Goal: Task Accomplishment & Management: Manage account settings

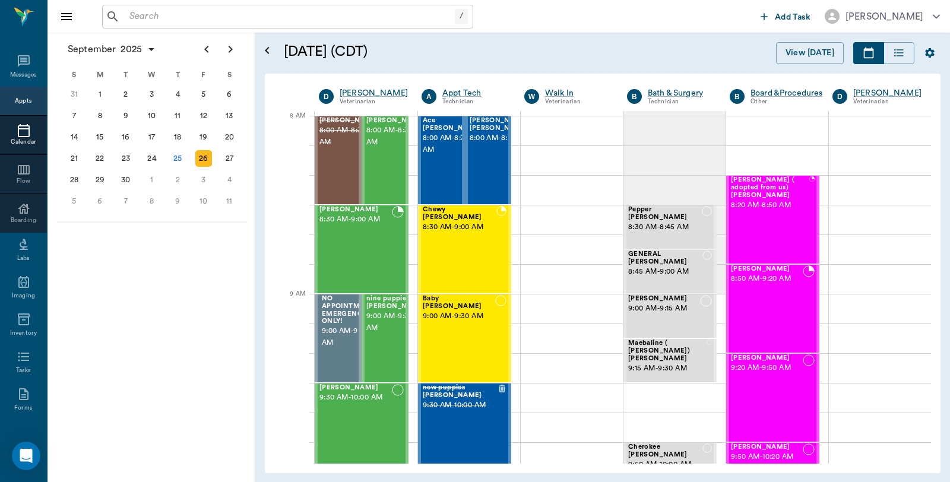
scroll to position [60, 0]
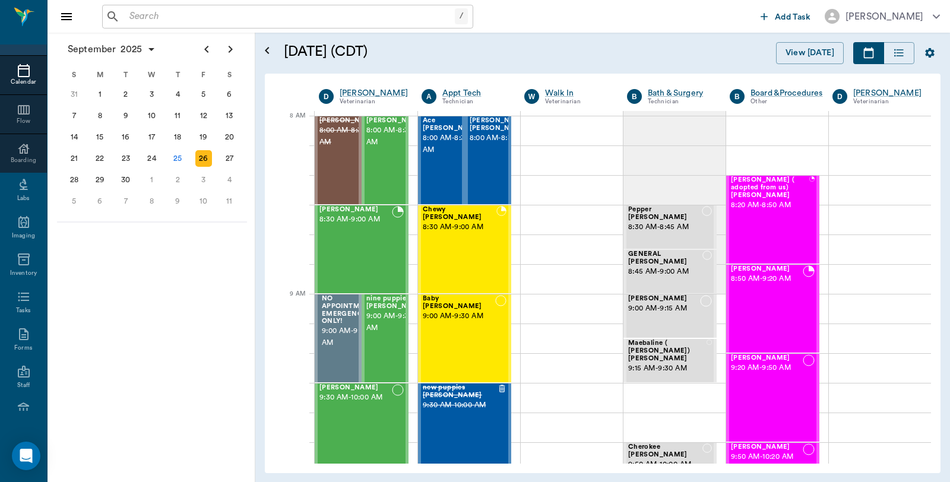
click at [163, 15] on input "text" at bounding box center [290, 16] width 330 height 17
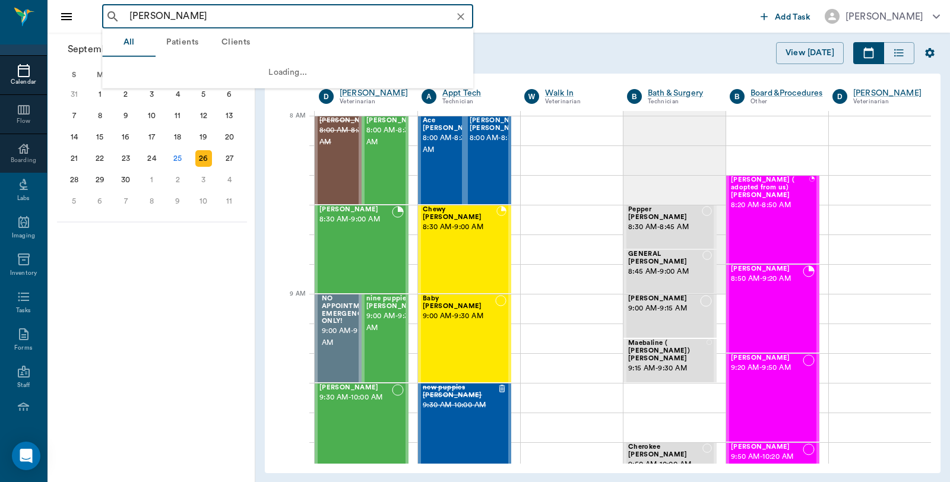
type input "[PERSON_NAME]"
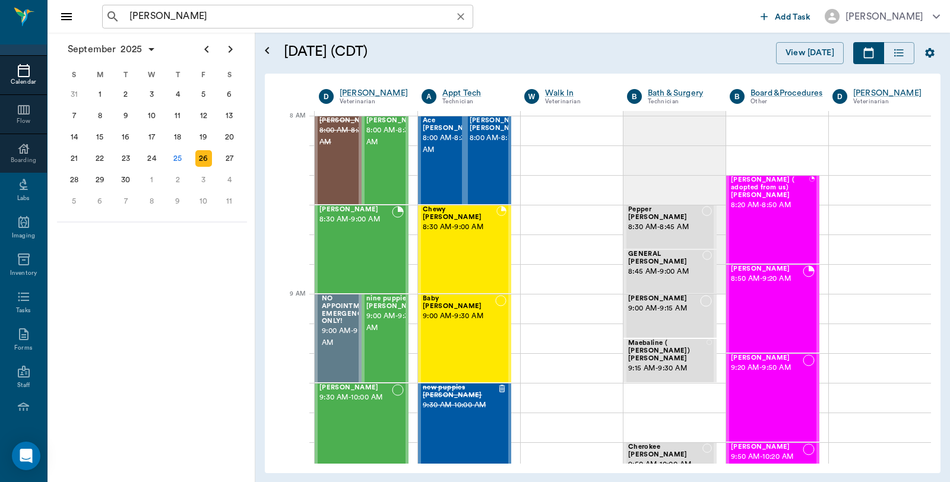
click at [200, 20] on input "Wink King" at bounding box center [297, 16] width 345 height 17
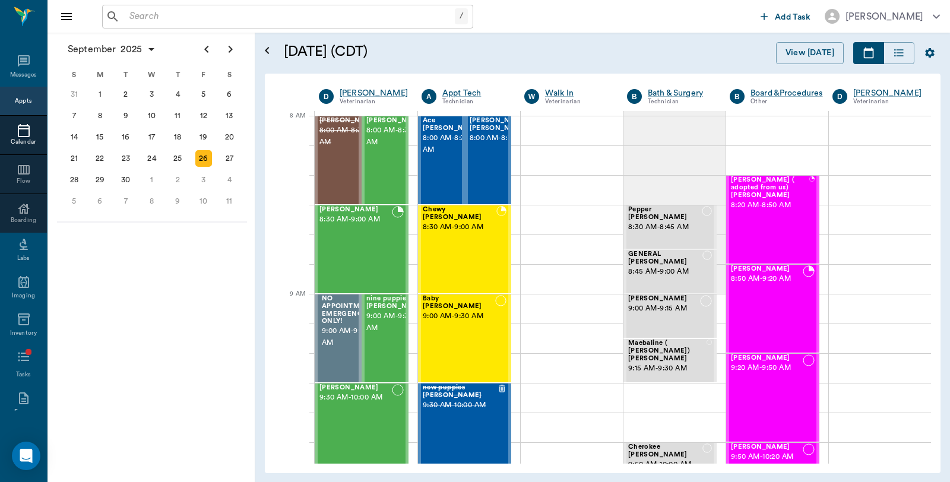
scroll to position [60, 0]
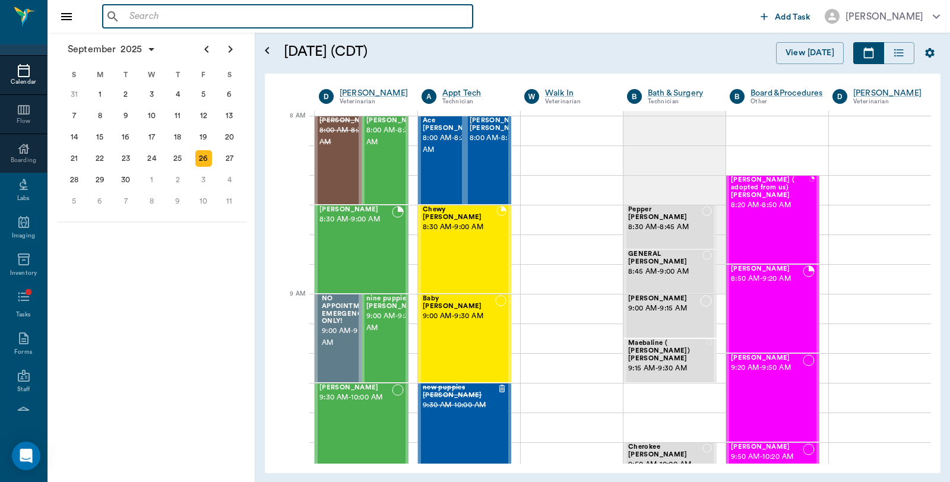
click at [154, 14] on input "text" at bounding box center [296, 16] width 343 height 17
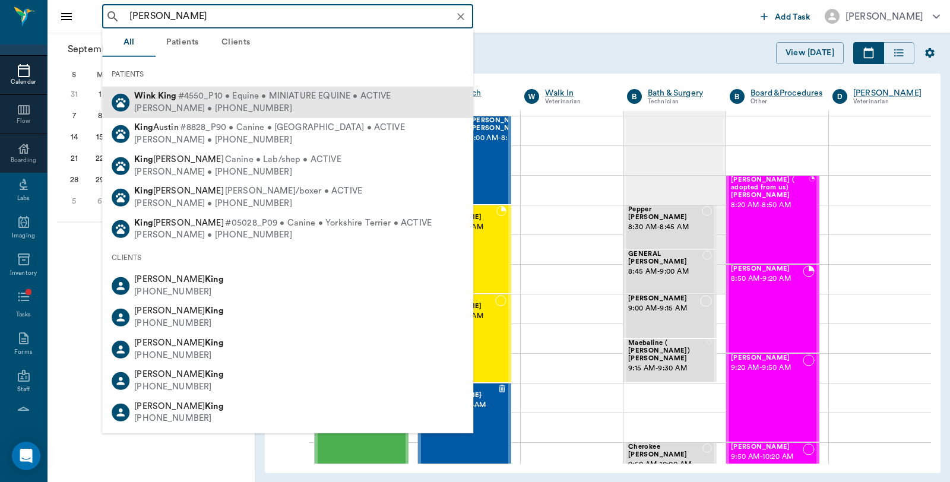
click at [171, 96] on b "King" at bounding box center [167, 95] width 19 height 9
type input "Wink King"
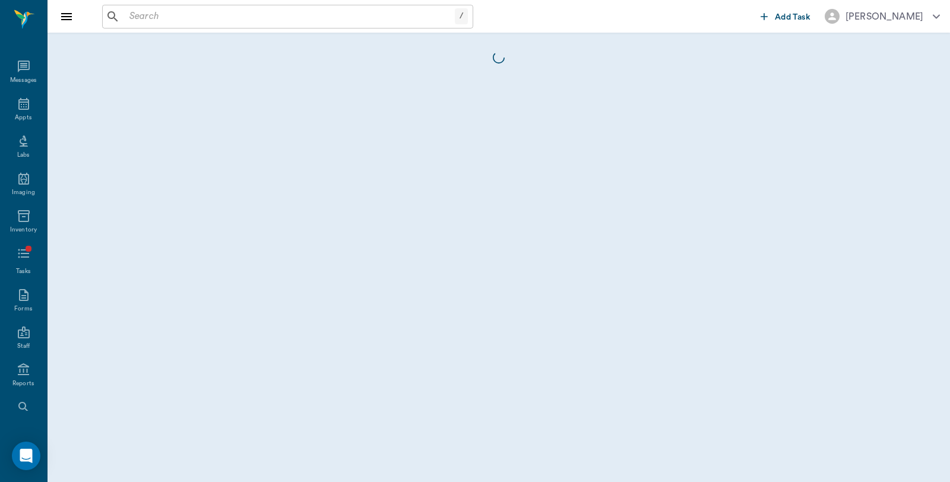
scroll to position [60, 0]
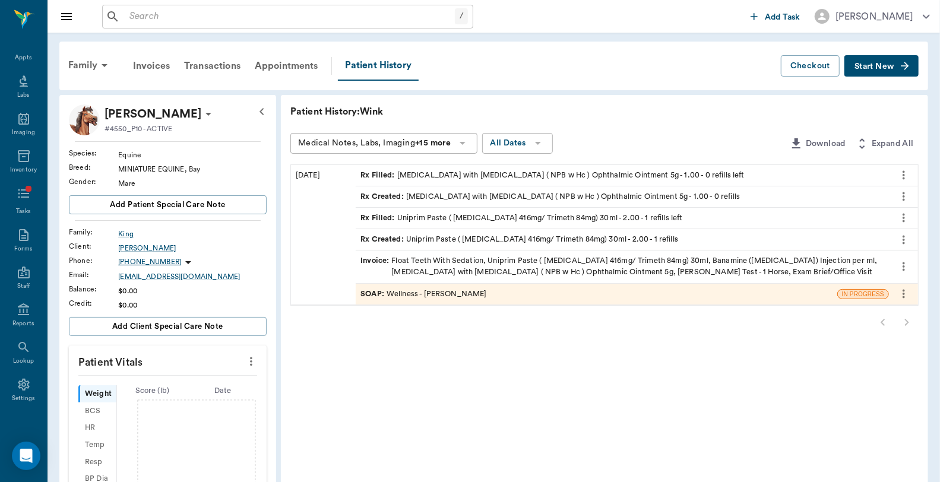
click at [864, 55] on button "Start New" at bounding box center [881, 66] width 74 height 22
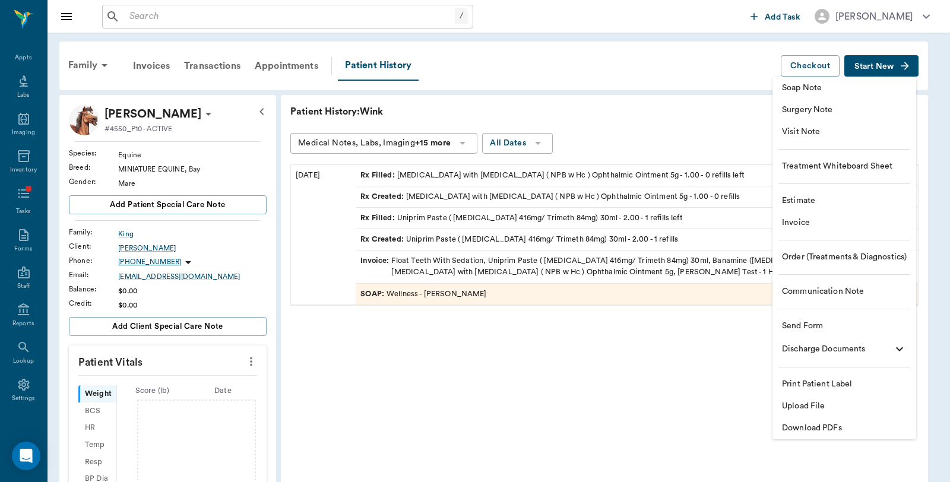
click at [800, 408] on span "Upload File" at bounding box center [844, 406] width 125 height 12
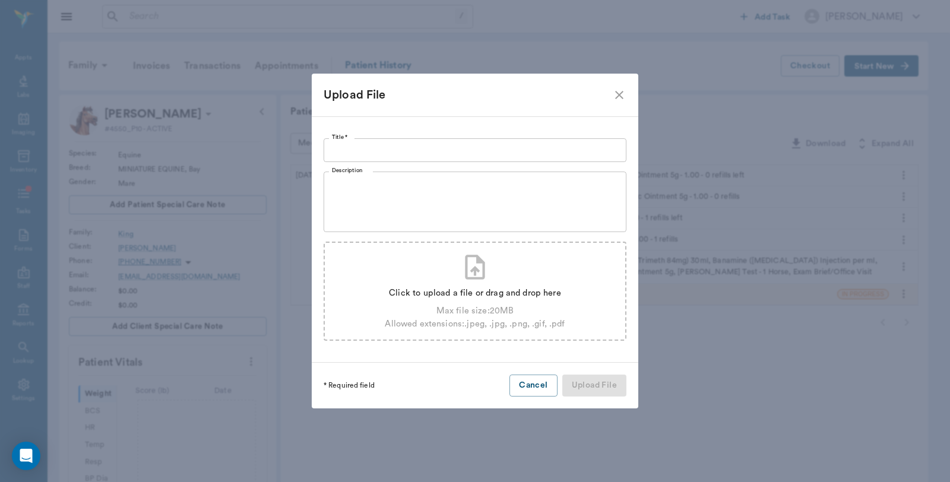
click at [424, 283] on div "Click to upload a file or drag and drop here Max file size: 20 MB Allowed exten…" at bounding box center [475, 306] width 180 height 48
type input "C:\fakepath\H3153305_4749325 ZRL Result Report (1).pdf"
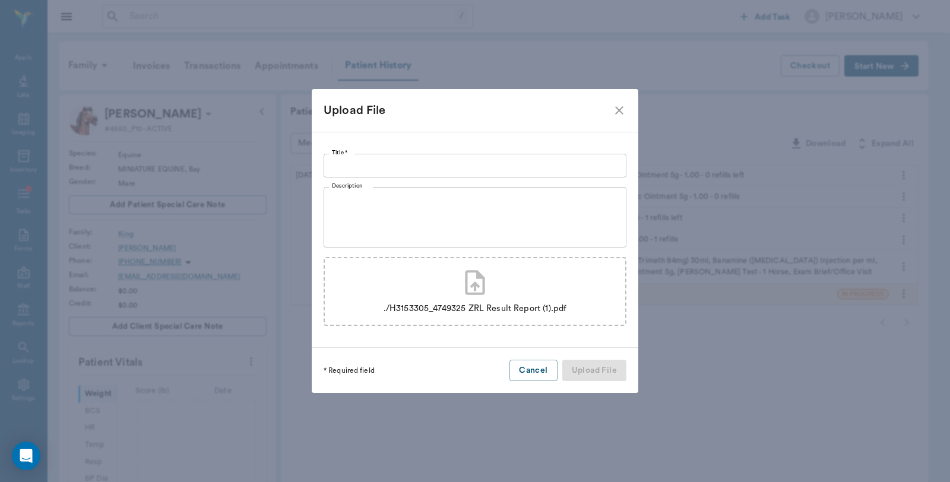
click at [389, 159] on input "Title *" at bounding box center [475, 166] width 303 height 24
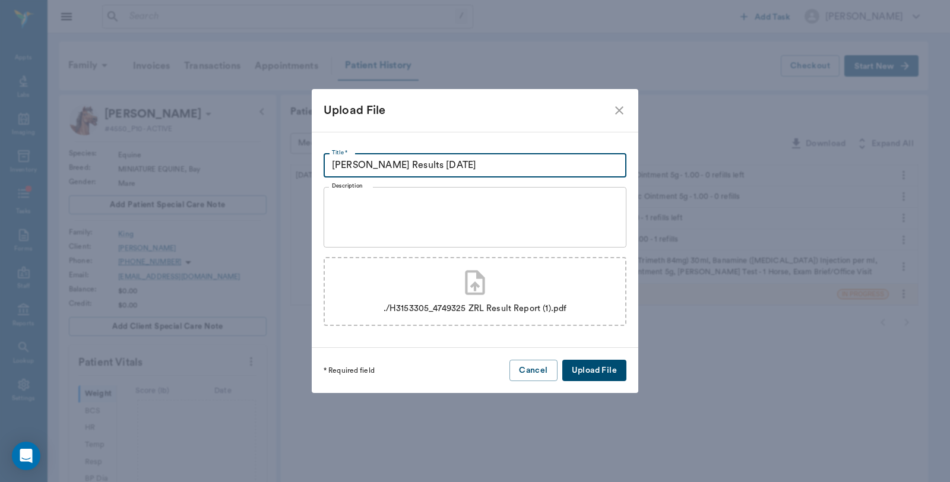
type input "Coggins Results 9.26.25"
click at [602, 372] on button "Upload File" at bounding box center [594, 371] width 64 height 22
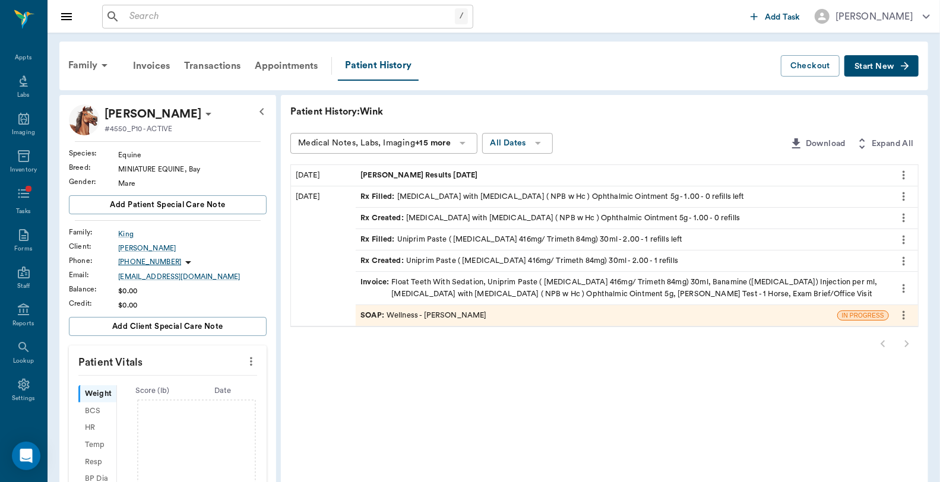
click at [193, 13] on input "text" at bounding box center [290, 16] width 330 height 17
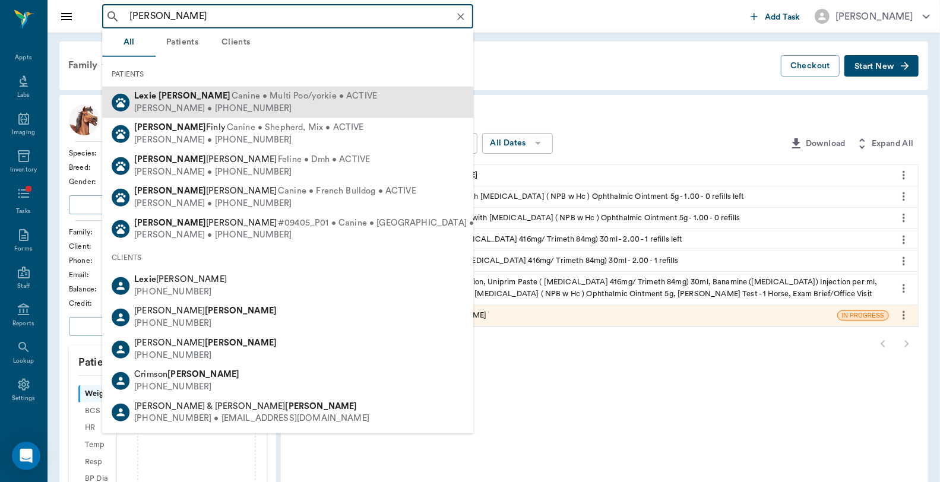
click at [175, 98] on b "[PERSON_NAME]" at bounding box center [194, 95] width 72 height 9
type input "[PERSON_NAME]"
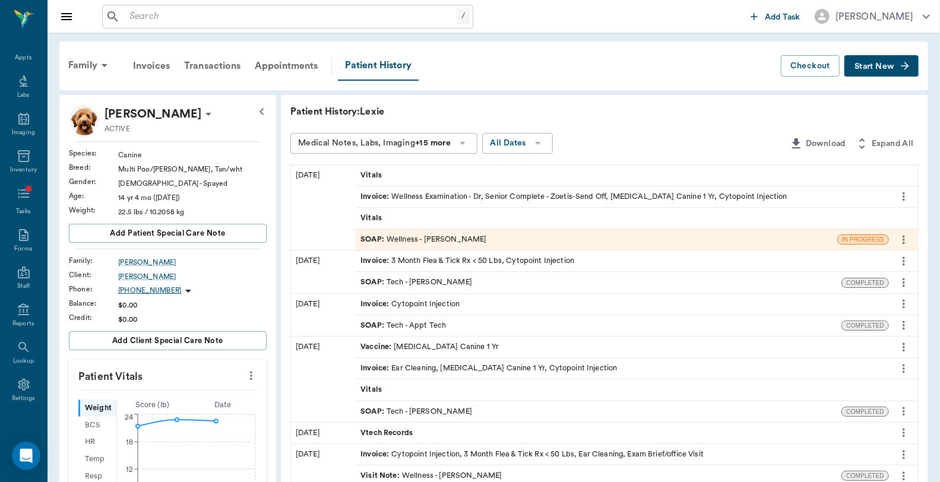
click at [879, 66] on span "Start New" at bounding box center [874, 66] width 40 height 0
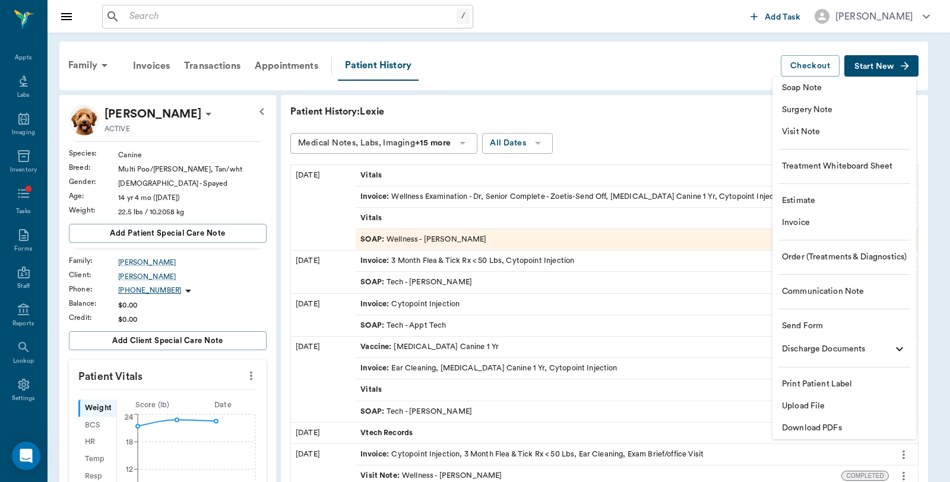
click at [818, 401] on span "Upload File" at bounding box center [844, 406] width 125 height 12
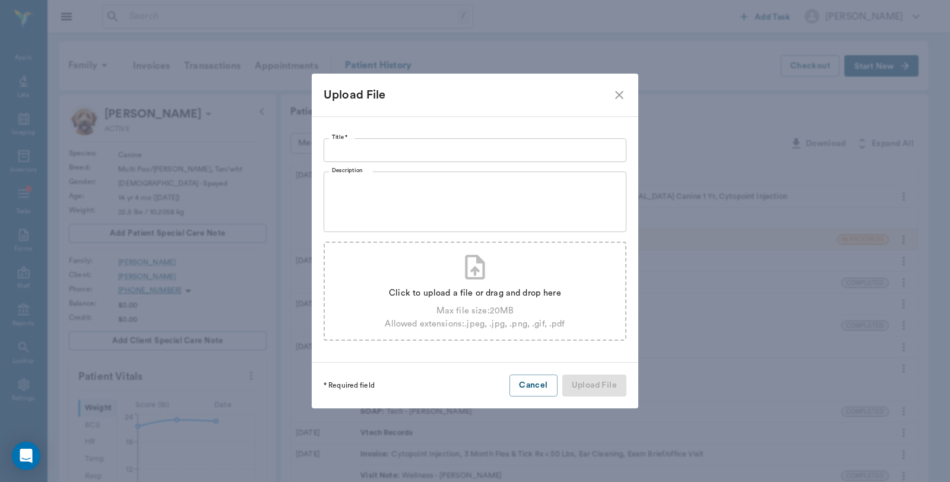
click at [435, 283] on div "Click to upload a file or drag and drop here Max file size: 20 MB Allowed exten…" at bounding box center [475, 306] width 180 height 48
type input "C:\fakepath\H3162471_4756516 ZRL Result Report (1).pdf"
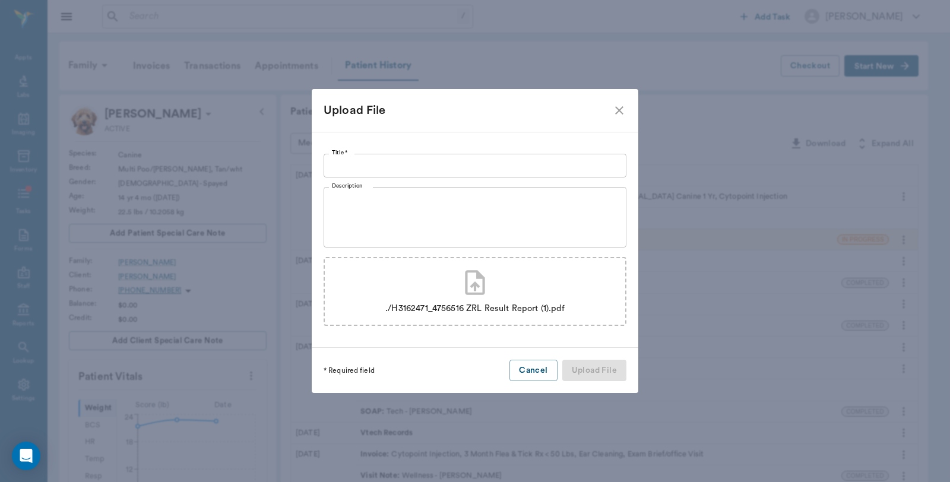
click at [393, 157] on input "Title *" at bounding box center [475, 166] width 303 height 24
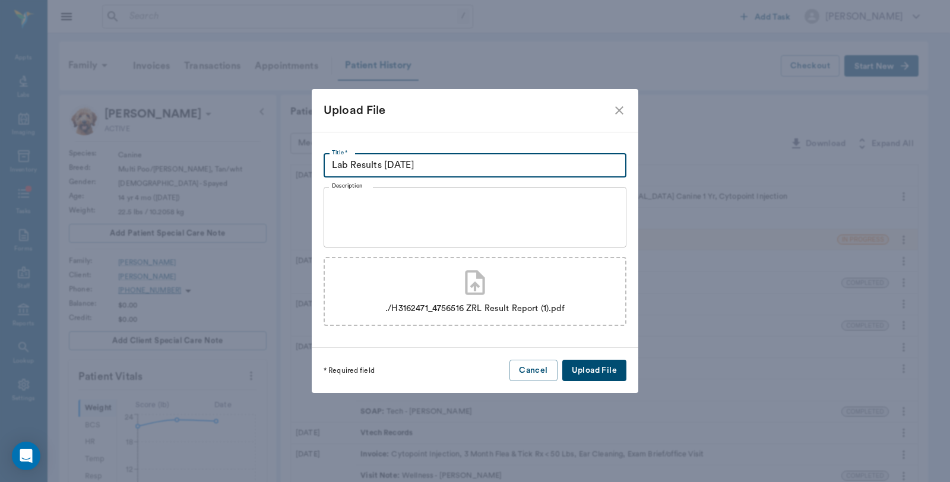
type input "Lab Results [DATE]"
click at [597, 366] on button "Upload File" at bounding box center [594, 371] width 64 height 22
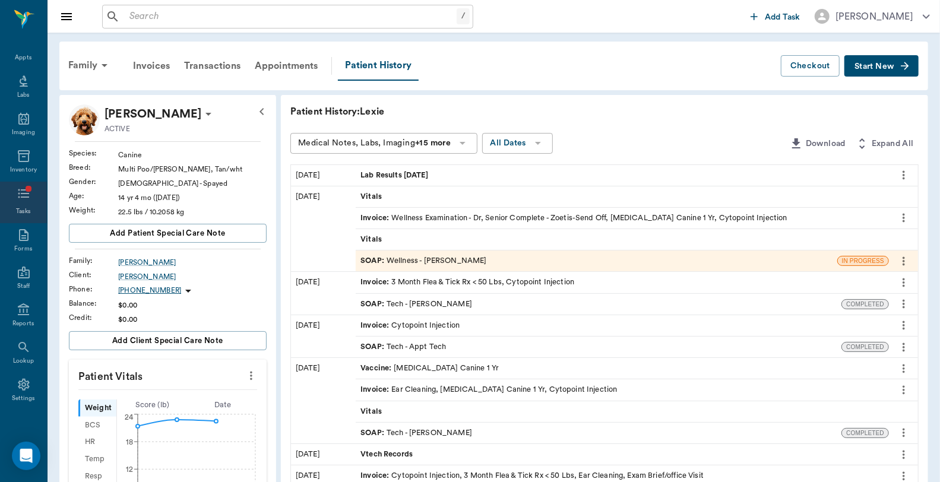
click at [23, 198] on icon at bounding box center [24, 193] width 14 height 14
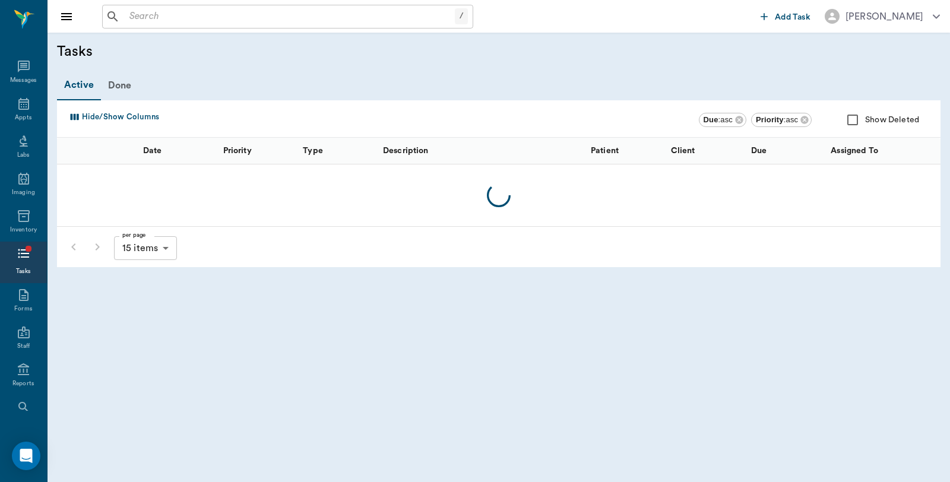
scroll to position [60, 0]
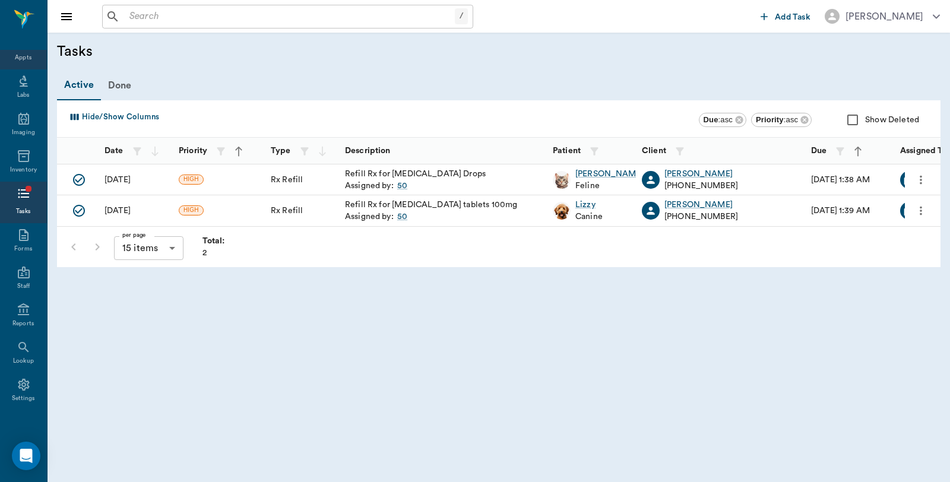
click at [15, 57] on div "Appts" at bounding box center [23, 57] width 17 height 9
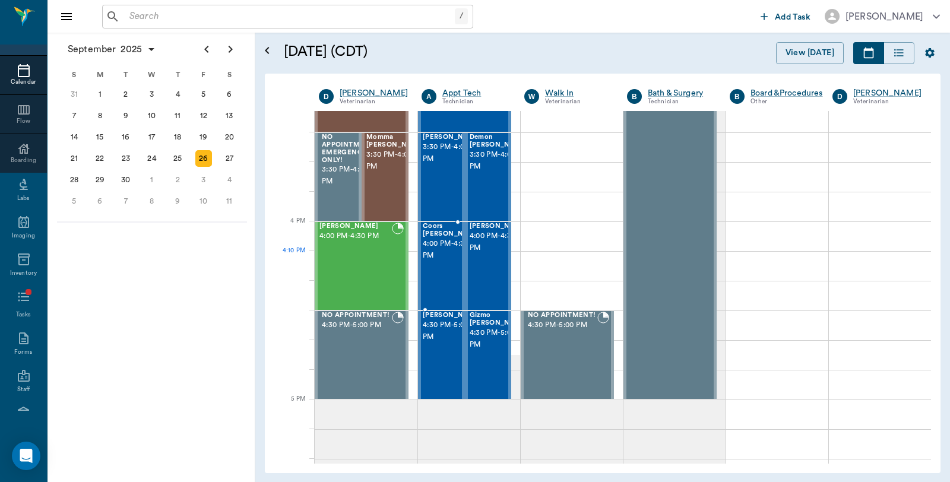
scroll to position [1320, 0]
click at [391, 172] on span "3:30 PM - 4:00 PM" at bounding box center [395, 160] width 59 height 24
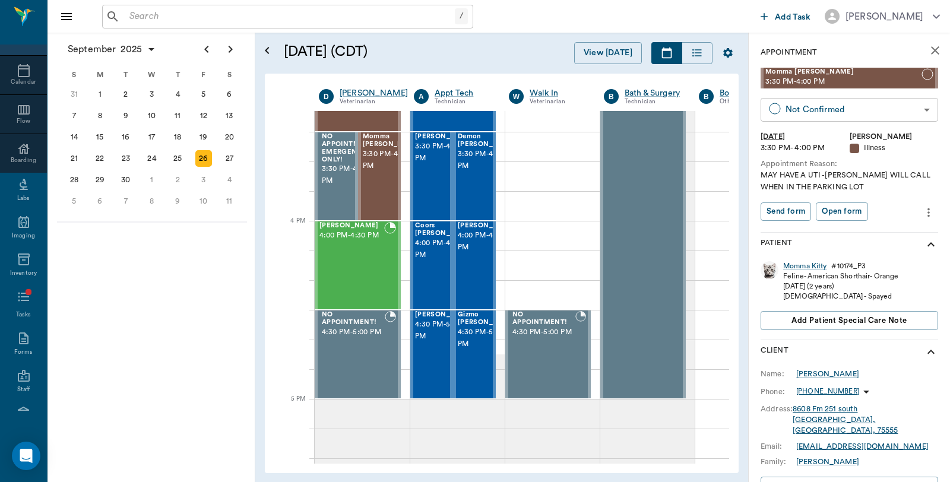
click at [816, 109] on body "/ ​ Add Task Dr. Bert Ellsworth Nectar Messages Appts Calendar Flow Boarding La…" at bounding box center [475, 241] width 950 height 482
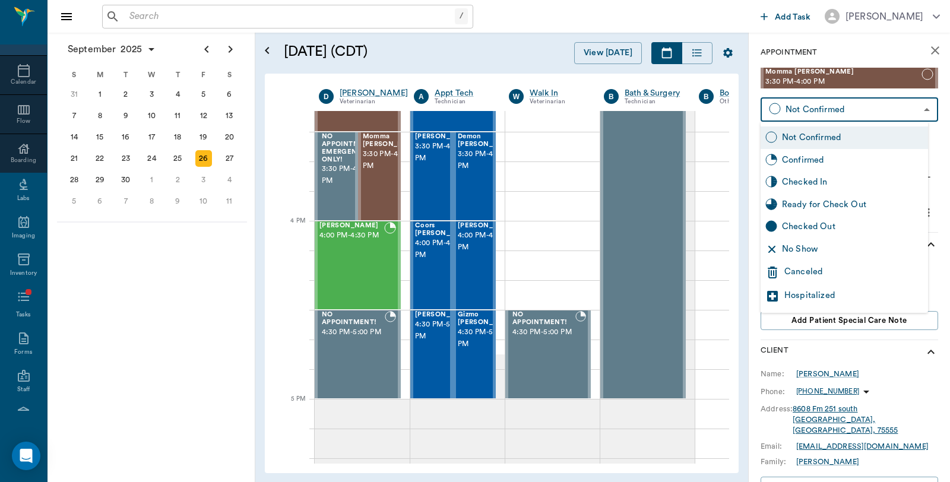
click at [810, 275] on div "Canceled" at bounding box center [853, 272] width 139 height 14
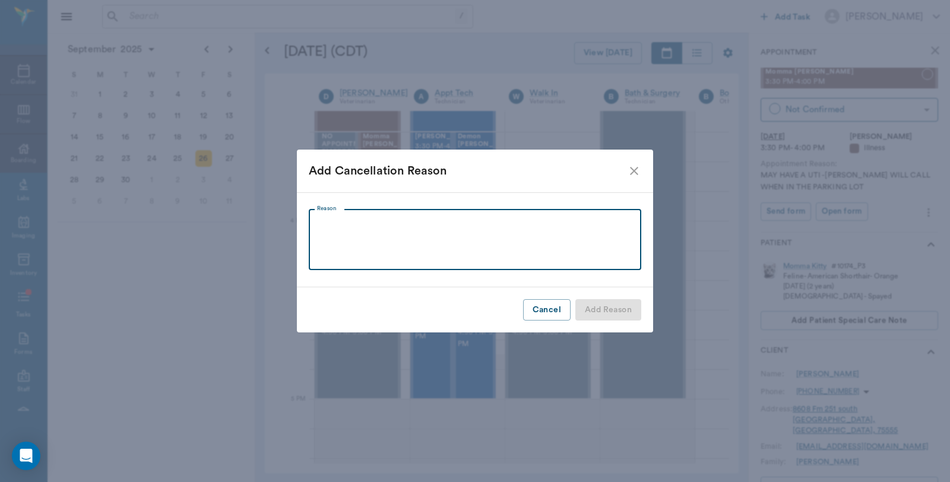
click at [402, 224] on textarea "Reason" at bounding box center [475, 239] width 316 height 41
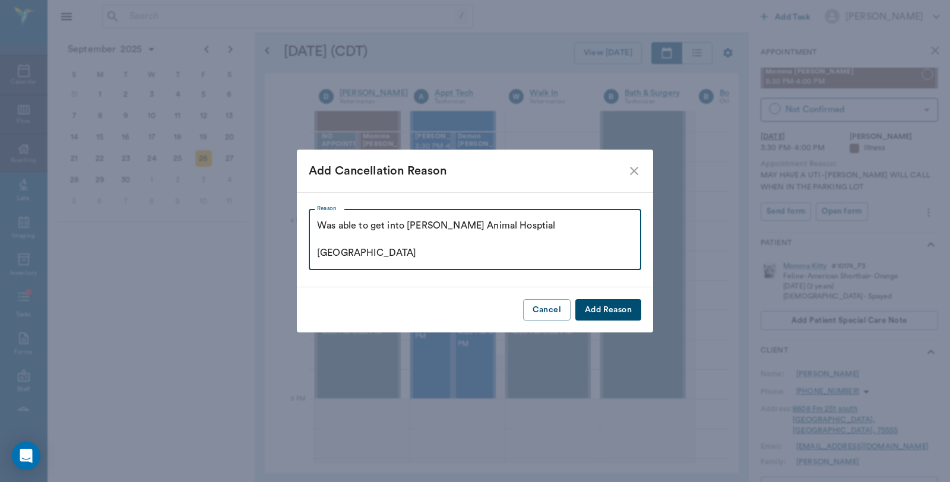
type textarea "Was able to get into Vivian Animal Hosptial Caryn"
click at [610, 306] on button "Add Reason" at bounding box center [608, 310] width 66 height 22
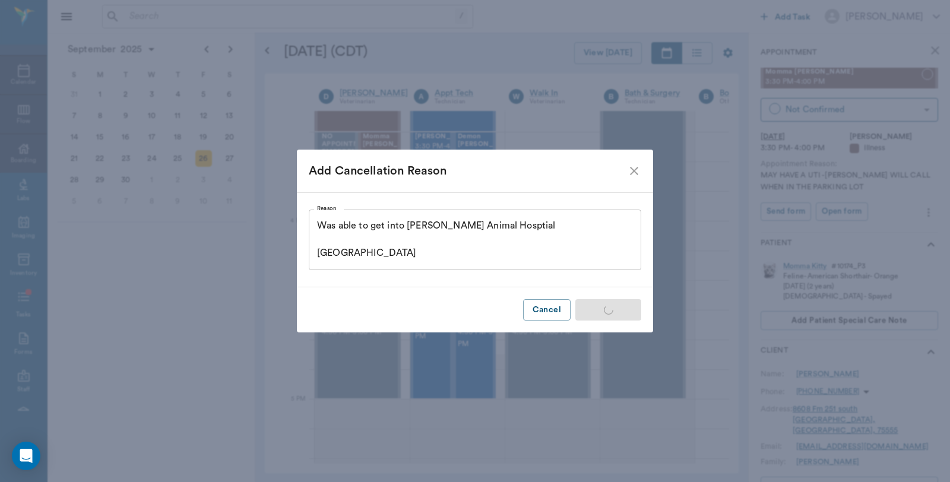
type input "CANCELED"
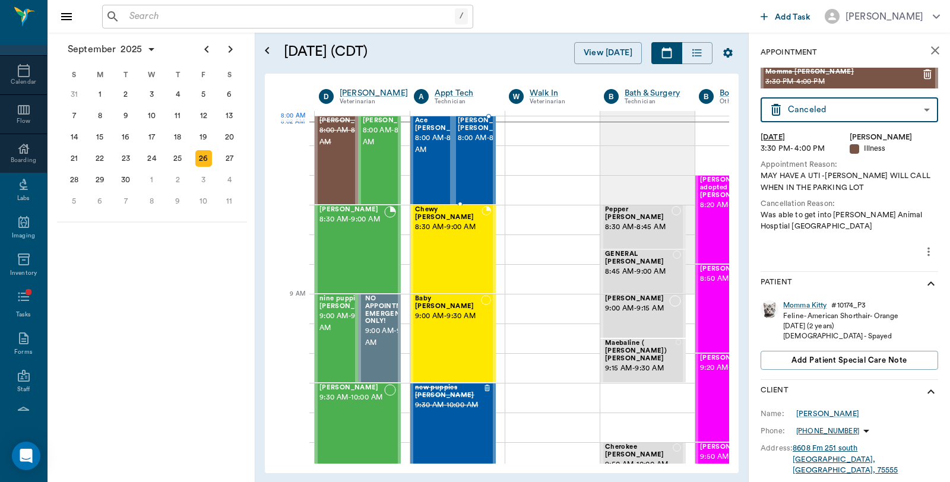
click at [476, 142] on span "8:00 AM - 8:30 AM" at bounding box center [489, 138] width 62 height 12
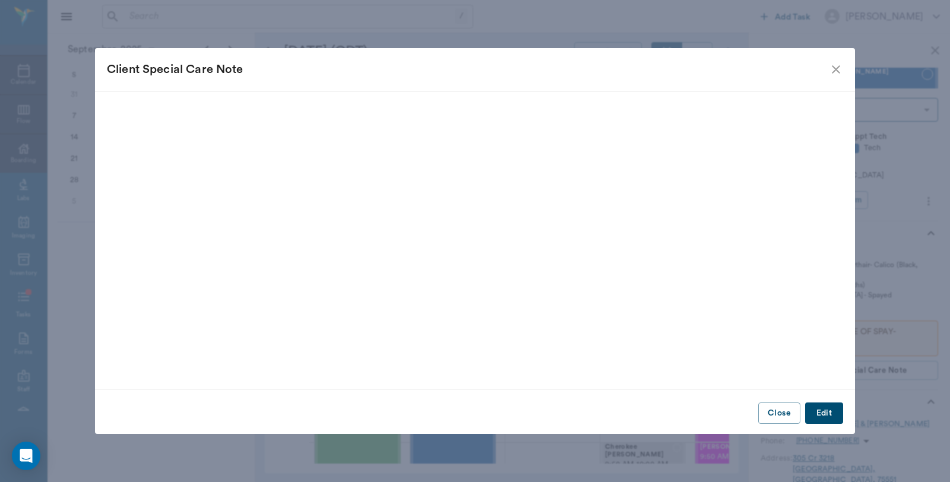
click at [834, 70] on icon "close" at bounding box center [836, 69] width 8 height 8
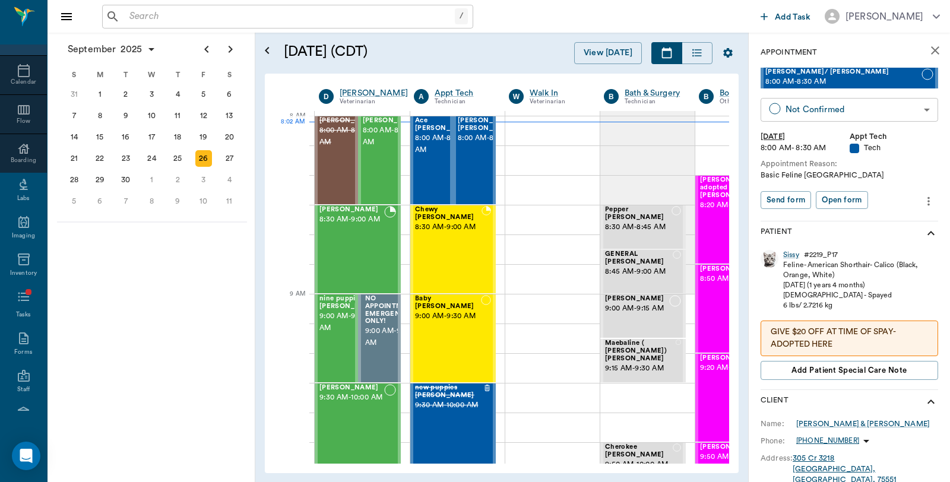
click at [835, 108] on body "/ ​ Add Task Dr. Bert Ellsworth Nectar Messages Appts Calendar Flow Boarding La…" at bounding box center [475, 241] width 950 height 482
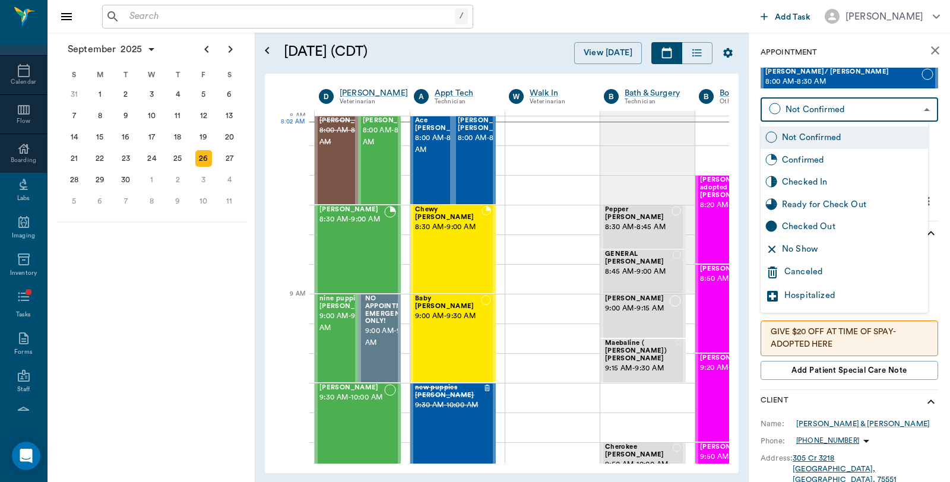
click at [816, 180] on div "Checked In" at bounding box center [852, 182] width 141 height 13
type input "CHECKED_IN"
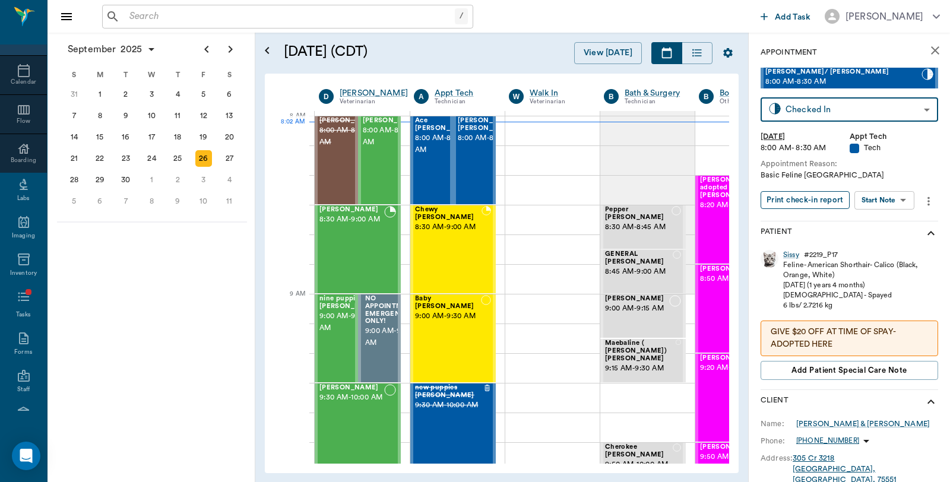
click at [827, 198] on button "Print check-in report" at bounding box center [804, 200] width 89 height 18
click at [348, 226] on span "8:30 AM - 9:00 AM" at bounding box center [351, 220] width 65 height 12
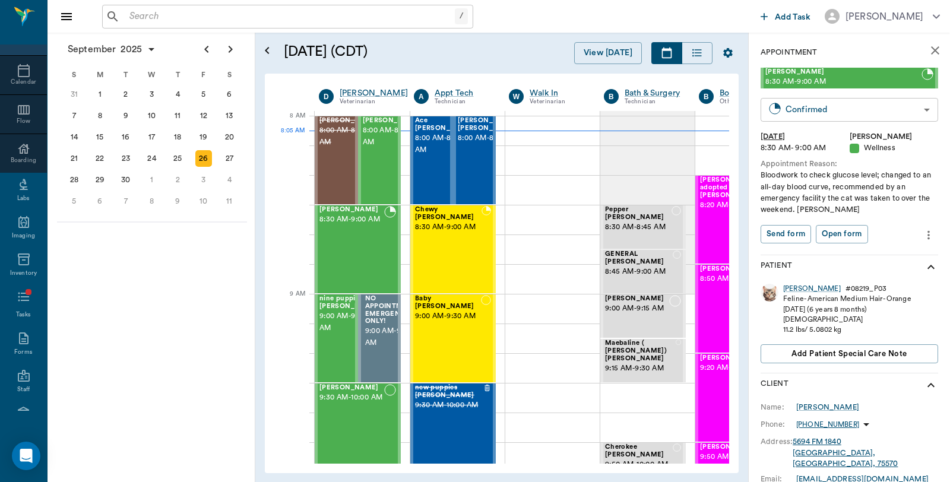
click at [810, 115] on body "/ ​ Add Task Dr. Bert Ellsworth Nectar Messages Appts Calendar Flow Boarding La…" at bounding box center [475, 241] width 950 height 482
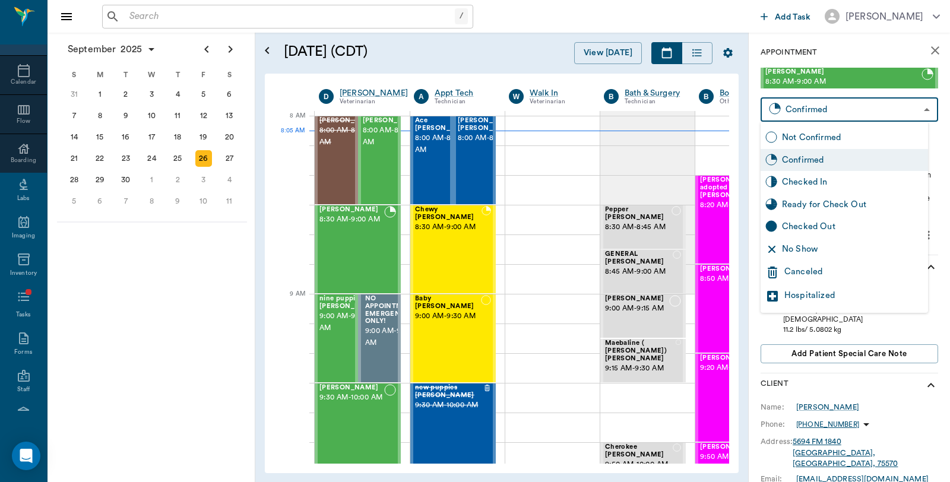
click at [803, 177] on div "Checked In" at bounding box center [852, 182] width 141 height 13
type input "CHECKED_IN"
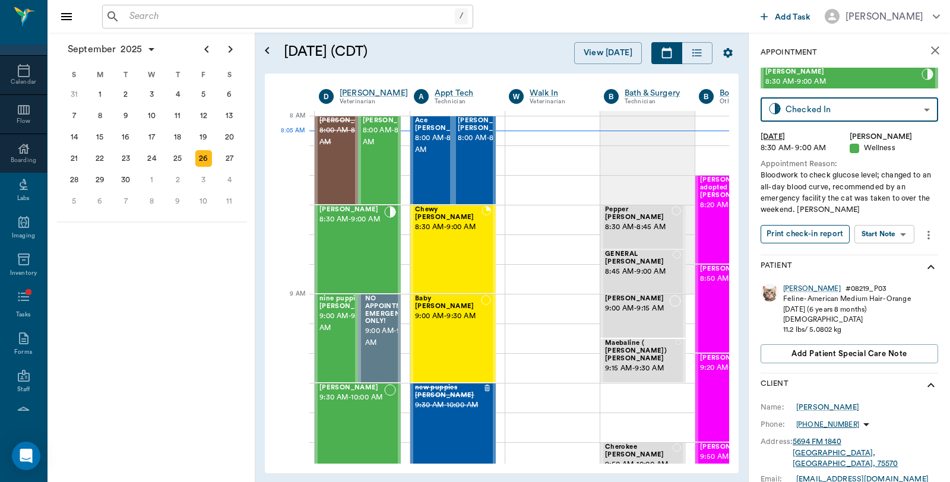
click at [806, 234] on button "Print check-in report" at bounding box center [804, 234] width 89 height 18
click at [357, 242] on div "Milo Dawson 8:30 AM - 9:00 AM" at bounding box center [351, 249] width 65 height 87
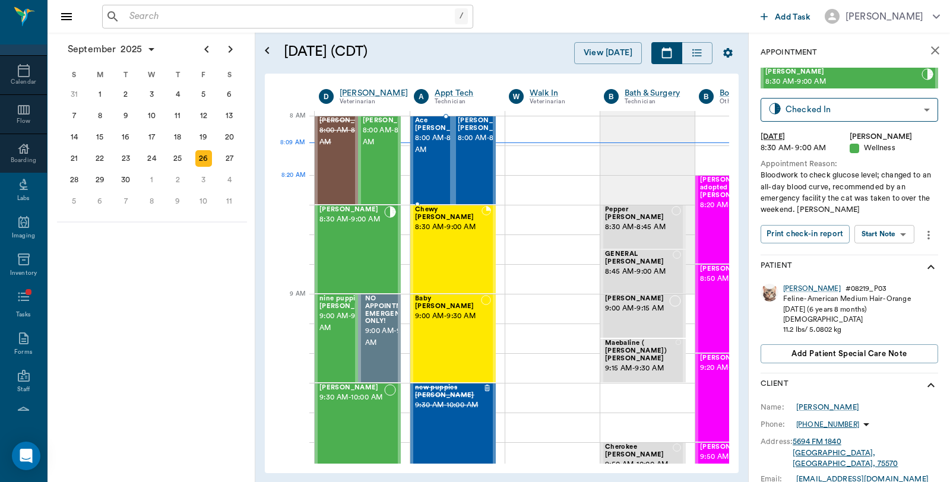
click at [440, 186] on div "Ace Woodberry 8:00 AM - 8:30 AM" at bounding box center [444, 160] width 59 height 87
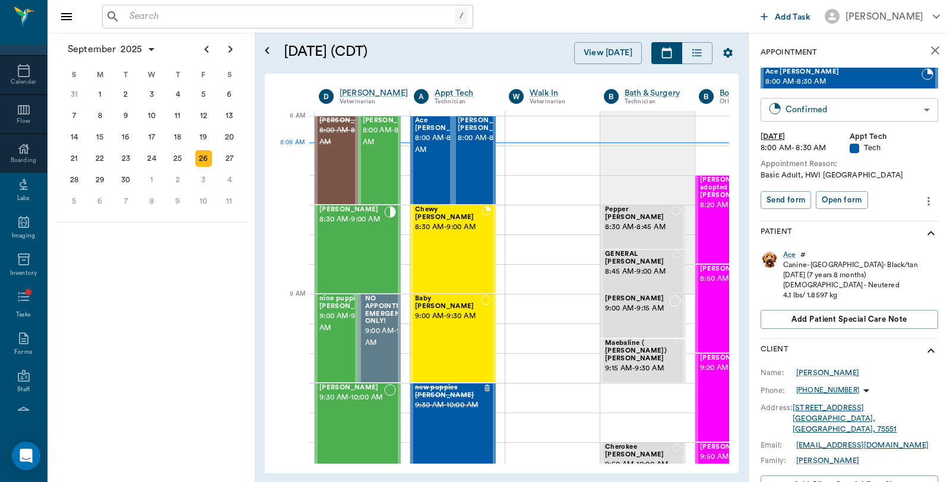
click at [833, 104] on body "/ ​ Add Task Dr. Bert Ellsworth Nectar Messages Appts Calendar Flow Boarding La…" at bounding box center [475, 241] width 950 height 482
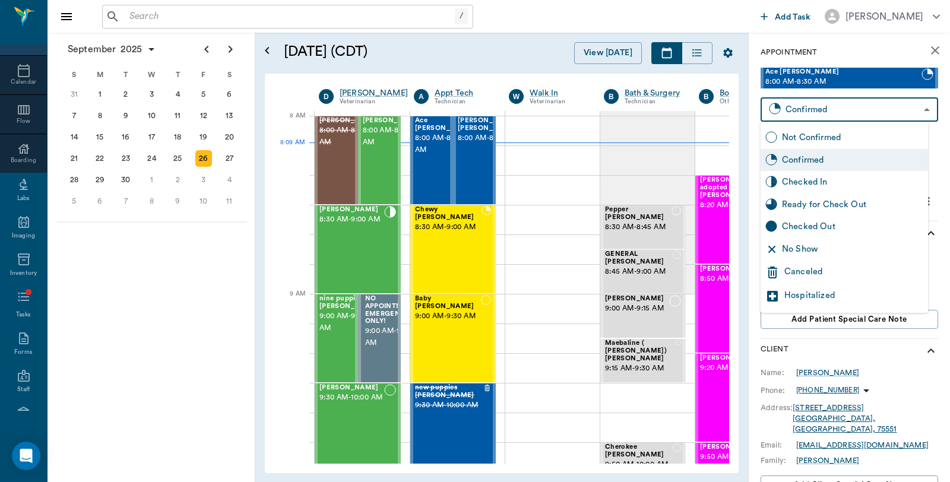
click at [816, 176] on div "Checked In" at bounding box center [852, 182] width 141 height 13
type input "CHECKED_IN"
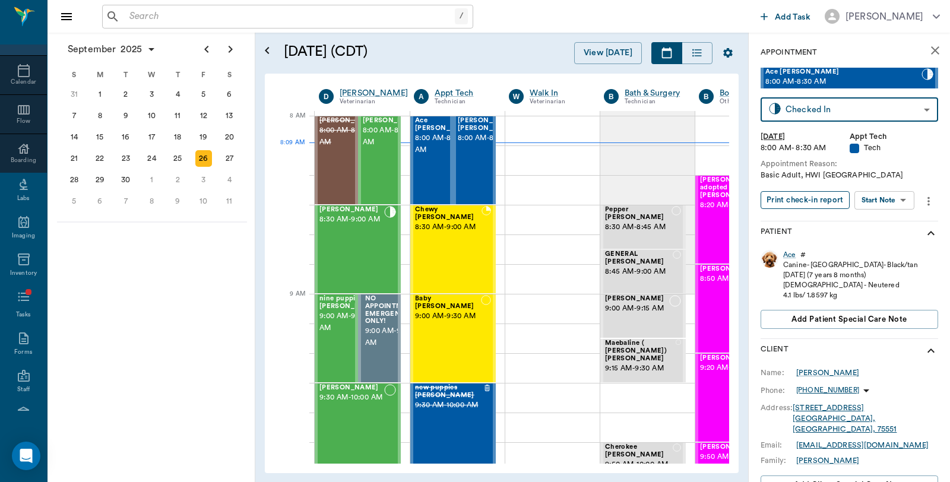
click at [813, 200] on button "Print check-in report" at bounding box center [804, 200] width 89 height 18
click at [383, 148] on span "8:00 AM - 8:30 AM" at bounding box center [392, 137] width 59 height 24
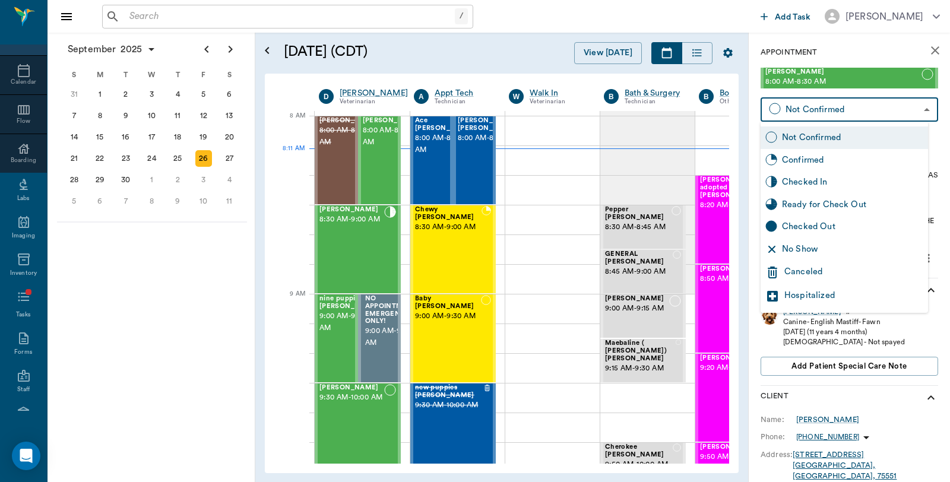
click at [845, 111] on body "/ ​ Add Task Dr. Bert Ellsworth Nectar Messages Appts Calendar Flow Boarding La…" at bounding box center [475, 241] width 950 height 482
click at [816, 180] on div "Checked In" at bounding box center [852, 182] width 141 height 13
type input "CHECKED_IN"
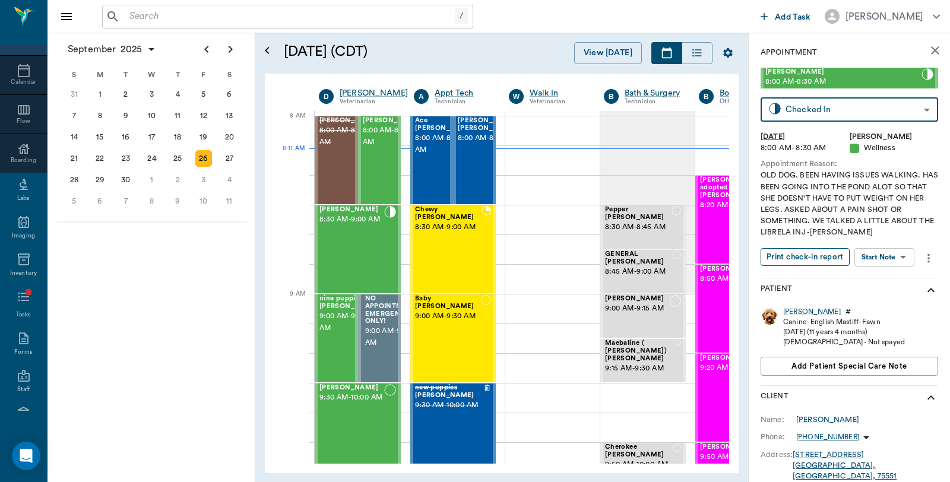
click at [803, 253] on button "Print check-in report" at bounding box center [804, 257] width 89 height 18
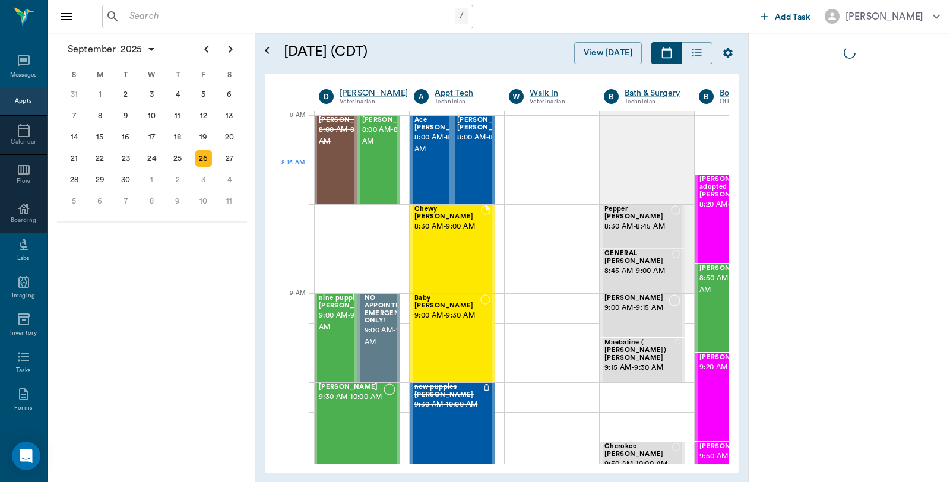
scroll to position [60, 0]
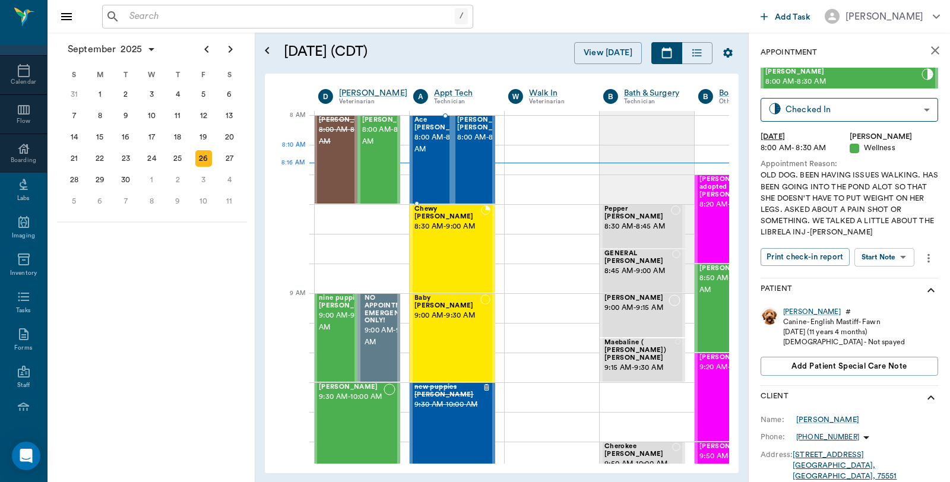
click at [431, 163] on div "Ace [PERSON_NAME] 8:00 AM - 8:30 AM" at bounding box center [443, 159] width 59 height 87
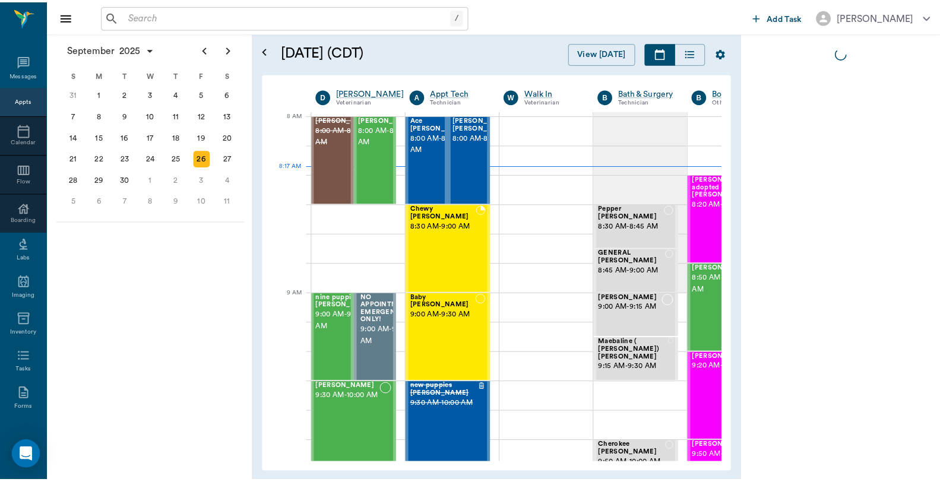
scroll to position [60, 0]
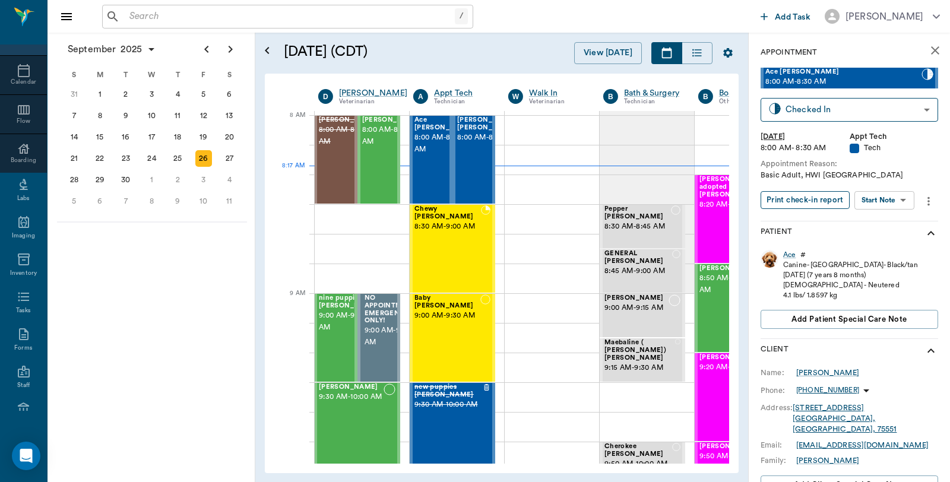
click at [816, 202] on button "Print check-in report" at bounding box center [804, 200] width 89 height 18
click at [788, 256] on div "Ace" at bounding box center [789, 255] width 12 height 10
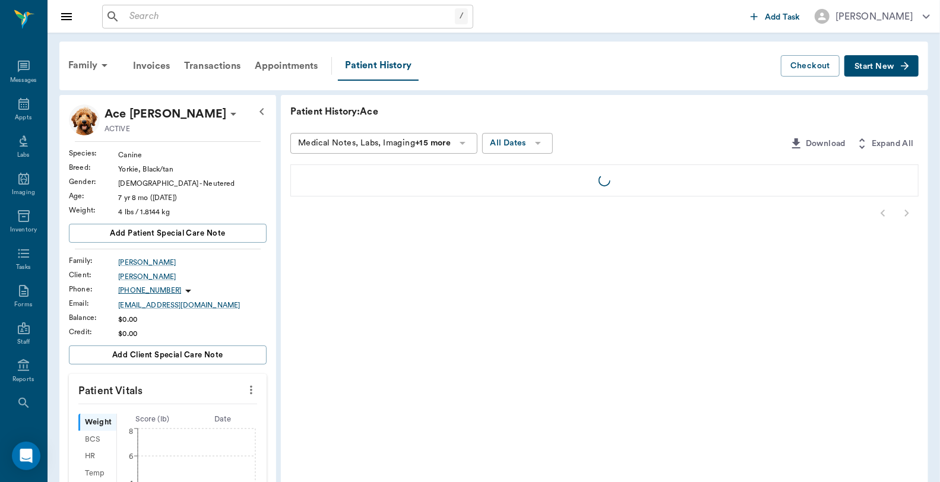
scroll to position [60, 0]
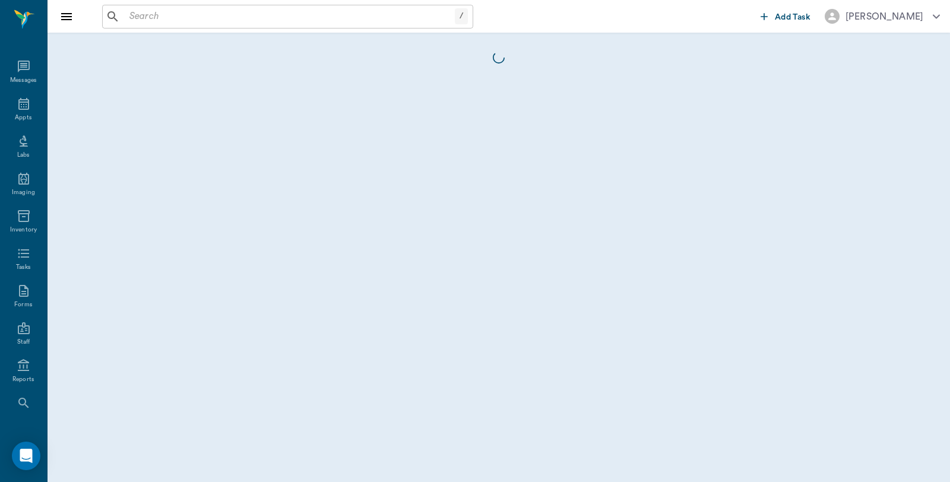
scroll to position [60, 0]
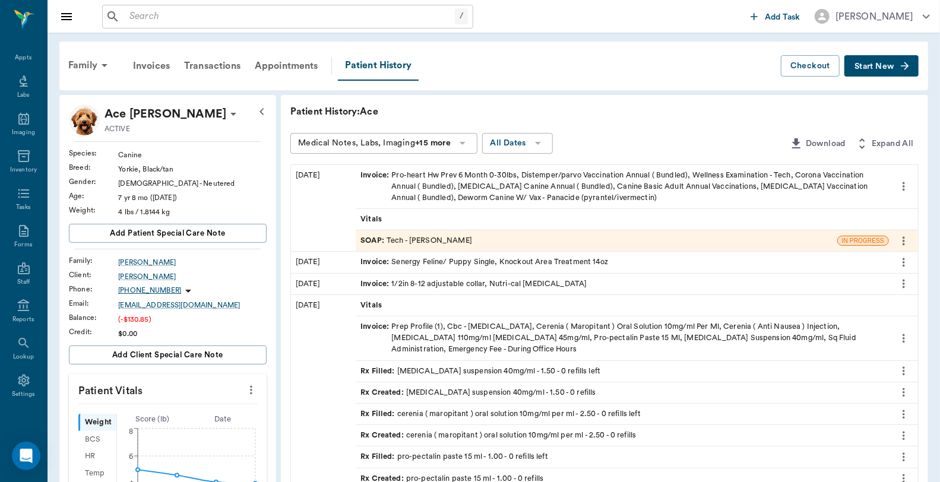
click at [567, 244] on div "SOAP : Tech - Daniel Virnala" at bounding box center [596, 240] width 481 height 21
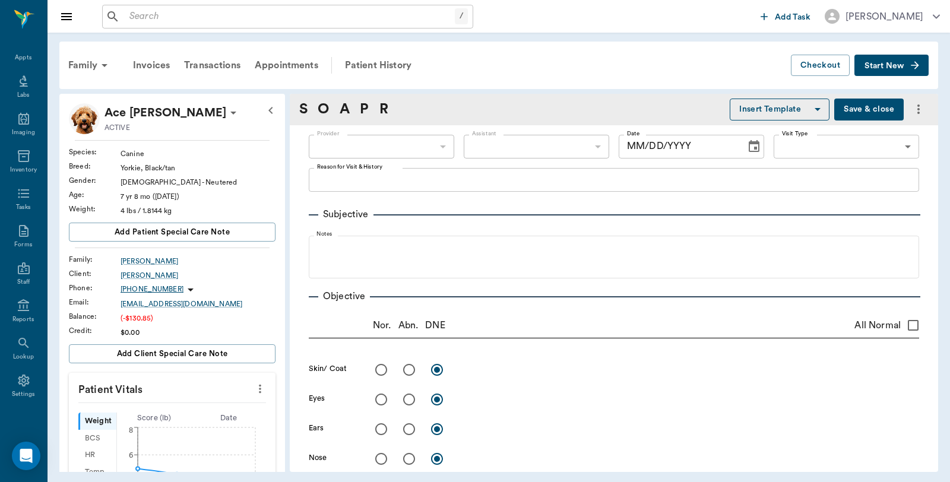
type input "642ef10e332a41444de2bad1"
type input "63ec2e7e52e12b0ba117b124"
type input "65d2be4f46e3a538d89b8c1a"
type textarea "Basic Adult, HWI [GEOGRAPHIC_DATA]"
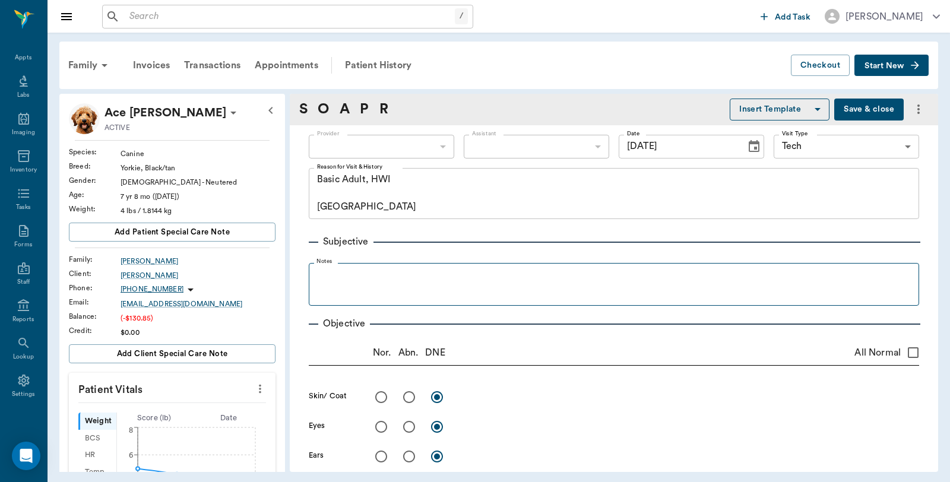
type input "[DATE]"
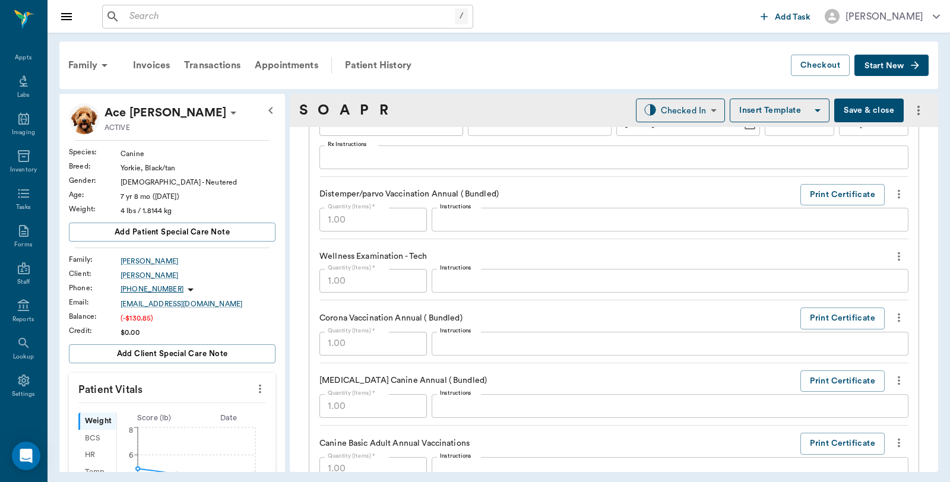
scroll to position [1055, 0]
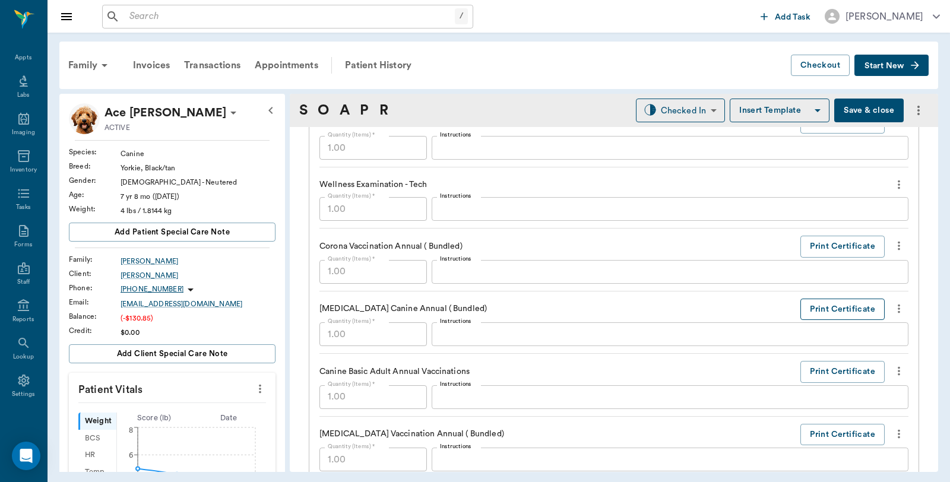
click at [807, 307] on button "Print Certificate" at bounding box center [842, 310] width 84 height 22
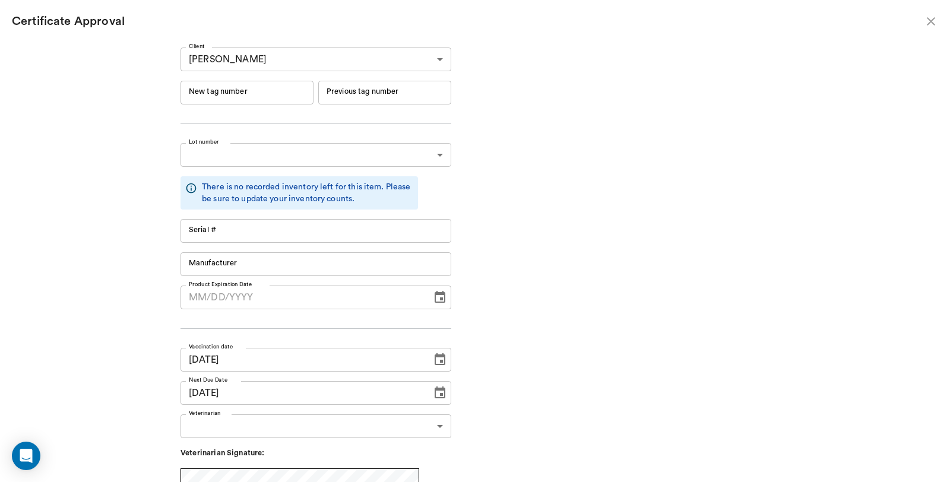
type input "240559"
type input "240558"
type input "240559"
type input "240558"
type input "05/01/2025"
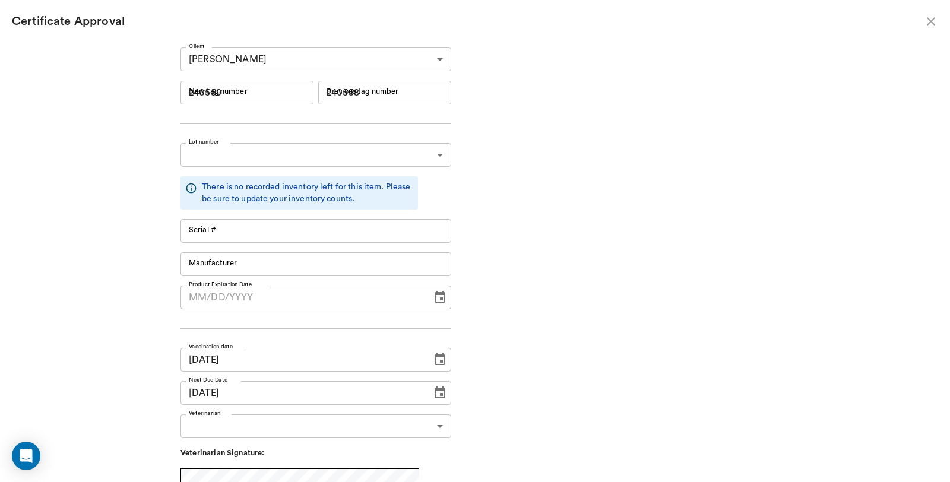
type input "09/25/2026"
type input "05/01/2025"
type input "09/25/2026"
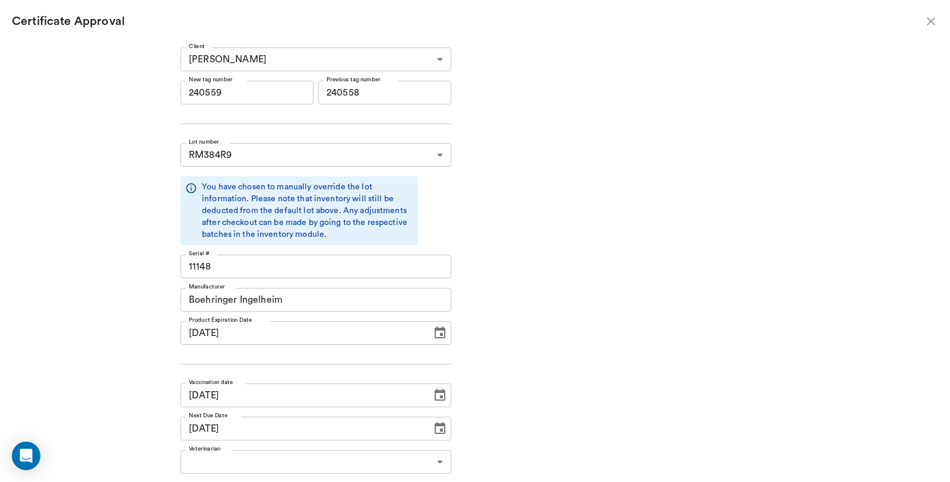
type input "RM384R9"
type input "11148"
type input "Boehringer Ingelheim"
type input "RM384R9"
type input "11148"
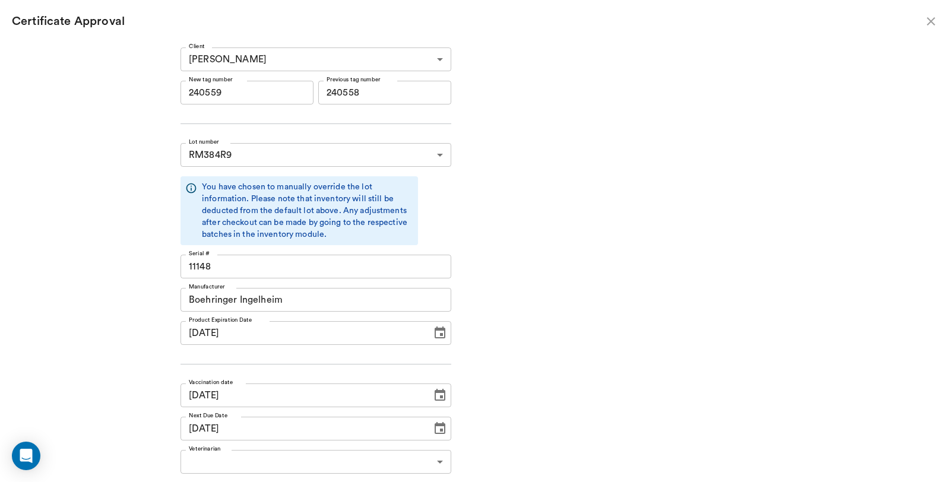
type input "Boehringer Ingelheim"
type input "06/19/2026"
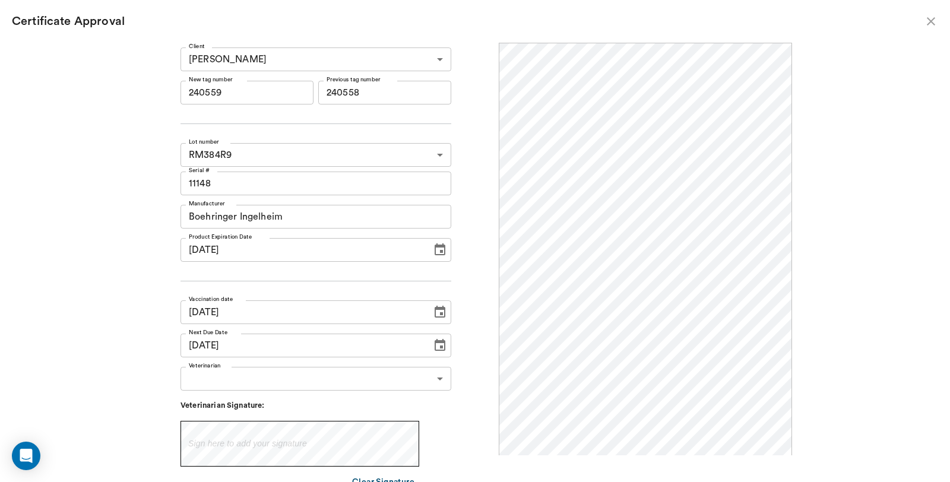
scroll to position [0, 0]
click at [270, 90] on input "240559" at bounding box center [246, 93] width 133 height 24
drag, startPoint x: 270, startPoint y: 90, endPoint x: 21, endPoint y: 111, distance: 250.2
click at [21, 111] on div "Client Juanita Woodberry 63ec2de552e12b0ba11770ef Client New tag number 240559 …" at bounding box center [475, 262] width 950 height 439
type input "254538"
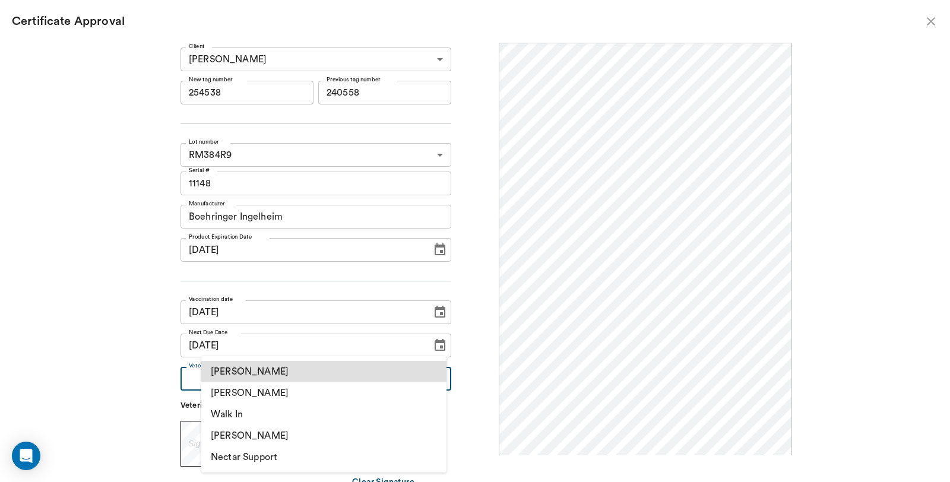
click at [223, 379] on body "/ ​ Add Task Dr. Bert Ellsworth Nectar Messages Appts Labs Imaging Inventory Ta…" at bounding box center [475, 241] width 950 height 482
click at [259, 387] on li "[PERSON_NAME]" at bounding box center [323, 392] width 245 height 21
type input "63ec2f075fda476ae8351a4d"
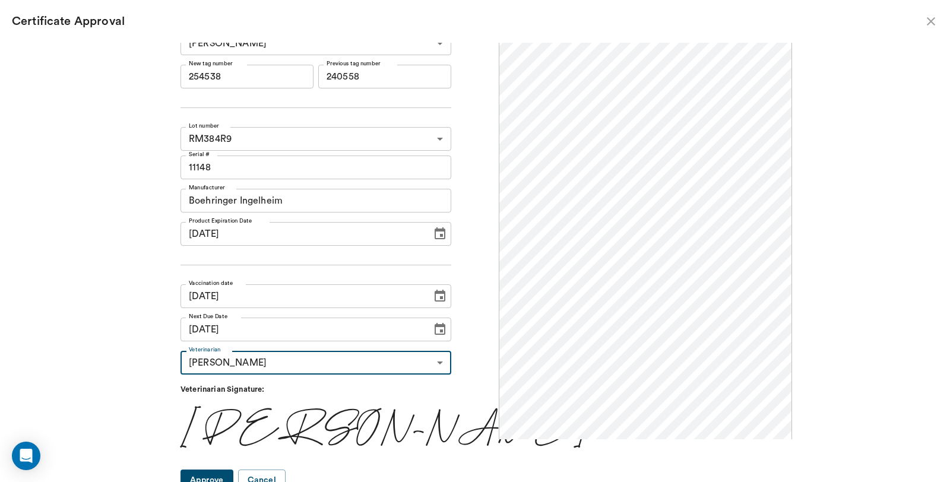
scroll to position [25, 0]
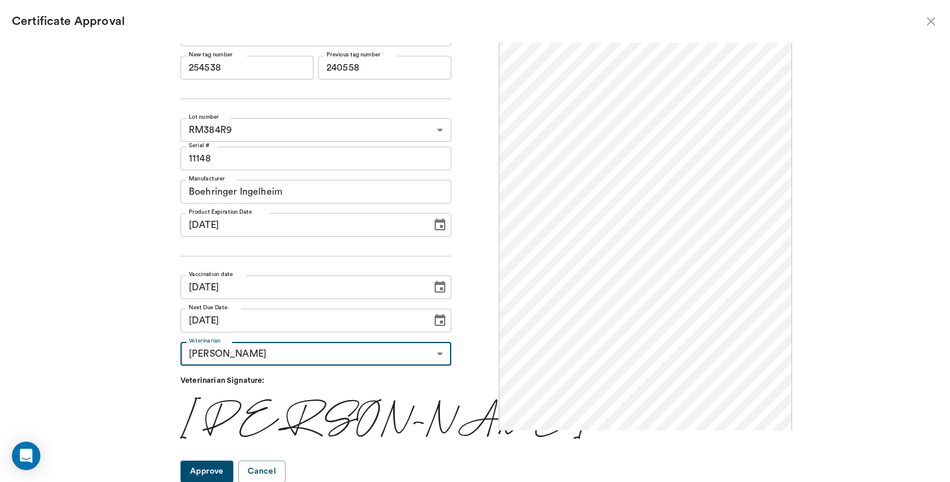
click at [233, 471] on button "Approve" at bounding box center [206, 472] width 53 height 22
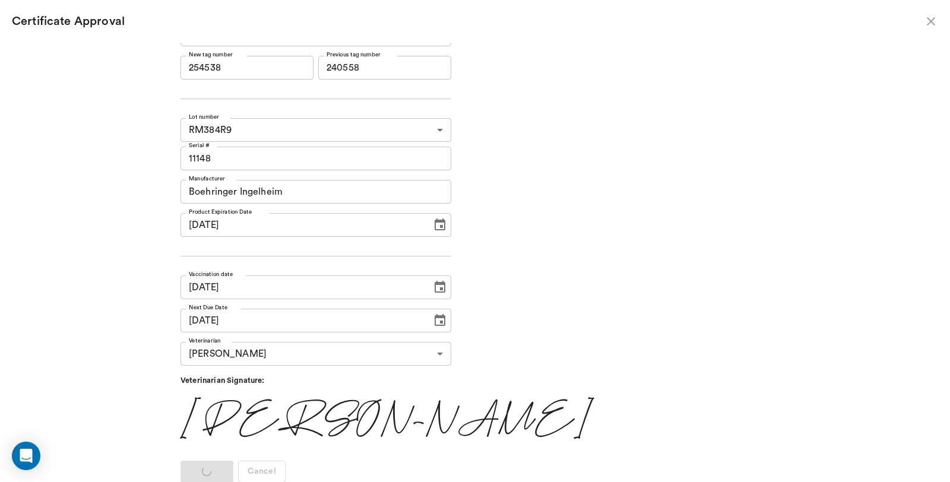
scroll to position [0, 0]
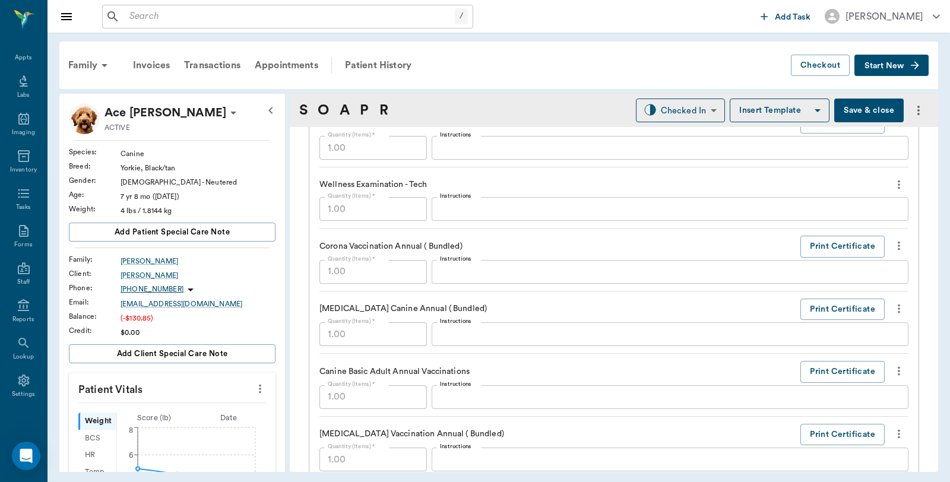
click at [853, 109] on button "Save & close" at bounding box center [868, 111] width 69 height 24
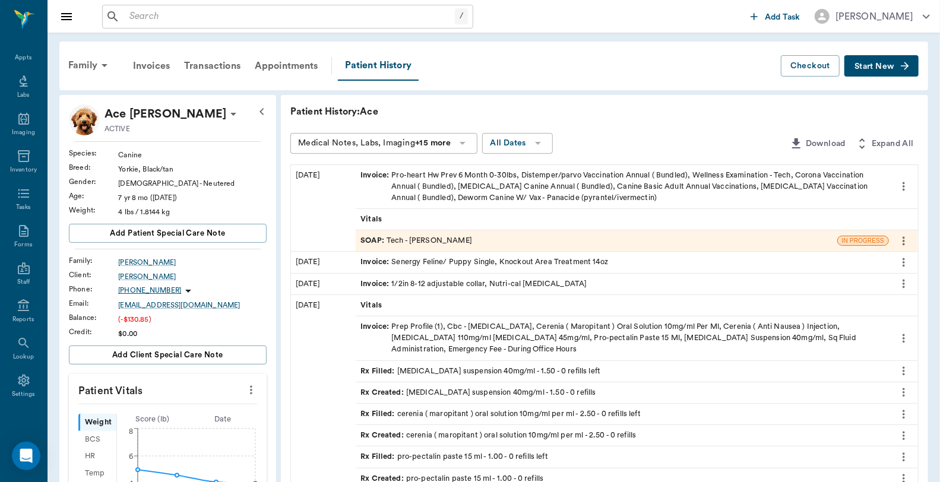
click at [544, 189] on div "Invoice : Pro-heart Hw Prev 6 Month 0-30lbs, Distemper/parvo Vaccination Annual…" at bounding box center [622, 187] width 524 height 34
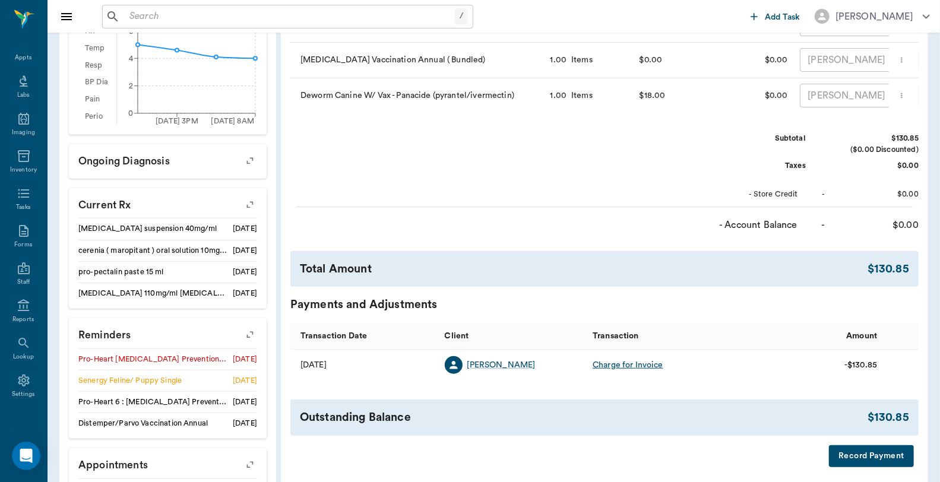
click at [867, 465] on button "Record Payment" at bounding box center [871, 456] width 85 height 22
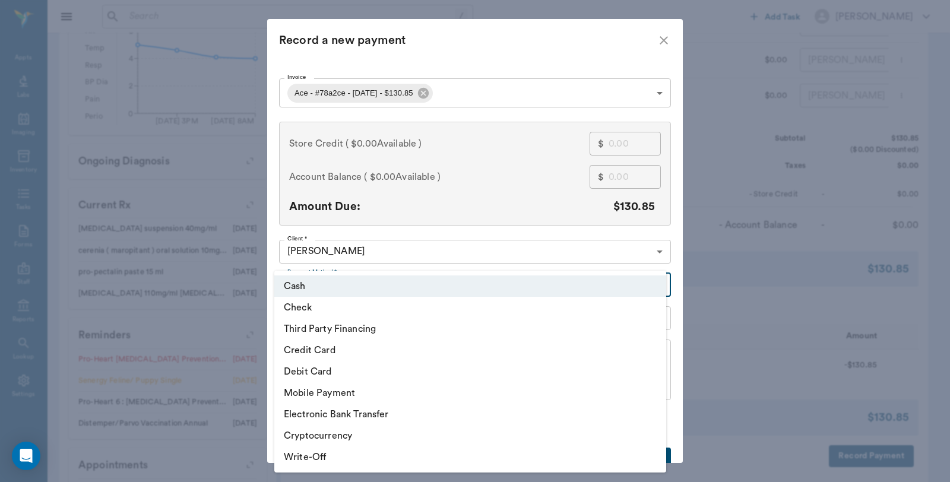
click at [361, 282] on body "/ ​ Add Task Dr. Bert Ellsworth Nectar Messages Appts Labs Imaging Inventory Ta…" at bounding box center [475, 61] width 950 height 971
click at [318, 303] on li "Check" at bounding box center [470, 307] width 392 height 21
type input "CHECK"
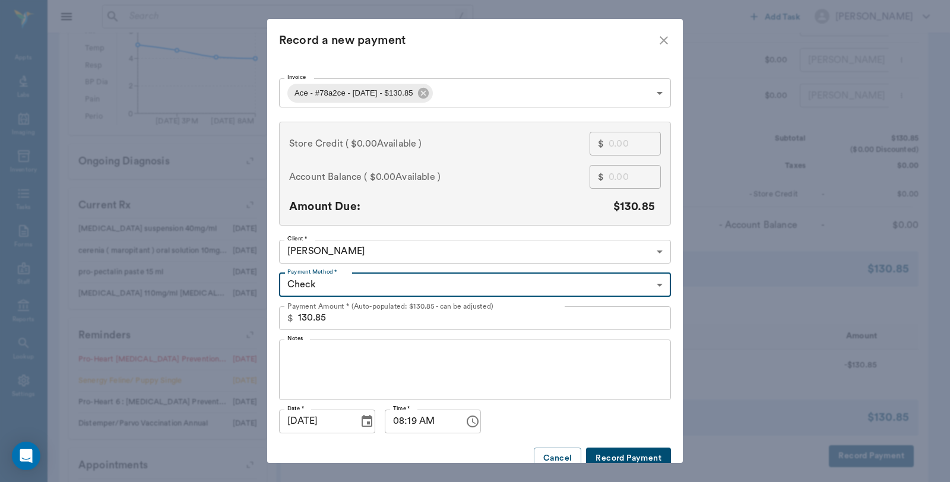
click at [319, 355] on textarea "Notes" at bounding box center [474, 369] width 375 height 41
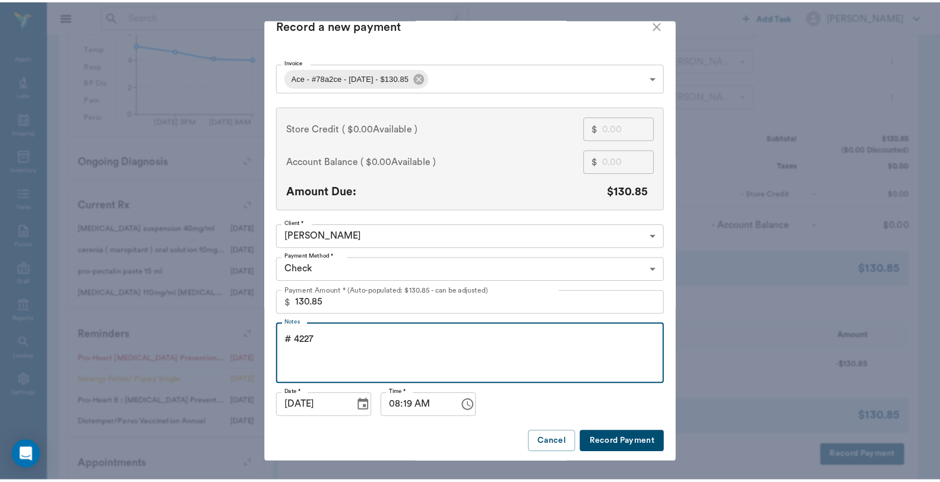
scroll to position [18, 0]
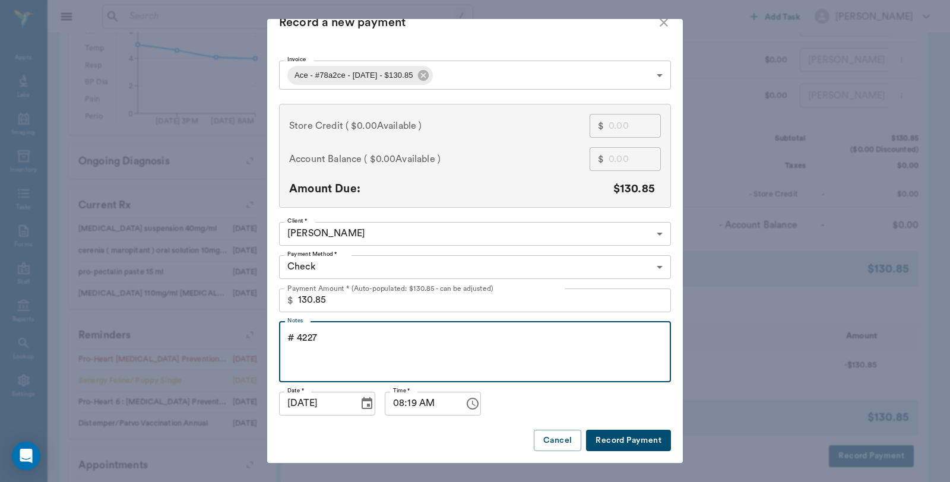
type textarea "# 4227"
click at [624, 440] on button "Record Payment" at bounding box center [628, 441] width 85 height 22
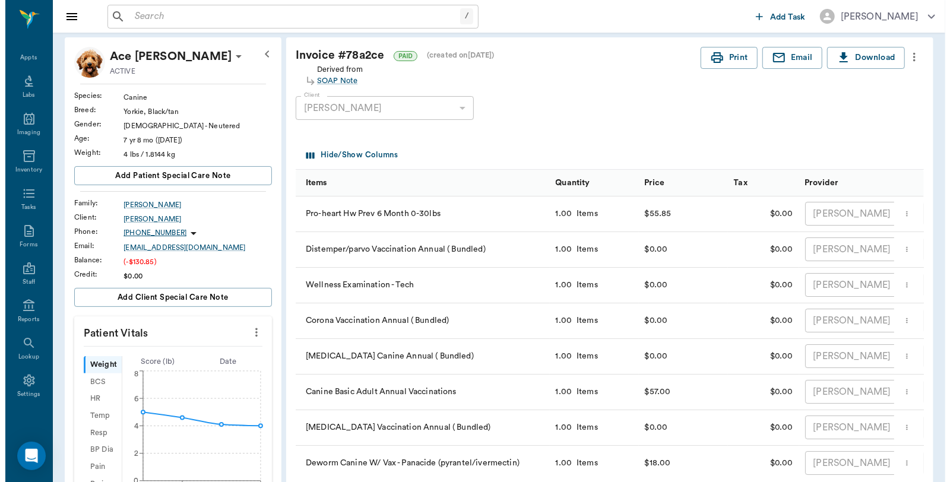
scroll to position [0, 0]
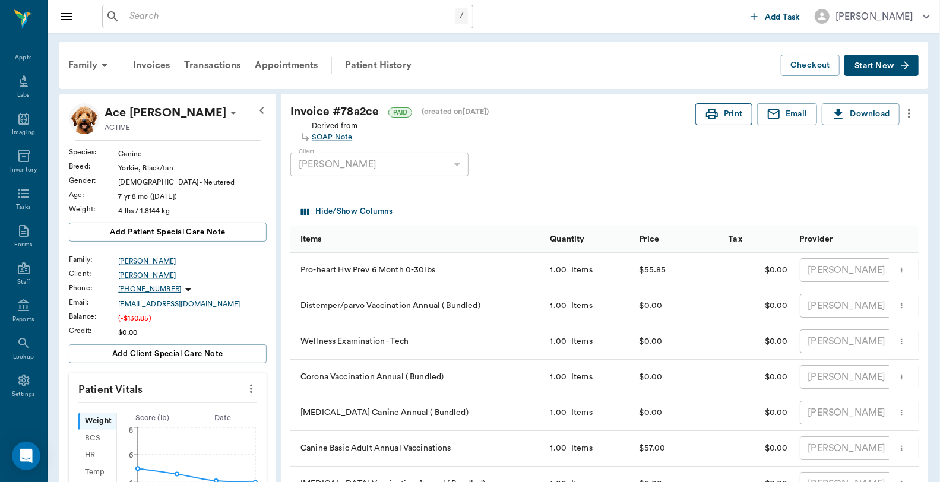
click at [737, 115] on button "Print" at bounding box center [723, 114] width 57 height 22
click at [18, 58] on div "Appts" at bounding box center [23, 57] width 17 height 9
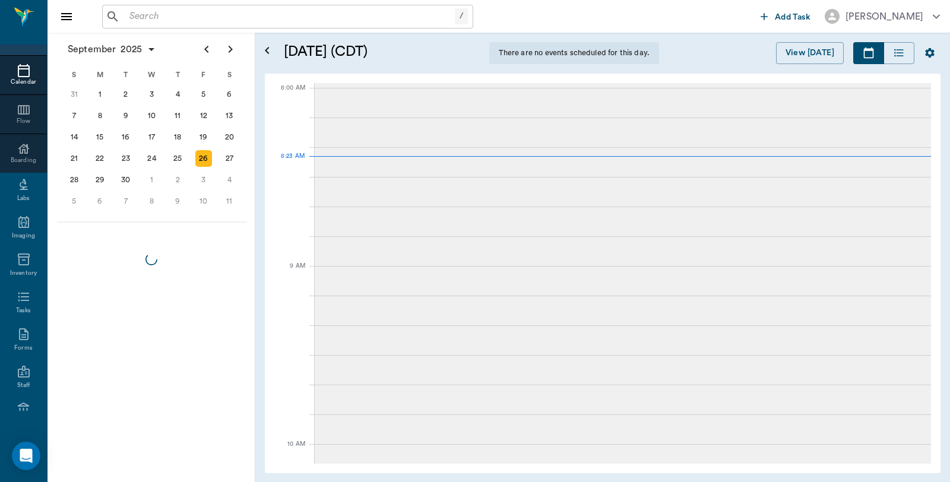
scroll to position [2, 0]
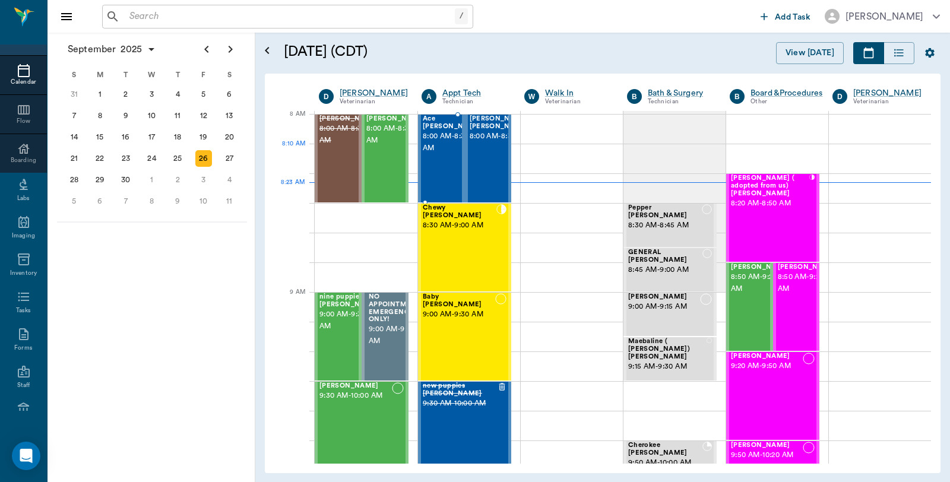
click at [436, 150] on span "8:00 AM - 8:30 AM" at bounding box center [452, 143] width 59 height 24
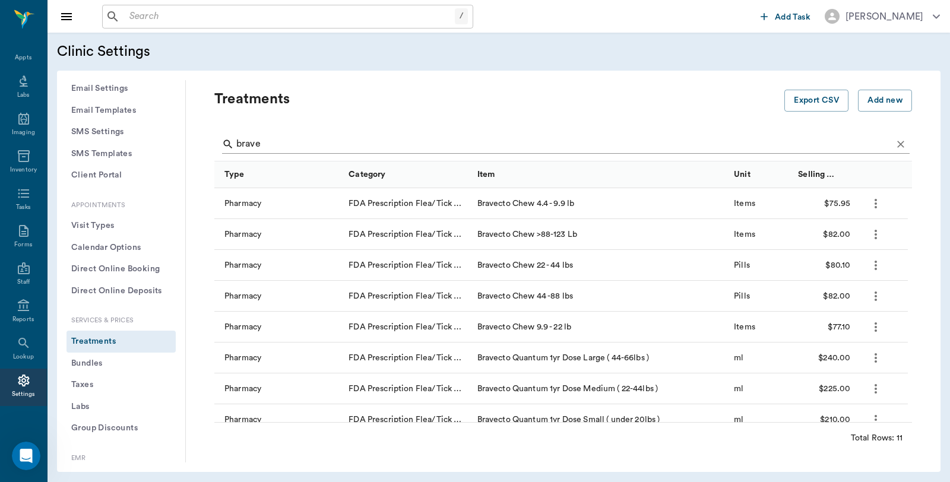
click at [271, 141] on input "brave" at bounding box center [563, 144] width 655 height 19
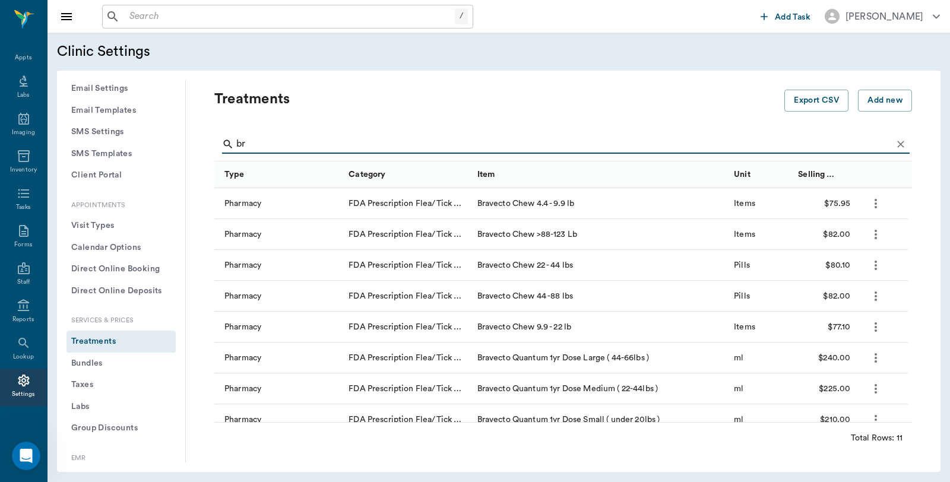
type input "b"
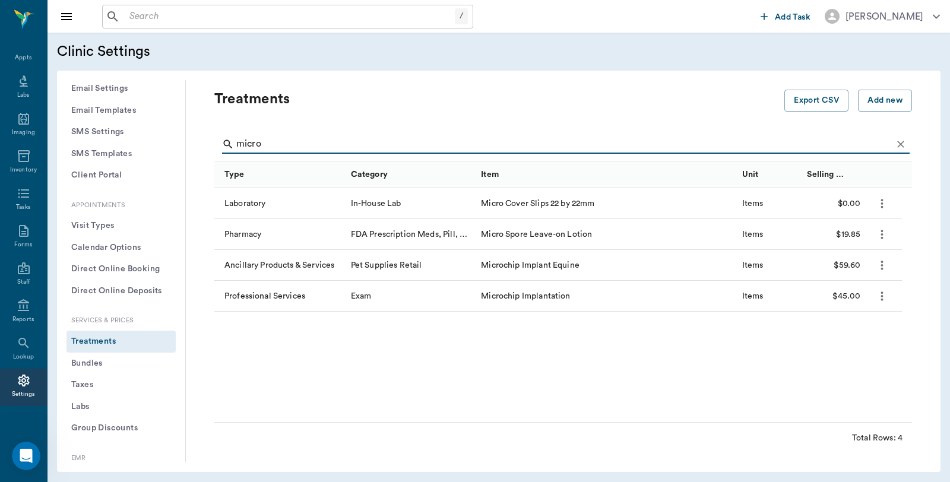
type input "micro"
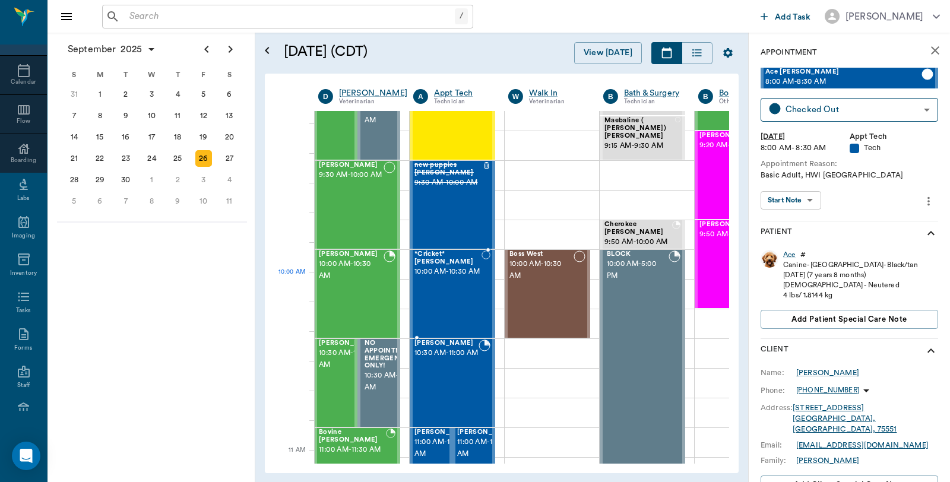
scroll to position [199, 1]
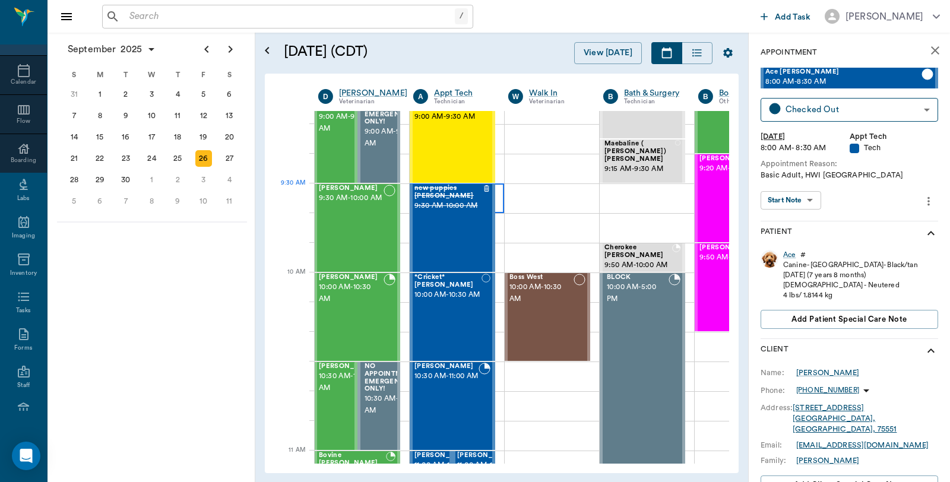
click at [501, 202] on div at bounding box center [457, 198] width 94 height 30
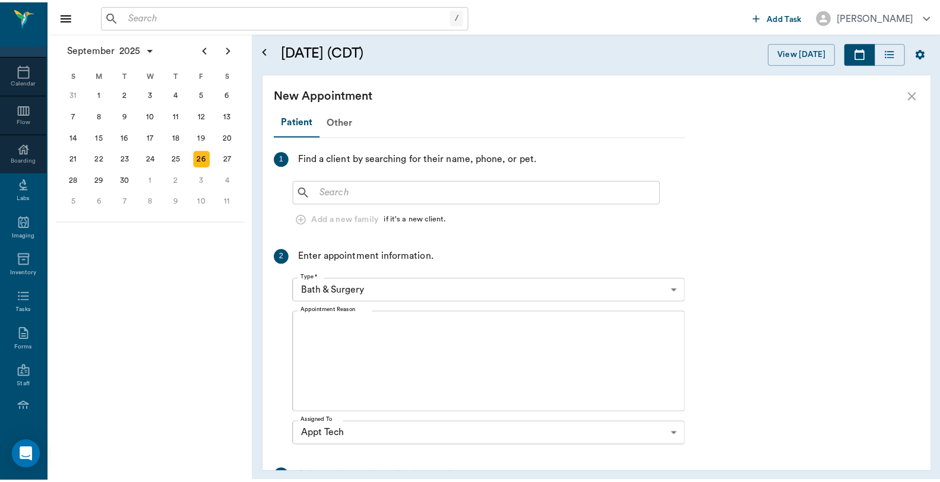
scroll to position [199, 0]
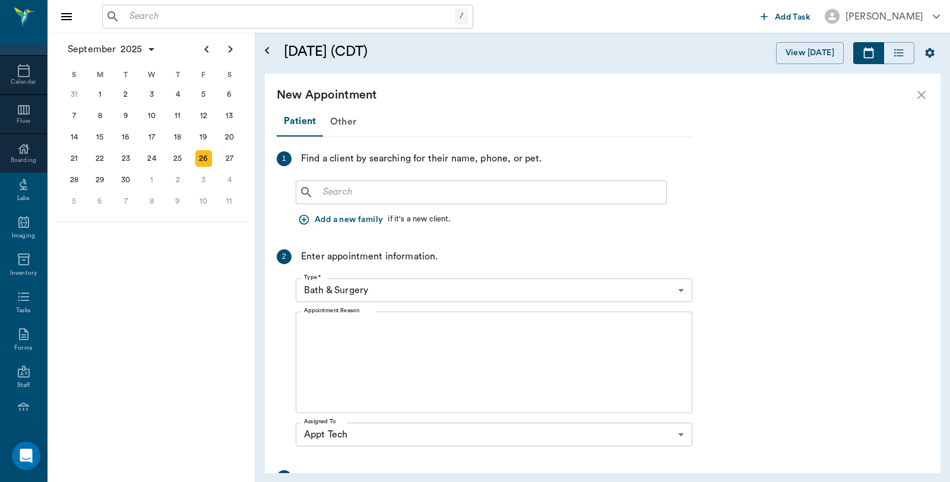
click at [372, 187] on input "text" at bounding box center [489, 192] width 343 height 17
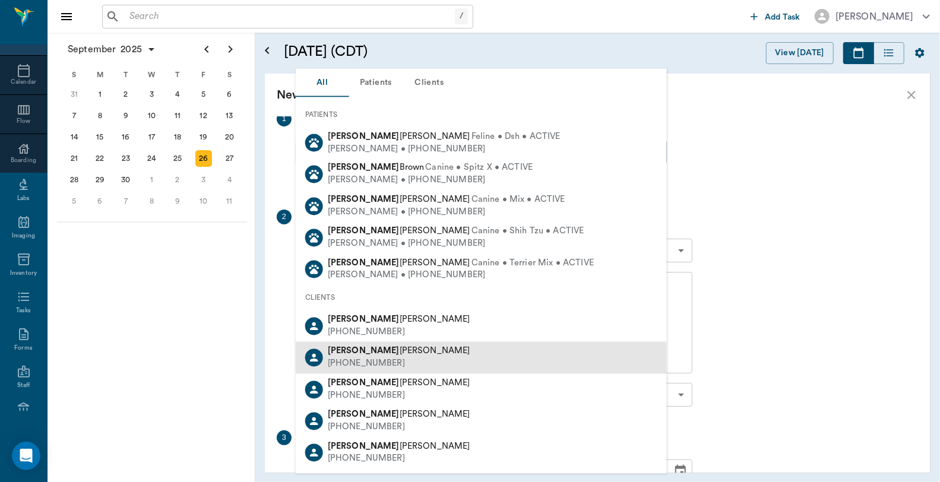
scroll to position [39, 0]
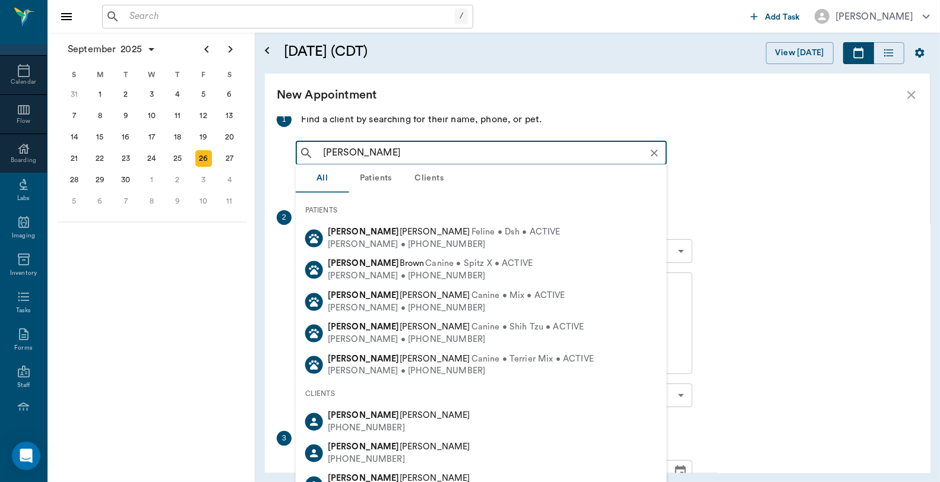
drag, startPoint x: 355, startPoint y: 152, endPoint x: 299, endPoint y: 147, distance: 56.1
click at [299, 147] on div "George Loper ​" at bounding box center [481, 153] width 371 height 24
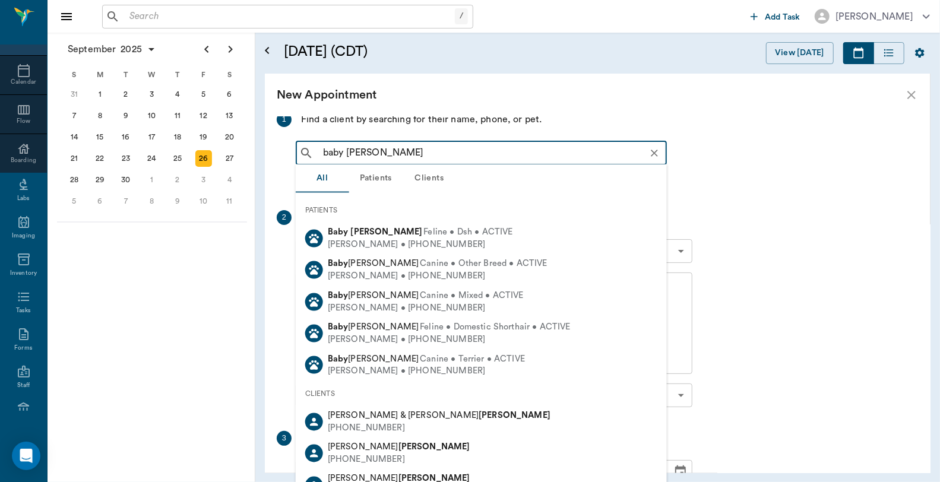
drag, startPoint x: 381, startPoint y: 150, endPoint x: 186, endPoint y: 147, distance: 194.7
click at [186, 147] on div "September 2025 S M T W T F S 27 28 29 30 31 Aug 1 2 3 4 5 6 7 8 9 10 11 12 13 1…" at bounding box center [493, 257] width 892 height 449
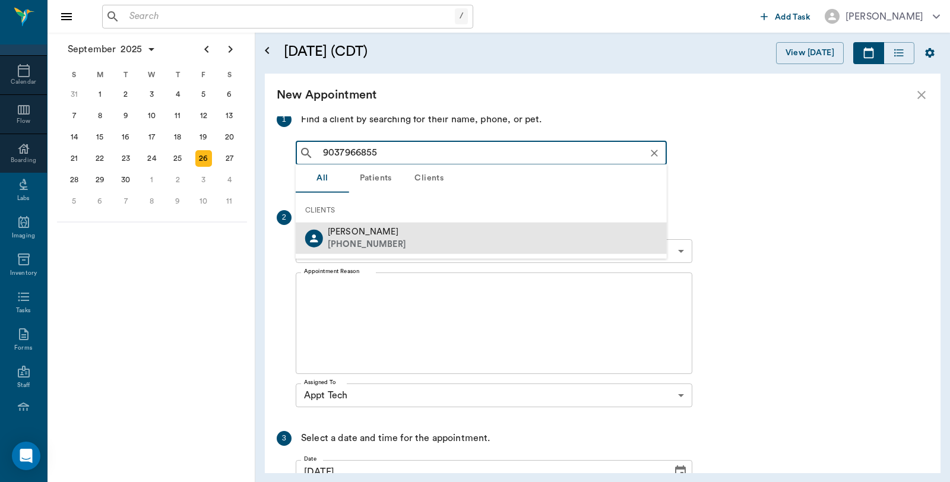
click at [429, 240] on div "Joyce Loper (903) 796-6855" at bounding box center [481, 238] width 371 height 31
type input "9037966855"
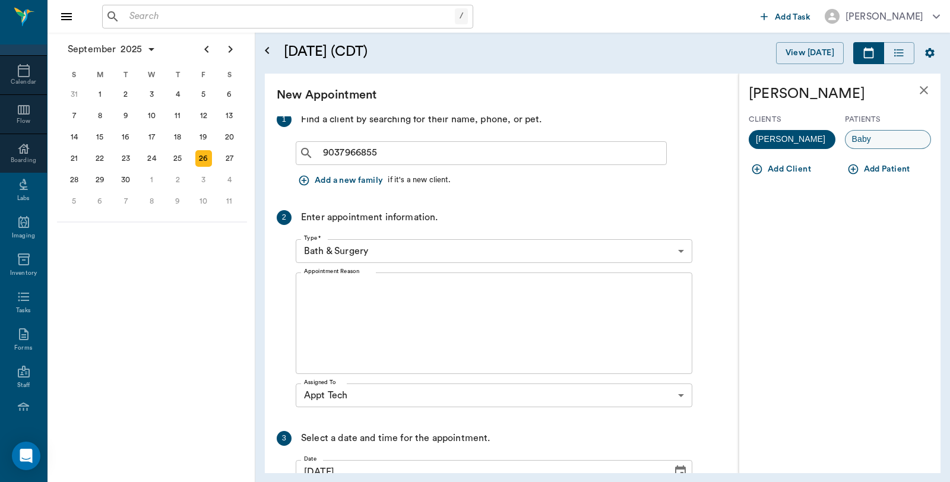
click at [858, 134] on span "Baby" at bounding box center [861, 139] width 33 height 12
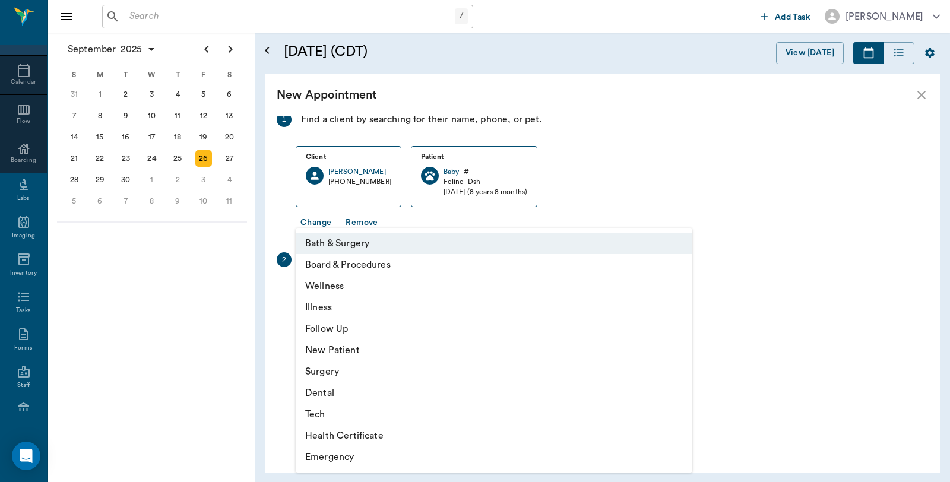
click at [374, 285] on body "/ ​ Add Task Dr. Bert Ellsworth Nectar Messages Appts Calendar Flow Boarding La…" at bounding box center [475, 241] width 950 height 482
drag, startPoint x: 307, startPoint y: 413, endPoint x: 311, endPoint y: 407, distance: 7.7
click at [307, 413] on li "Tech" at bounding box center [494, 414] width 397 height 21
type input "65d2be4f46e3a538d89b8c1a"
type input "10:00 AM"
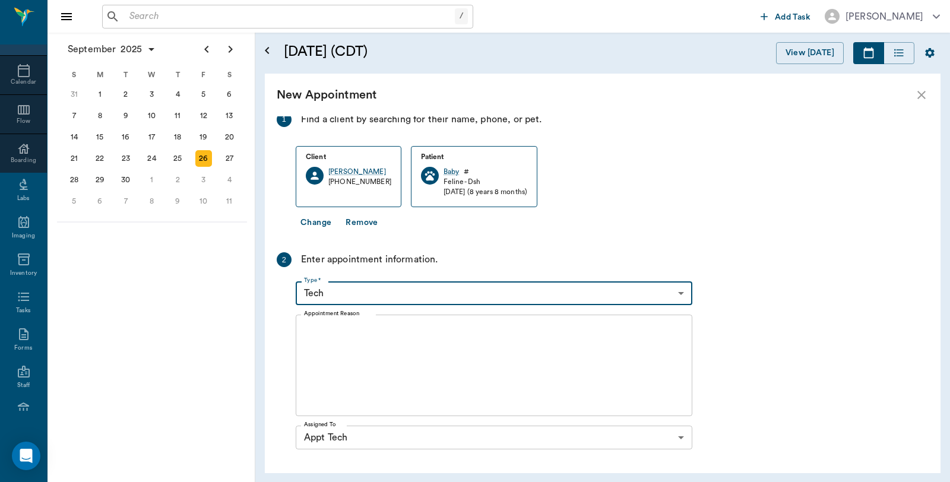
click at [414, 396] on textarea "Appointment Reason" at bounding box center [494, 366] width 380 height 82
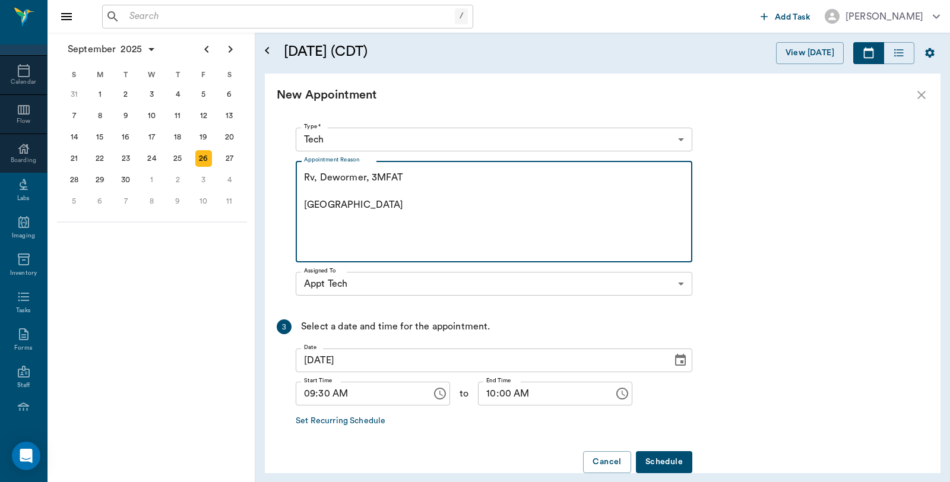
scroll to position [214, 0]
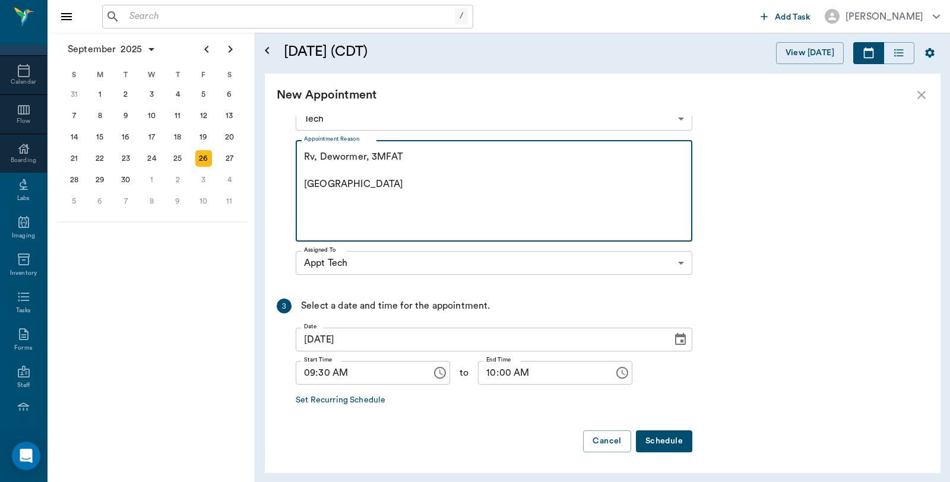
type textarea "Rv, Dewormer, 3MFAT [GEOGRAPHIC_DATA]"
click at [668, 443] on button "Schedule" at bounding box center [664, 441] width 56 height 22
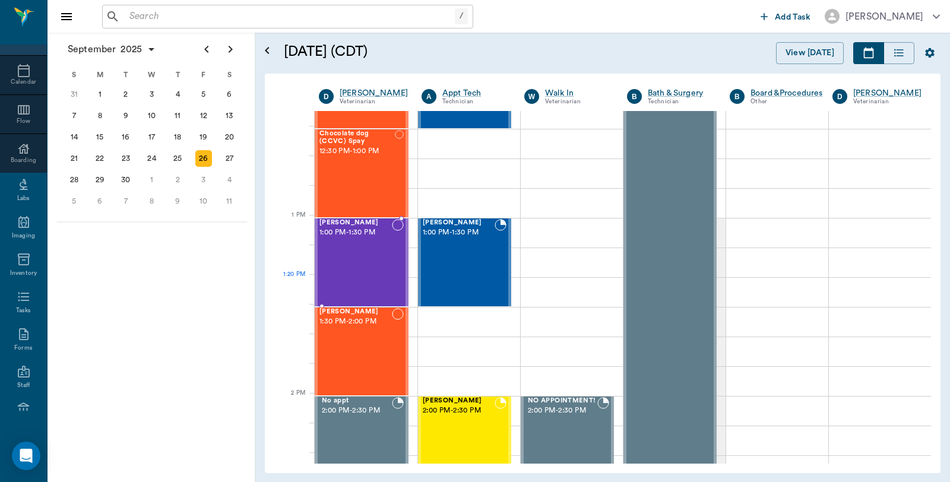
scroll to position [791, 0]
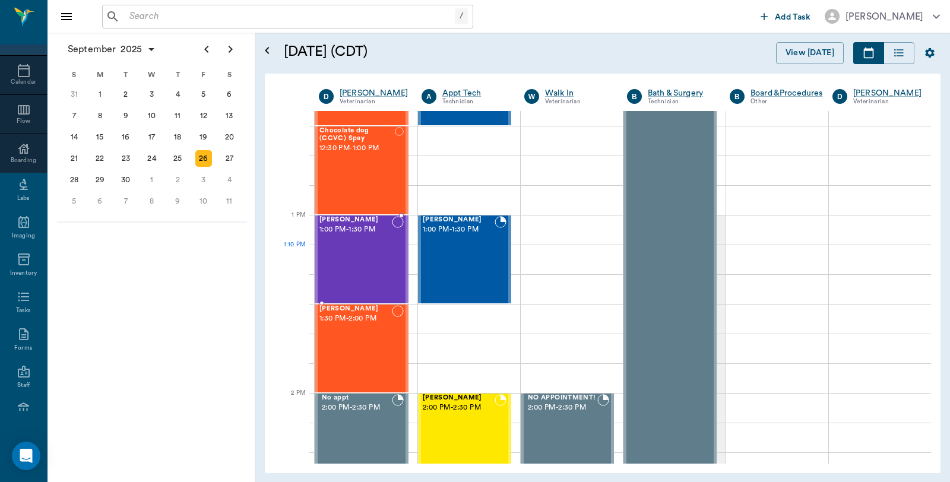
click at [365, 260] on div "Francesca Avalos 1:00 PM - 1:30 PM" at bounding box center [355, 259] width 72 height 87
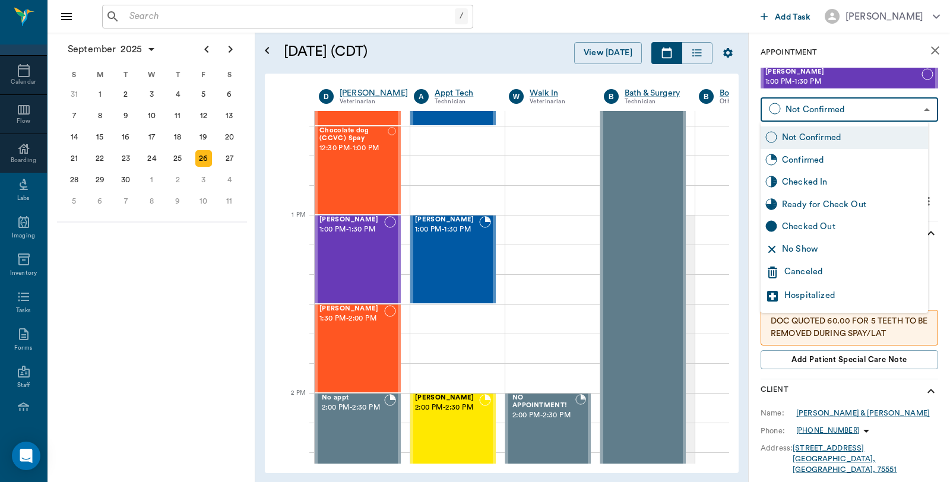
click at [833, 109] on body "/ ​ Add Task Dr. Bert Ellsworth Nectar Messages Appts Calendar Flow Boarding La…" at bounding box center [475, 241] width 950 height 482
click at [818, 176] on div "Checked In" at bounding box center [852, 182] width 141 height 13
type input "CHECKED_IN"
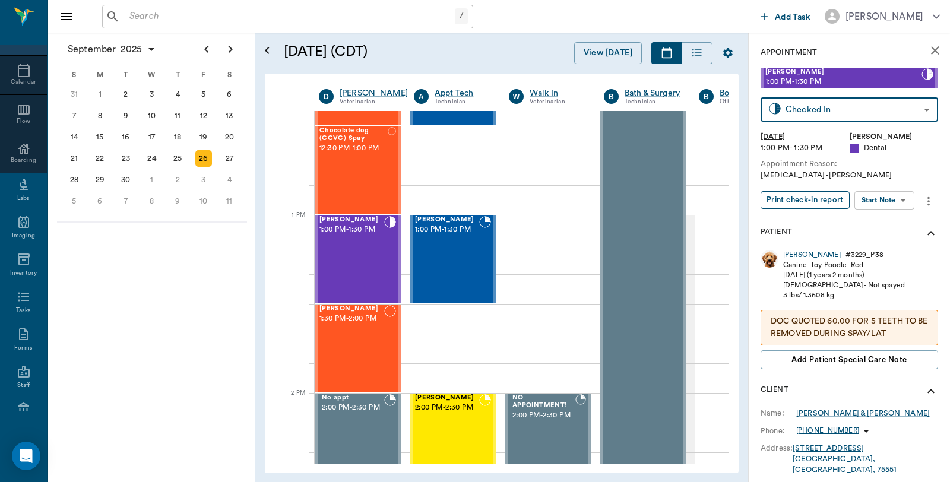
click at [829, 197] on button "Print check-in report" at bounding box center [804, 200] width 89 height 18
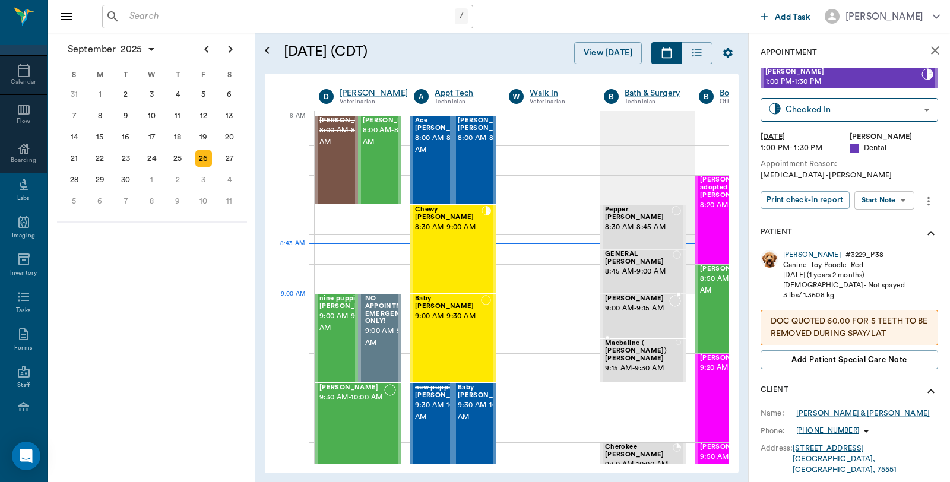
click at [654, 305] on span "9:00 AM - 9:15 AM" at bounding box center [637, 309] width 64 height 12
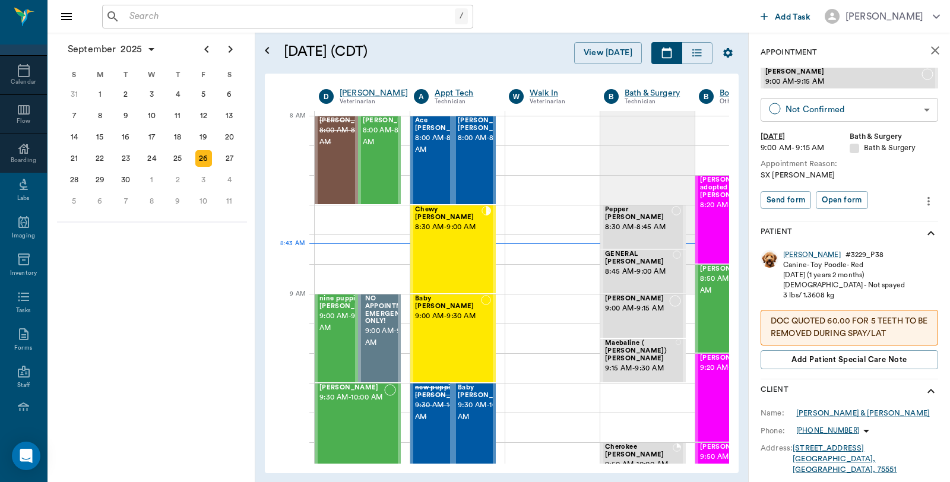
click at [867, 104] on body "/ ​ Add Task Dr. Bert Ellsworth Nectar Messages Appts Calendar Flow Boarding La…" at bounding box center [475, 241] width 950 height 482
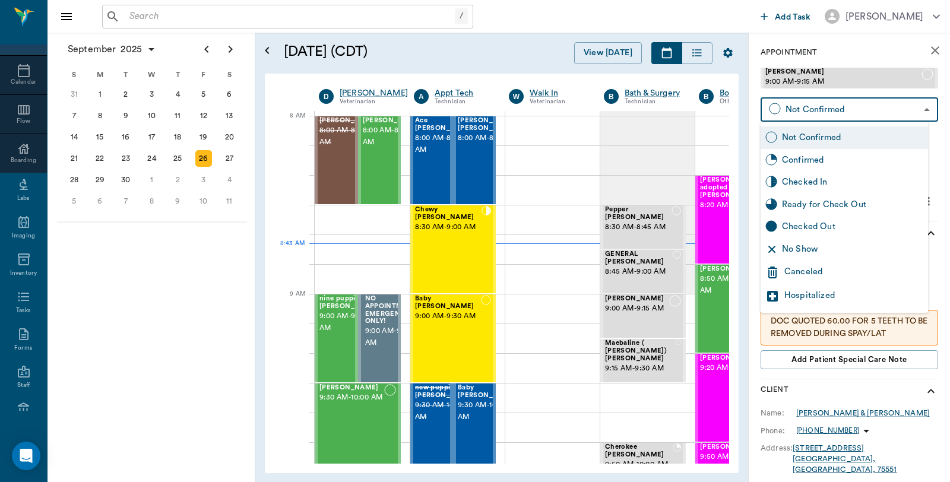
click at [815, 176] on div "Checked In" at bounding box center [852, 182] width 141 height 13
type input "CHECKED_IN"
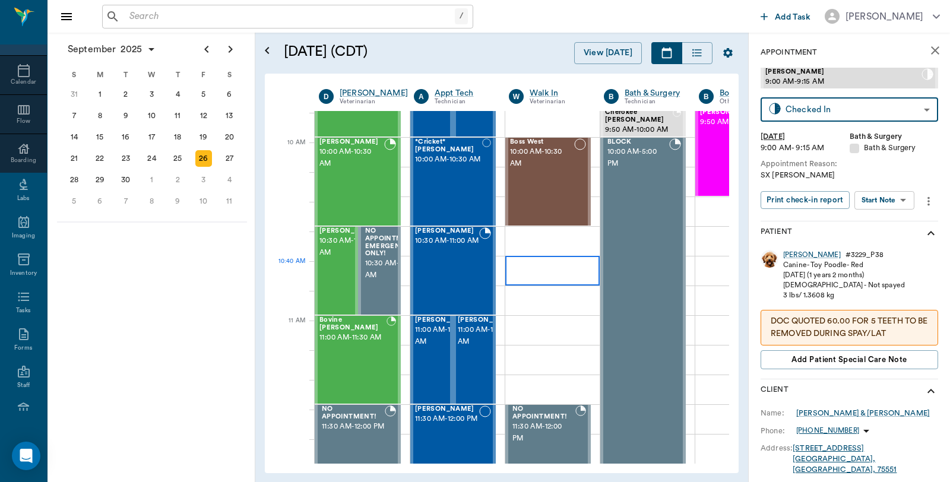
scroll to position [329, 0]
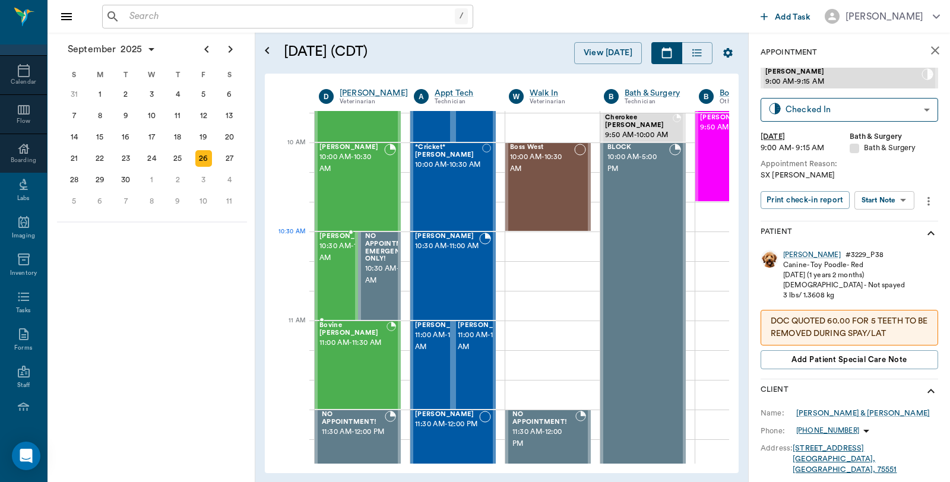
click at [332, 259] on span "10:30 AM - 11:00 AM" at bounding box center [348, 252] width 59 height 24
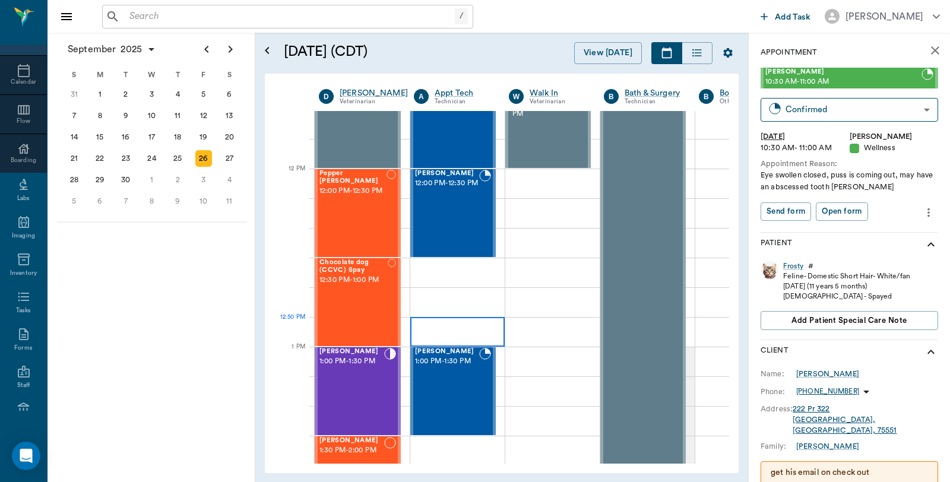
scroll to position [527, 0]
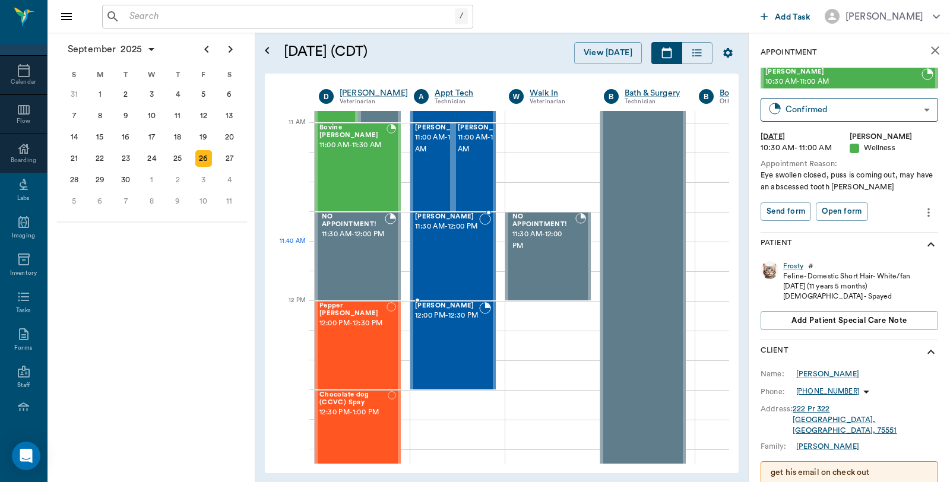
click at [464, 262] on div "Annie BROWN 11:30 AM - 12:00 PM" at bounding box center [447, 256] width 64 height 87
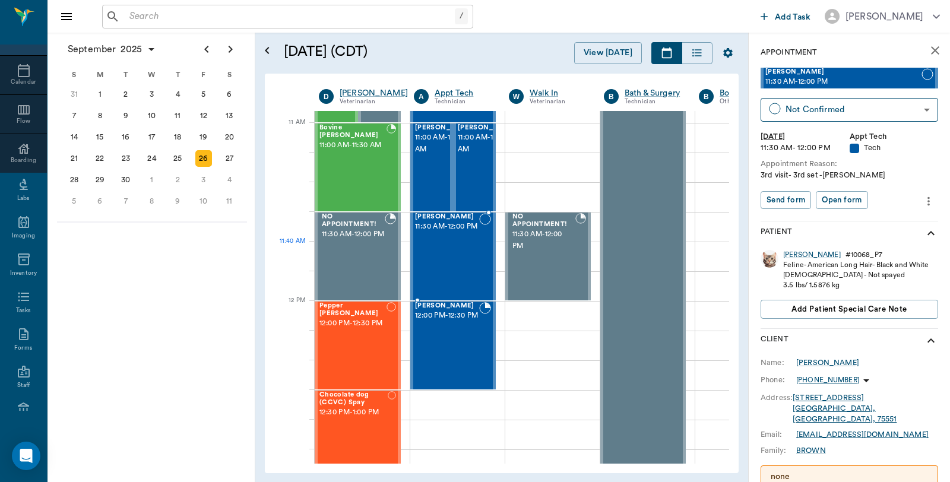
click at [458, 253] on div "Annie BROWN 11:30 AM - 12:00 PM" at bounding box center [447, 256] width 64 height 87
click at [928, 55] on icon "close" at bounding box center [935, 50] width 14 height 14
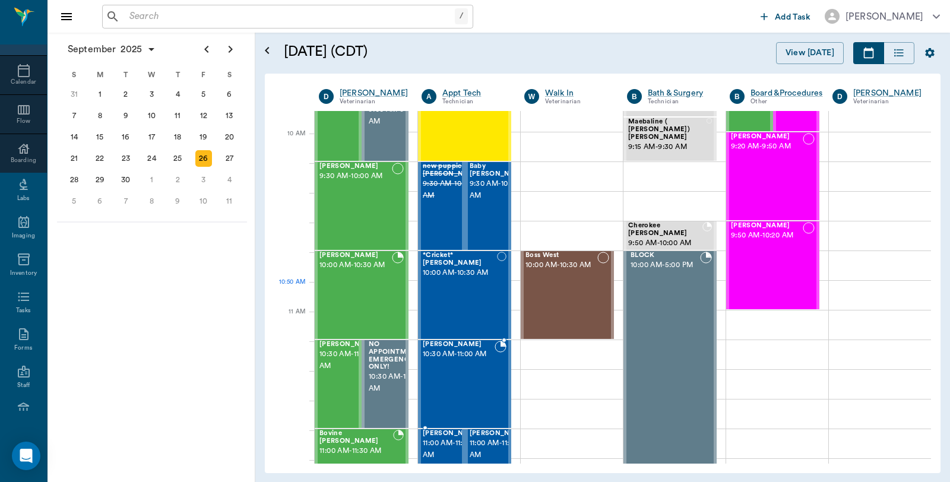
scroll to position [198, 0]
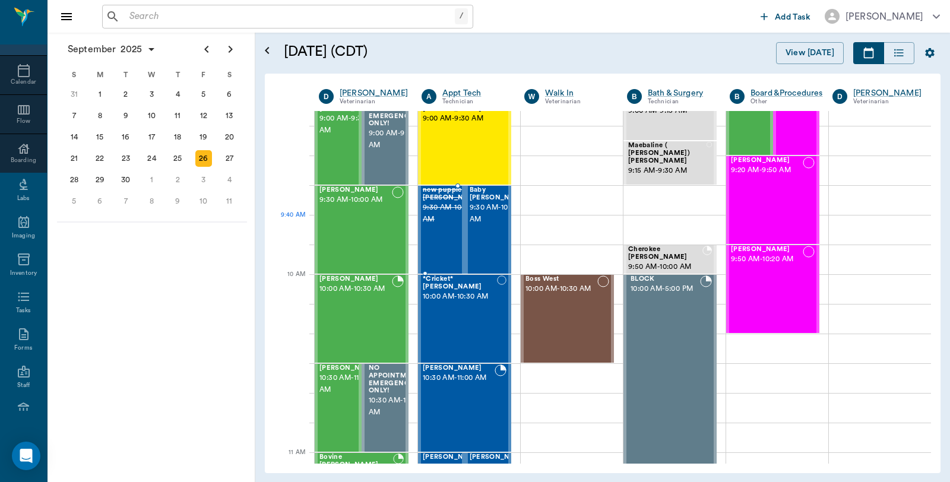
click at [437, 226] on span "9:30 AM - 10:00 AM" at bounding box center [452, 214] width 59 height 24
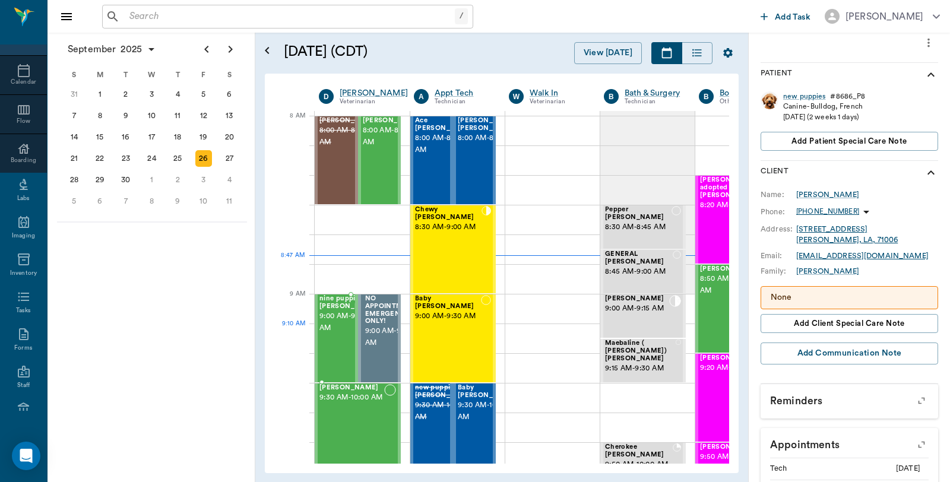
click at [345, 318] on span "9:00 AM - 9:30 AM" at bounding box center [348, 322] width 59 height 24
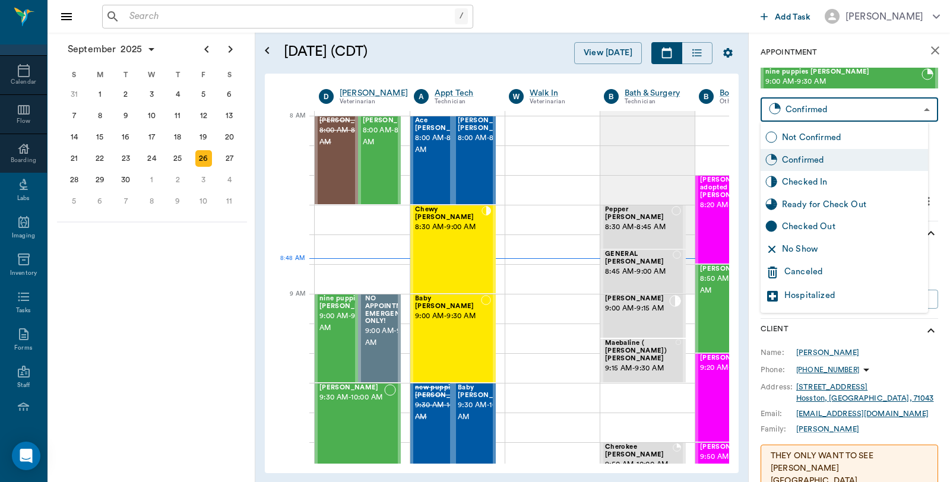
click at [830, 112] on body "/ ​ Add Task Dr. Bert Ellsworth Nectar Messages Appts Calendar Flow Boarding La…" at bounding box center [475, 241] width 950 height 482
click at [822, 180] on div "Checked In" at bounding box center [852, 182] width 141 height 13
type input "CHECKED_IN"
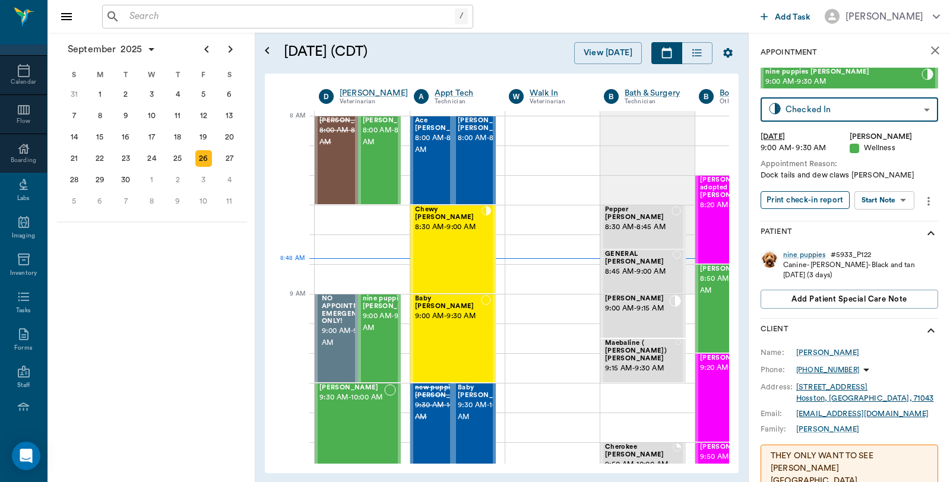
click at [822, 196] on button "Print check-in report" at bounding box center [804, 200] width 89 height 18
click at [927, 198] on icon "more" at bounding box center [928, 200] width 2 height 9
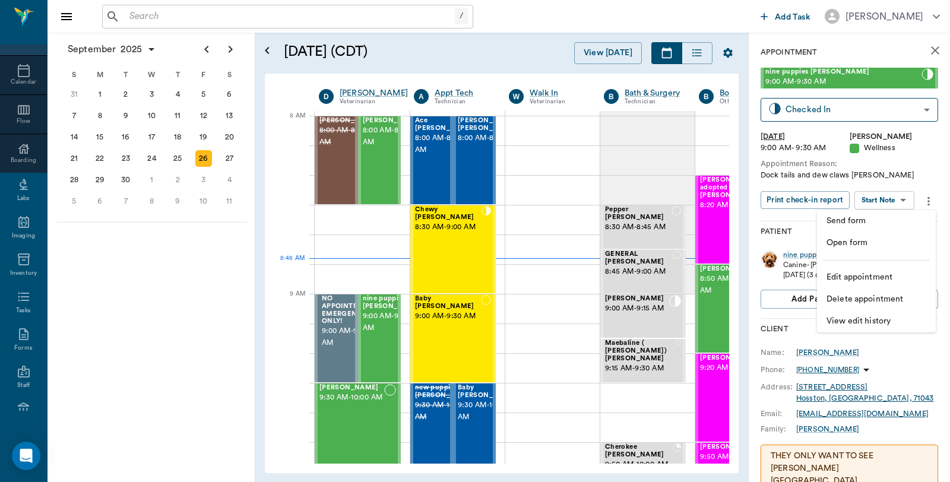
click at [855, 277] on span "Edit appointment" at bounding box center [876, 277] width 100 height 12
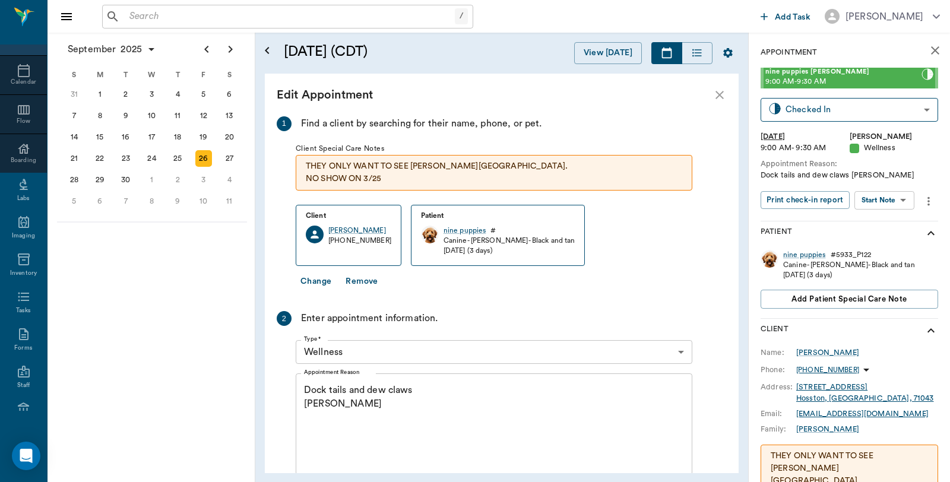
click at [303, 392] on div "Dock tails and dew claws Christy x Appointment Reason" at bounding box center [494, 424] width 397 height 102
click at [301, 386] on div "Dock tails and dew claws Christy x Appointment Reason" at bounding box center [494, 424] width 397 height 102
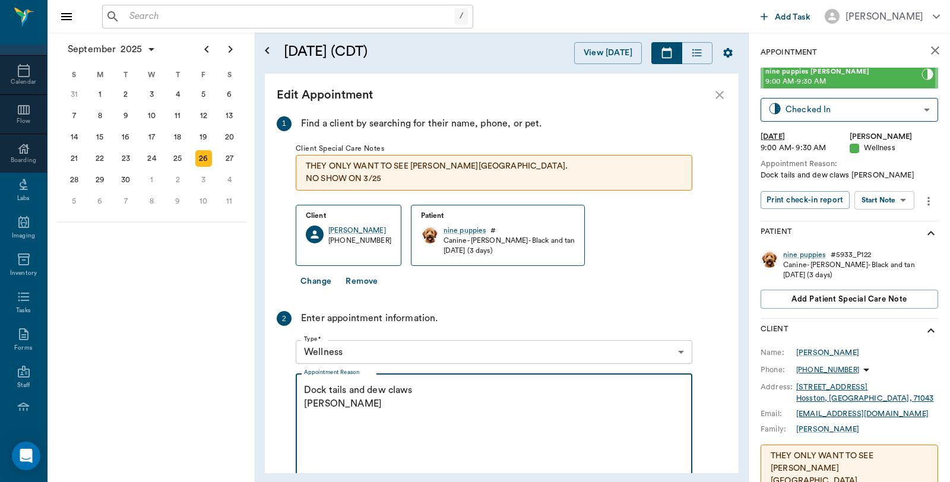
click at [301, 386] on div "Dock tails and dew claws Christy x Appointment Reason" at bounding box center [494, 424] width 397 height 102
click at [306, 386] on textarea "Dock tails and dew claws Christy" at bounding box center [494, 424] width 380 height 82
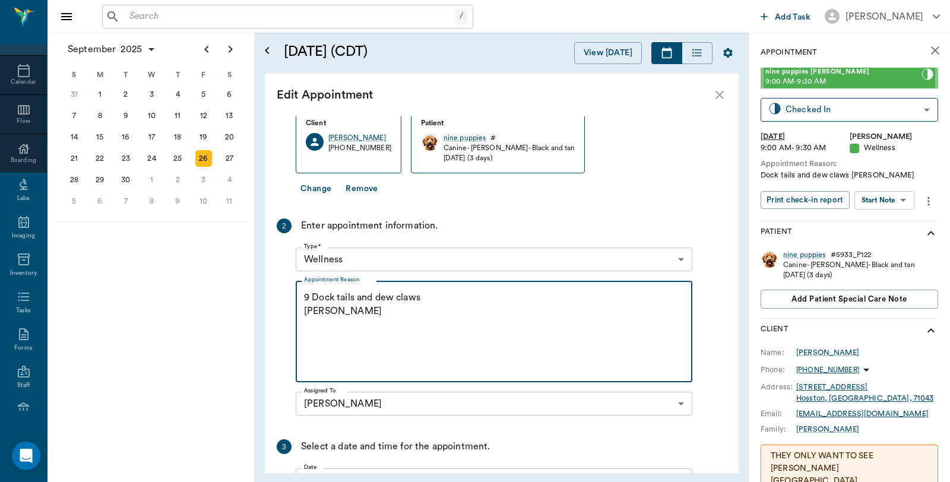
scroll to position [212, 0]
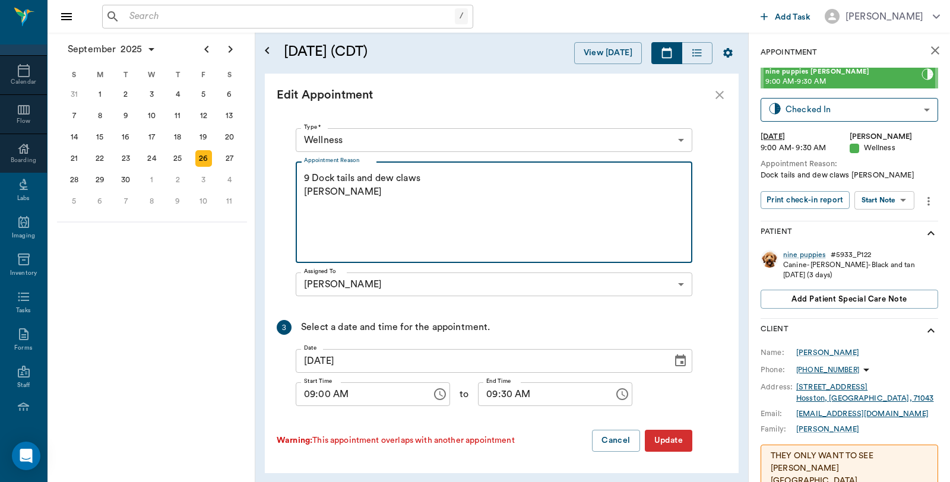
type textarea "9 Dock tails and dew claws Christy"
click at [669, 440] on button "Update" at bounding box center [668, 441] width 47 height 22
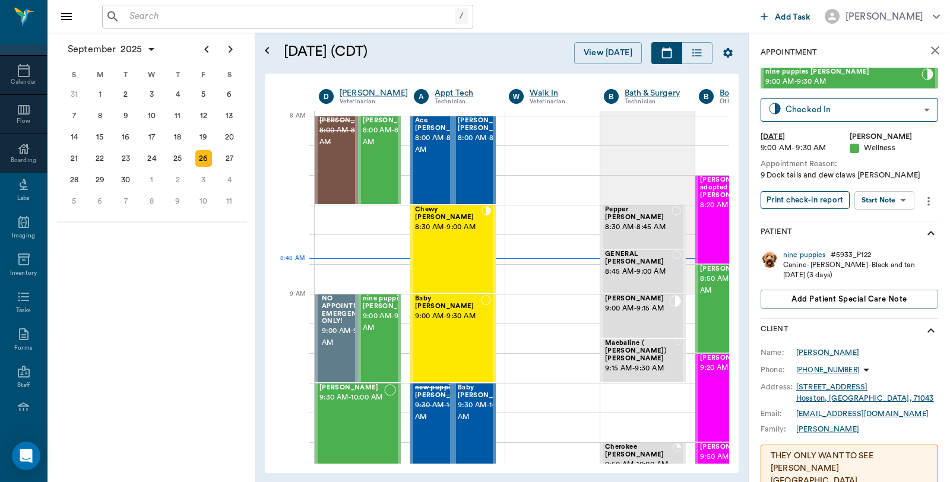
click at [804, 204] on button "Print check-in report" at bounding box center [804, 200] width 89 height 18
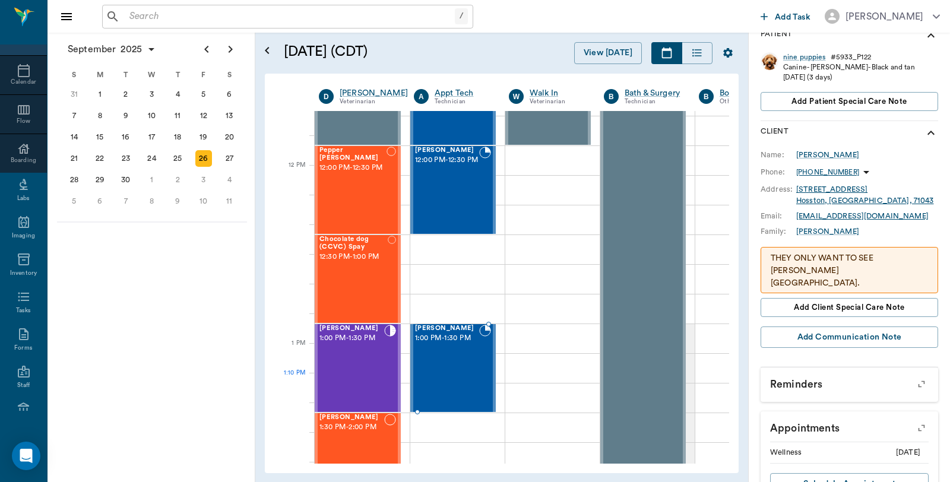
scroll to position [659, 0]
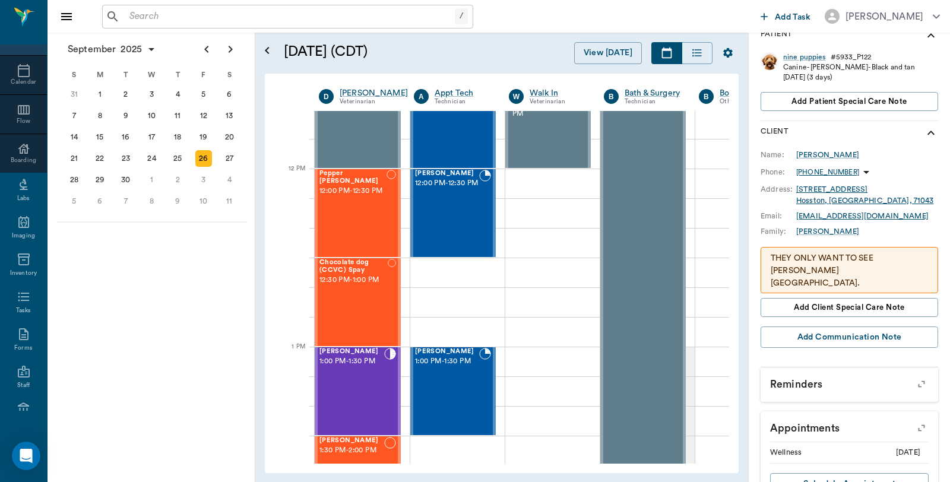
click at [195, 8] on input "text" at bounding box center [290, 16] width 330 height 17
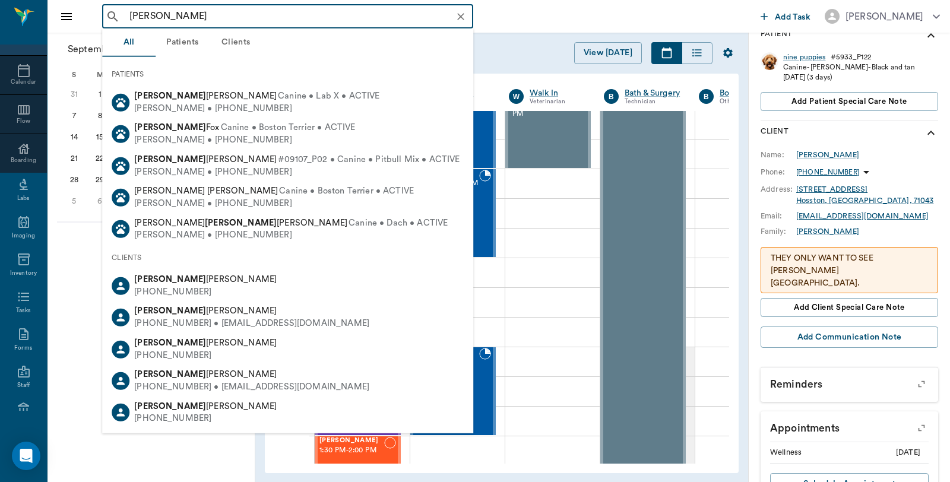
drag, startPoint x: 153, startPoint y: 16, endPoint x: 72, endPoint y: 15, distance: 80.7
click at [72, 15] on div "Robin Moore ​ Add Task Dr. Bert Ellsworth" at bounding box center [498, 16] width 902 height 33
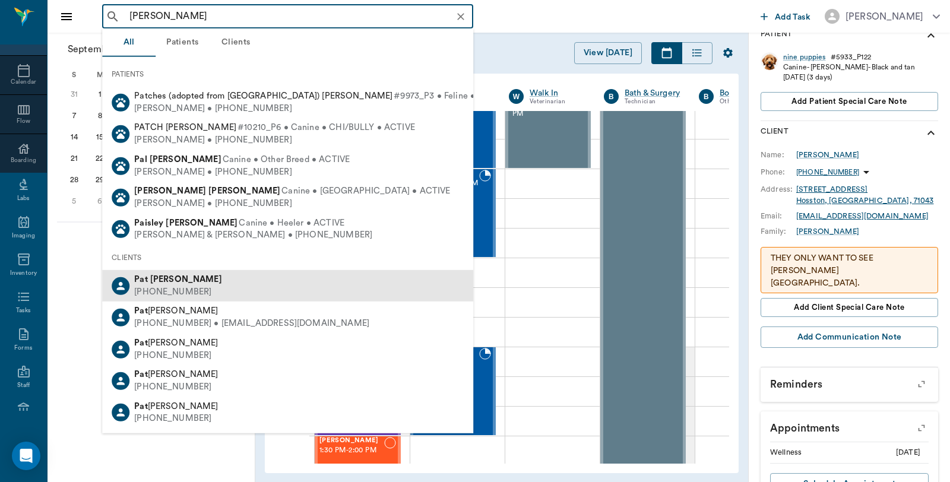
click at [182, 286] on div "(903) 665-3681" at bounding box center [178, 292] width 88 height 12
type input "Pat Moore"
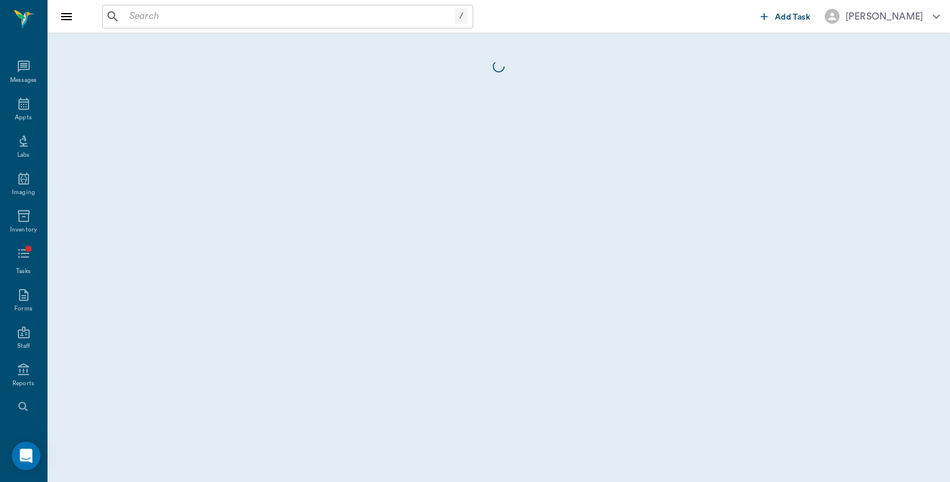
scroll to position [60, 0]
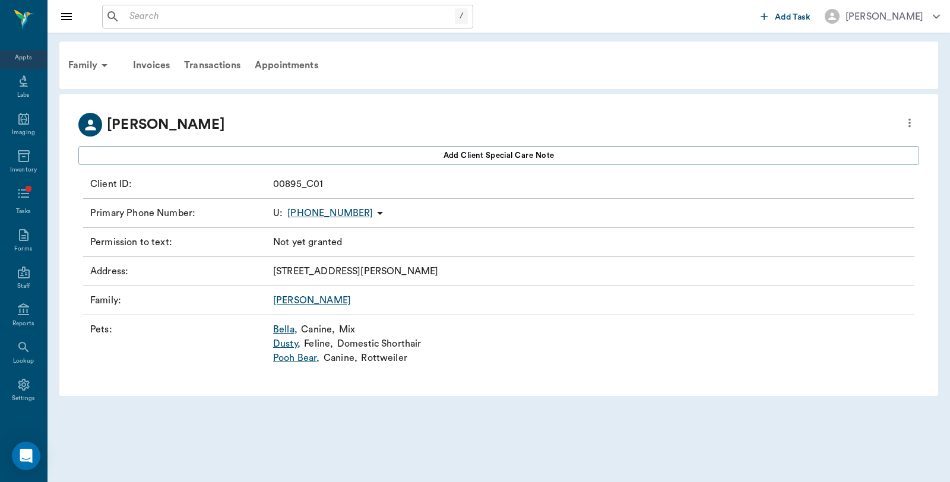
click at [16, 56] on div "Appts" at bounding box center [23, 57] width 17 height 9
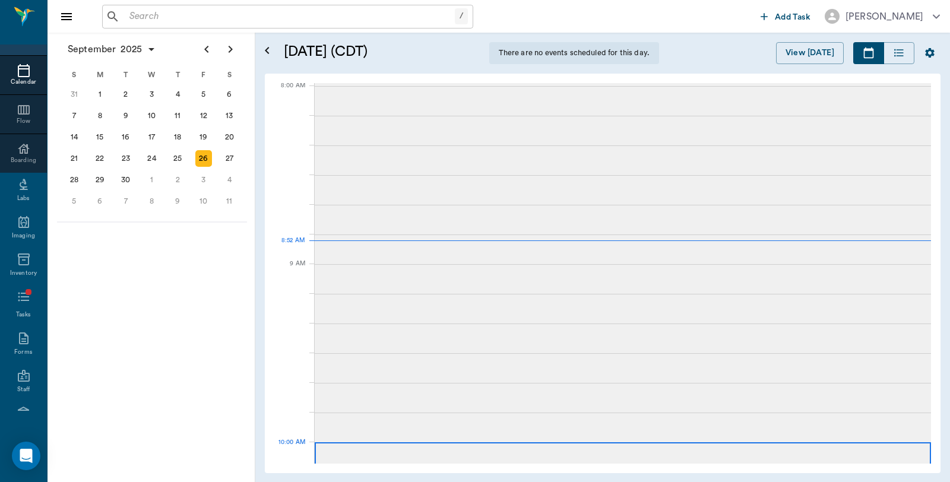
scroll to position [2, 0]
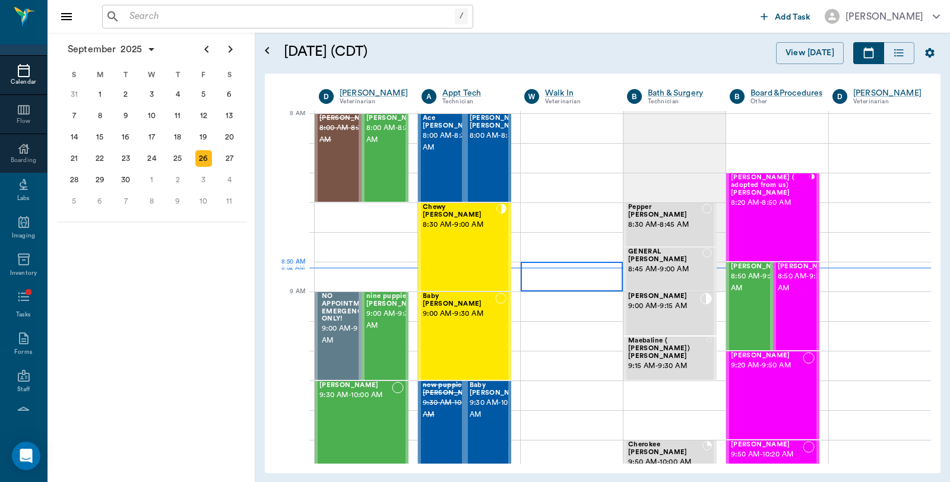
click at [560, 275] on div at bounding box center [572, 277] width 102 height 30
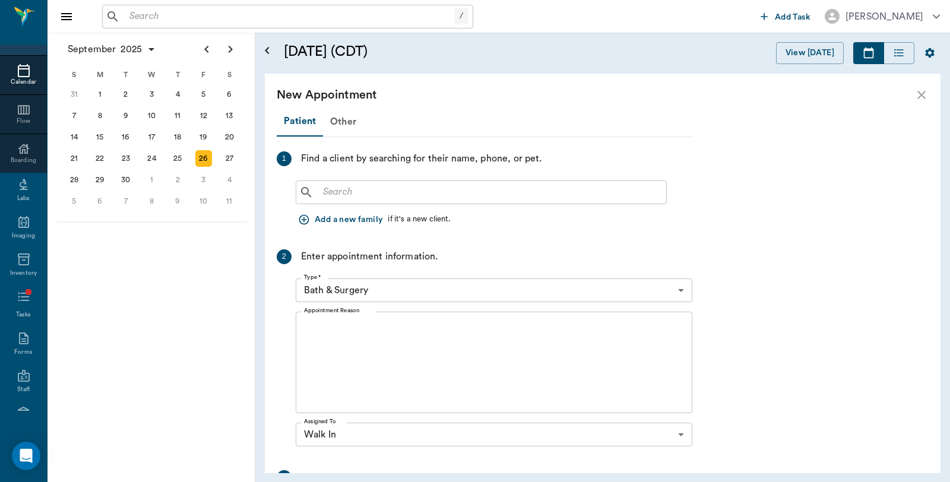
click at [404, 191] on input "text" at bounding box center [489, 192] width 343 height 17
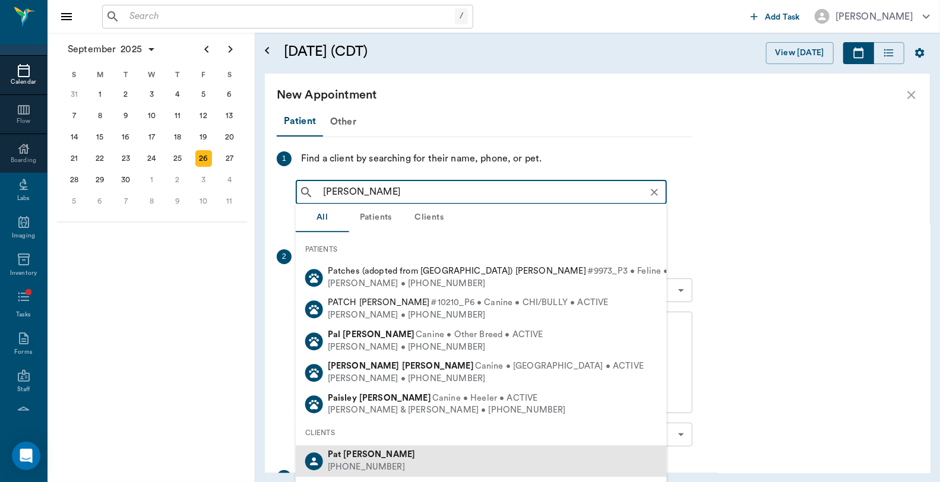
click at [372, 452] on div "Pat Moore" at bounding box center [372, 455] width 88 height 12
type input "Pat Moore"
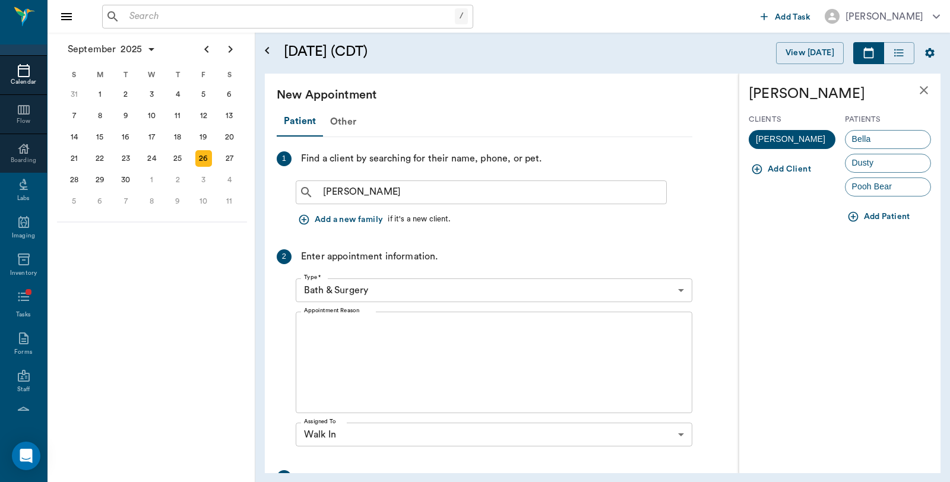
click at [870, 214] on button "Add Patient" at bounding box center [880, 217] width 70 height 22
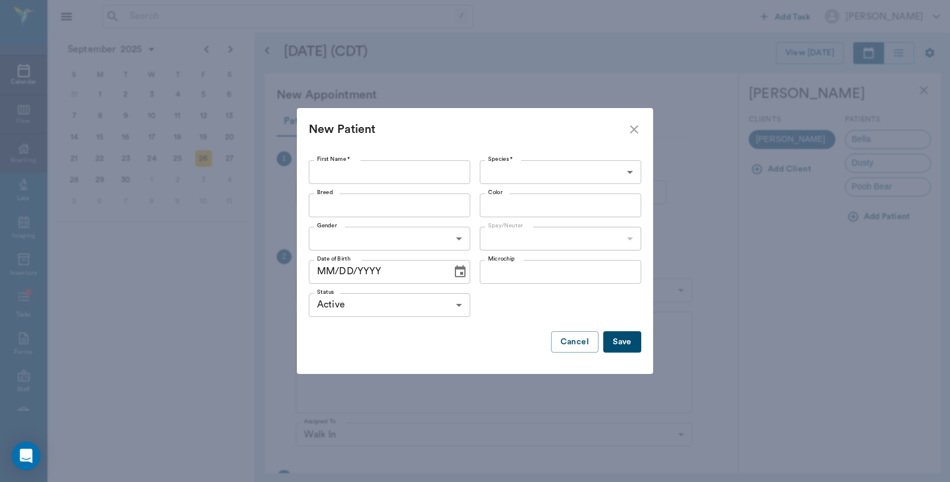
click at [395, 170] on input "First Name *" at bounding box center [389, 172] width 161 height 24
type input "Ms. Wiggles"
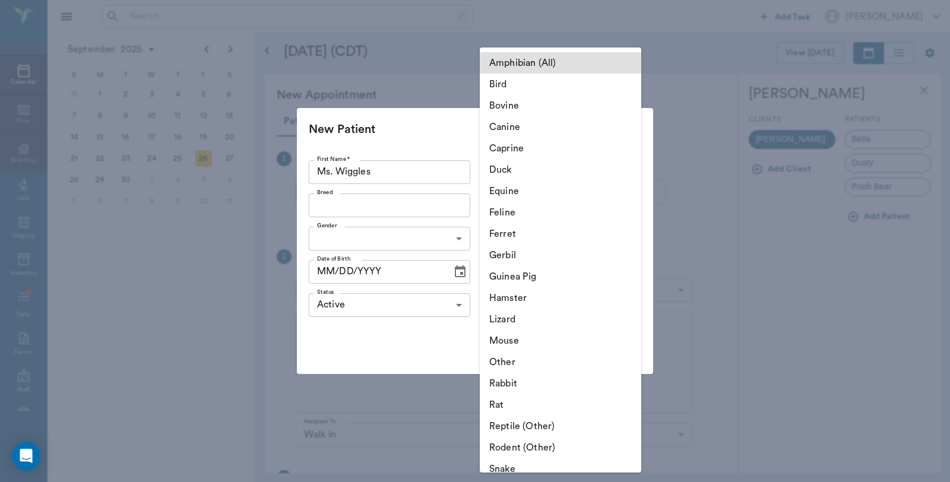
click at [561, 172] on body "/ ​ Add Task Dr. Bert Ellsworth Nectar Messages Appts Calendar Flow Boarding La…" at bounding box center [475, 241] width 950 height 482
click at [521, 212] on li "Feline" at bounding box center [560, 212] width 161 height 21
type input "Feline"
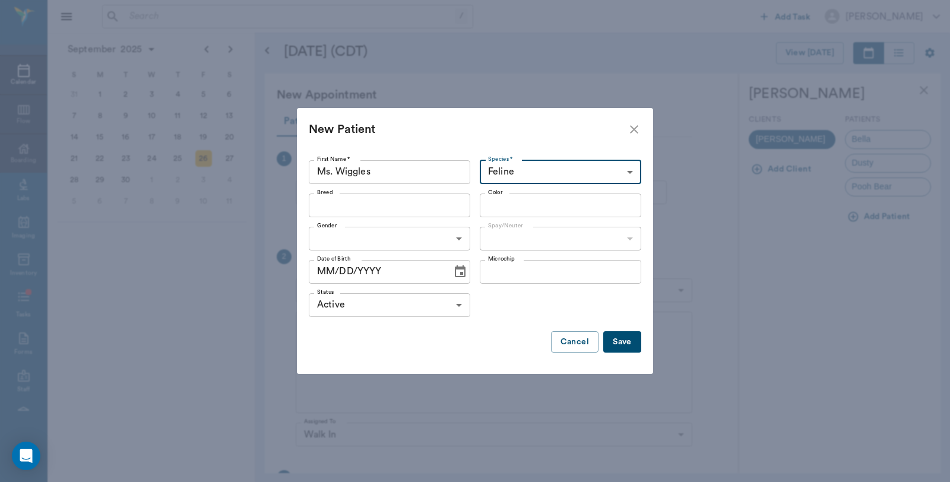
click at [392, 210] on input "Breed" at bounding box center [379, 205] width 135 height 17
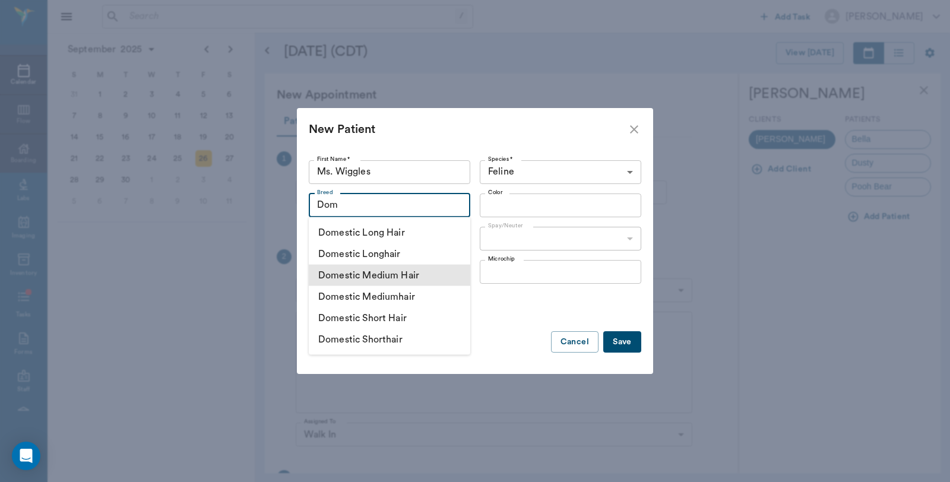
click at [376, 269] on li "Domestic Medium Hair" at bounding box center [389, 275] width 161 height 21
type input "Domestic Medium Hair"
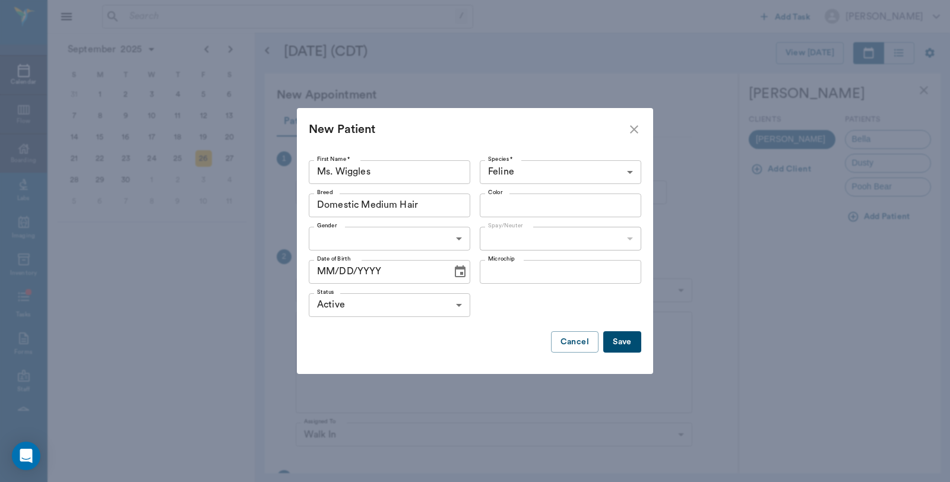
click at [510, 199] on input "Color" at bounding box center [550, 205] width 135 height 17
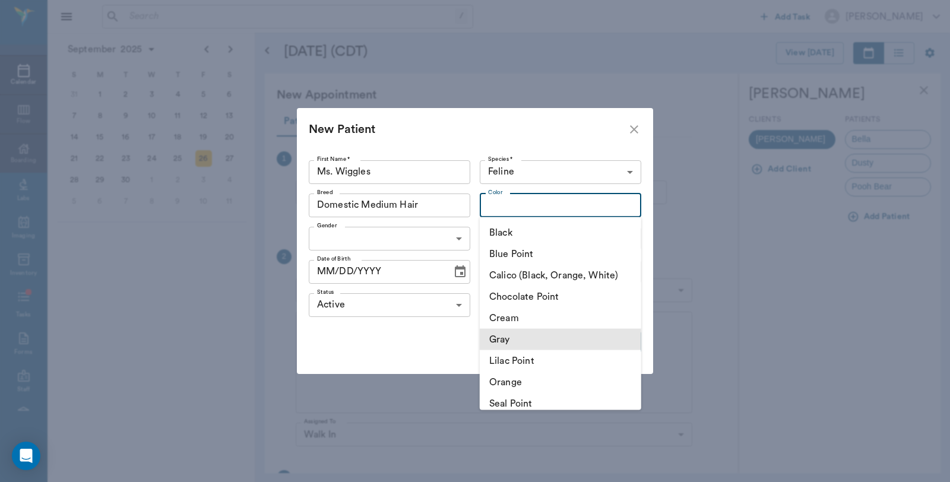
click at [522, 341] on li "Gray" at bounding box center [560, 339] width 161 height 21
type input "Gray"
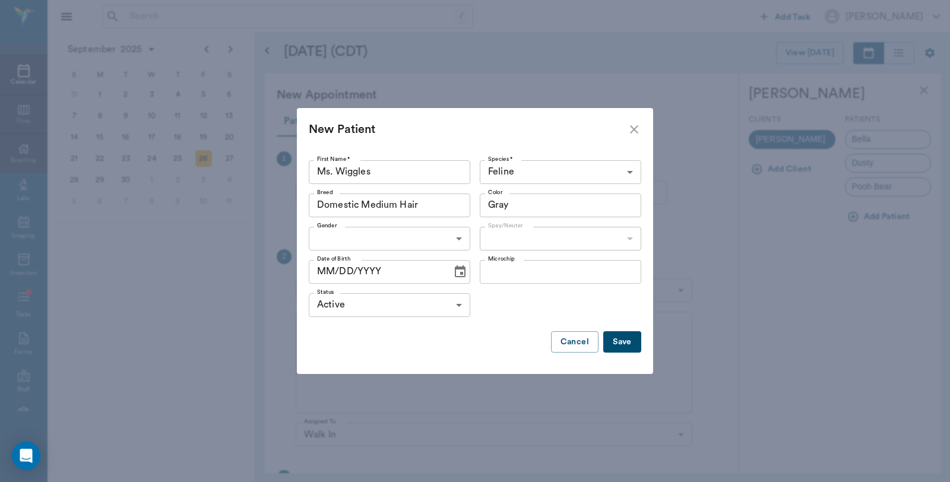
click at [417, 239] on body "/ ​ Add Task Dr. Bert Ellsworth Nectar Messages Appts Calendar Flow Boarding La…" at bounding box center [475, 241] width 950 height 482
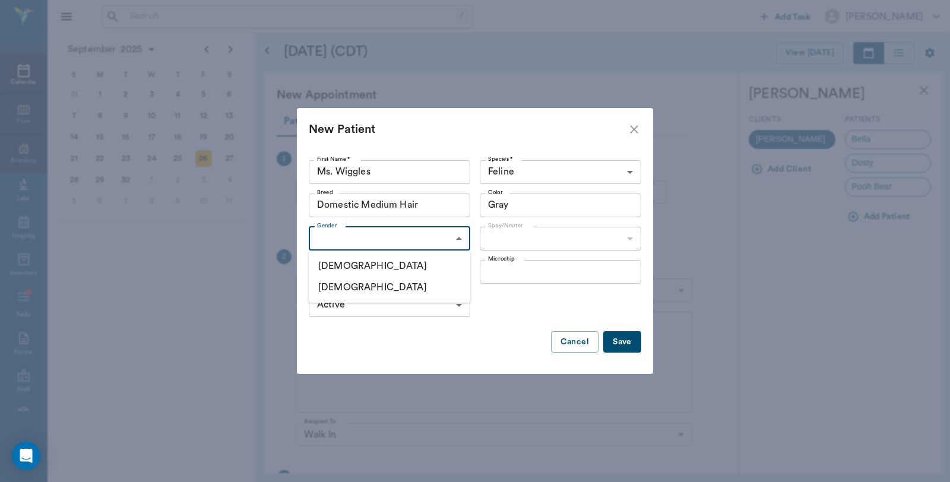
click at [354, 288] on li "Female" at bounding box center [389, 287] width 161 height 21
type input "FEMALE"
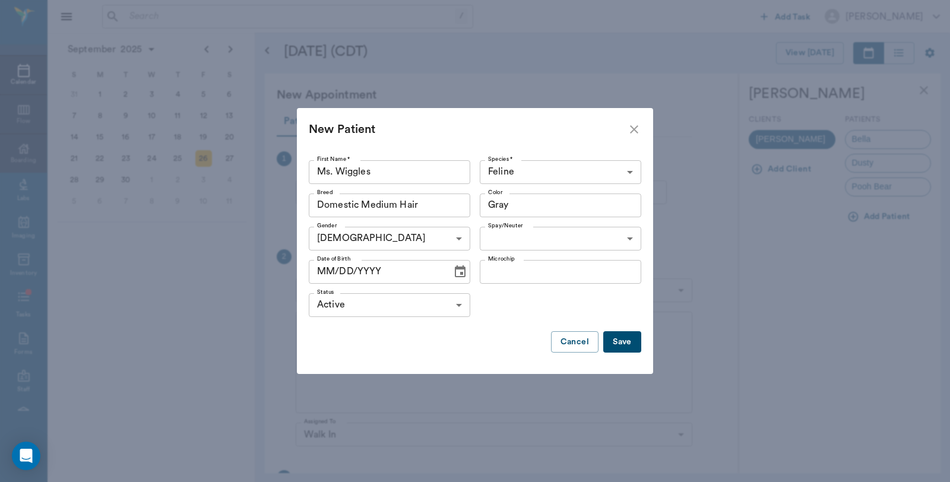
click at [635, 341] on button "Save" at bounding box center [622, 342] width 38 height 22
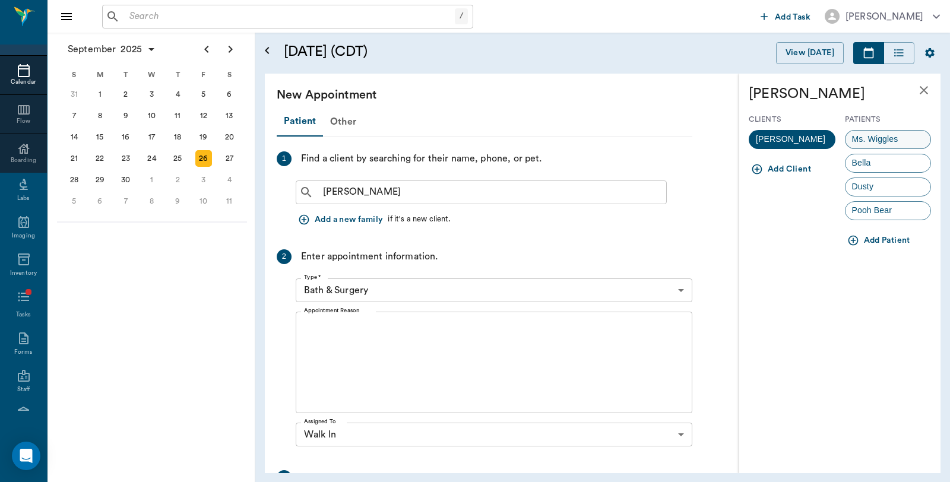
click at [895, 138] on span "Ms. Wiggles" at bounding box center [874, 139] width 59 height 12
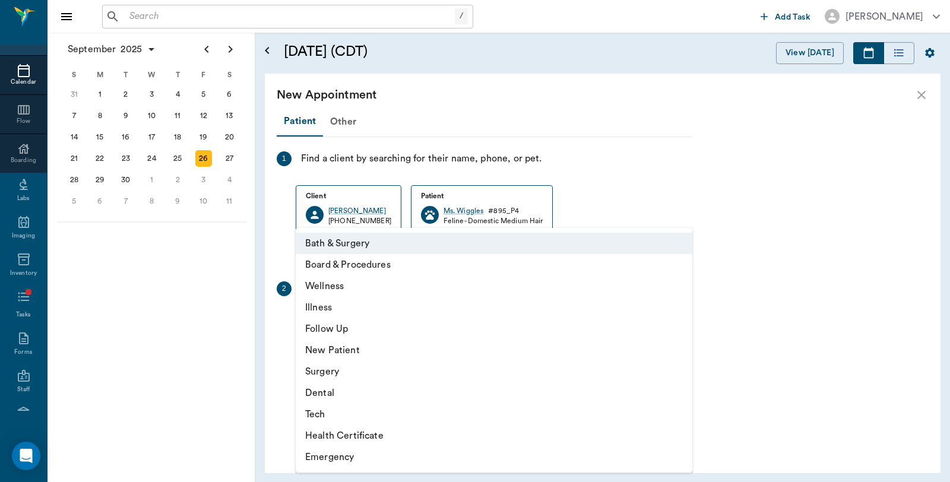
click at [369, 315] on body "/ ​ Add Task Dr. Bert Ellsworth Nectar Messages Appts Calendar Flow Boarding La…" at bounding box center [475, 241] width 950 height 482
click at [334, 281] on li "Wellness" at bounding box center [494, 285] width 397 height 21
type input "65d2be4f46e3a538d89b8c14"
type input "09:20 AM"
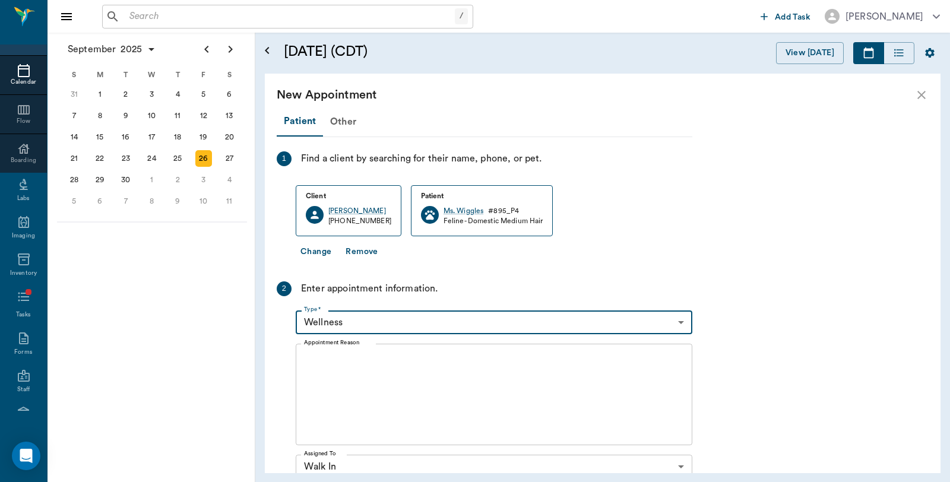
click at [397, 364] on textarea "Appointment Reason" at bounding box center [494, 395] width 380 height 82
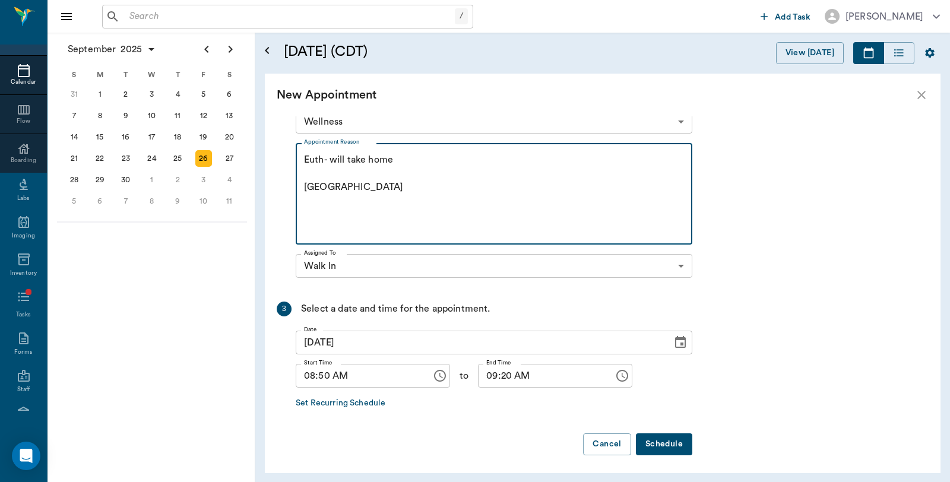
scroll to position [204, 0]
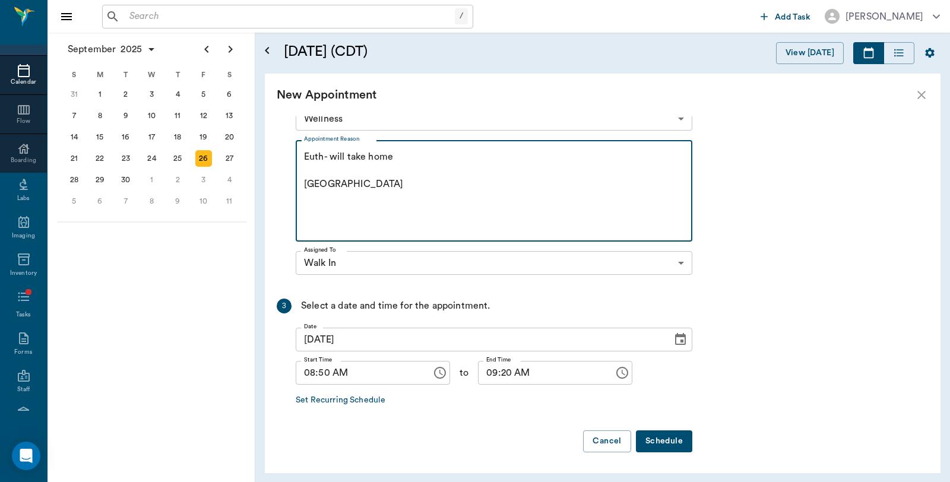
type textarea "Euth- will take home Caryn"
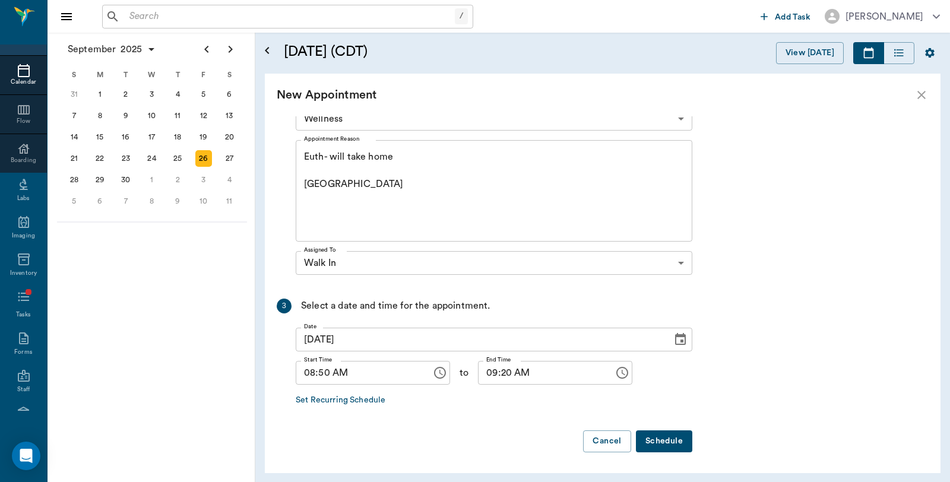
click at [672, 443] on button "Schedule" at bounding box center [664, 441] width 56 height 22
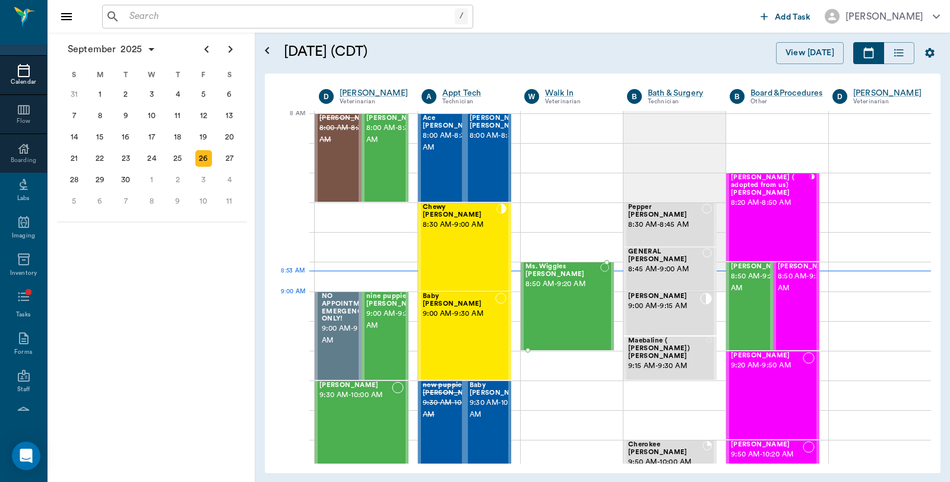
click at [556, 313] on div "Ms. Wiggles Moore 8:50 AM - 9:20 AM" at bounding box center [562, 306] width 75 height 87
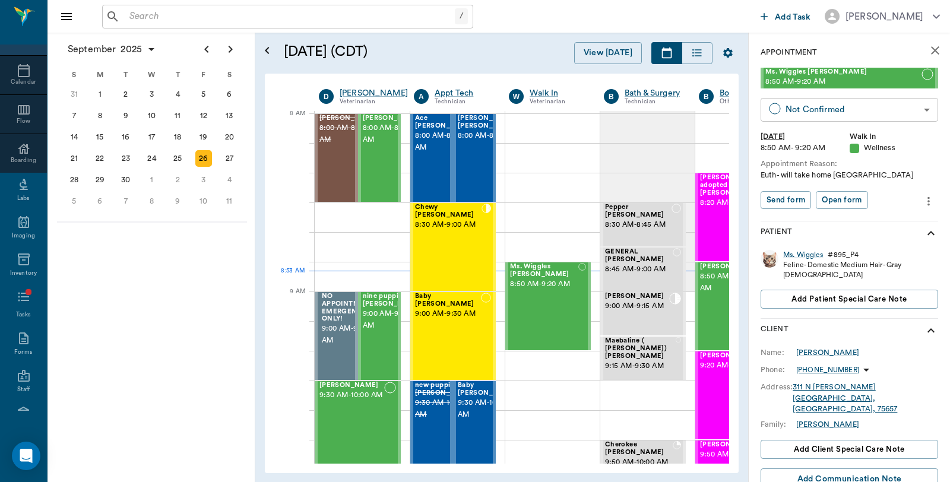
click at [855, 108] on body "/ ​ Add Task Dr. Bert Ellsworth Nectar Messages Appts Calendar Flow Boarding La…" at bounding box center [475, 241] width 950 height 482
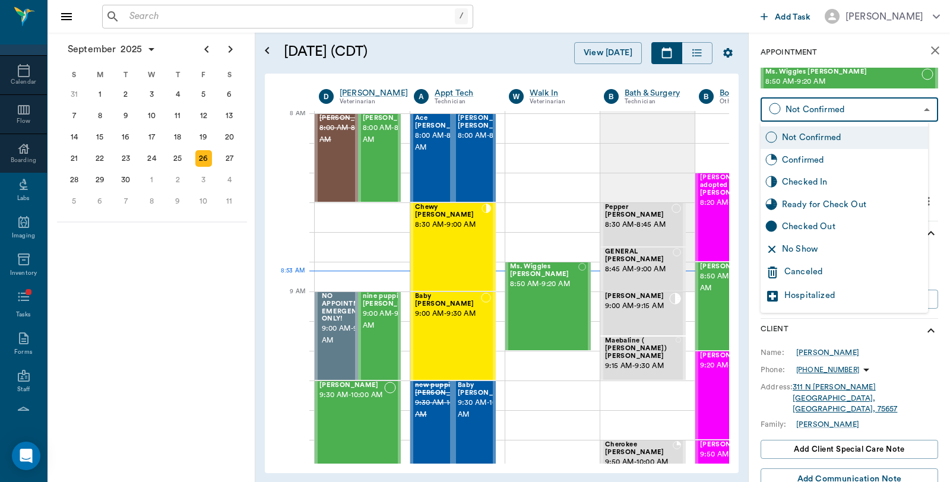
click at [816, 177] on div "Checked In" at bounding box center [852, 182] width 141 height 13
type input "CHECKED_IN"
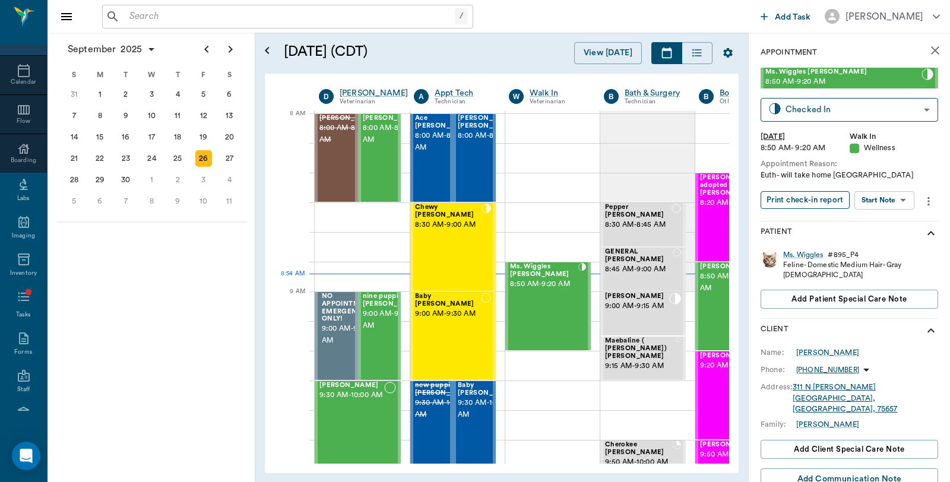
click at [821, 194] on button "Print check-in report" at bounding box center [804, 200] width 89 height 18
click at [804, 253] on div "Ms. Wiggles" at bounding box center [803, 255] width 40 height 10
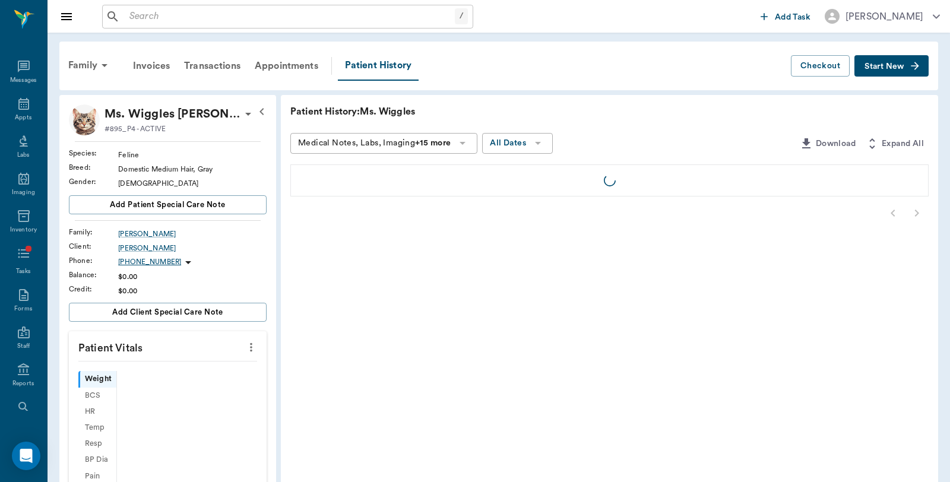
scroll to position [60, 0]
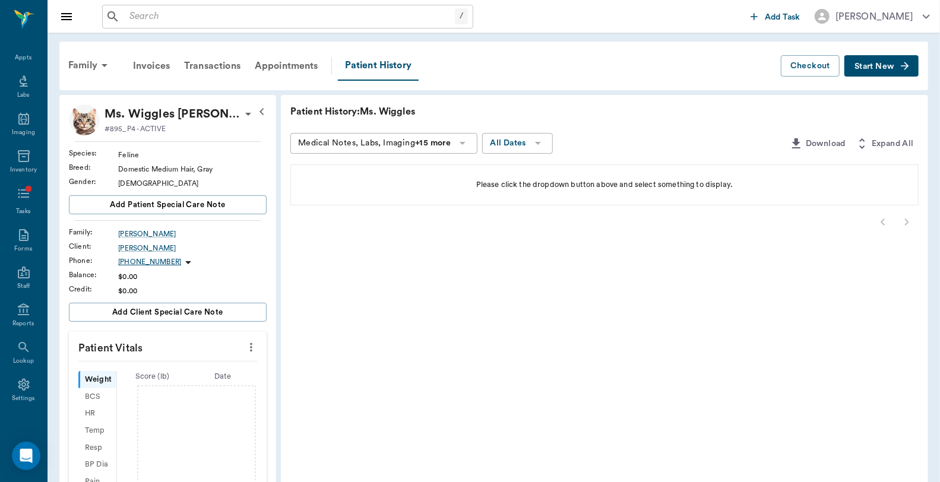
click at [886, 66] on span "Start New" at bounding box center [874, 66] width 40 height 0
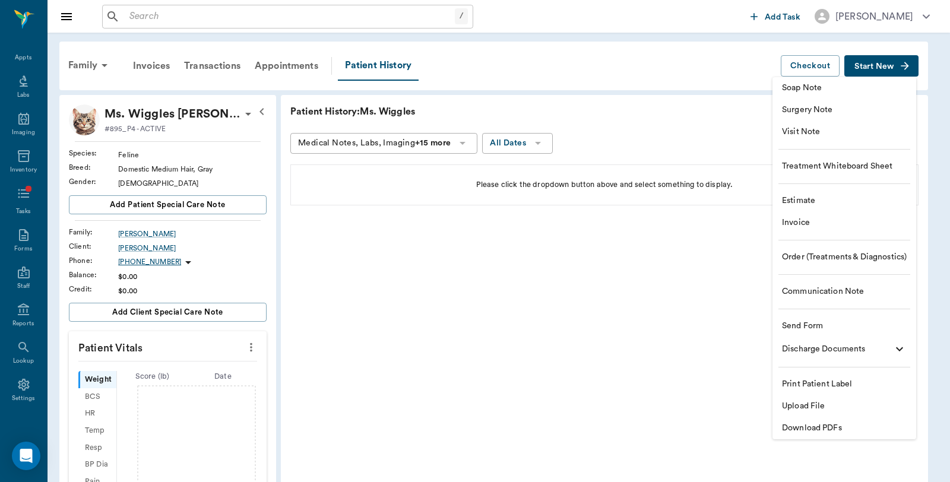
click at [829, 92] on span "Soap Note" at bounding box center [844, 88] width 125 height 12
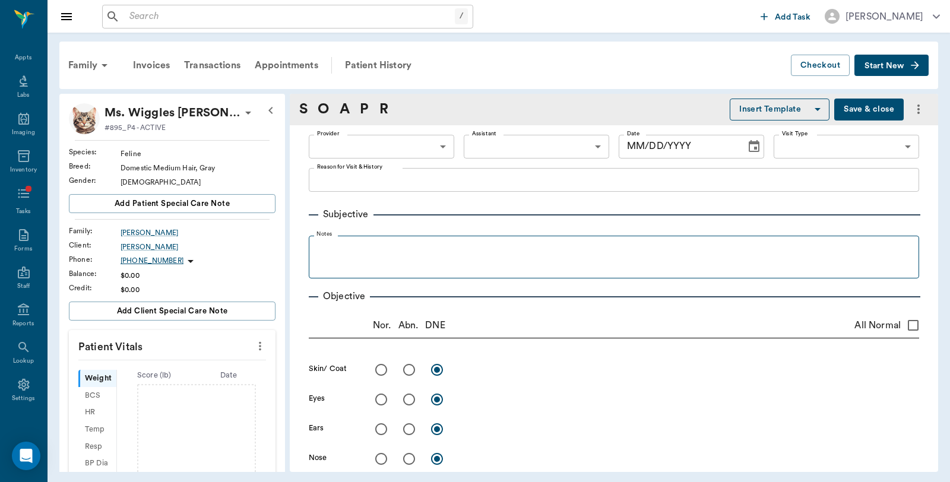
type input "63ee68728bdb516679580557"
type input "09/26/2025"
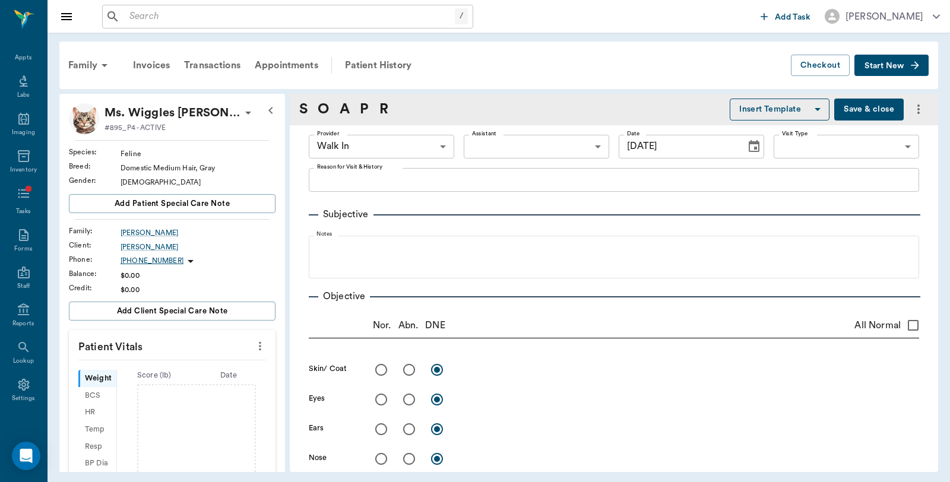
click at [515, 144] on body "/ ​ Add Task Dr. Bert Ellsworth Nectar Messages Appts Labs Imaging Inventory Ta…" at bounding box center [475, 241] width 950 height 482
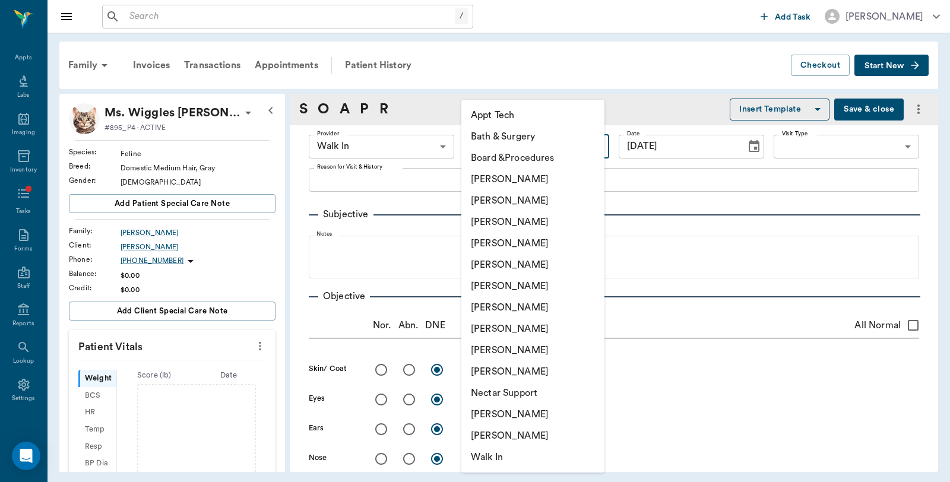
click at [503, 176] on li "[PERSON_NAME]" at bounding box center [532, 179] width 143 height 21
type input "6899ea08ed37b777db10de45"
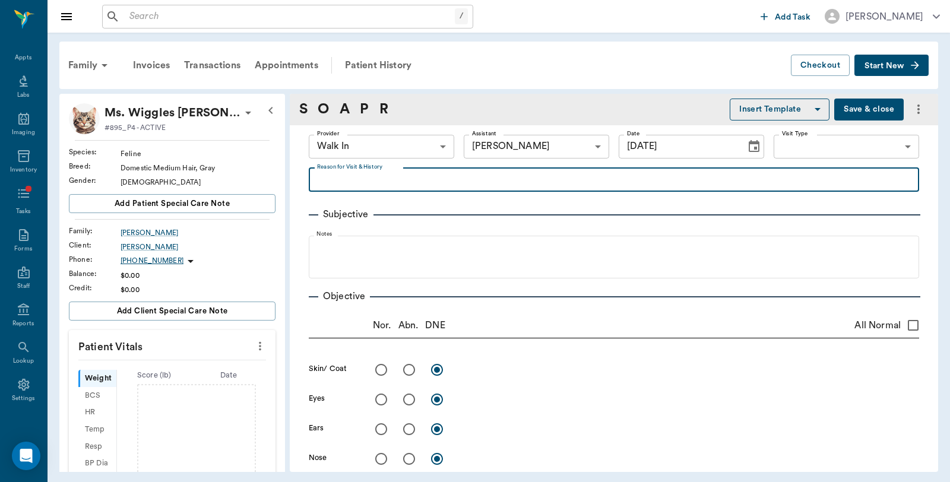
click at [450, 181] on textarea "Reason for Visit & History" at bounding box center [614, 180] width 594 height 14
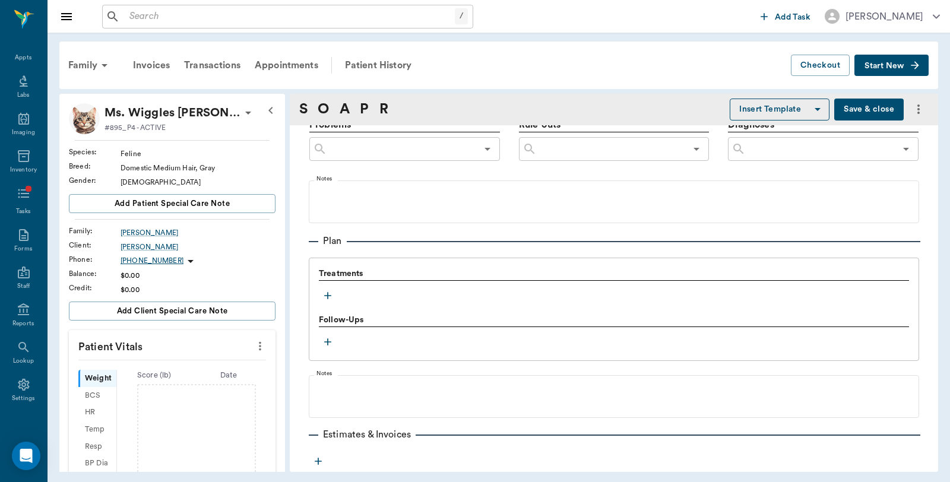
scroll to position [725, 0]
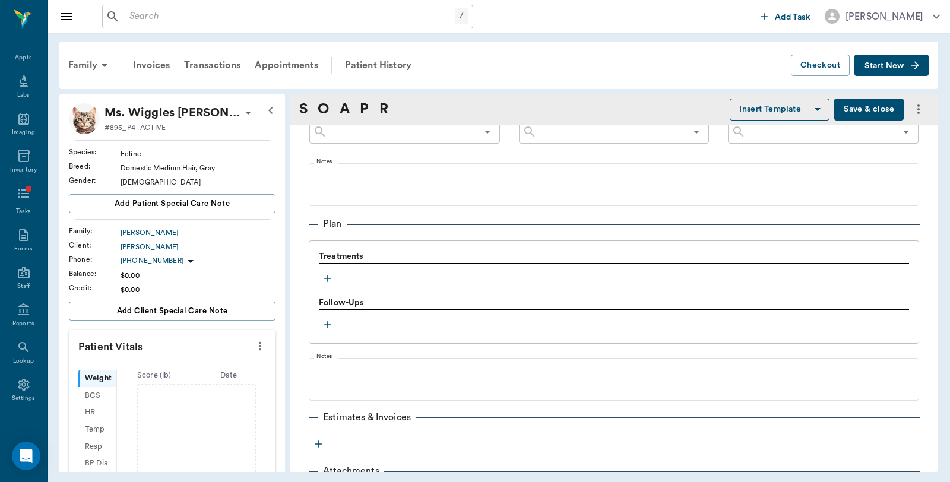
type textarea "Euth, Will take cat home"
click at [328, 278] on icon "button" at bounding box center [327, 278] width 7 height 7
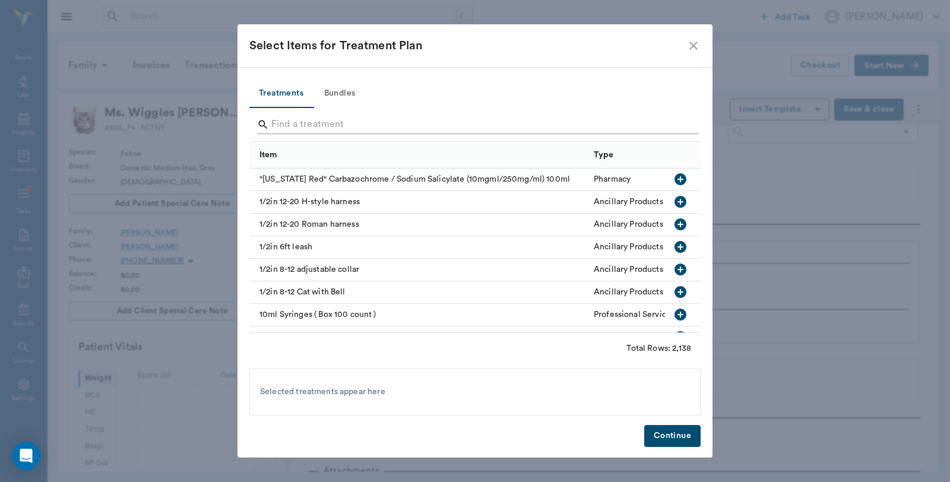
click at [359, 116] on input "Search" at bounding box center [475, 124] width 409 height 19
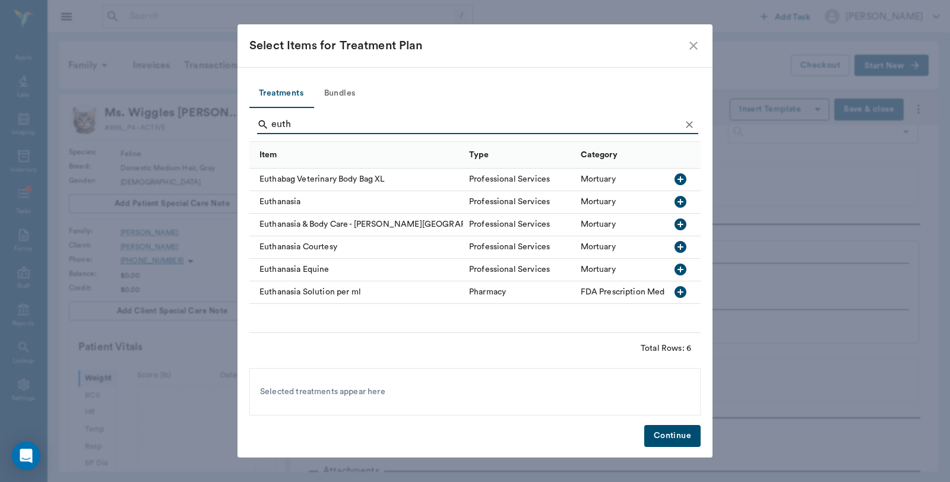
type input "euth"
click at [679, 200] on icon "button" at bounding box center [680, 202] width 12 height 12
click at [678, 435] on button "Continue" at bounding box center [672, 436] width 56 height 22
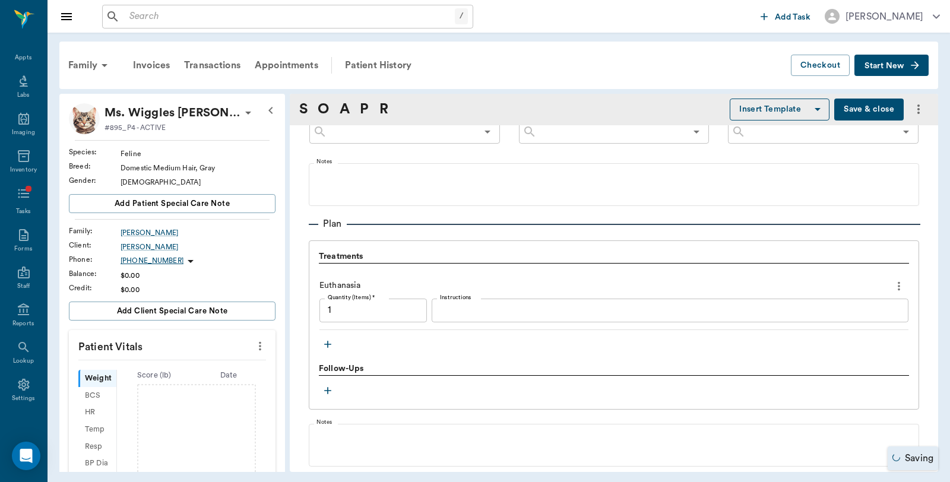
type input "1.00"
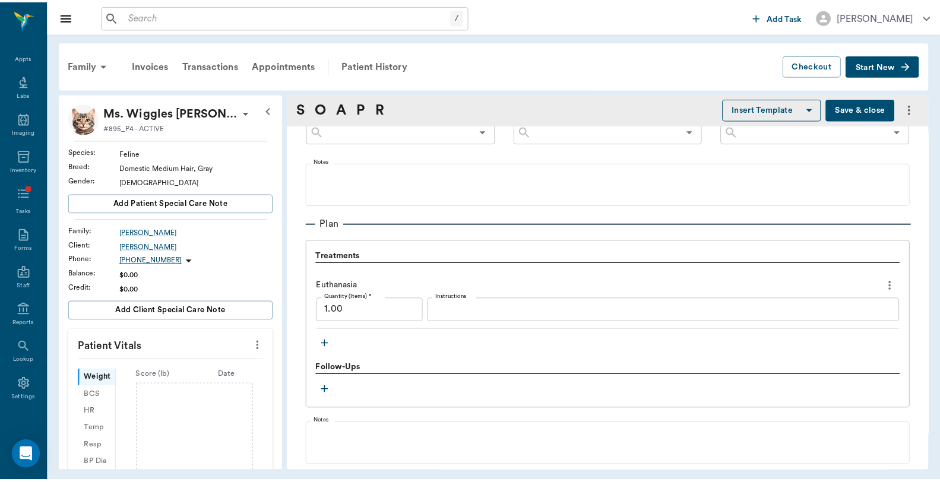
scroll to position [844, 0]
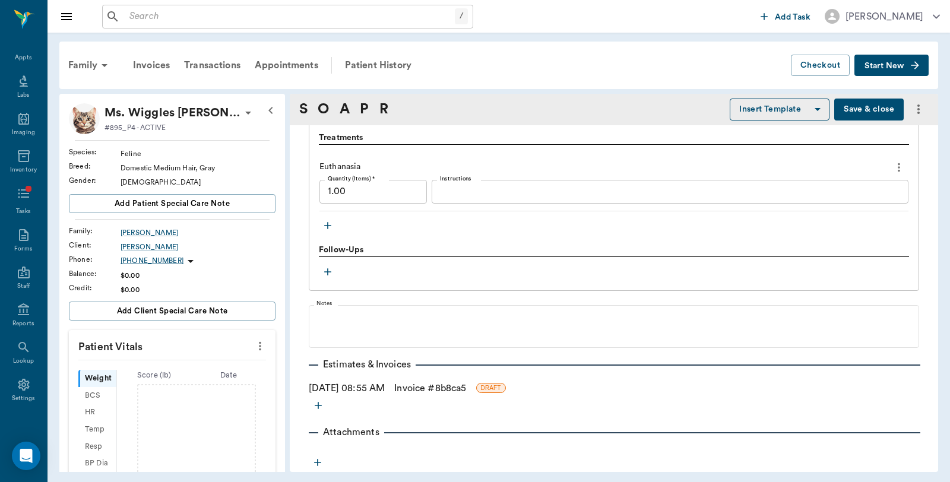
click at [873, 115] on button "Save & close" at bounding box center [868, 110] width 69 height 22
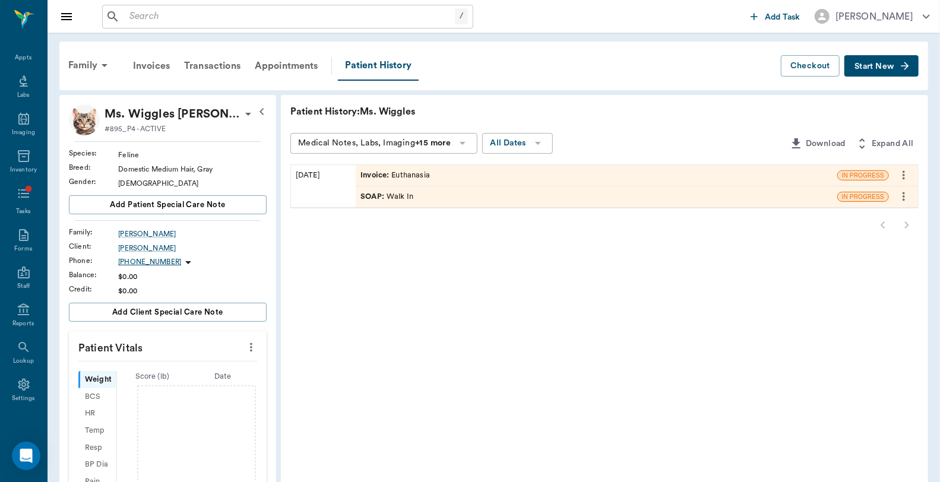
click at [417, 170] on div "Invoice : Euthanasia" at bounding box center [394, 175] width 69 height 11
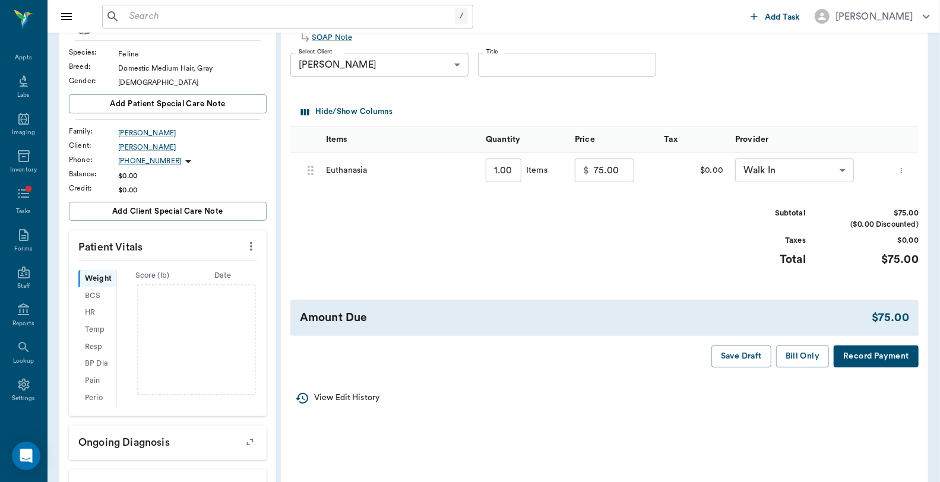
scroll to position [132, 0]
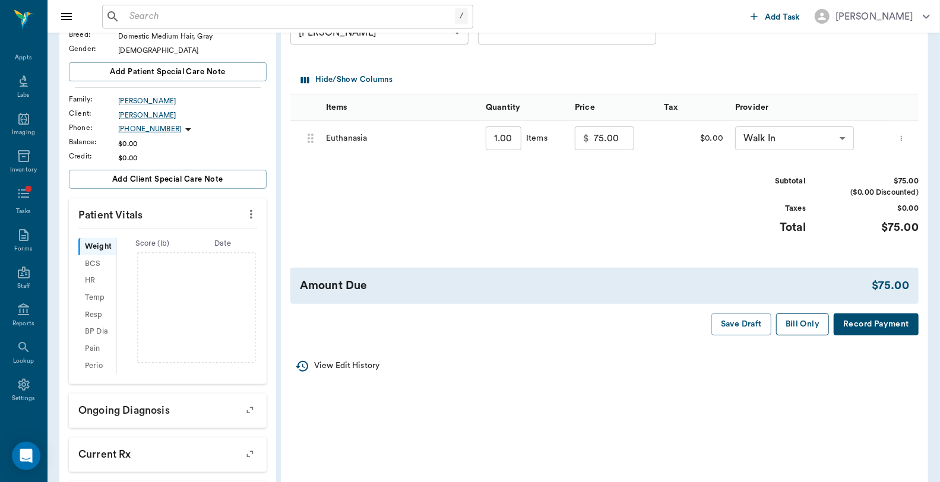
click at [817, 330] on button "Bill Only" at bounding box center [802, 324] width 53 height 22
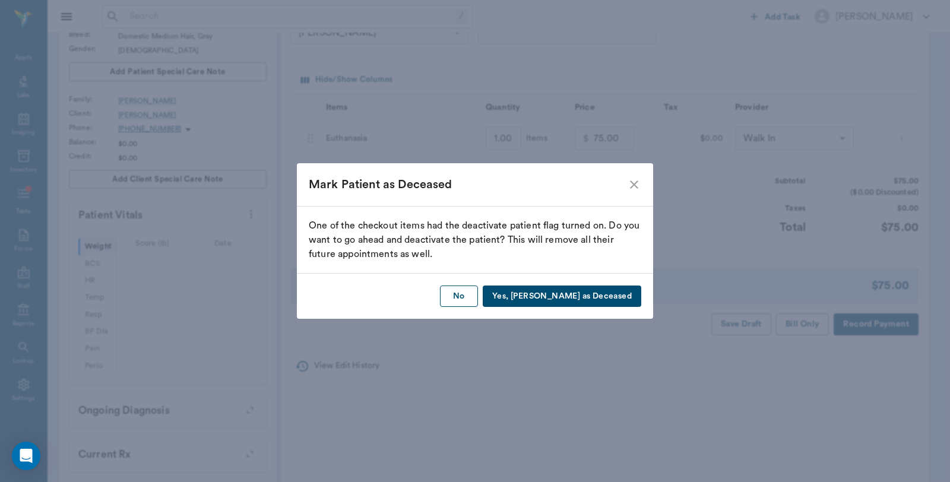
click at [478, 296] on button "No" at bounding box center [459, 297] width 38 height 22
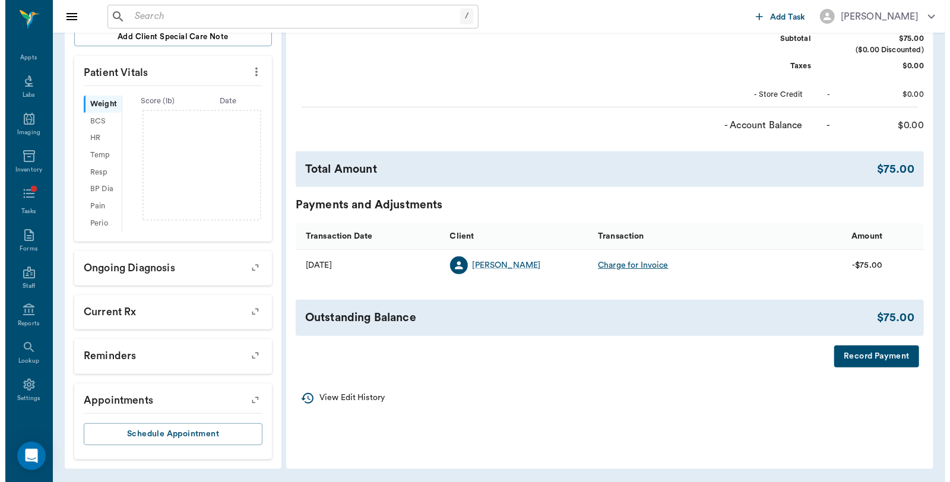
scroll to position [275, 0]
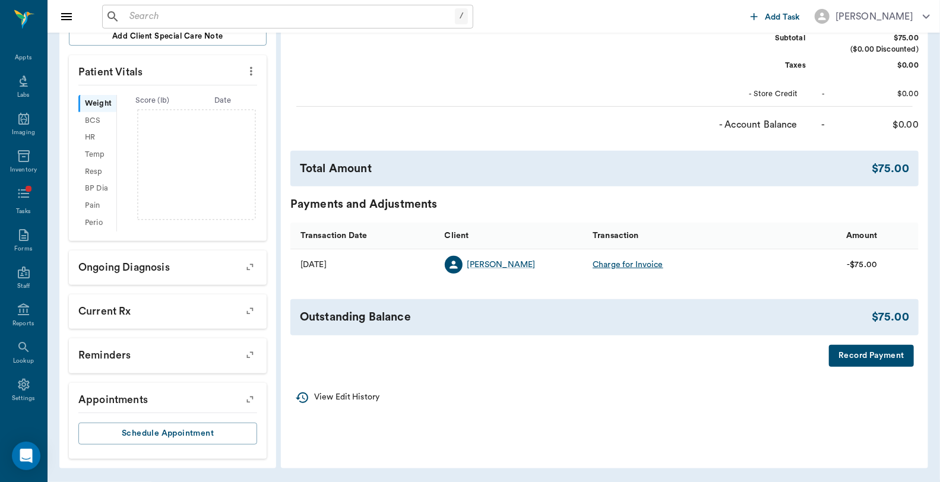
click at [887, 360] on button "Record Payment" at bounding box center [871, 356] width 85 height 22
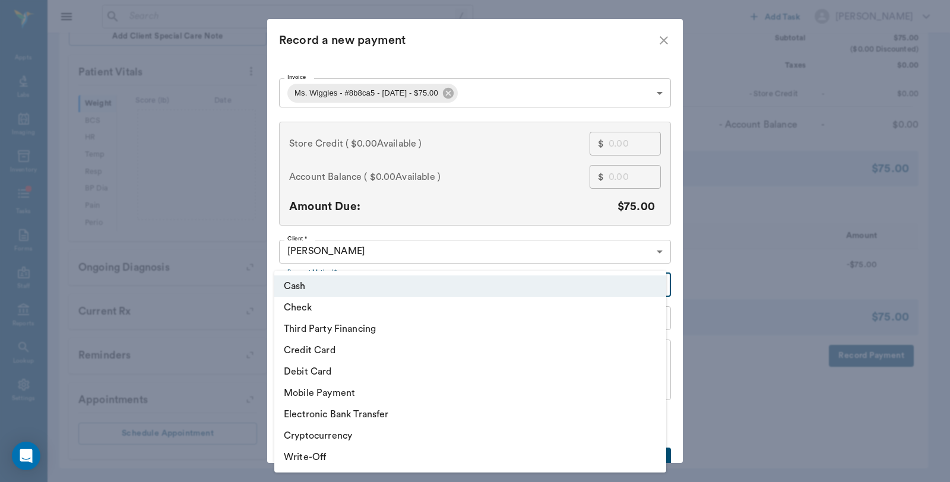
click at [337, 283] on body "/ ​ Add Task Dr. Bert Ellsworth Nectar Messages Appts Labs Imaging Inventory Ta…" at bounding box center [475, 103] width 950 height 757
click at [319, 349] on li "Credit Card" at bounding box center [470, 350] width 392 height 21
type input "CREDIT_CARD"
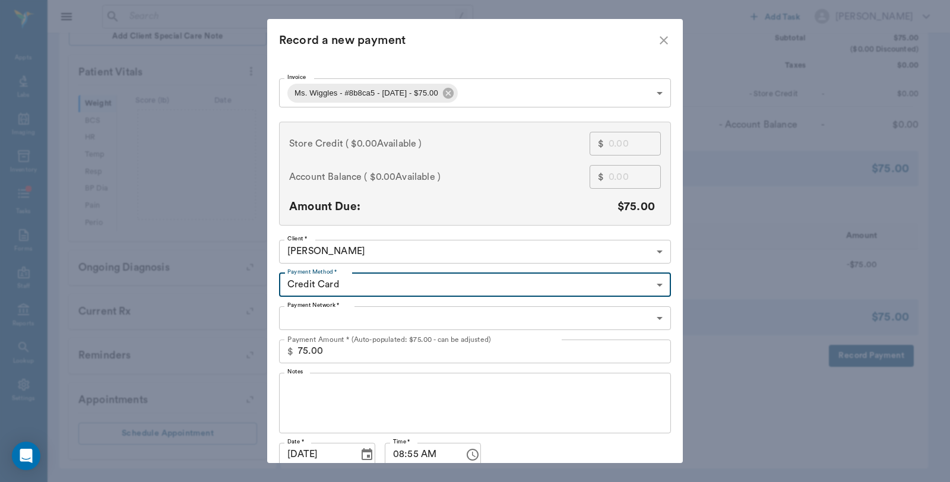
click at [328, 317] on body "/ ​ Add Task Dr. Bert Ellsworth Nectar Messages Appts Labs Imaging Inventory Ta…" at bounding box center [475, 103] width 950 height 757
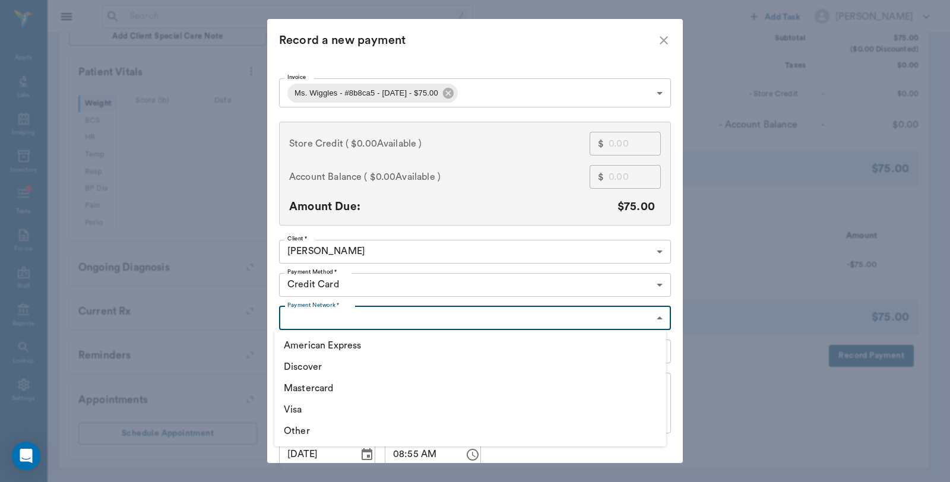
click at [303, 410] on li "Visa" at bounding box center [470, 409] width 392 height 21
type input "VISA"
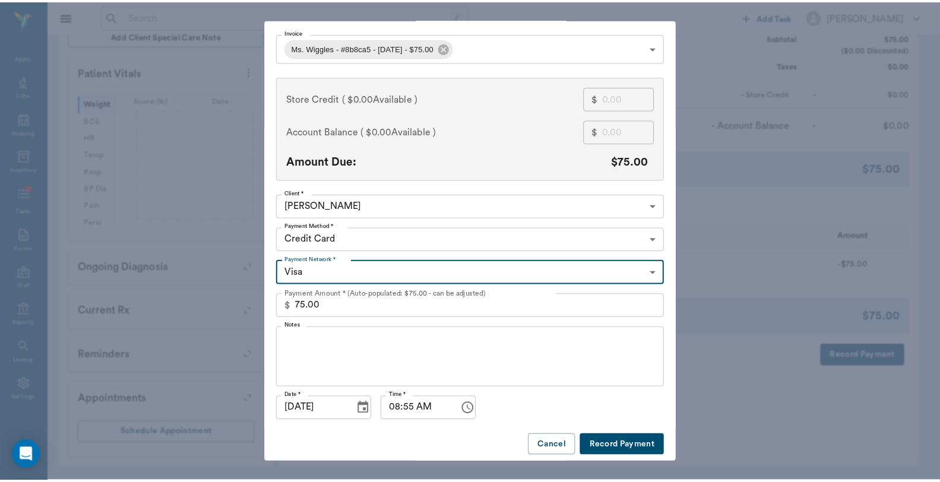
scroll to position [51, 0]
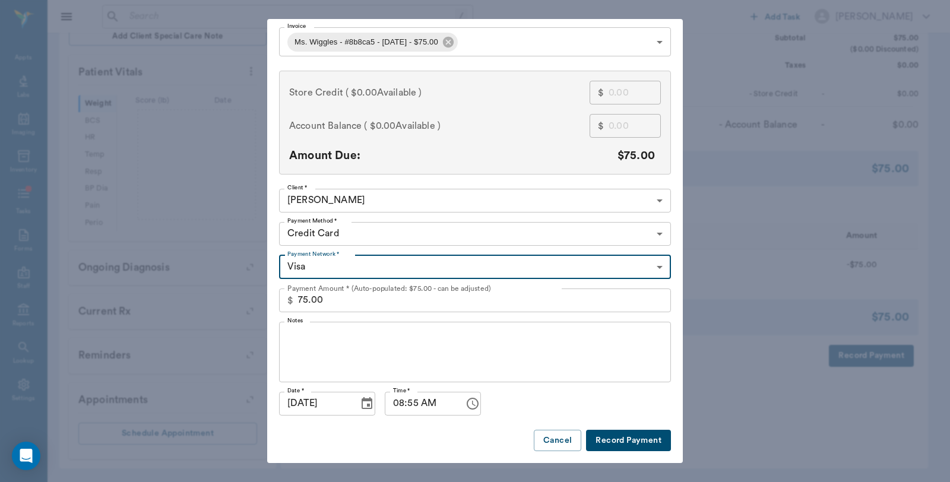
click at [619, 438] on button "Record Payment" at bounding box center [628, 441] width 85 height 22
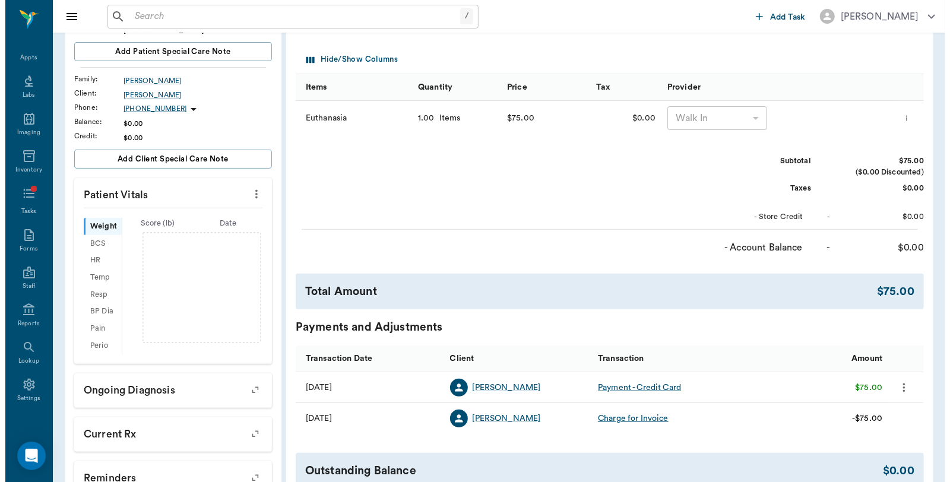
scroll to position [0, 0]
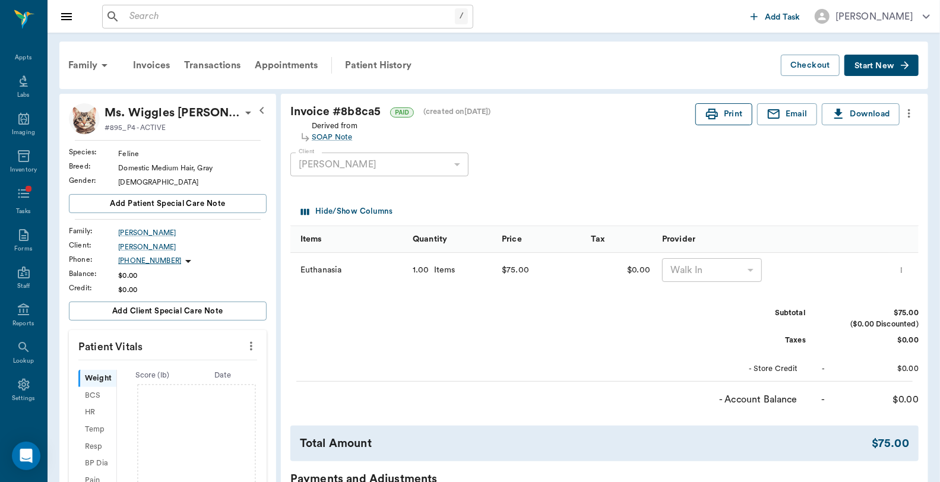
click at [728, 120] on button "Print" at bounding box center [723, 114] width 57 height 22
click at [15, 57] on div "Appts" at bounding box center [23, 57] width 17 height 9
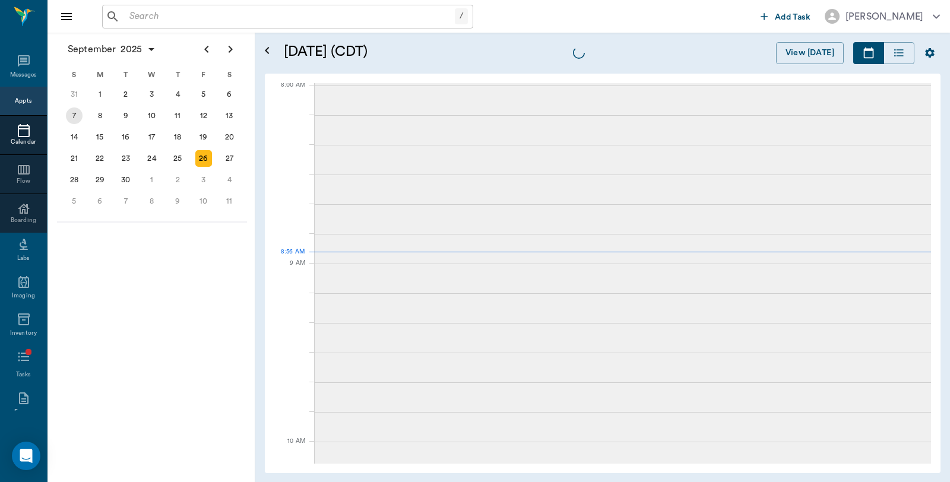
scroll to position [60, 0]
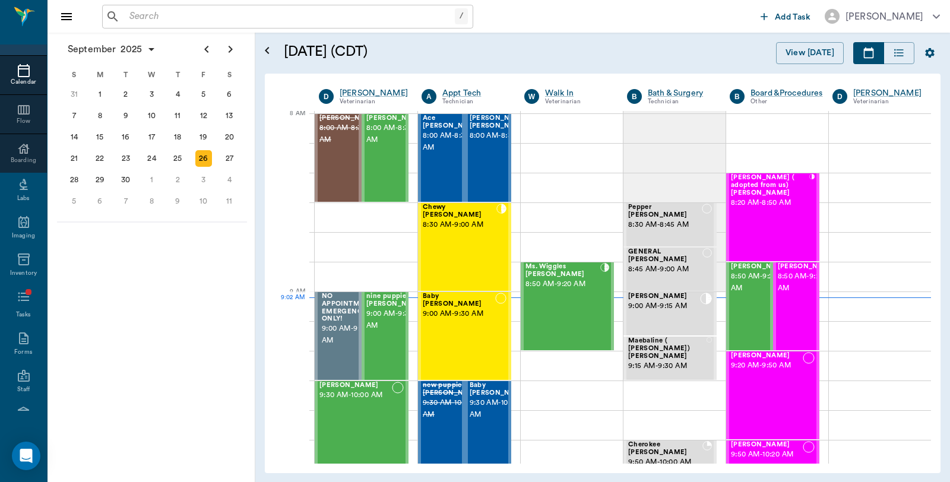
click at [204, 17] on input "text" at bounding box center [290, 16] width 330 height 17
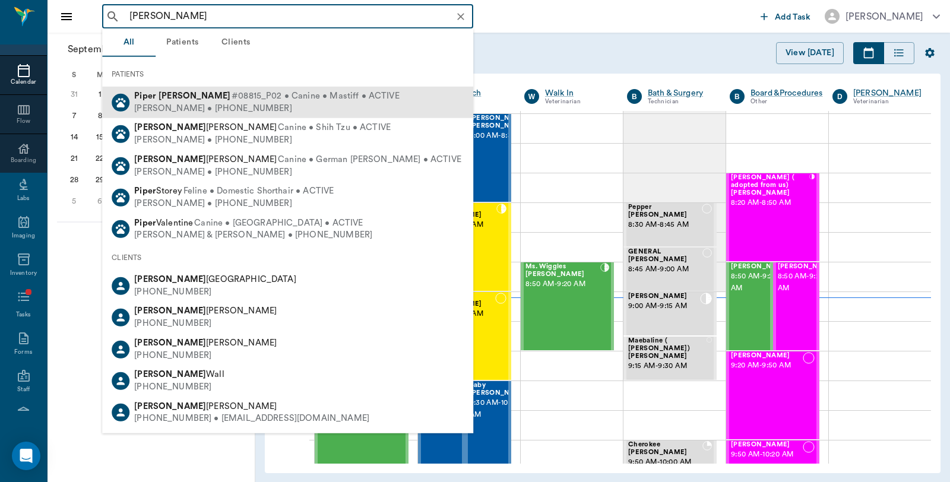
click at [167, 105] on div "Dave Taylor • (432) 559-9890" at bounding box center [266, 108] width 265 height 12
type input "Piper Taylor"
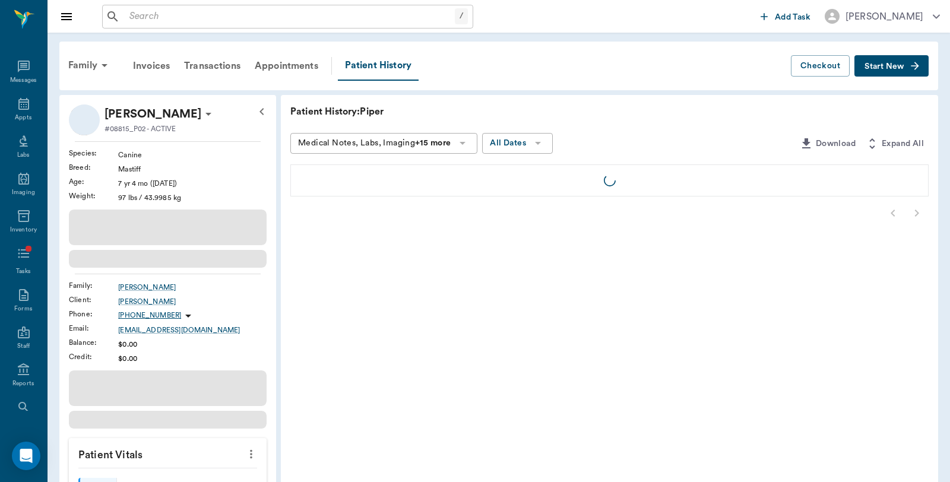
scroll to position [60, 0]
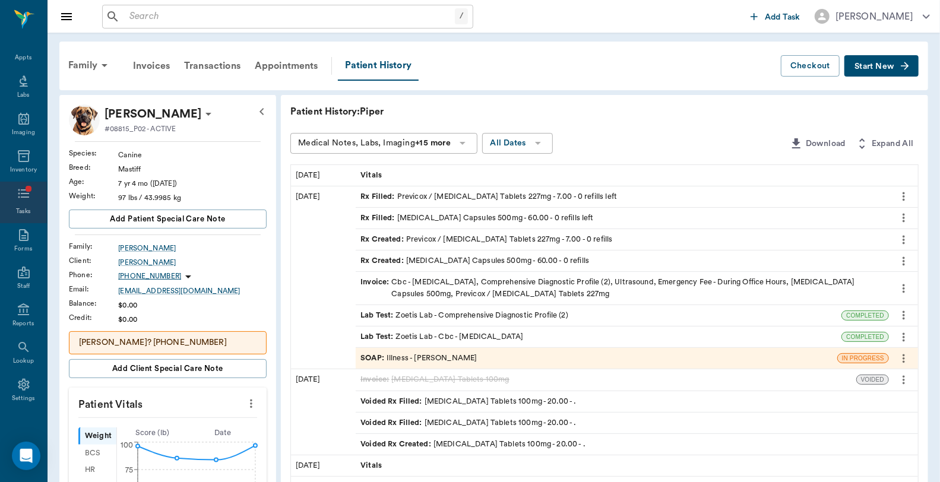
click at [30, 195] on div "Tasks" at bounding box center [23, 203] width 47 height 42
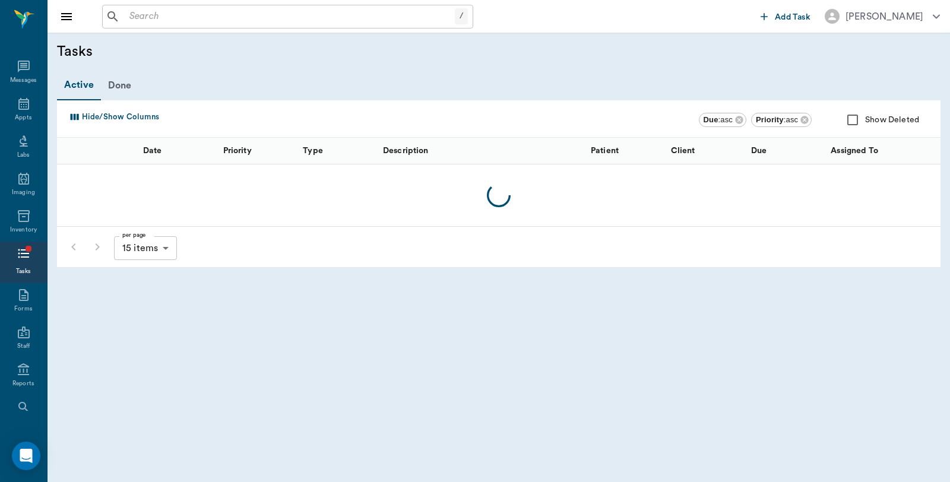
scroll to position [60, 0]
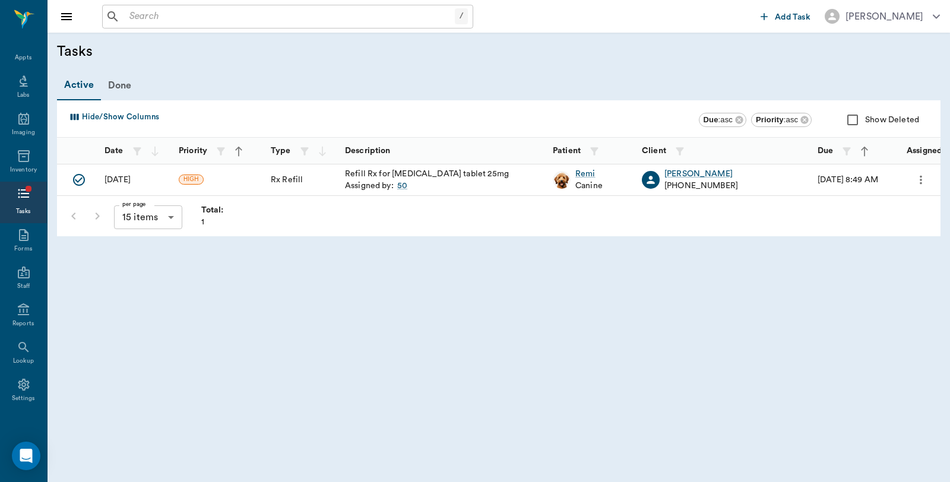
click at [562, 173] on img at bounding box center [562, 180] width 18 height 18
click at [578, 173] on div "Remi" at bounding box center [588, 174] width 27 height 12
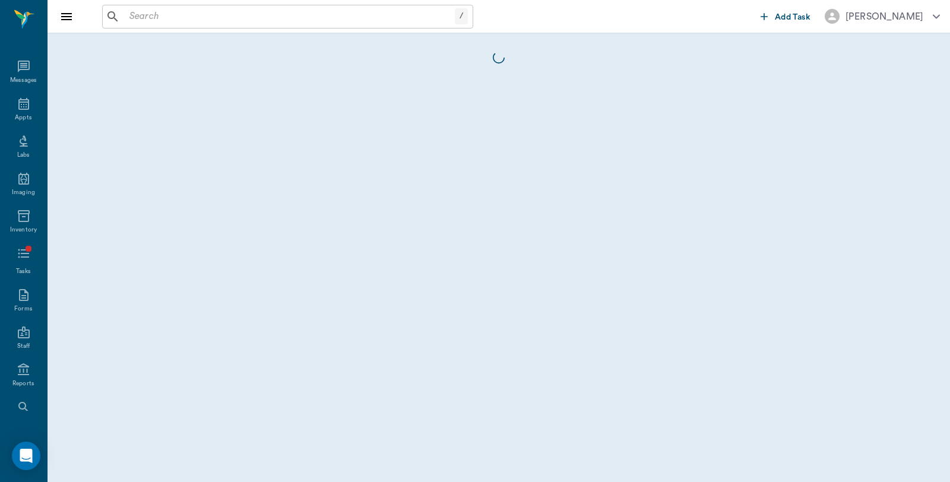
scroll to position [60, 0]
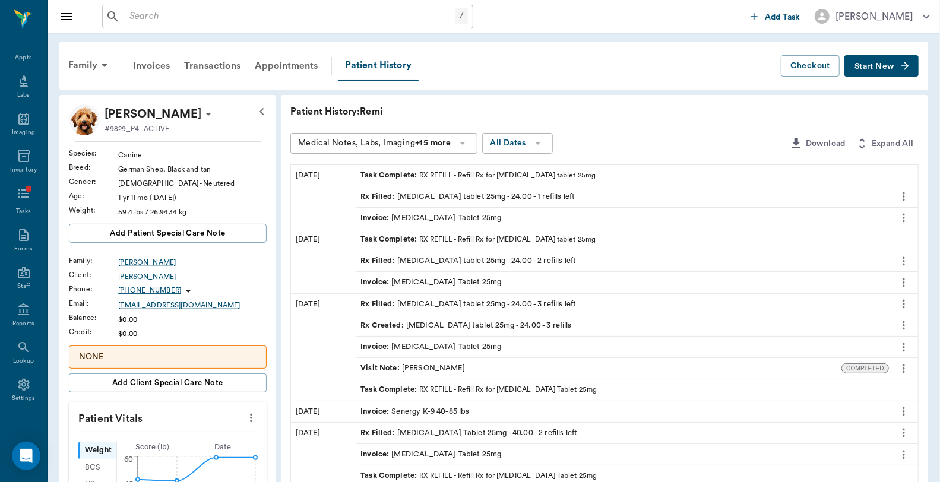
click at [906, 195] on icon "more" at bounding box center [903, 196] width 13 height 14
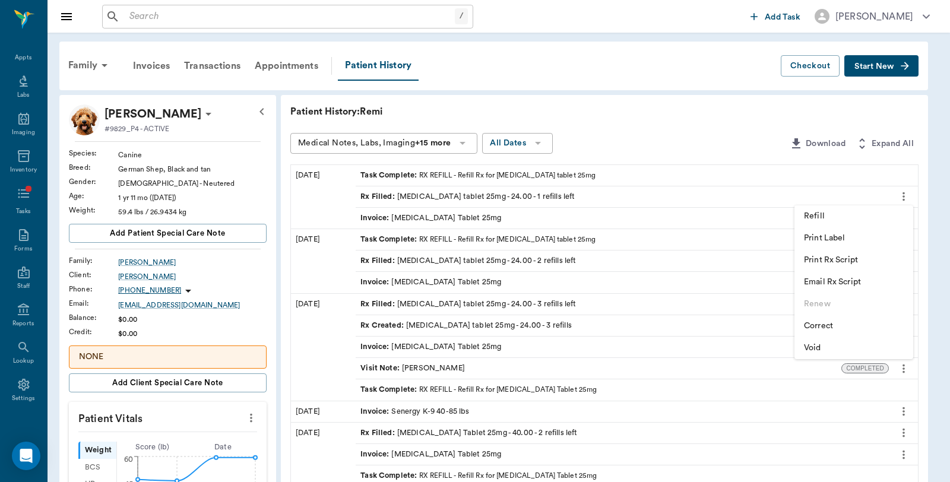
click at [835, 218] on span "Refill" at bounding box center [854, 216] width 100 height 12
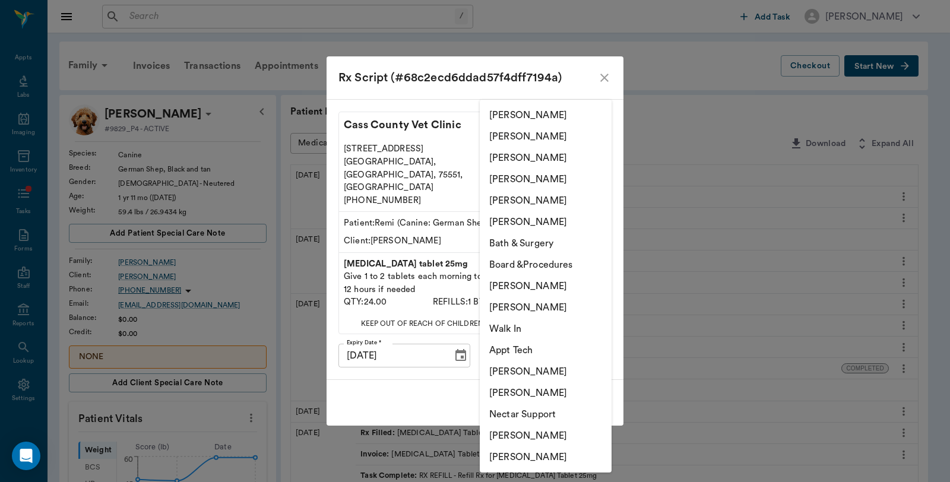
click at [537, 456] on li "Caryn Watson" at bounding box center [546, 456] width 132 height 21
type input "6899ea08ed37b777db10de45"
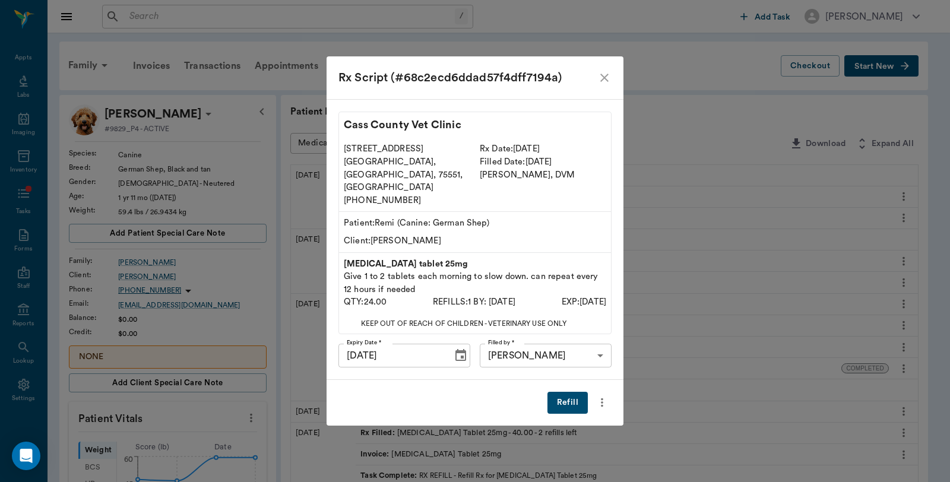
click at [579, 392] on button "Refill" at bounding box center [567, 403] width 40 height 22
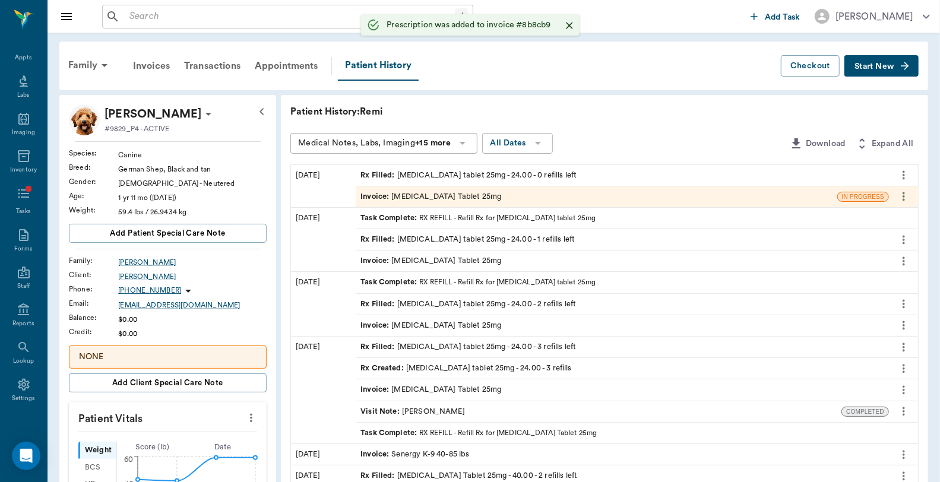
click at [521, 193] on div "Invoice : Acepromazine Tablet 25mg" at bounding box center [596, 196] width 481 height 21
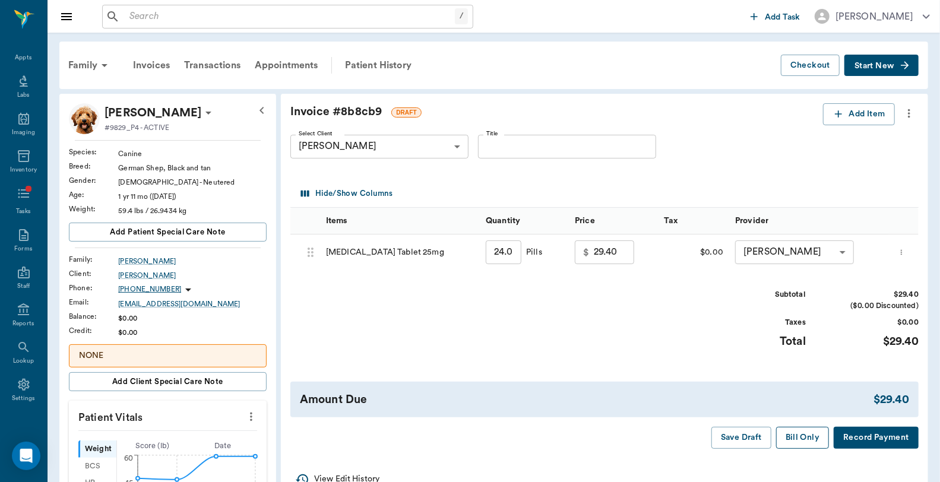
click at [810, 442] on button "Bill Only" at bounding box center [802, 438] width 53 height 22
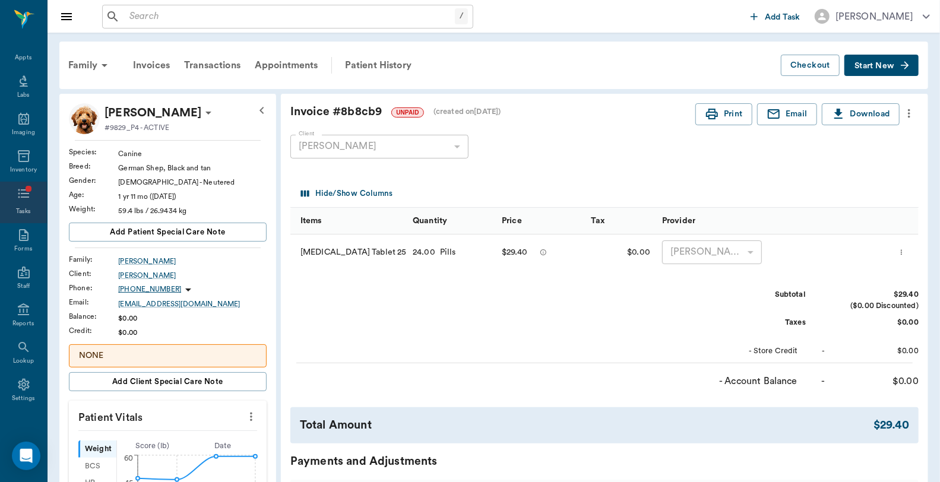
click at [11, 186] on div "Tasks" at bounding box center [23, 203] width 47 height 42
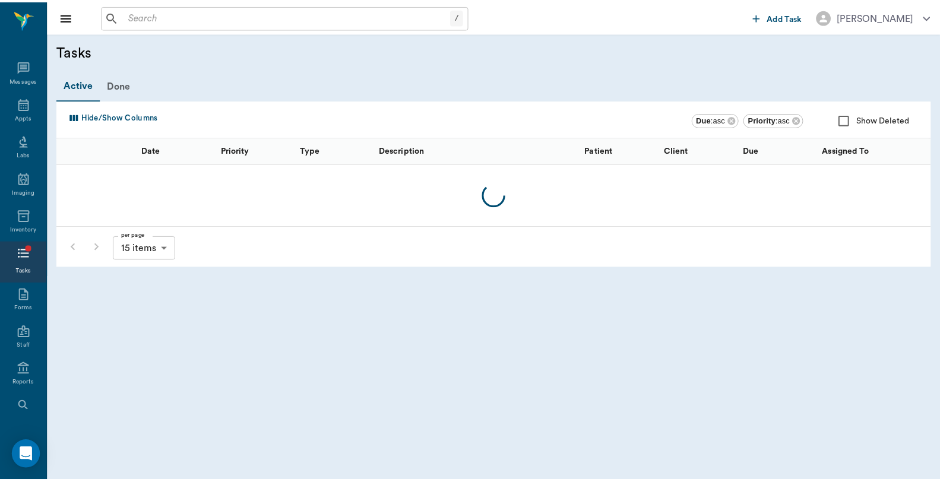
scroll to position [60, 0]
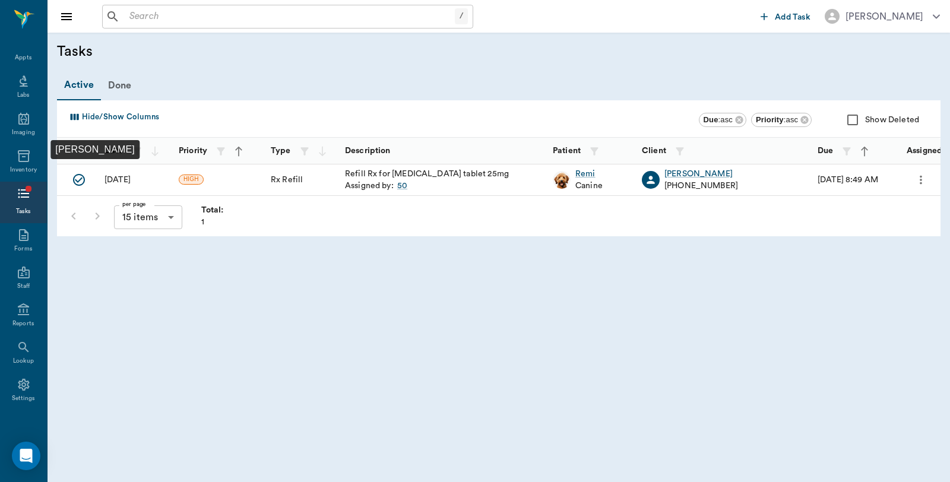
click at [75, 180] on icon "Mark Done" at bounding box center [79, 180] width 14 height 14
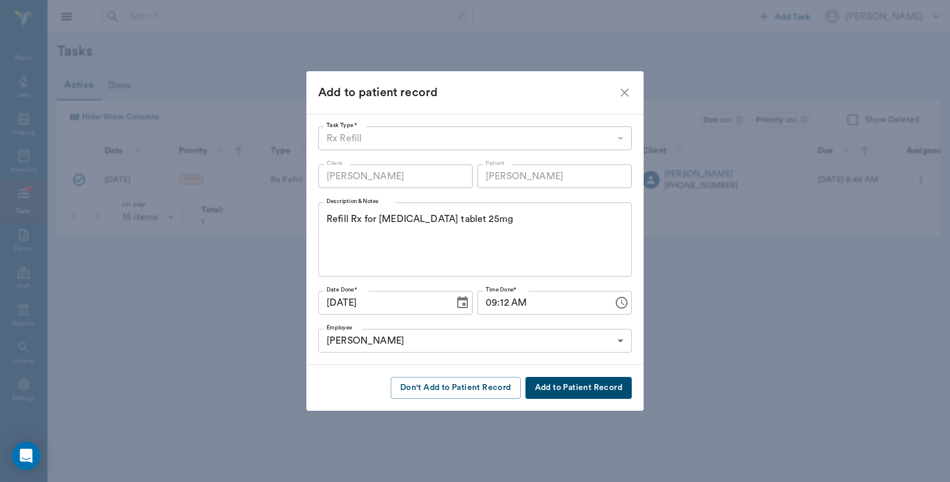
click at [575, 387] on button "Add to Patient Record" at bounding box center [578, 388] width 106 height 22
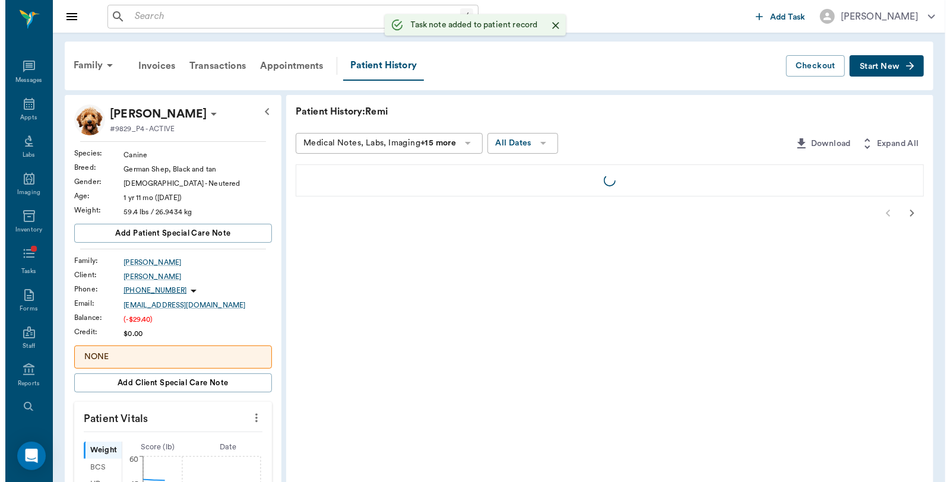
scroll to position [60, 0]
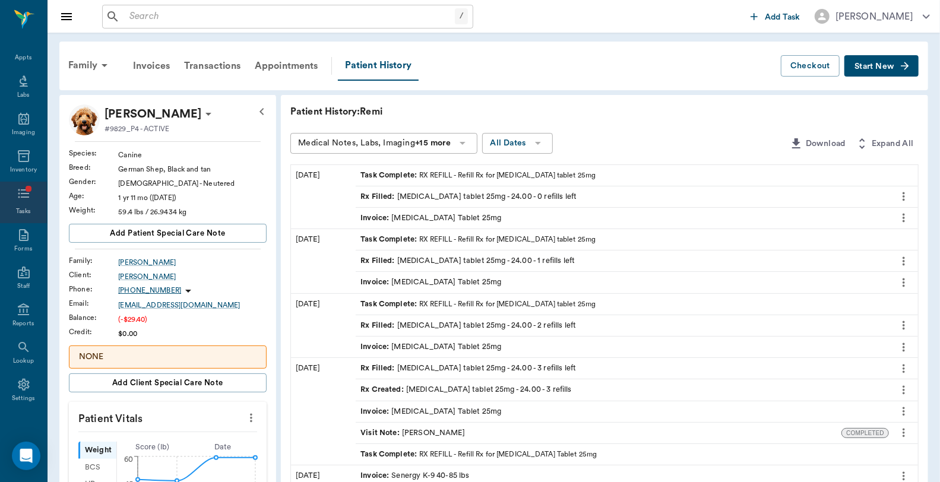
click at [21, 194] on icon at bounding box center [24, 193] width 14 height 14
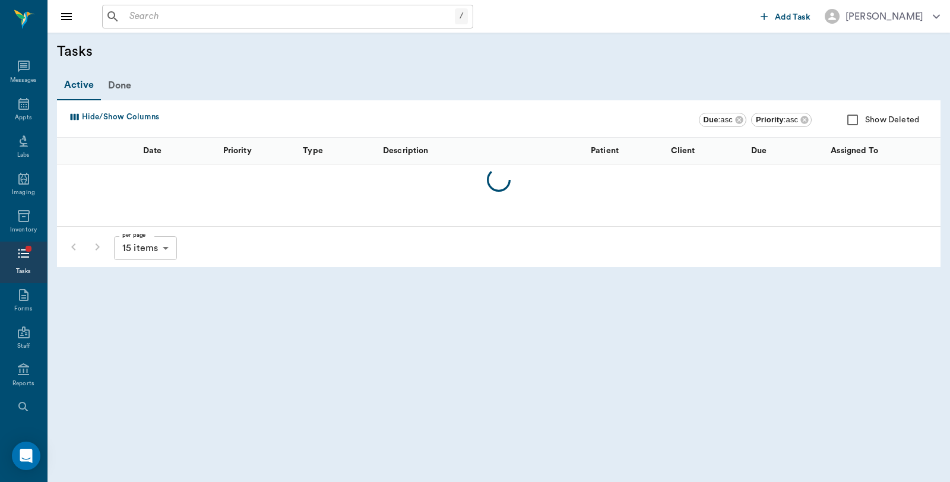
scroll to position [60, 0]
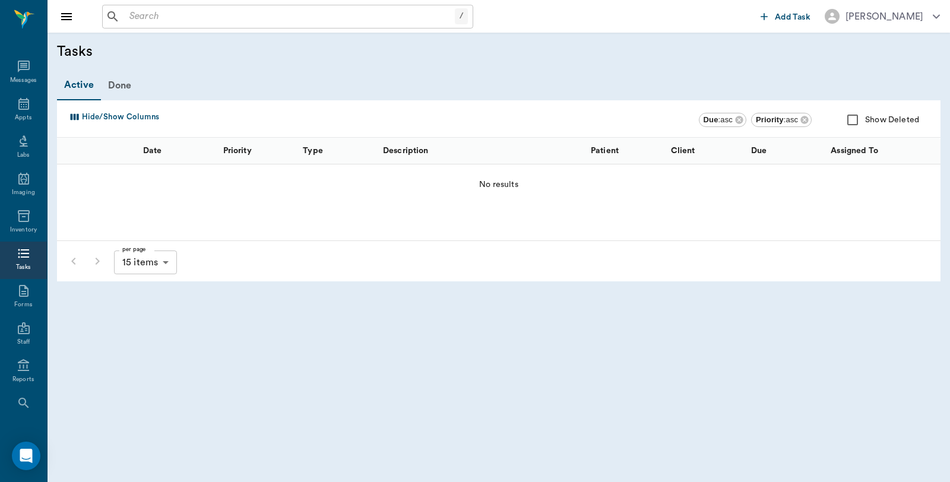
scroll to position [60, 0]
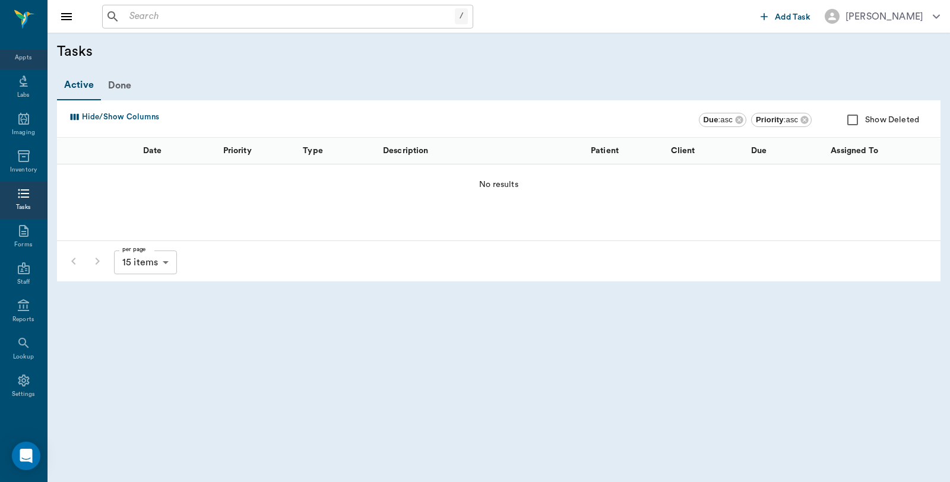
click at [21, 61] on div "Appts" at bounding box center [23, 57] width 17 height 9
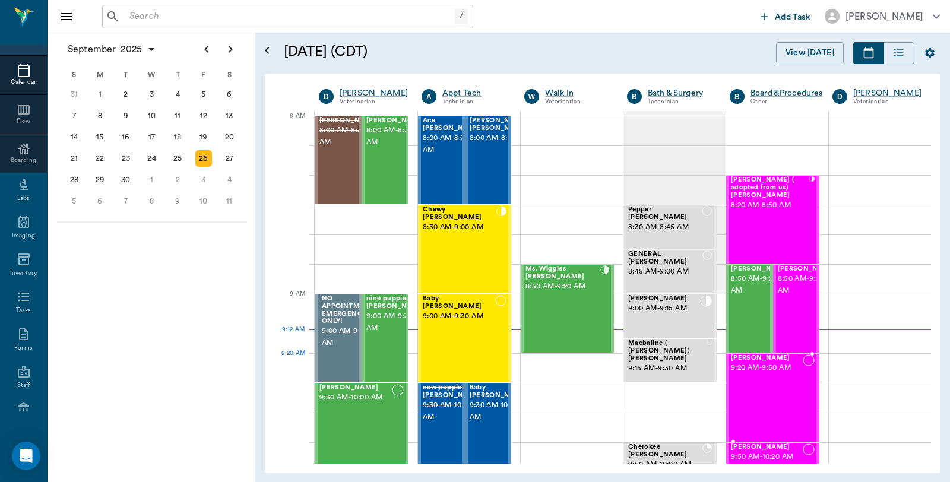
click at [759, 368] on span "9:20 AM - 9:50 AM" at bounding box center [767, 368] width 72 height 12
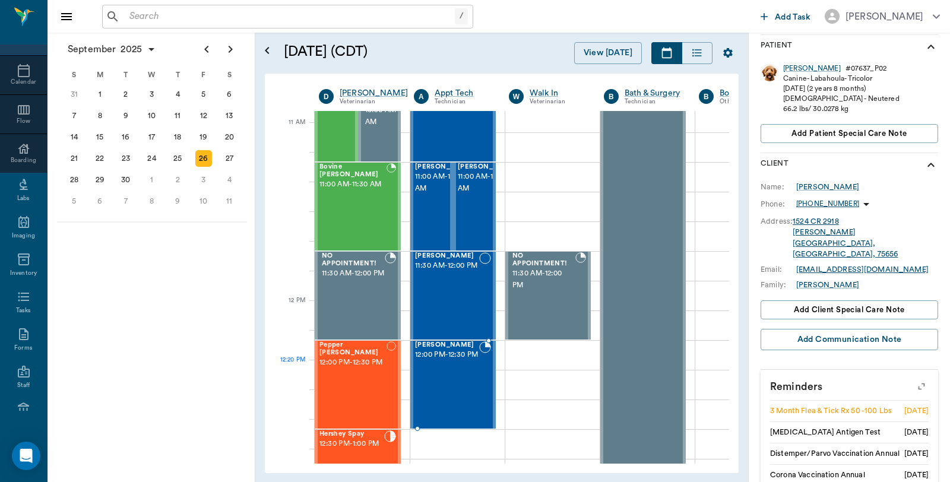
scroll to position [527, 0]
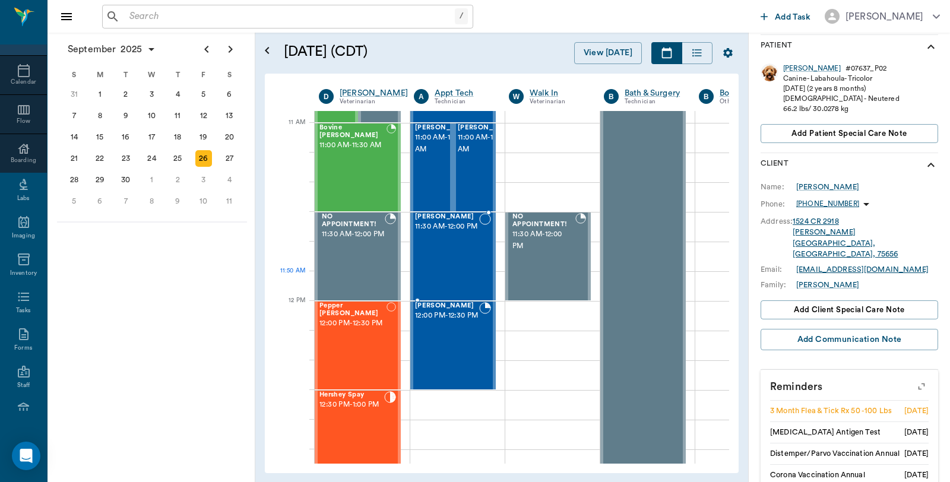
click at [454, 277] on div "[PERSON_NAME] 11:30 AM - 12:00 PM" at bounding box center [447, 256] width 64 height 87
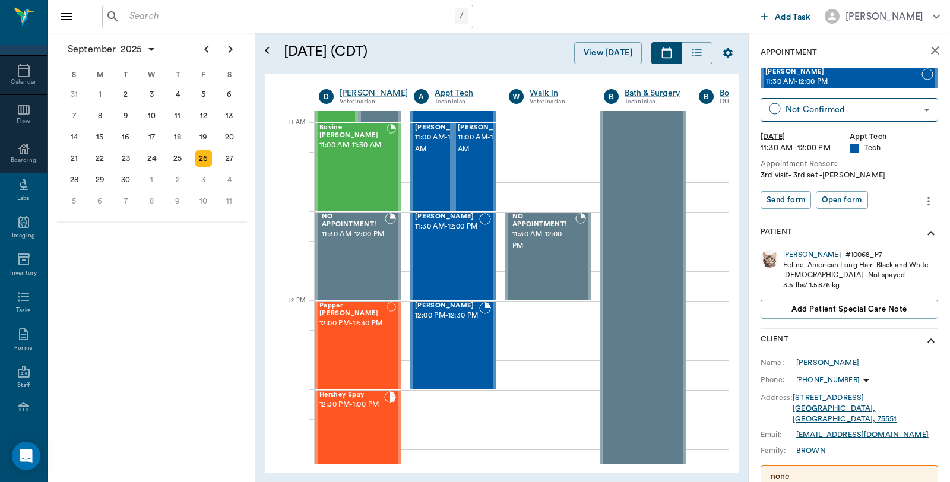
scroll to position [319, 0]
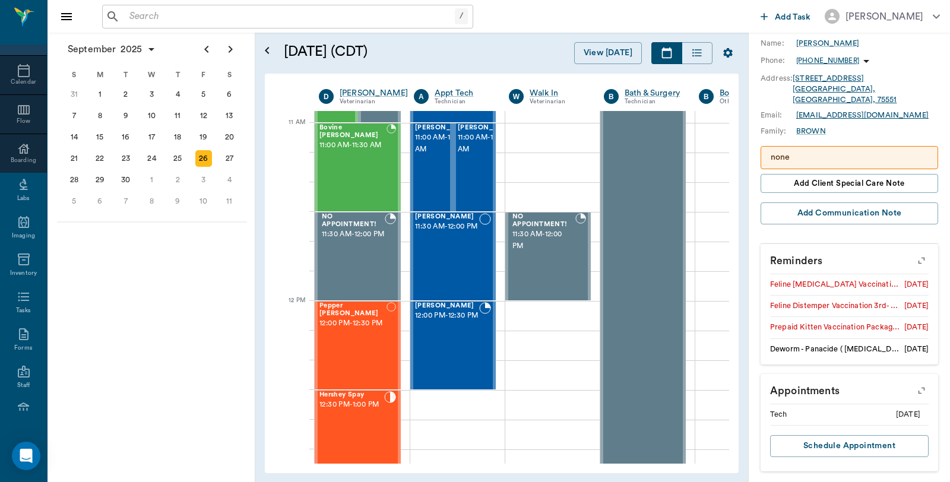
click at [233, 14] on input "text" at bounding box center [290, 16] width 330 height 17
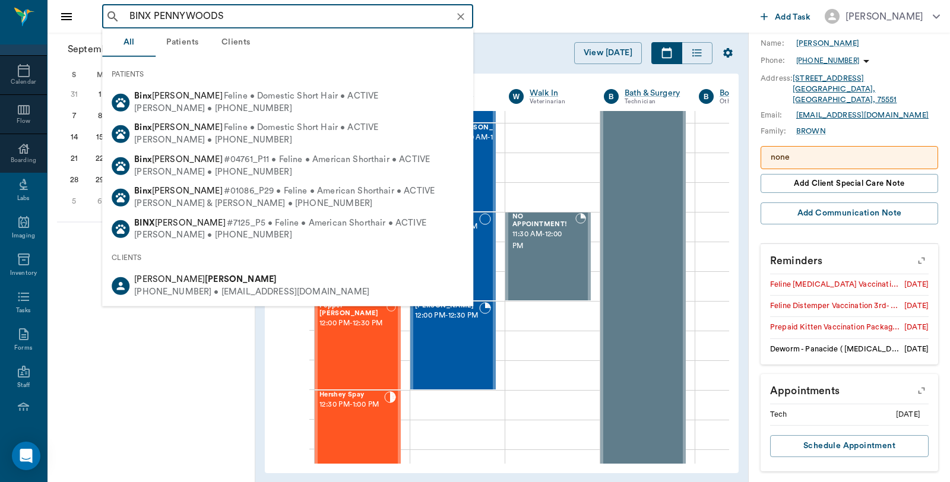
drag, startPoint x: 233, startPoint y: 14, endPoint x: 0, endPoint y: -51, distance: 241.7
click at [0, 0] on html "BINX PENNYWOODS ​ Add Task [PERSON_NAME] Nectar Messages Appts Calendar Flow Bo…" at bounding box center [475, 241] width 950 height 482
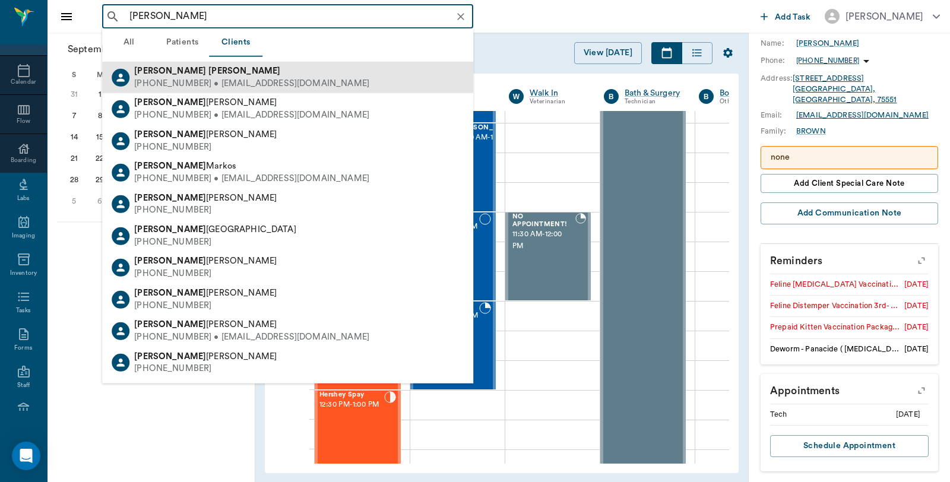
click at [160, 78] on div "[PHONE_NUMBER] • [EMAIL_ADDRESS][DOMAIN_NAME]" at bounding box center [251, 83] width 235 height 12
type input "[PERSON_NAME]"
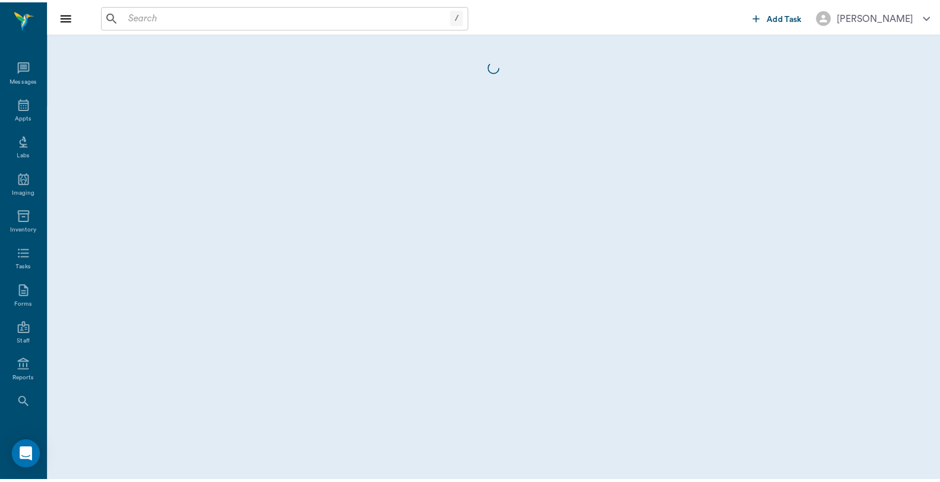
scroll to position [60, 0]
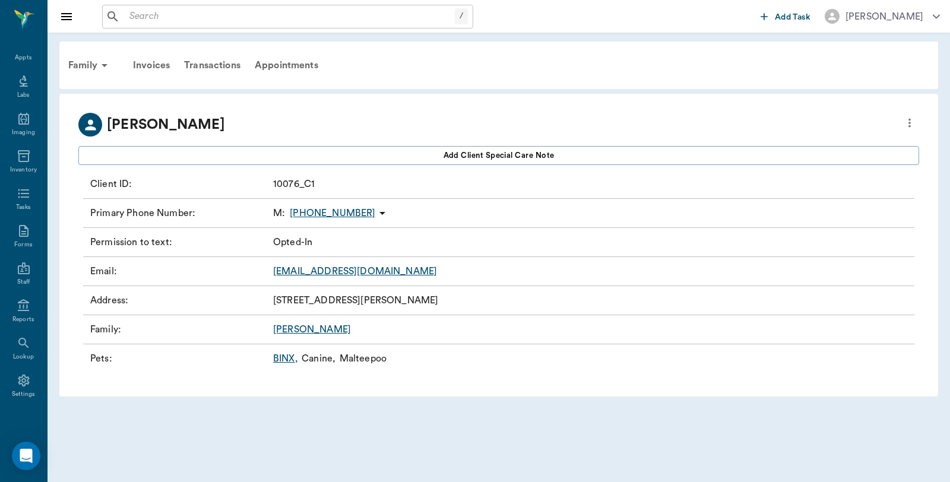
click at [281, 358] on link "BINX ," at bounding box center [285, 358] width 25 height 14
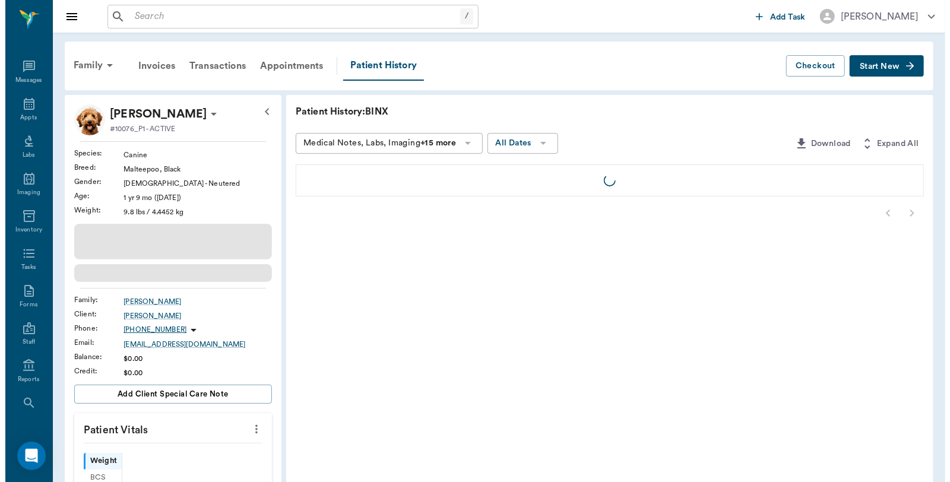
scroll to position [60, 0]
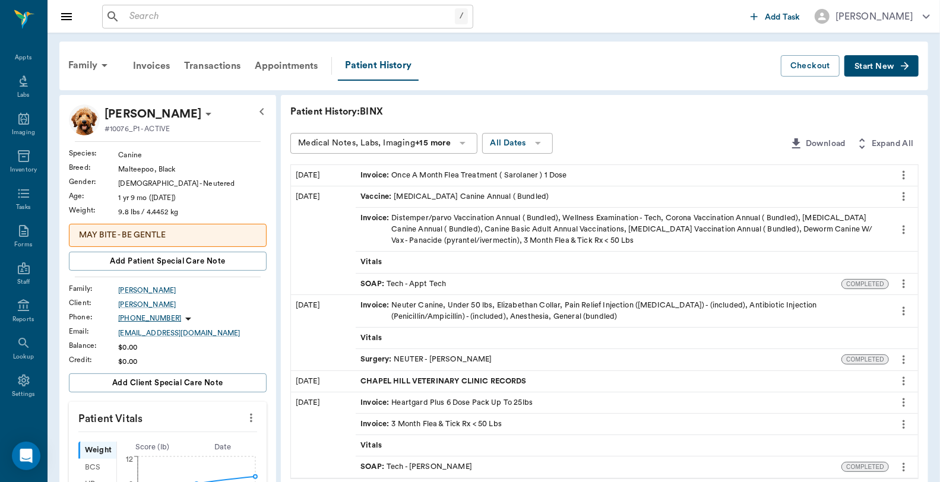
click at [868, 66] on span "Start New" at bounding box center [874, 66] width 40 height 0
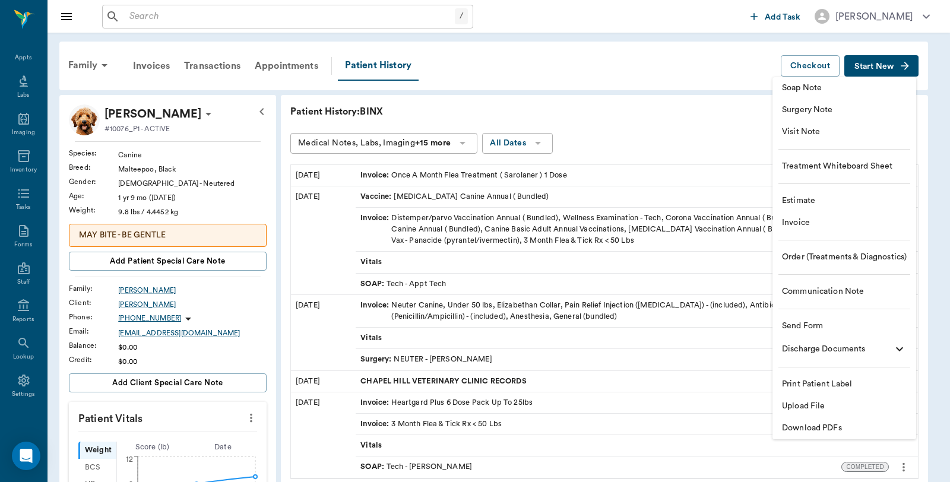
click at [823, 133] on span "Visit Note" at bounding box center [844, 132] width 125 height 12
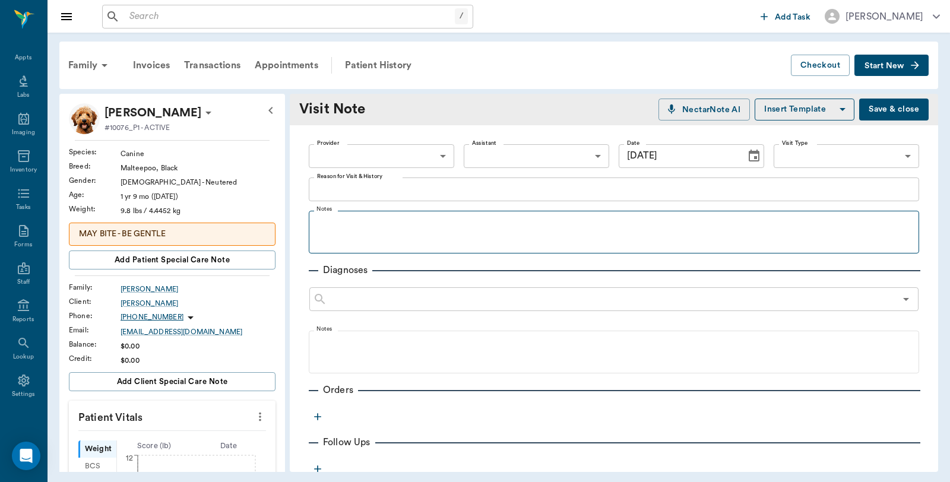
type input "[DATE]"
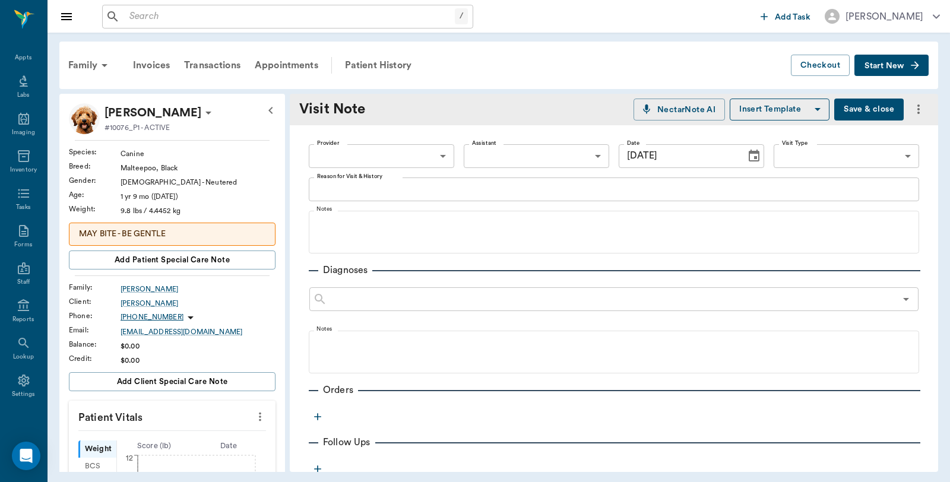
click at [398, 158] on body "/ ​ Add Task [PERSON_NAME] Nectar Messages Appts Labs Imaging Inventory Tasks F…" at bounding box center [475, 241] width 950 height 482
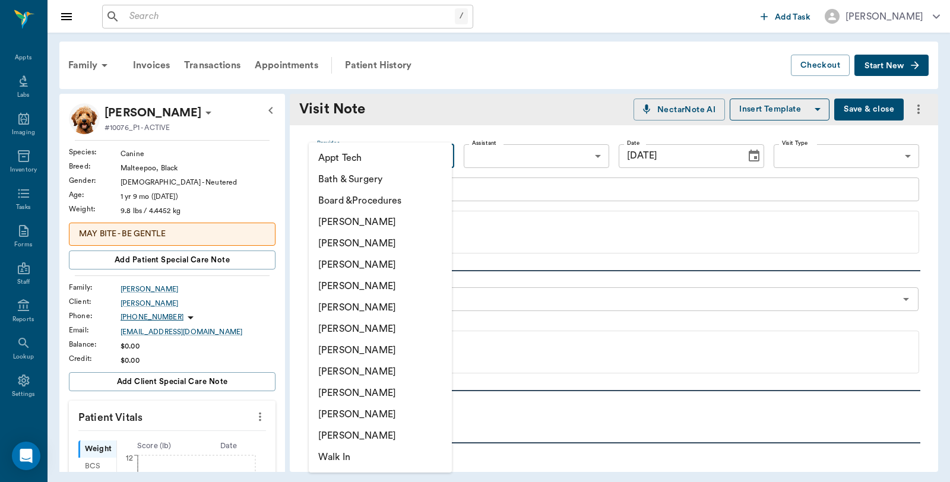
click at [374, 222] on li "[PERSON_NAME]" at bounding box center [380, 221] width 143 height 21
type input "6899ea08ed37b777db10de45"
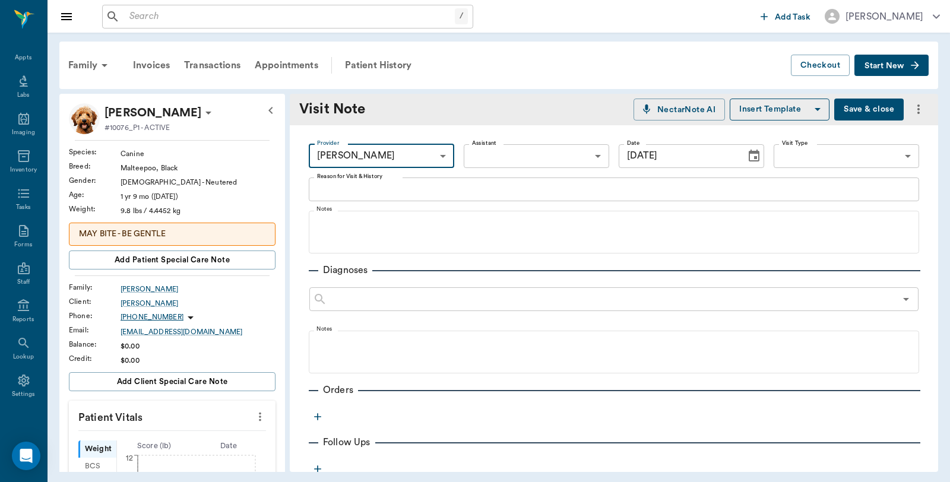
click at [385, 185] on textarea "Reason for Visit & History" at bounding box center [614, 189] width 594 height 14
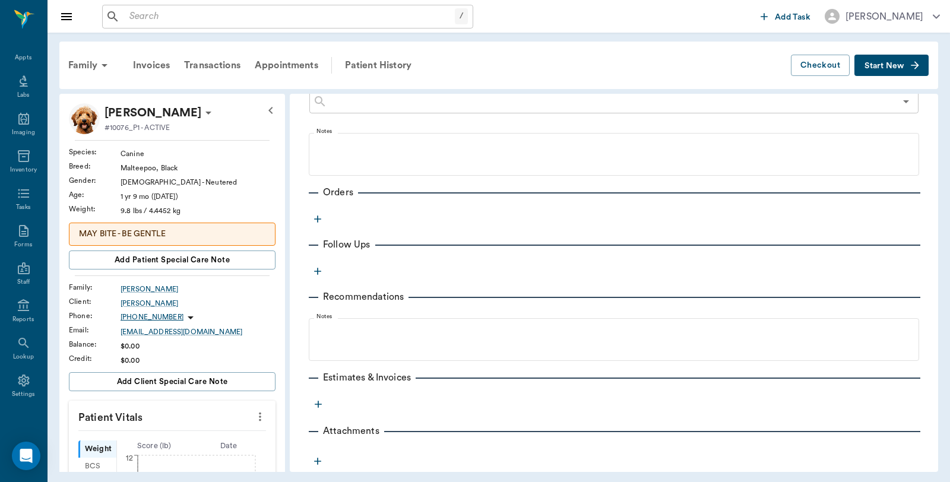
scroll to position [215, 0]
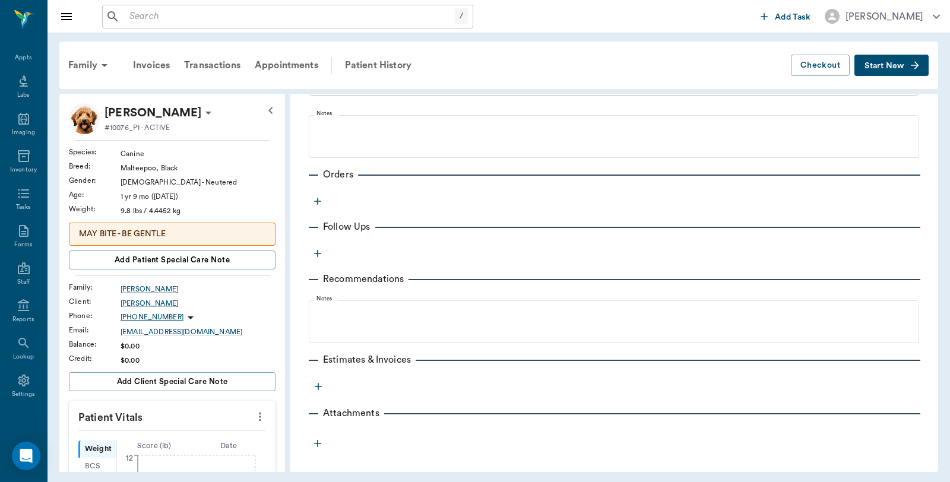
type textarea "3MFAT, Heart guard"
click at [315, 202] on icon "button" at bounding box center [318, 201] width 12 height 12
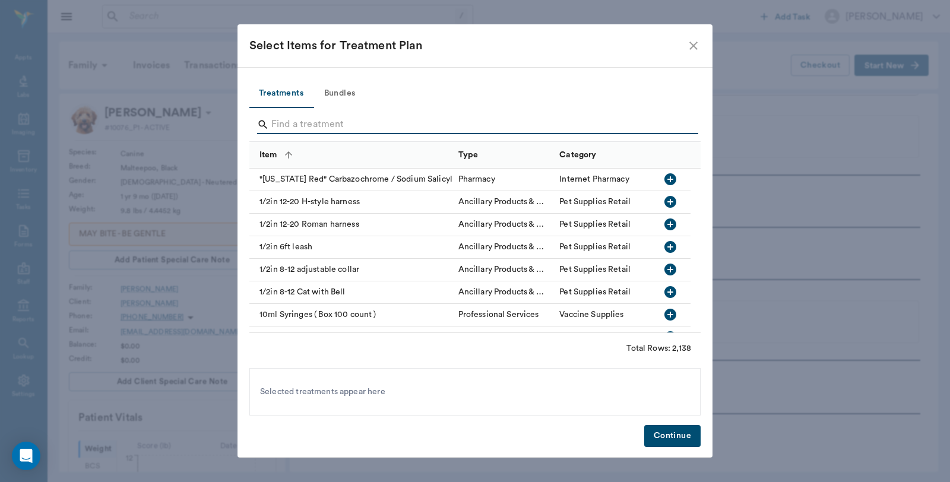
click at [330, 122] on input "Search" at bounding box center [475, 124] width 409 height 19
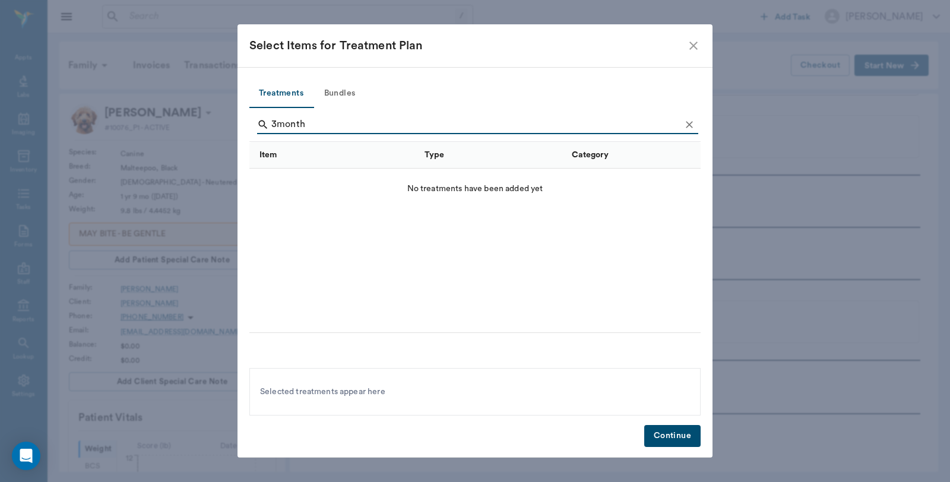
click at [277, 121] on input "3month" at bounding box center [475, 124] width 409 height 19
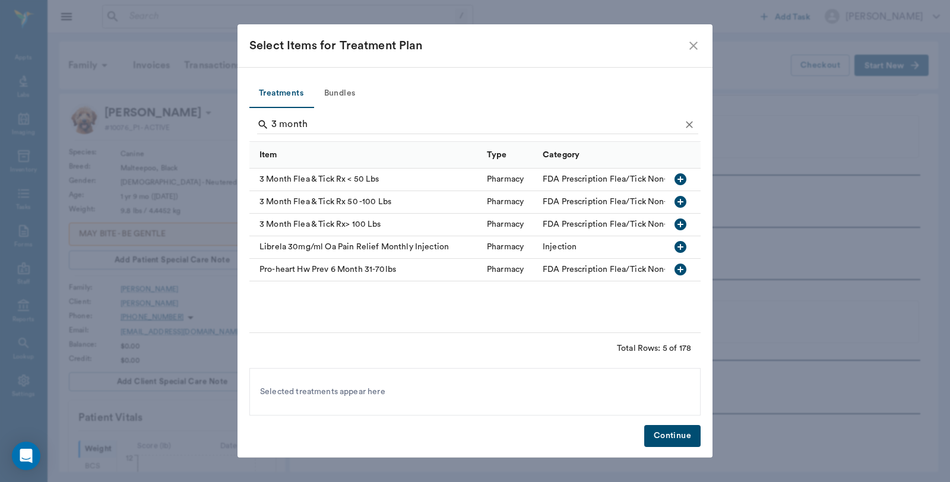
click at [678, 175] on icon "button" at bounding box center [680, 179] width 12 height 12
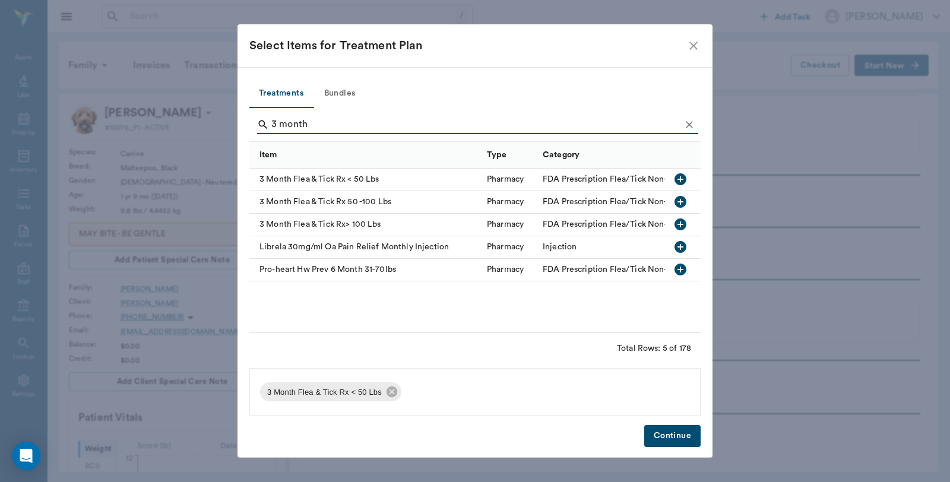
click at [315, 121] on input "3 month" at bounding box center [475, 124] width 409 height 19
type input "3"
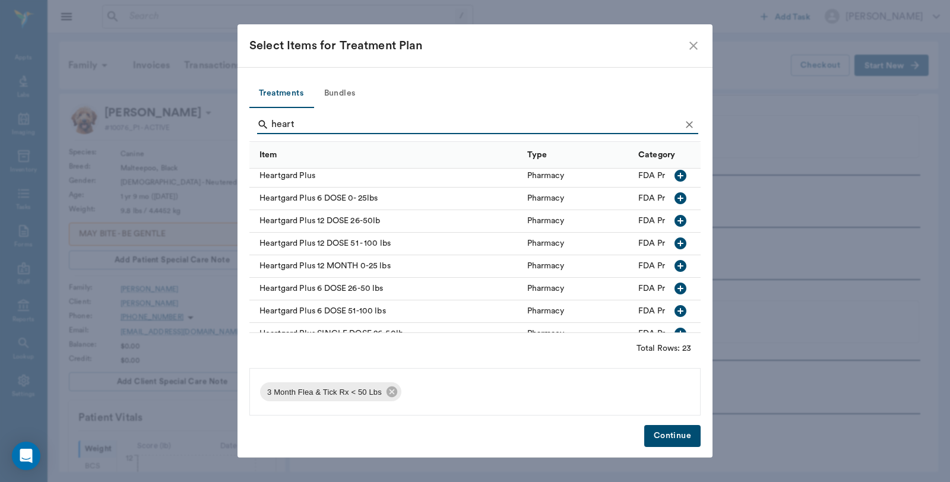
scroll to position [132, 0]
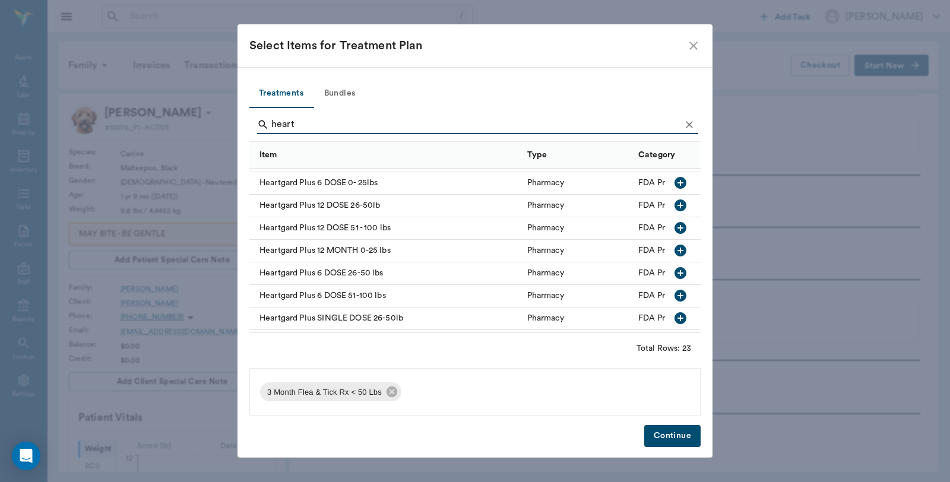
type input "heart"
click at [673, 183] on icon "button" at bounding box center [680, 183] width 14 height 14
click at [671, 435] on button "Continue" at bounding box center [672, 436] width 56 height 22
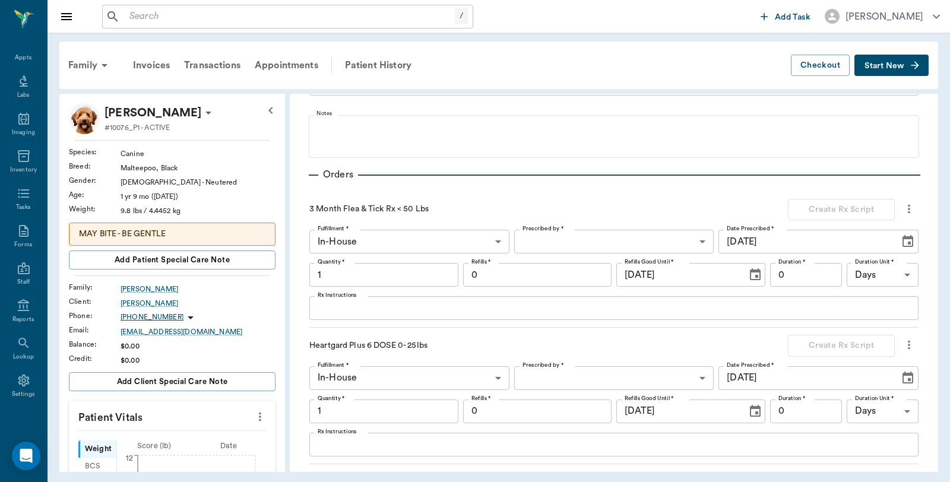
scroll to position [230, 0]
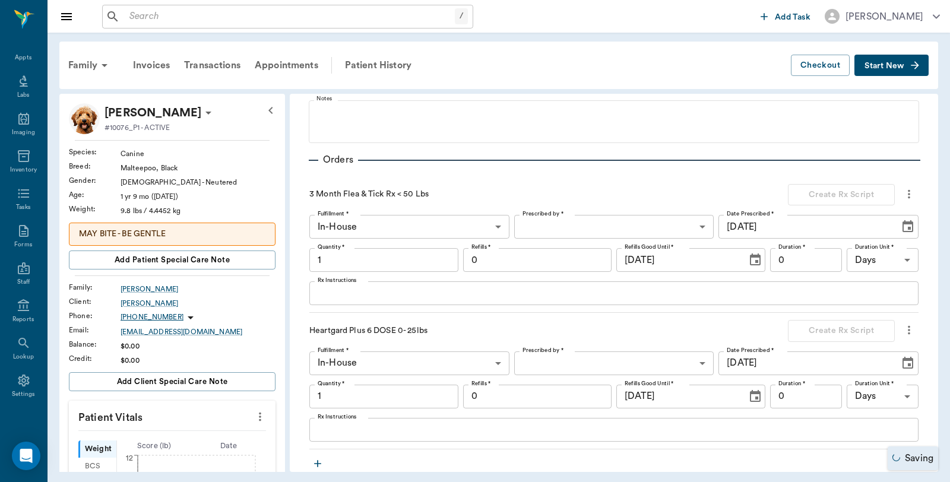
type input "1.00"
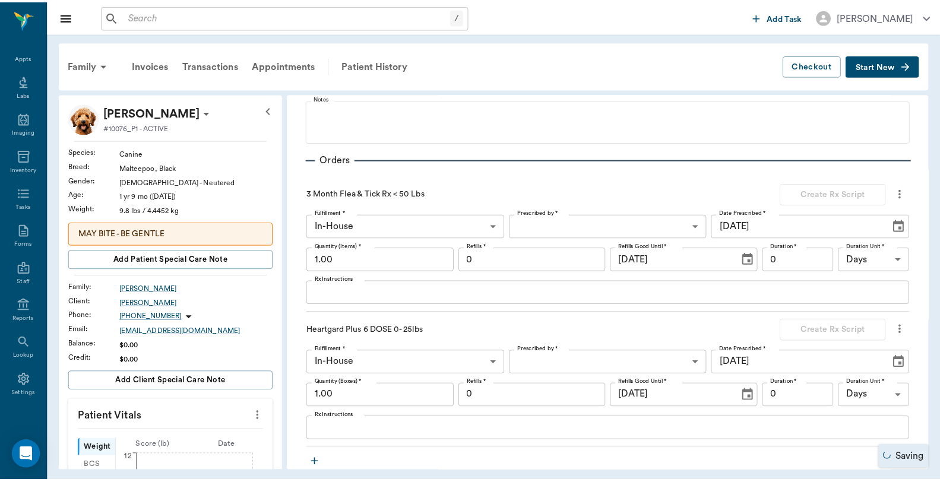
scroll to position [507, 0]
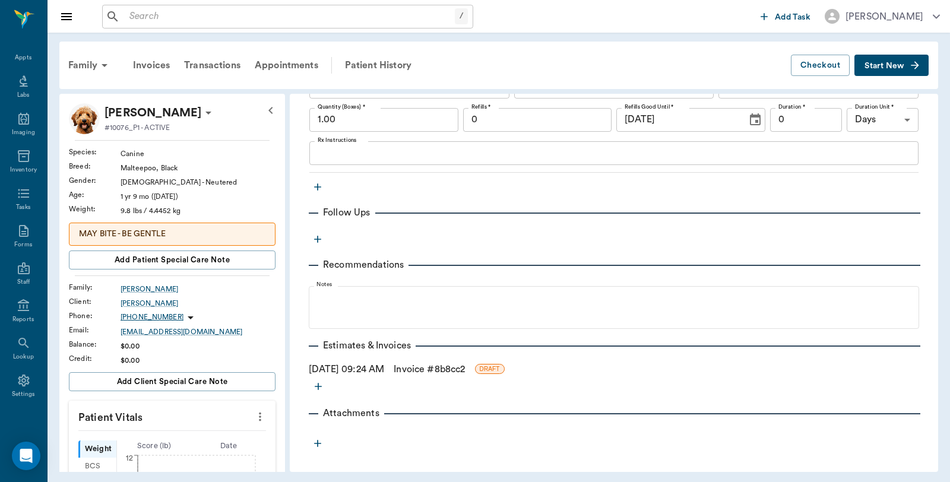
click at [464, 370] on link "Invoice # 8b8cc2" at bounding box center [429, 369] width 71 height 14
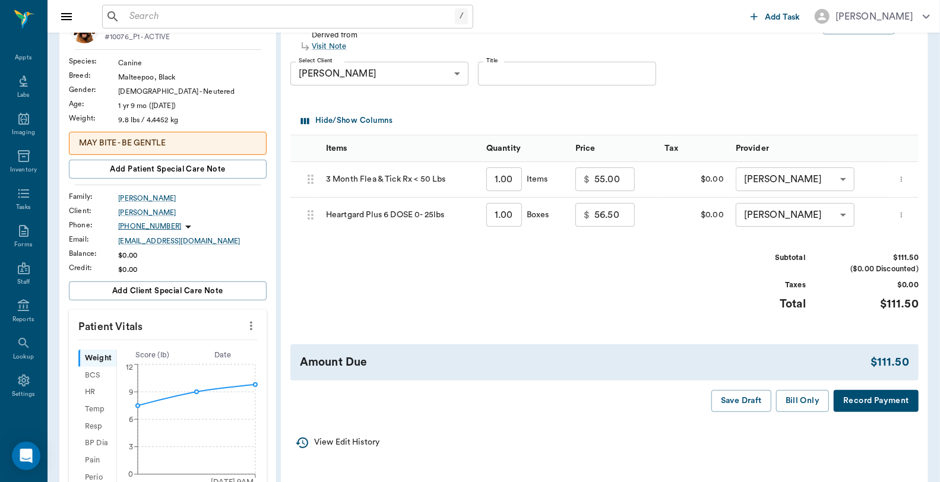
scroll to position [198, 0]
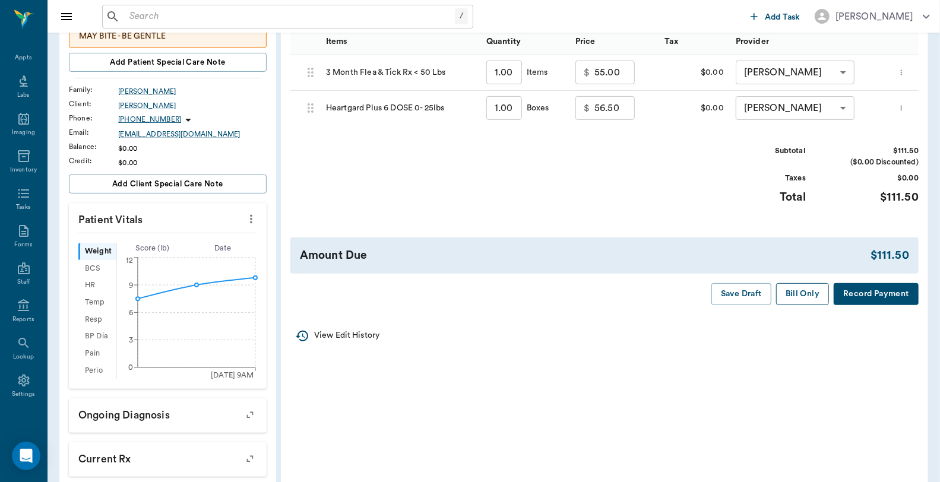
click at [794, 293] on button "Bill Only" at bounding box center [802, 294] width 53 height 22
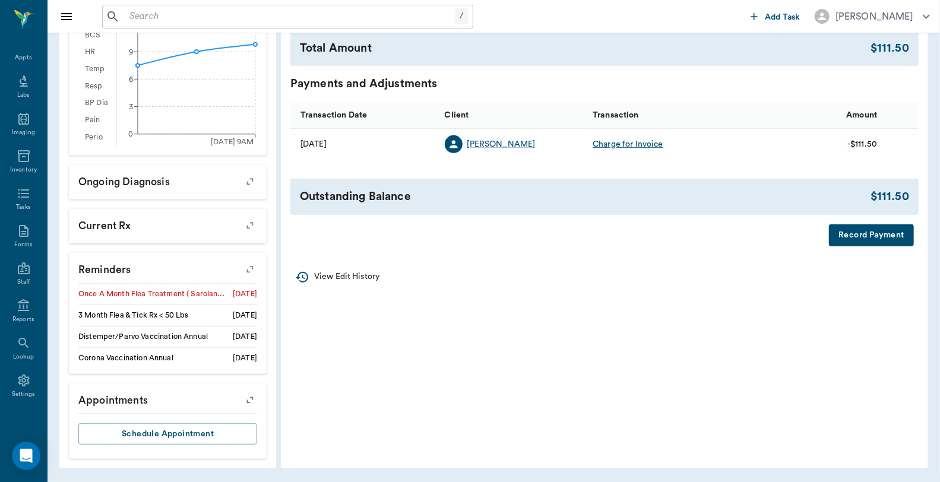
scroll to position [432, 0]
click at [856, 244] on button "Record Payment" at bounding box center [871, 235] width 85 height 22
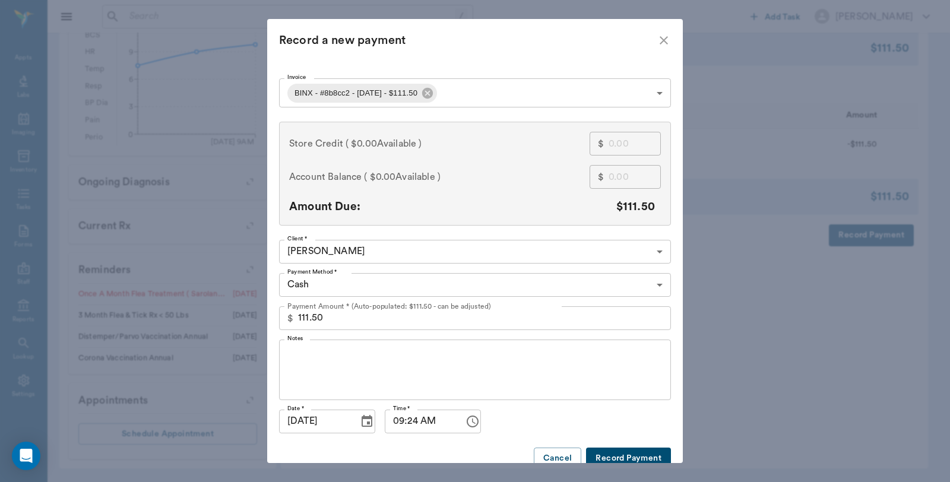
click at [347, 277] on body "/ ​ Add Task [PERSON_NAME] Nectar Messages Appts Labs Imaging Inventory Tasks F…" at bounding box center [475, 25] width 950 height 913
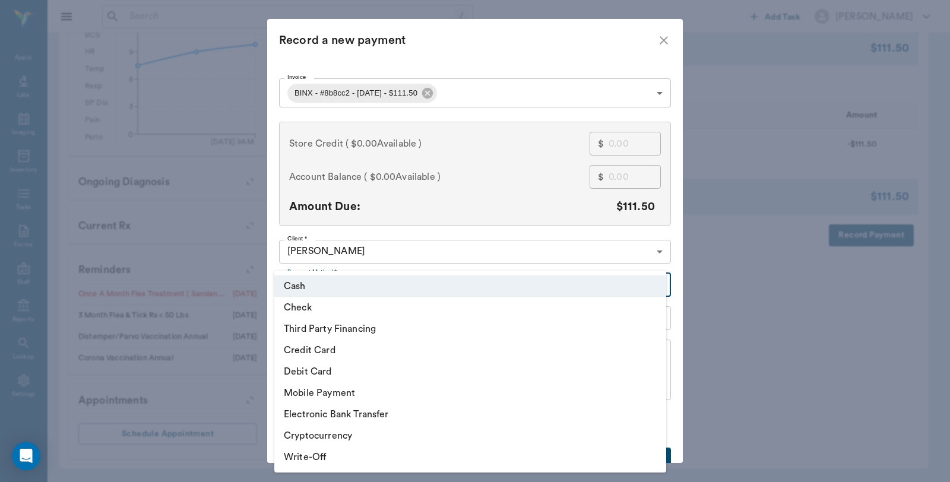
click at [317, 368] on li "Debit Card" at bounding box center [470, 371] width 392 height 21
type input "DEBIT_CARD"
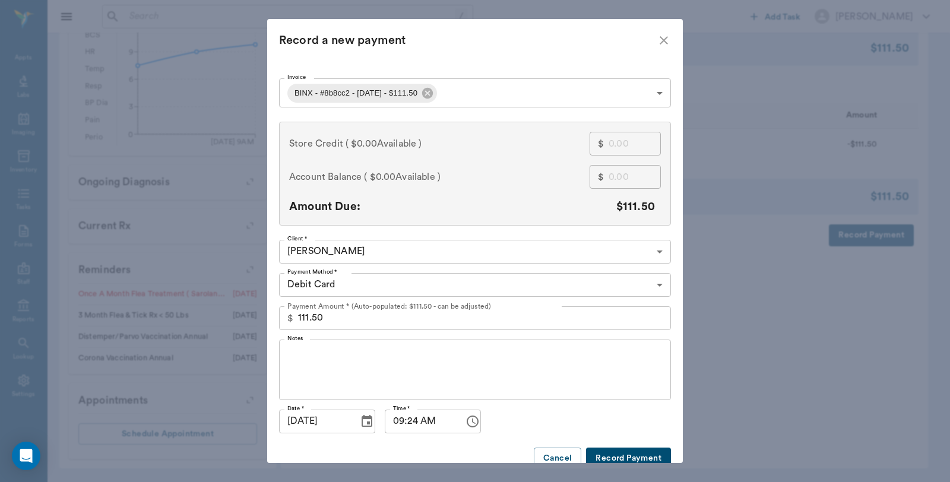
click at [603, 452] on button "Record Payment" at bounding box center [628, 459] width 85 height 22
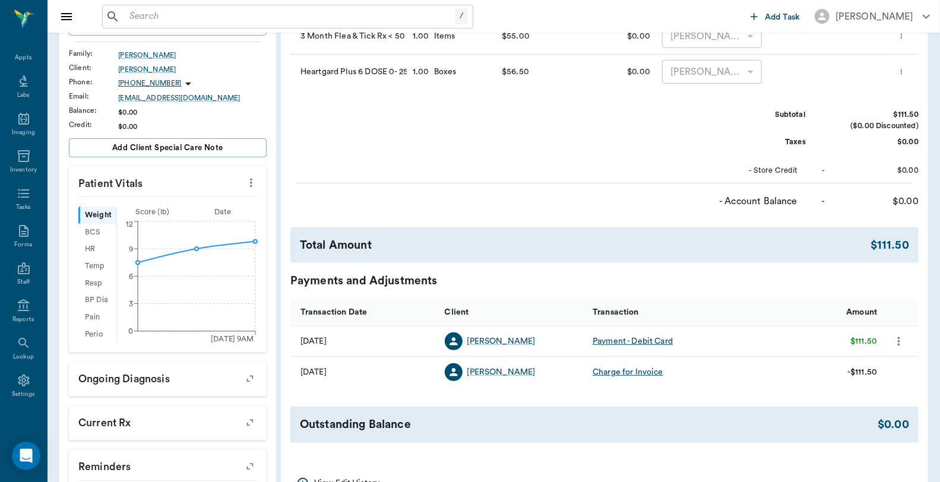
scroll to position [0, 0]
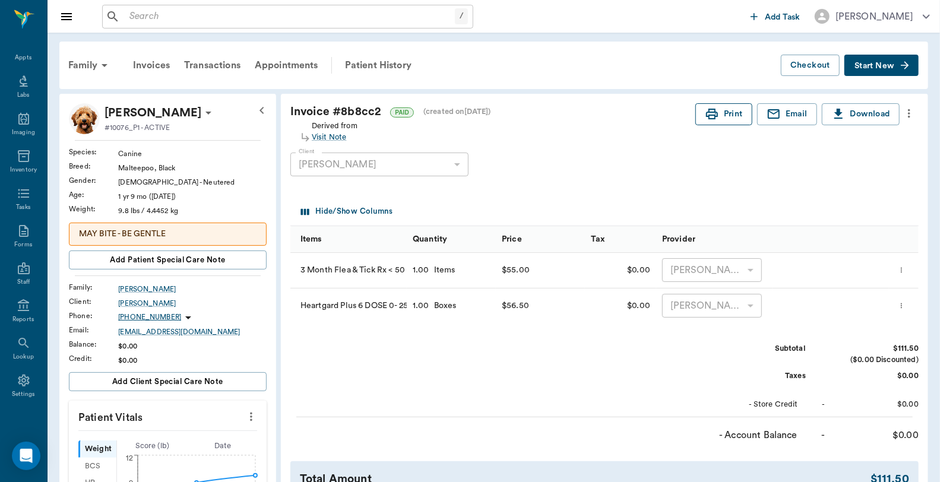
click at [733, 105] on button "Print" at bounding box center [723, 114] width 57 height 22
click at [14, 95] on div "Appts" at bounding box center [23, 110] width 47 height 37
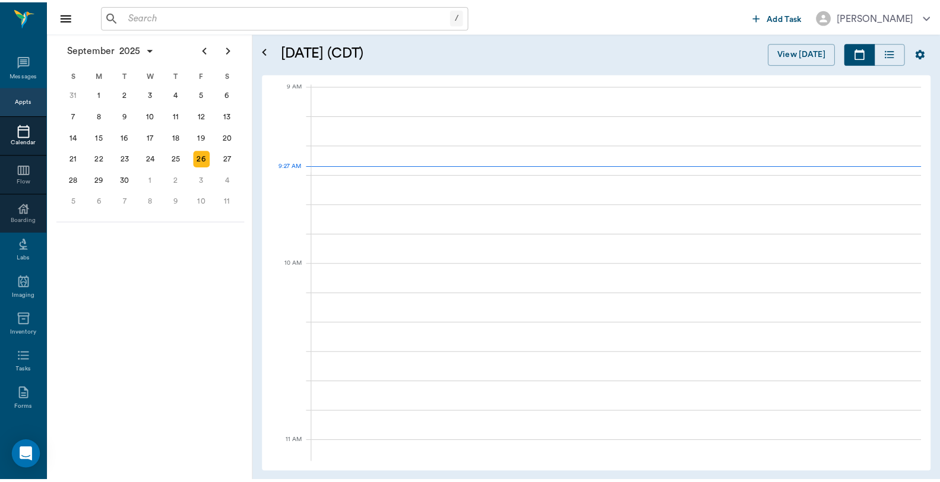
scroll to position [180, 0]
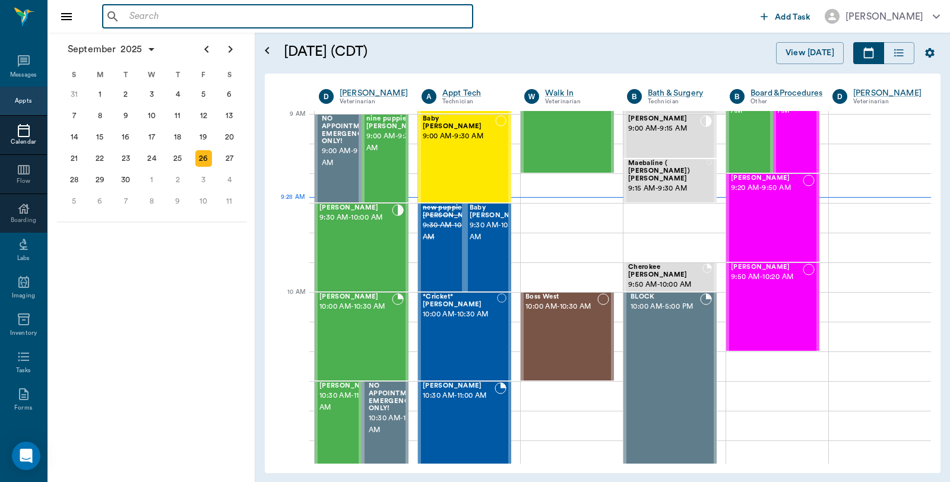
click at [286, 9] on input "text" at bounding box center [296, 16] width 343 height 17
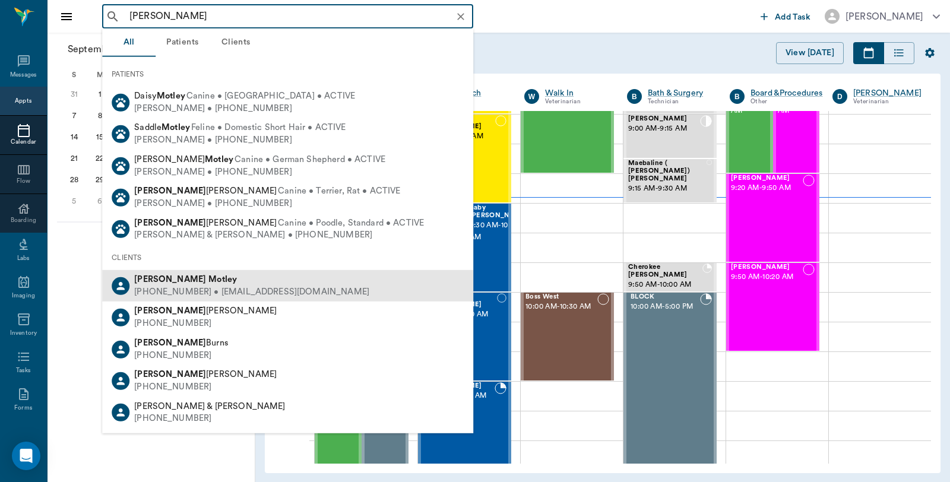
click at [208, 282] on b "Motley" at bounding box center [222, 279] width 28 height 9
type input "[PERSON_NAME]"
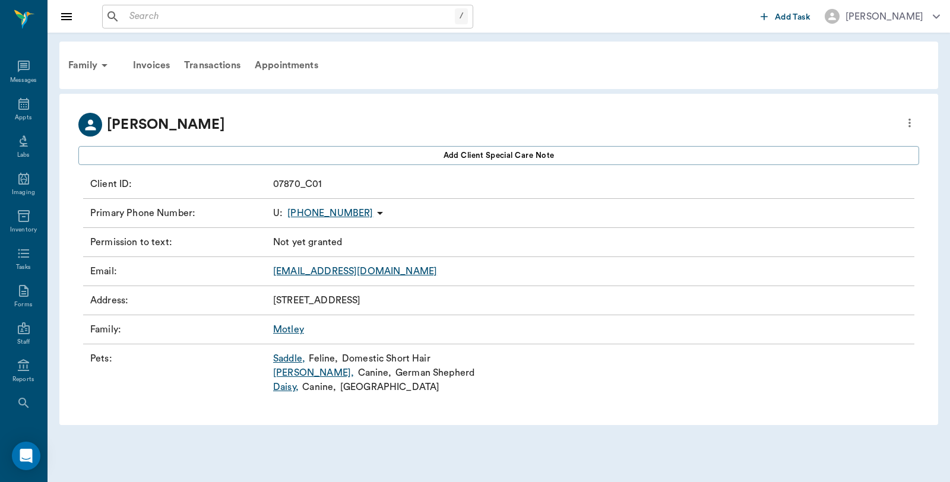
click at [293, 372] on link "[PERSON_NAME] ," at bounding box center [313, 373] width 81 height 14
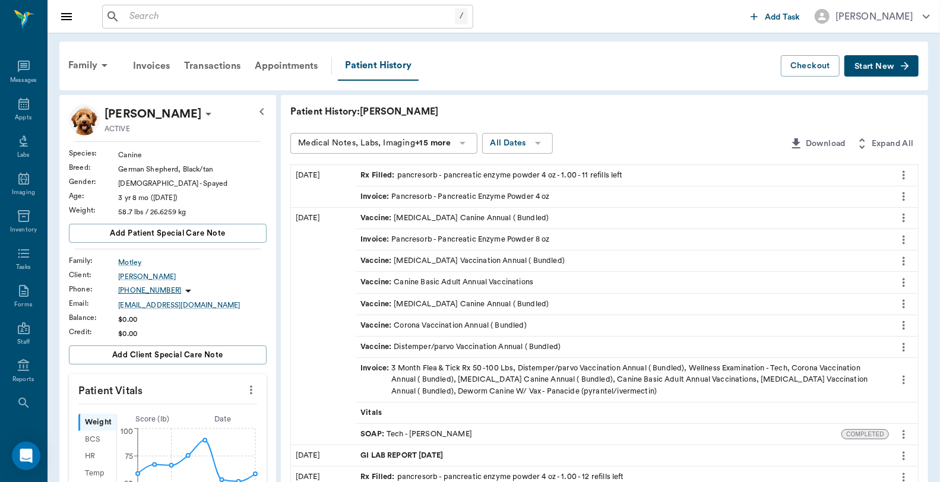
click at [899, 175] on icon "more" at bounding box center [903, 175] width 13 height 14
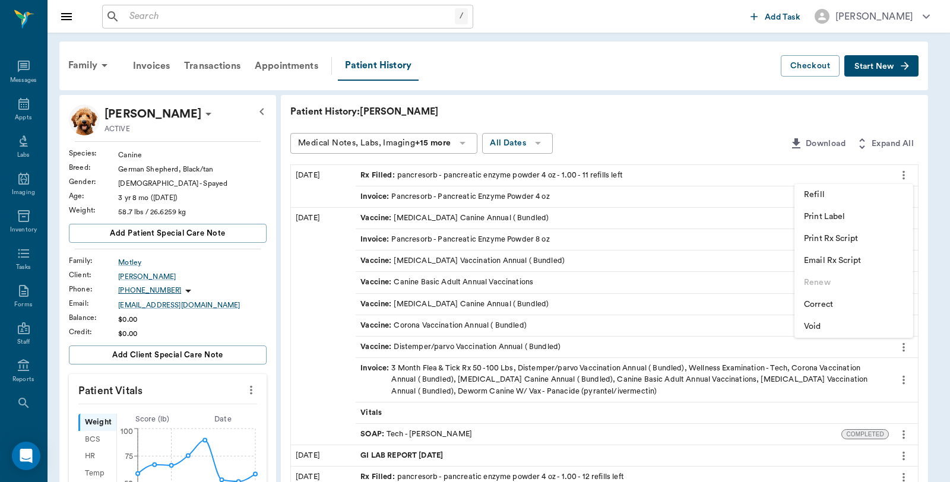
click at [851, 192] on span "Refill" at bounding box center [854, 195] width 100 height 12
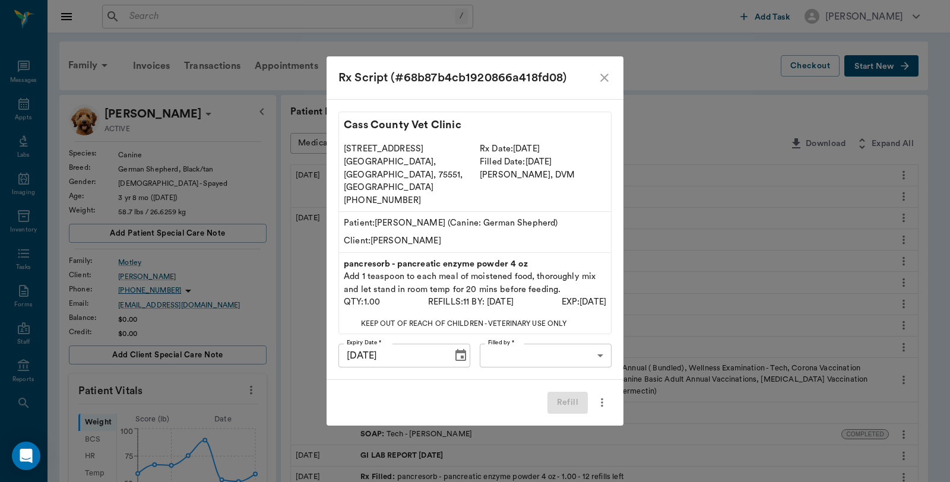
click at [506, 347] on body "/ ​ Add Task [PERSON_NAME] Nectar Messages Appts Labs Imaging Inventory Tasks F…" at bounding box center [475, 486] width 950 height 972
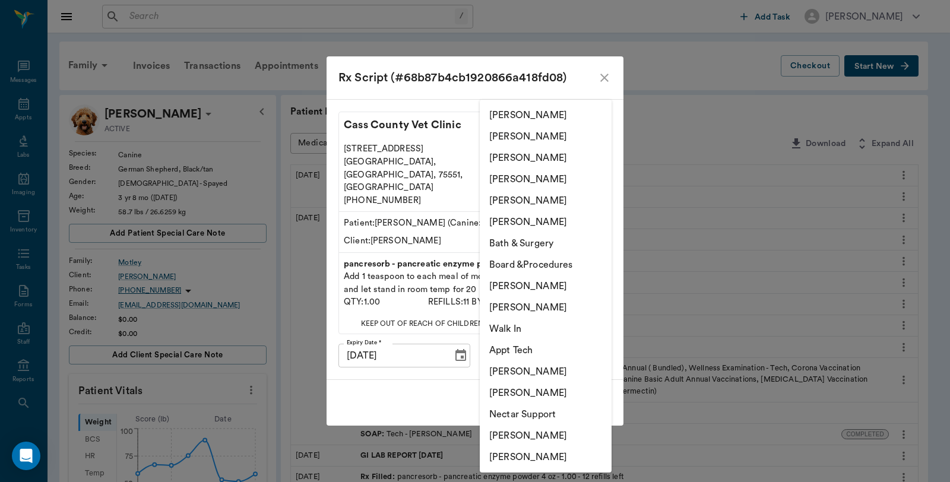
click at [532, 459] on li "[PERSON_NAME]" at bounding box center [546, 456] width 132 height 21
type input "6899ea08ed37b777db10de45"
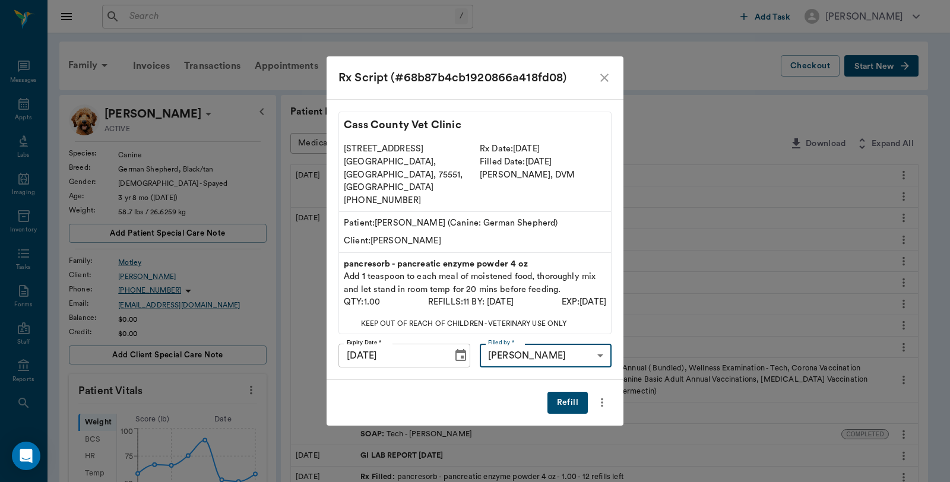
click at [573, 392] on button "Refill" at bounding box center [567, 403] width 40 height 22
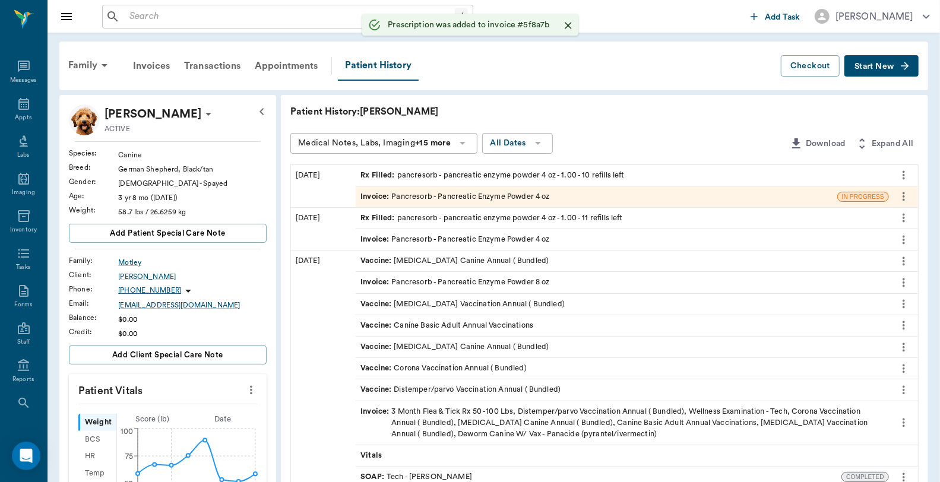
click at [541, 194] on div "Invoice : Pancresorb - Pancreatic Enzyme Powder 4 oz" at bounding box center [454, 196] width 189 height 11
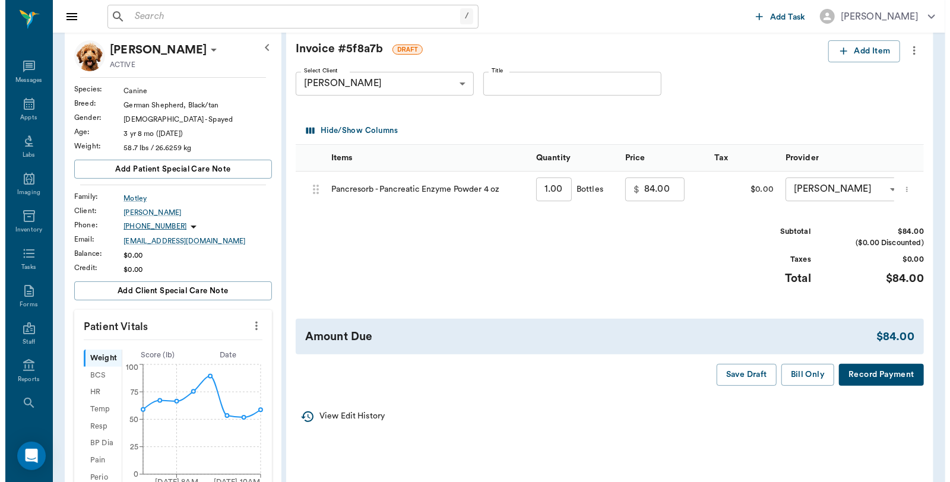
scroll to position [198, 0]
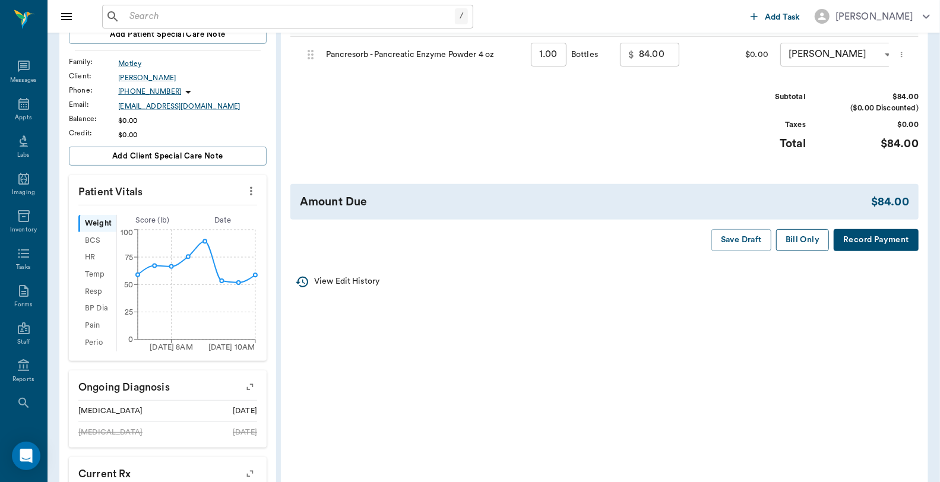
click at [796, 249] on button "Bill Only" at bounding box center [802, 240] width 53 height 22
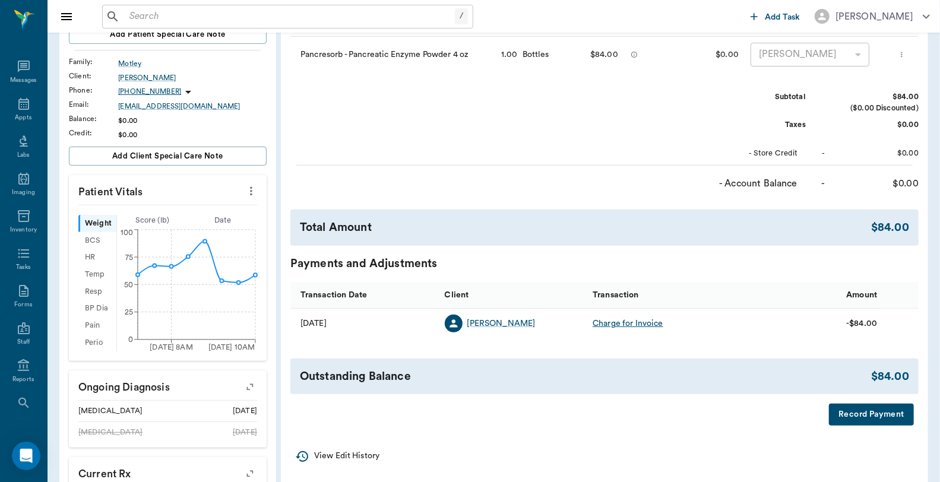
click at [845, 426] on button "Record Payment" at bounding box center [871, 415] width 85 height 22
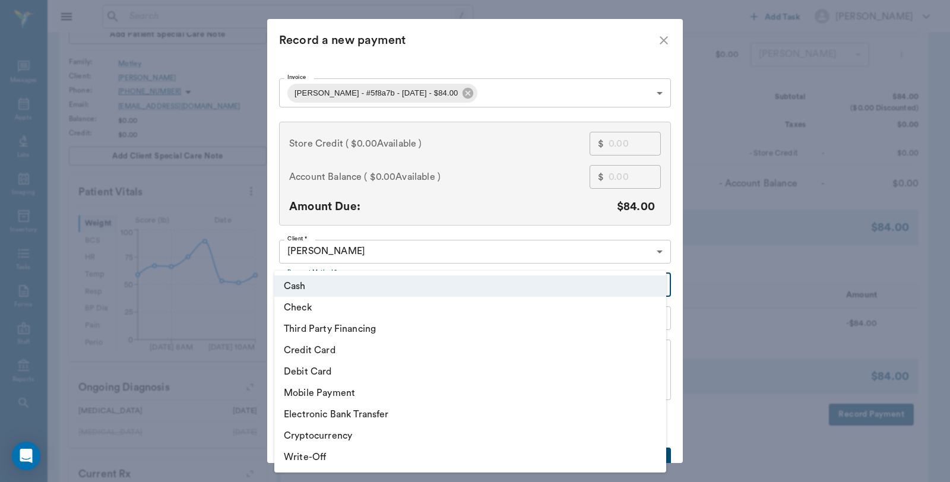
click at [397, 288] on body "/ ​ Add Task Dr. Bert Ellsworth Nectar Messages Appts Labs Imaging Inventory Ta…" at bounding box center [475, 287] width 950 height 971
click at [329, 371] on li "Debit Card" at bounding box center [470, 371] width 392 height 21
type input "DEBIT_CARD"
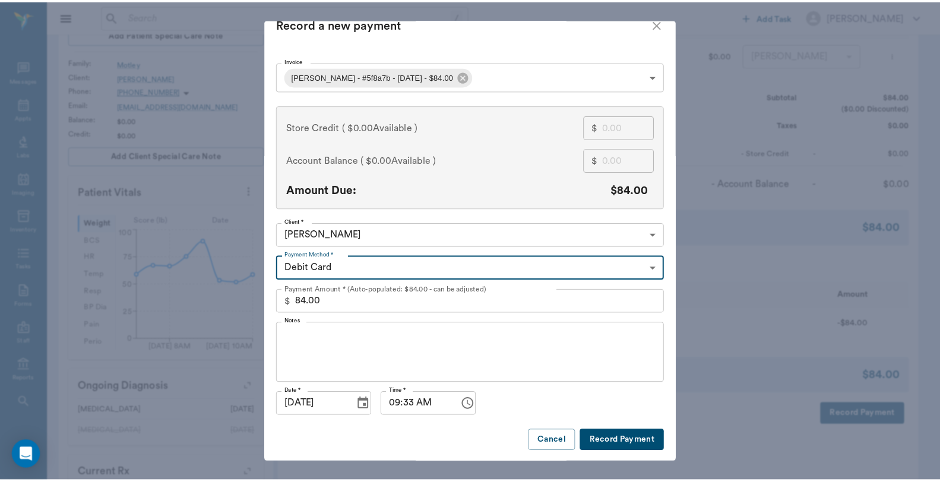
scroll to position [18, 0]
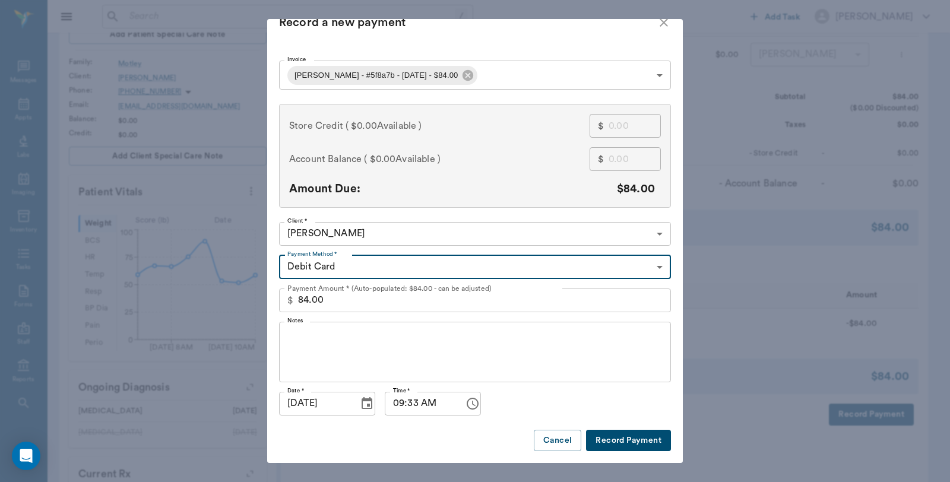
click at [624, 445] on button "Record Payment" at bounding box center [628, 441] width 85 height 22
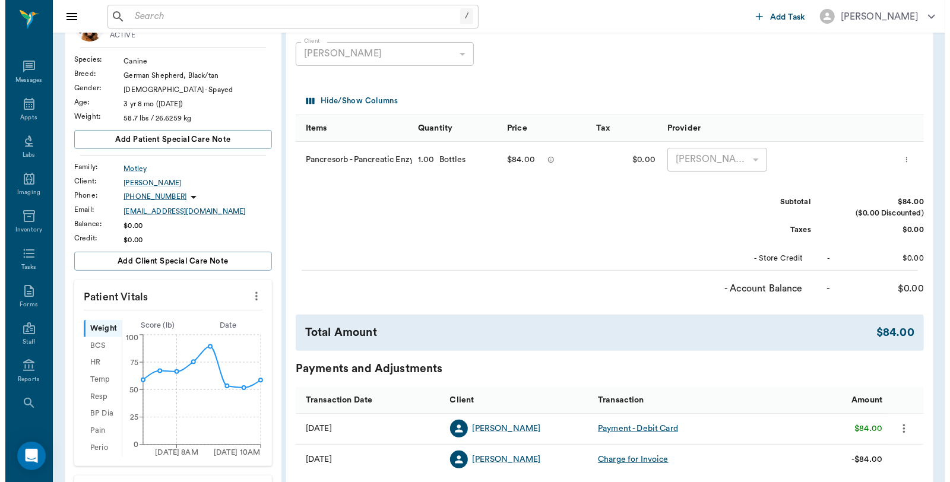
scroll to position [0, 0]
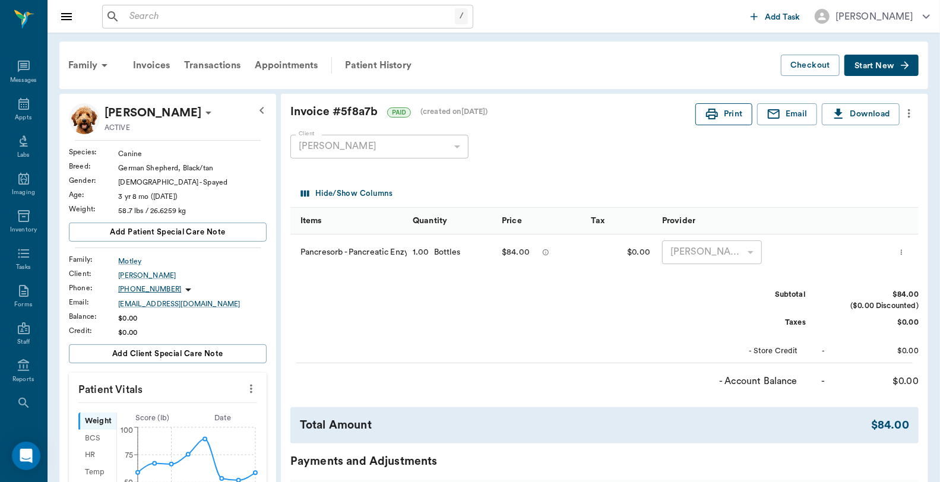
click at [728, 114] on button "Print" at bounding box center [723, 114] width 57 height 22
click at [383, 63] on div "Patient History" at bounding box center [378, 65] width 81 height 28
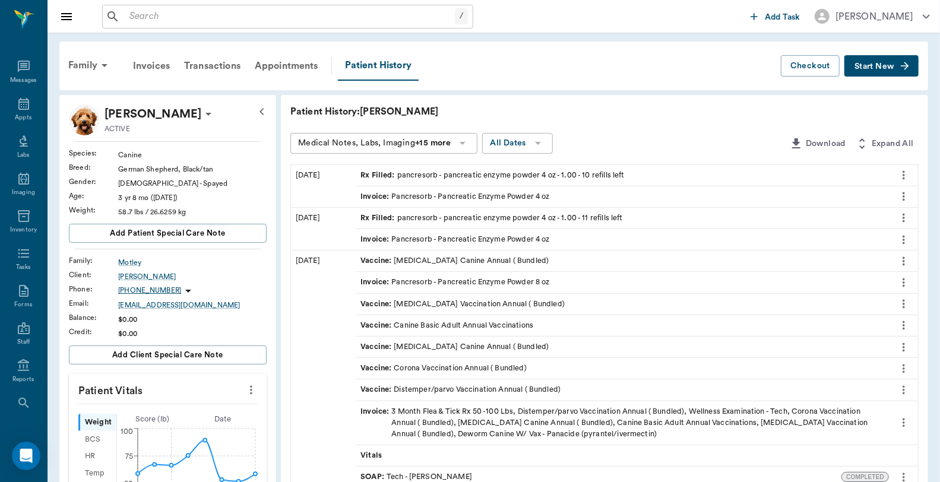
click at [180, 17] on input "text" at bounding box center [290, 16] width 330 height 17
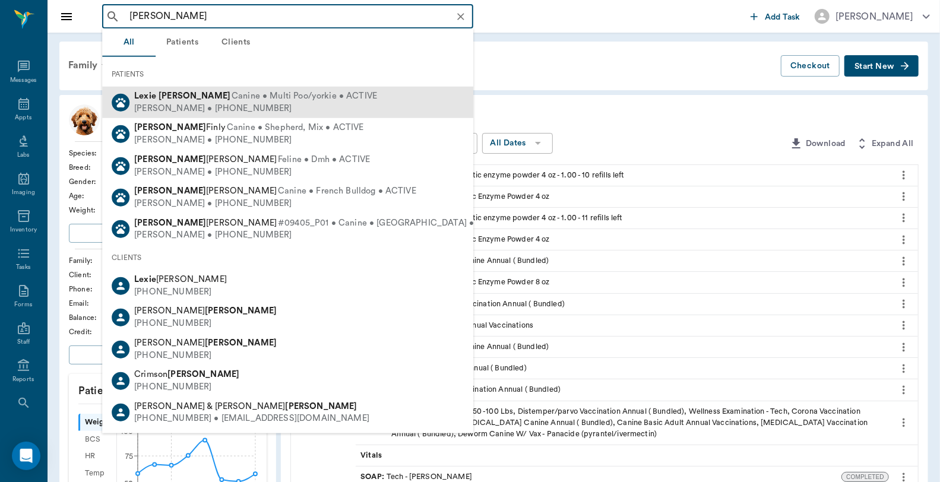
click at [180, 95] on b "Tyson" at bounding box center [194, 95] width 72 height 9
type input "lexie tyson"
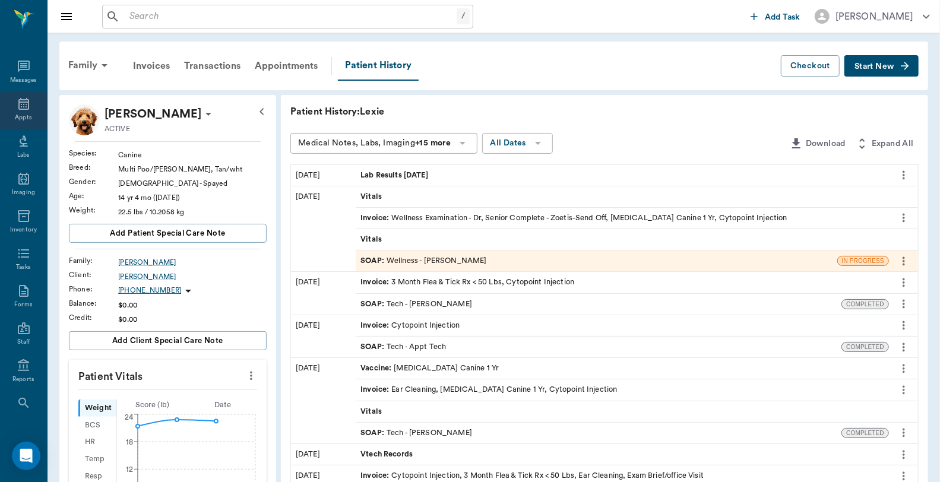
click at [24, 119] on div "Appts" at bounding box center [23, 117] width 17 height 9
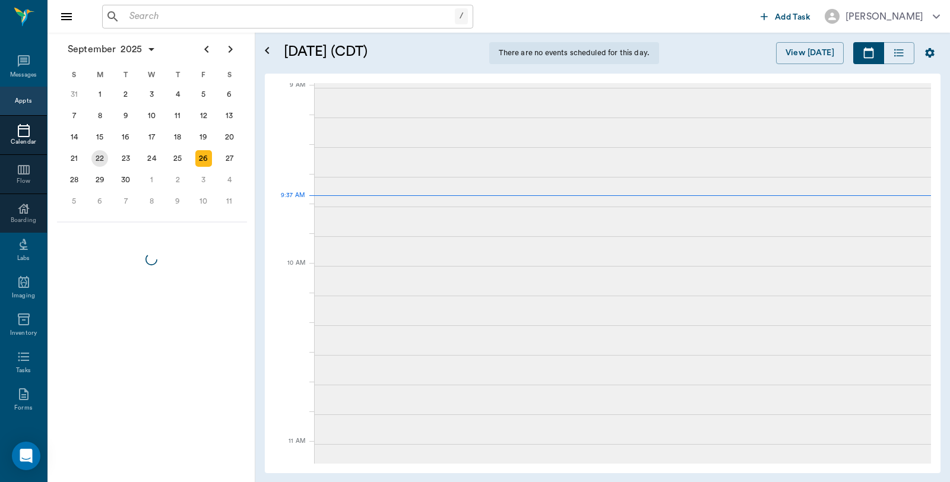
scroll to position [180, 0]
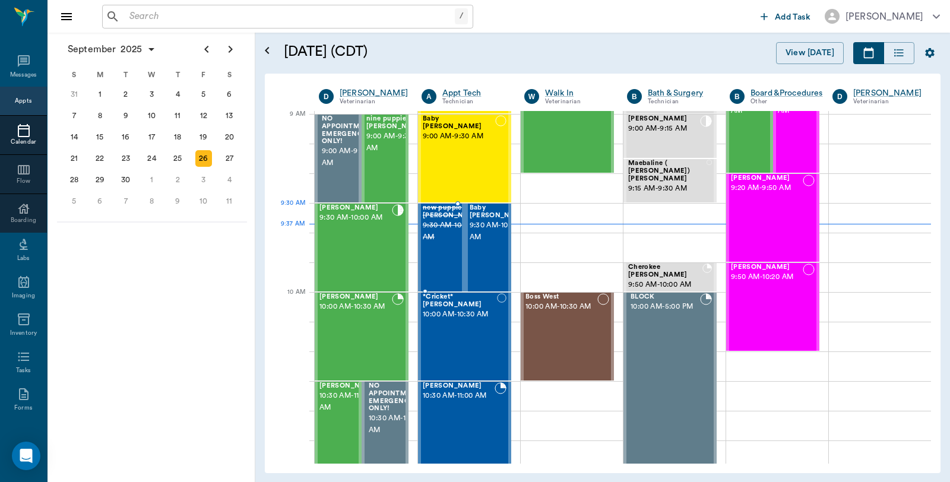
click at [440, 235] on span "9:30 AM - 10:00 AM" at bounding box center [452, 232] width 59 height 24
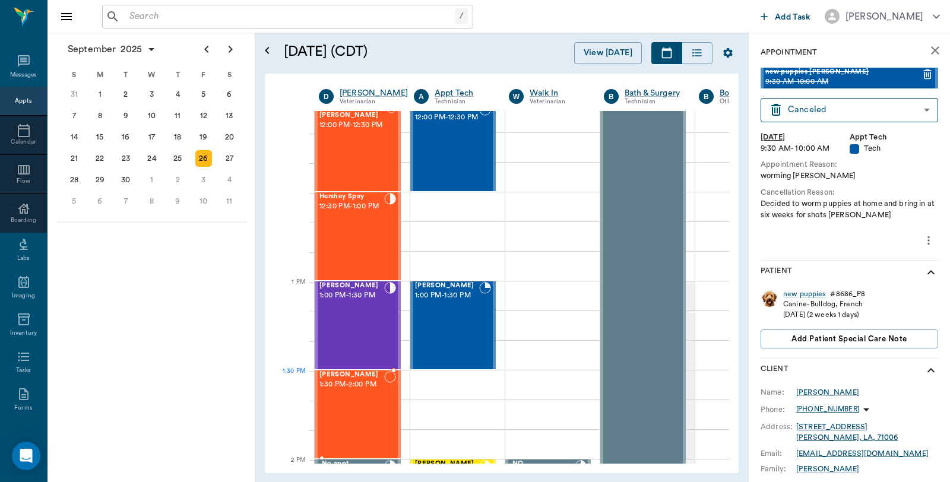
scroll to position [659, 0]
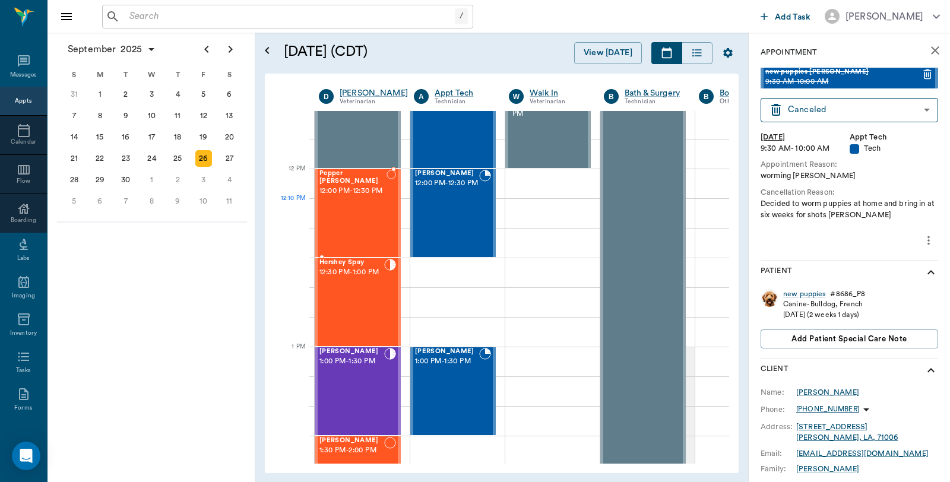
click at [360, 217] on div "Pepper Eaves 12:00 PM - 12:30 PM" at bounding box center [352, 213] width 67 height 87
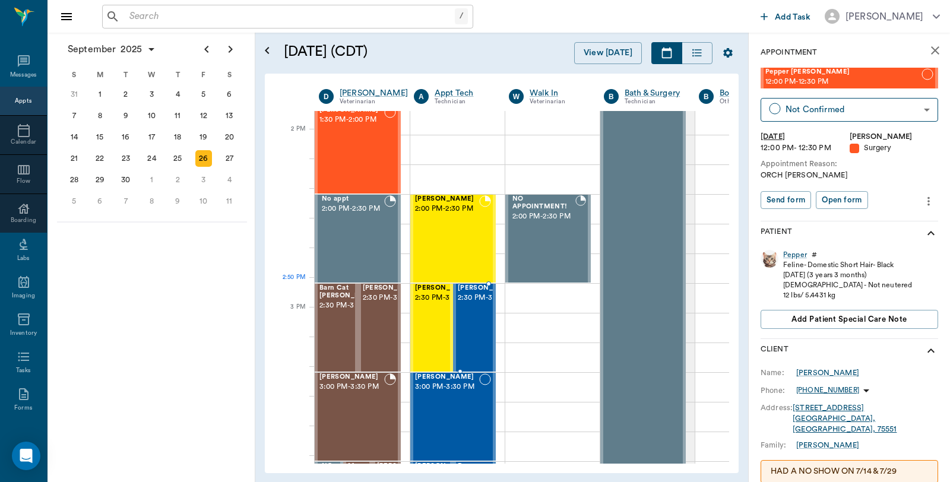
scroll to position [1055, 0]
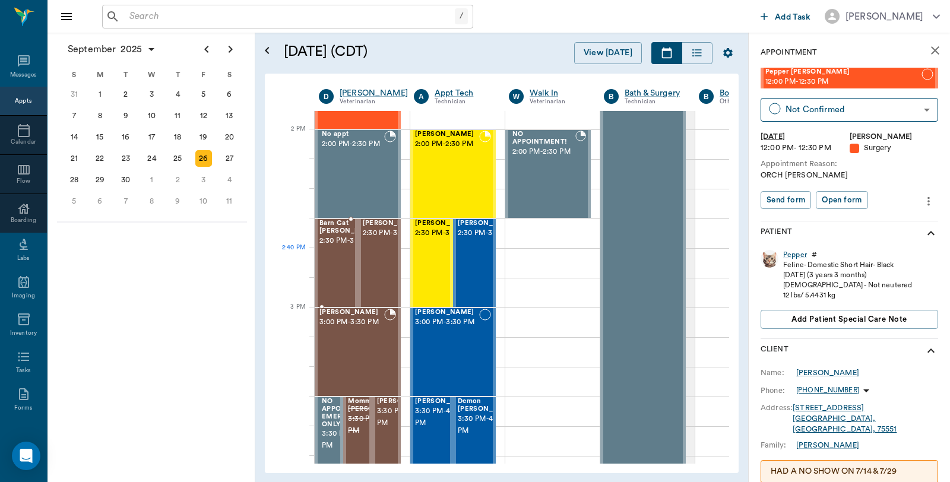
click at [341, 247] on span "2:30 PM - 3:00 PM" at bounding box center [348, 241] width 59 height 12
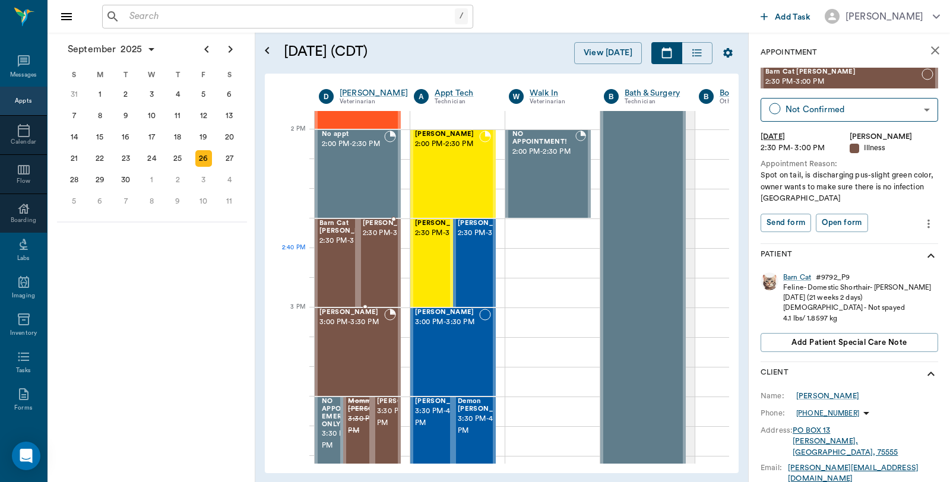
click at [373, 239] on span "2:30 PM - 3:00 PM" at bounding box center [392, 233] width 59 height 12
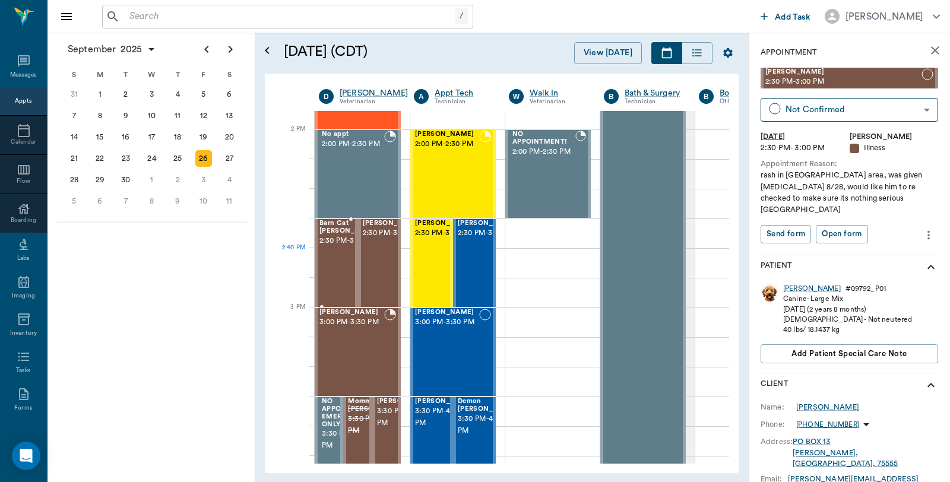
click at [332, 247] on span "2:30 PM - 3:00 PM" at bounding box center [348, 241] width 59 height 12
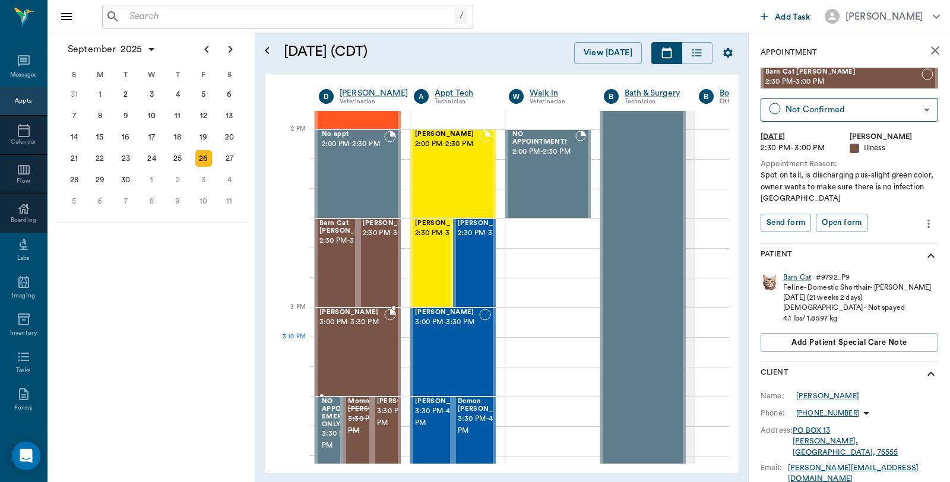
click at [343, 344] on div "Bernie Lyle 3:00 PM - 3:30 PM" at bounding box center [351, 352] width 65 height 87
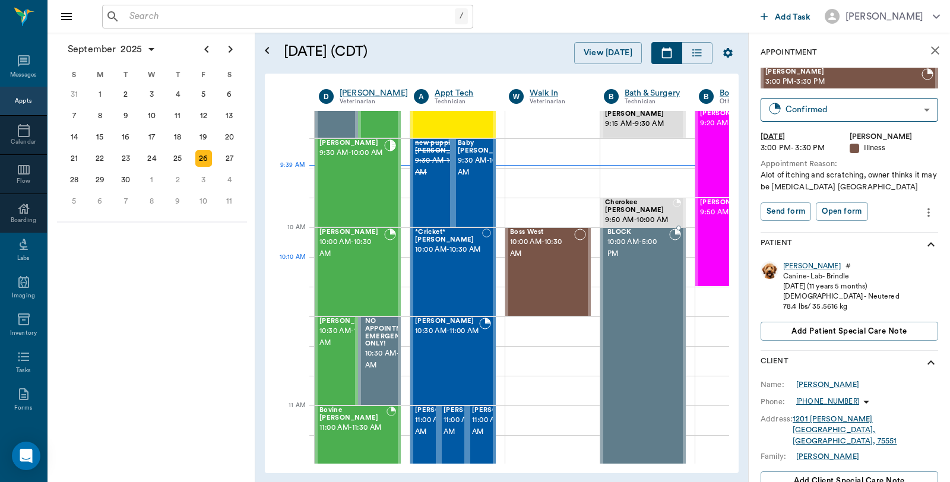
scroll to position [198, 0]
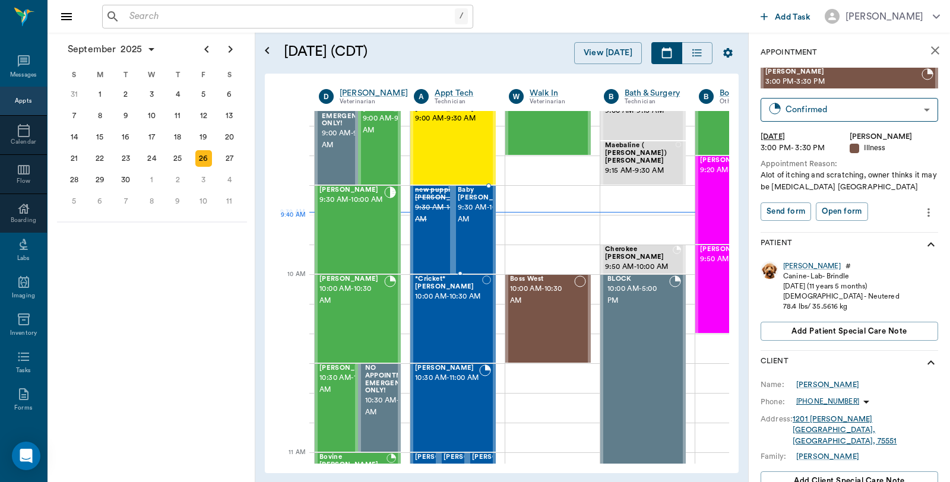
click at [517, 229] on div at bounding box center [517, 229] width 0 height 87
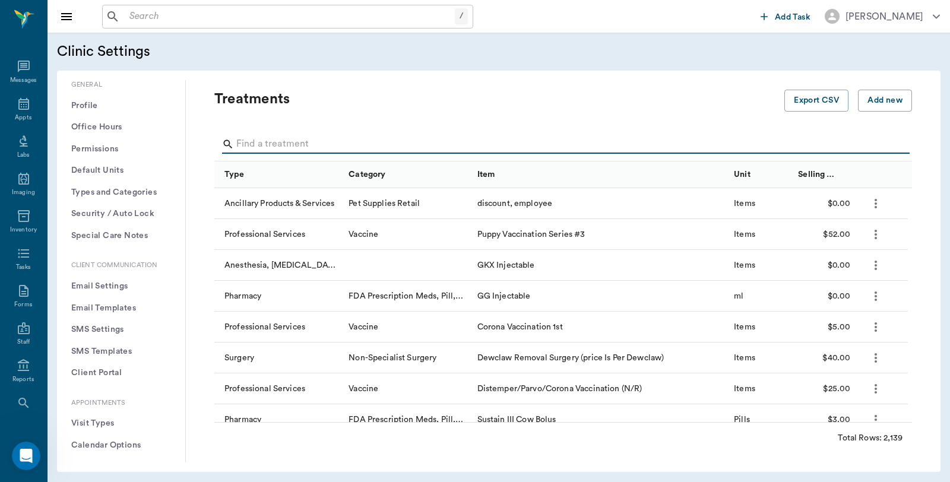
scroll to position [198, 0]
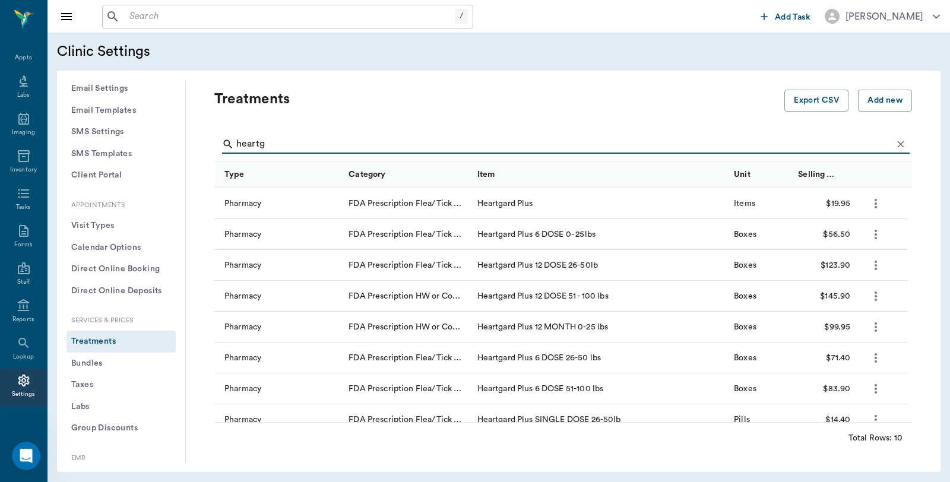
type input "heartg"
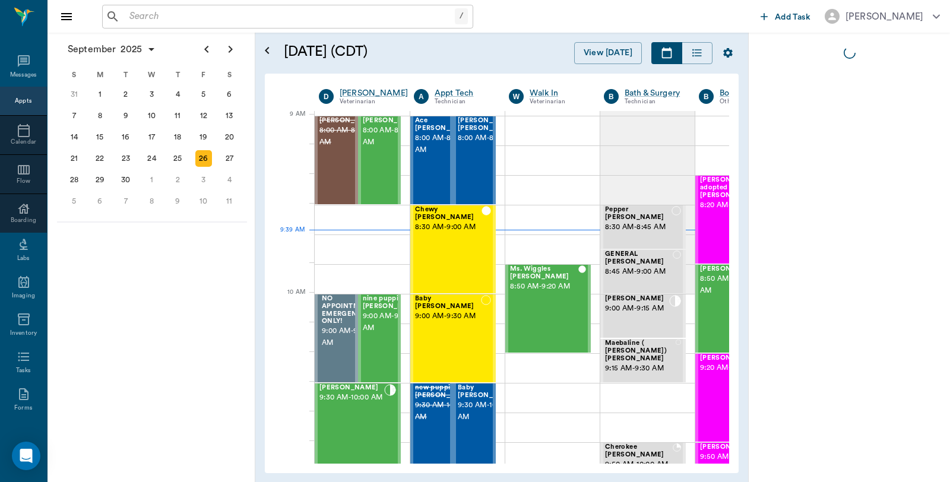
scroll to position [180, 1]
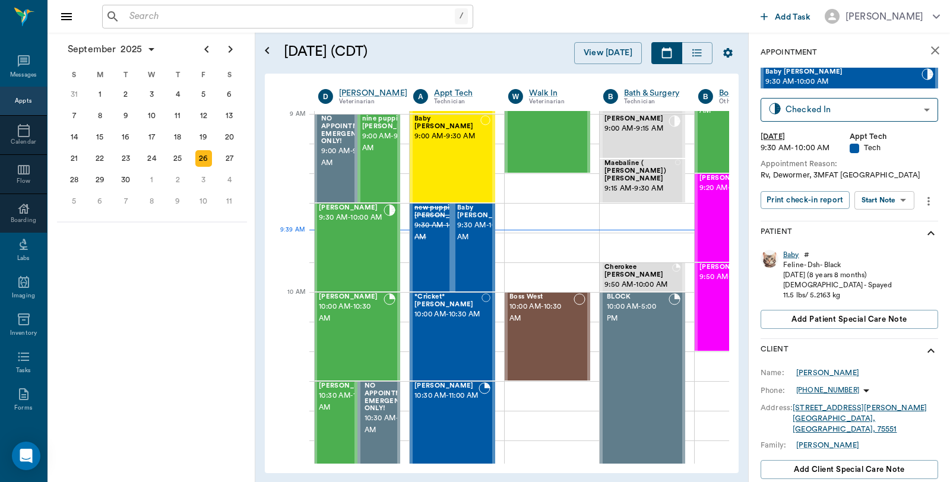
click at [791, 252] on div "Baby" at bounding box center [791, 255] width 16 height 10
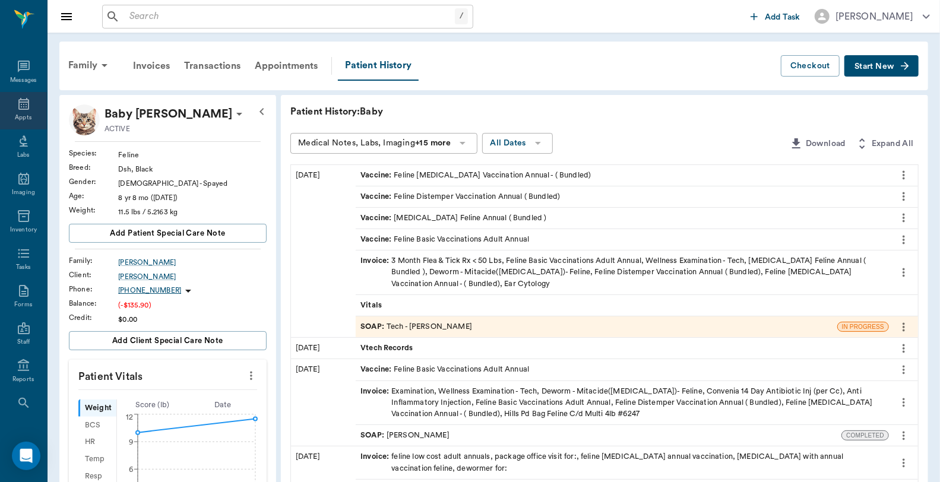
click at [17, 109] on icon at bounding box center [24, 104] width 14 height 14
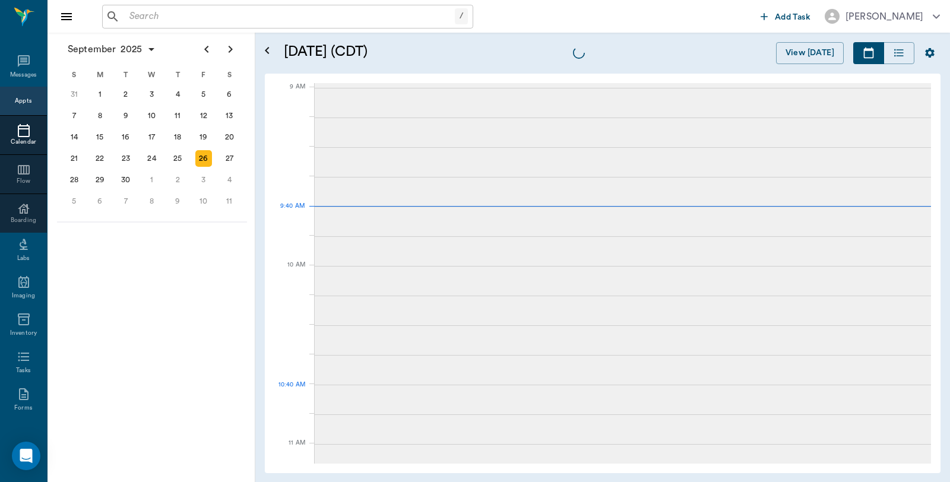
scroll to position [179, 0]
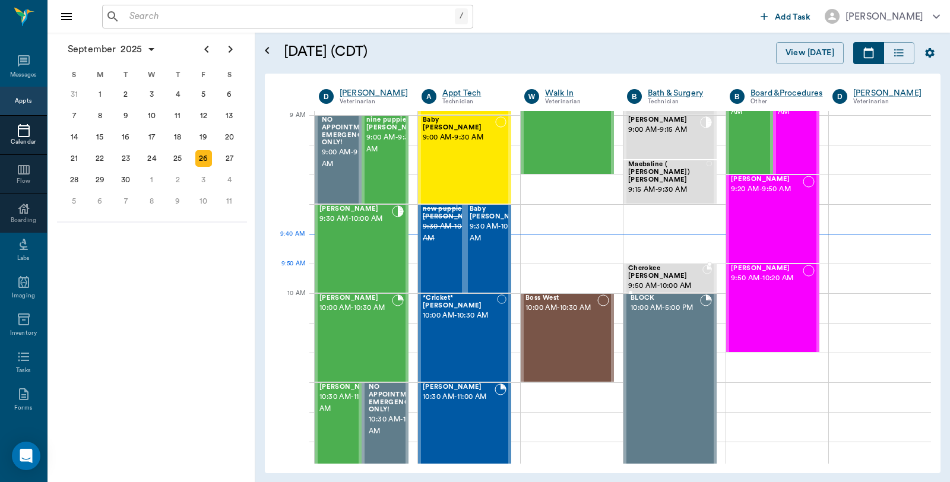
click at [660, 280] on span "9:50 AM - 10:00 AM" at bounding box center [665, 286] width 74 height 12
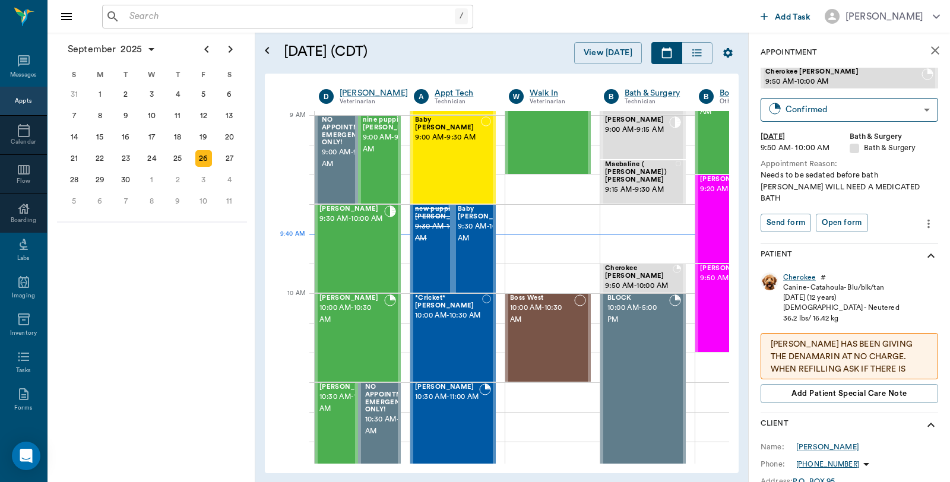
click at [835, 341] on p "DR. ELLSWORTH HAS BEEN GIVING THE DENAMARIN AT NO CHARGE. WHEN REFILLING ASK IF…" at bounding box center [848, 363] width 157 height 50
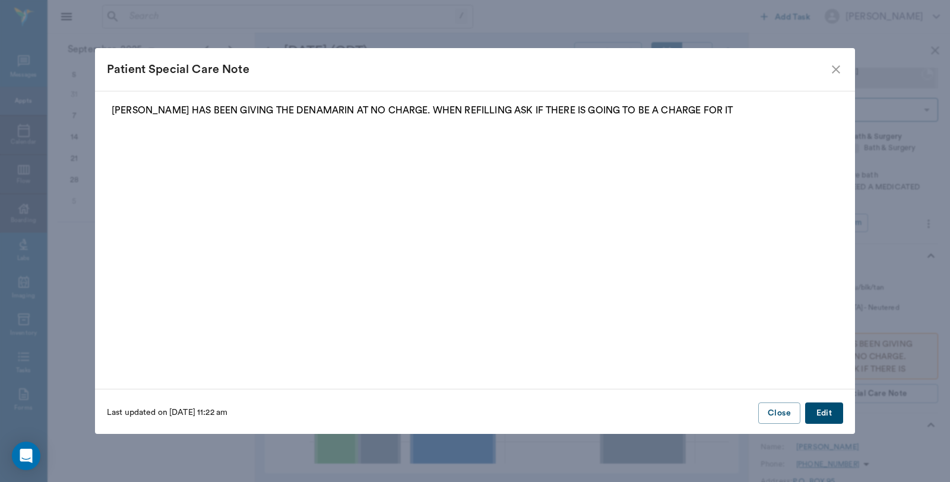
click at [839, 69] on icon "close" at bounding box center [836, 69] width 14 height 14
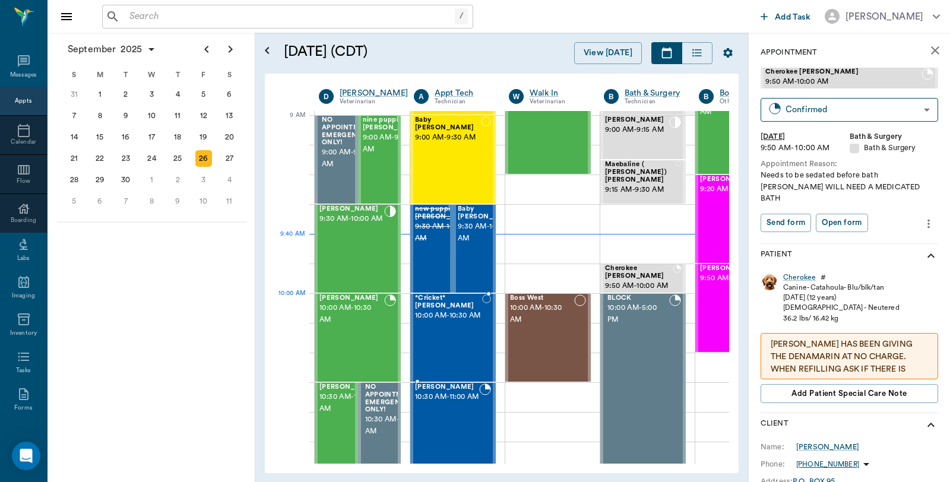
click at [452, 317] on span "10:00 AM - 10:30 AM" at bounding box center [448, 316] width 67 height 12
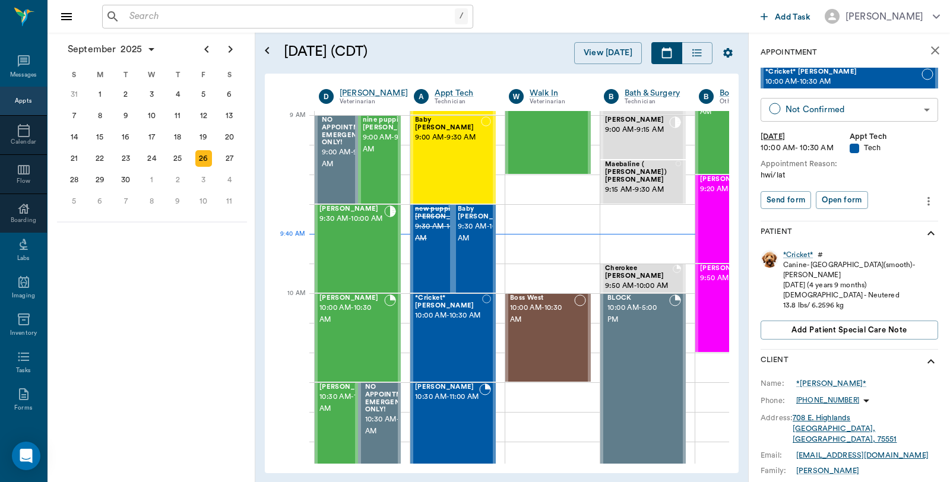
click at [845, 111] on body "/ ​ Add Task Dr. Bert Ellsworth Nectar Messages Appts Calendar Flow Boarding La…" at bounding box center [475, 241] width 950 height 482
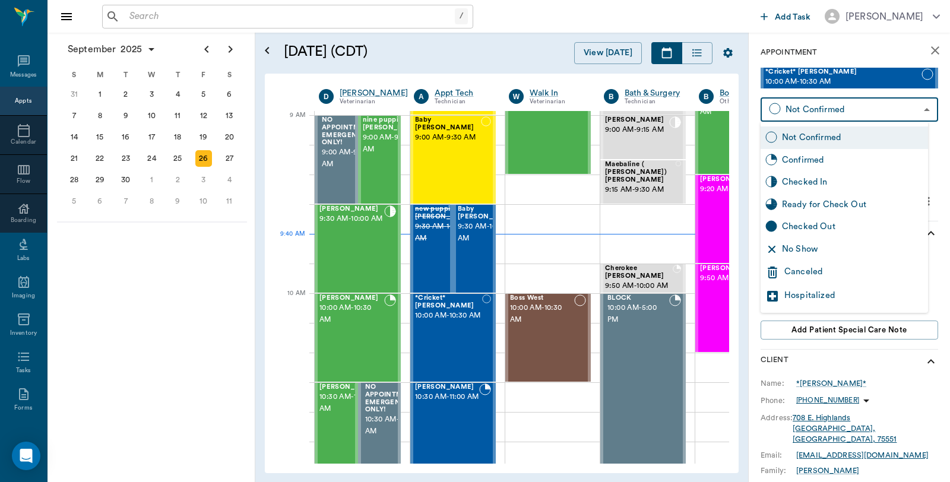
click at [816, 183] on div "Checked In" at bounding box center [852, 182] width 141 height 13
type input "CHECKED_IN"
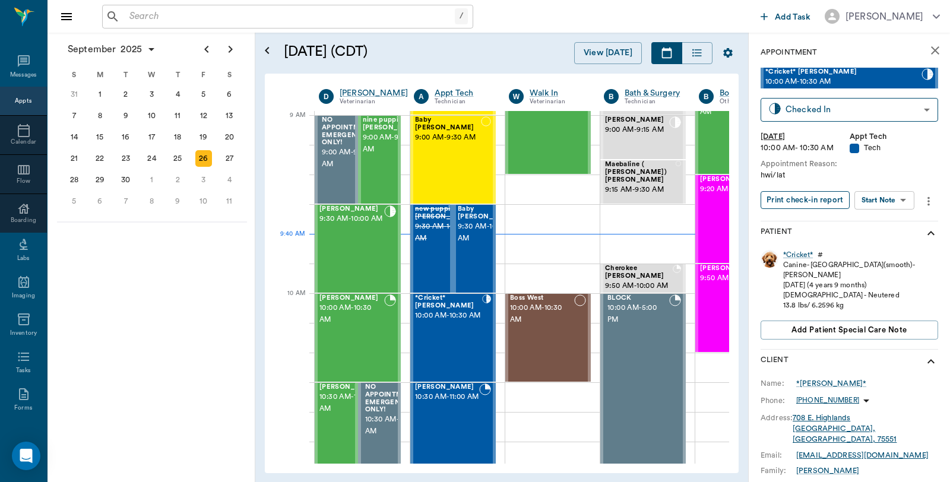
click at [819, 199] on button "Print check-in report" at bounding box center [804, 200] width 89 height 18
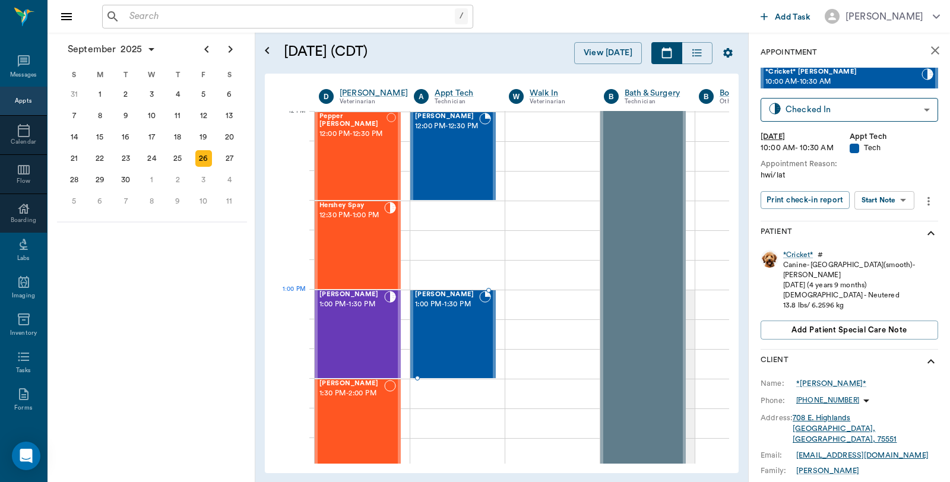
scroll to position [725, 0]
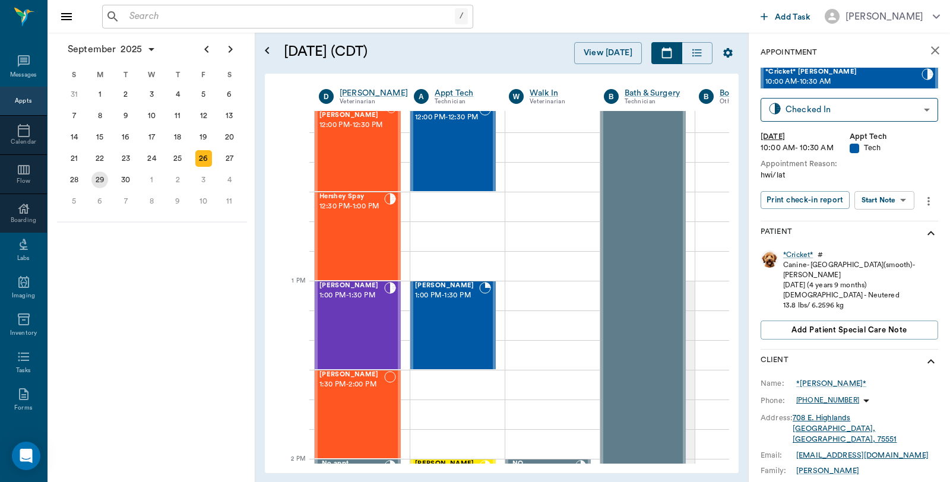
click at [101, 173] on div "29" at bounding box center [99, 180] width 17 height 17
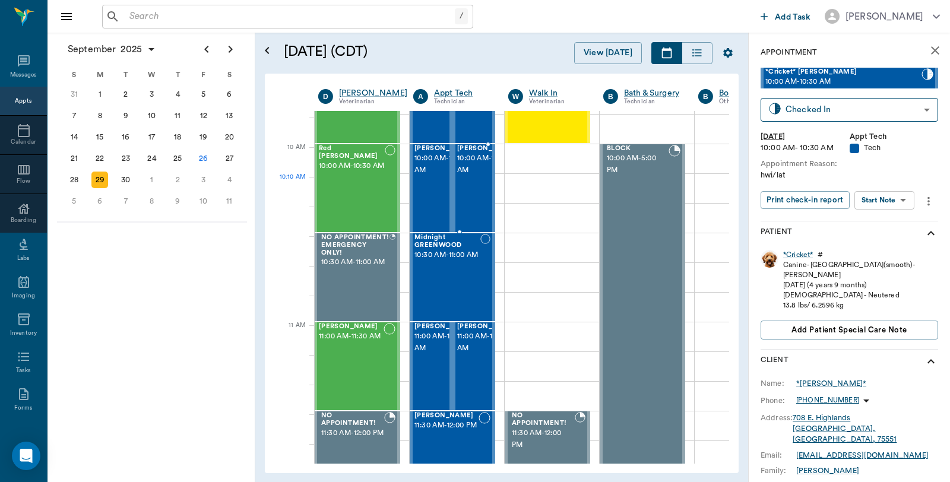
scroll to position [329, 1]
click at [205, 175] on div "3" at bounding box center [203, 180] width 17 height 17
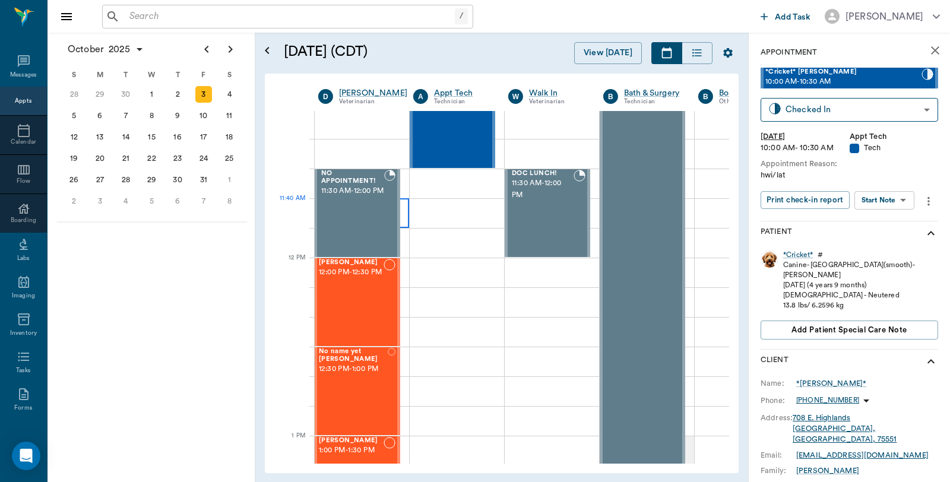
scroll to position [594, 1]
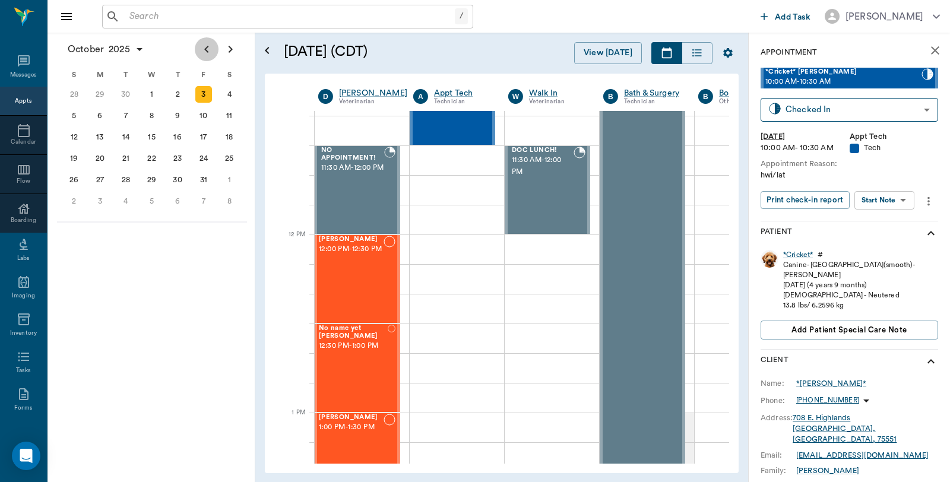
click at [207, 48] on icon "Previous page" at bounding box center [206, 49] width 14 height 14
click at [203, 150] on div "26" at bounding box center [203, 158] width 17 height 17
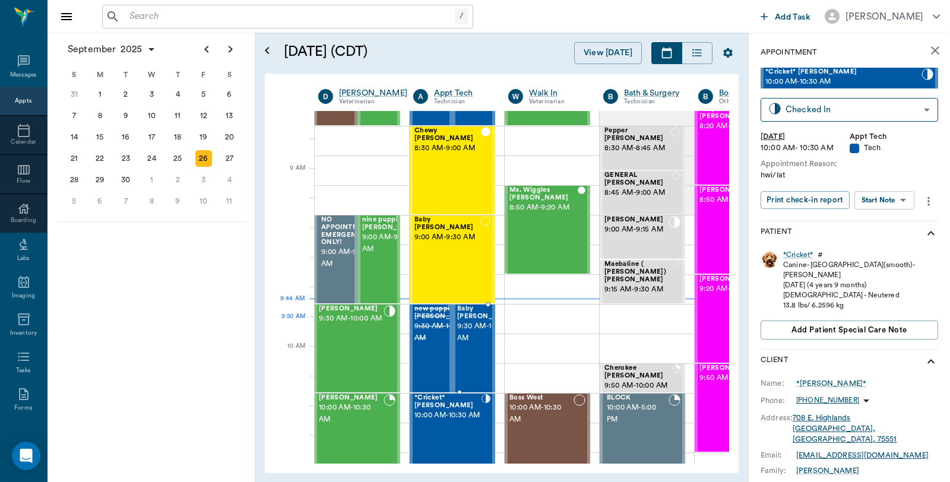
scroll to position [132, 1]
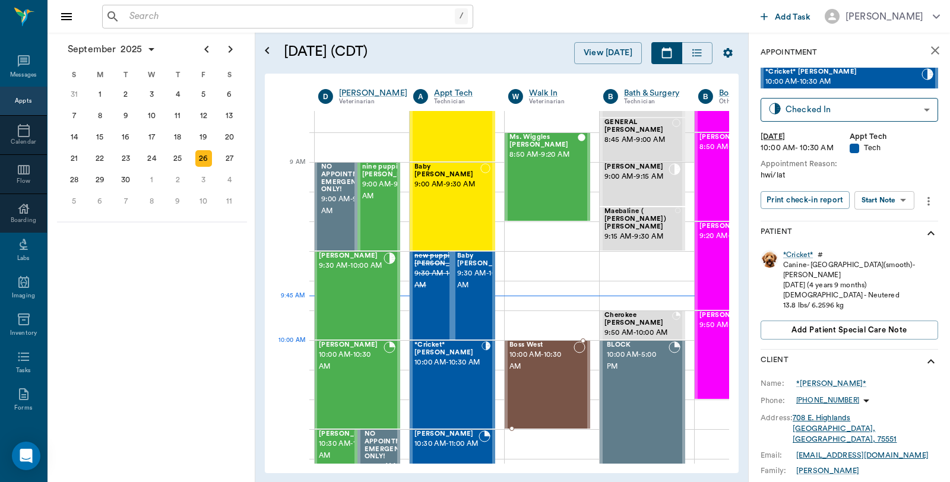
drag, startPoint x: 576, startPoint y: 368, endPoint x: 582, endPoint y: 372, distance: 6.8
click at [580, 366] on div at bounding box center [579, 384] width 12 height 87
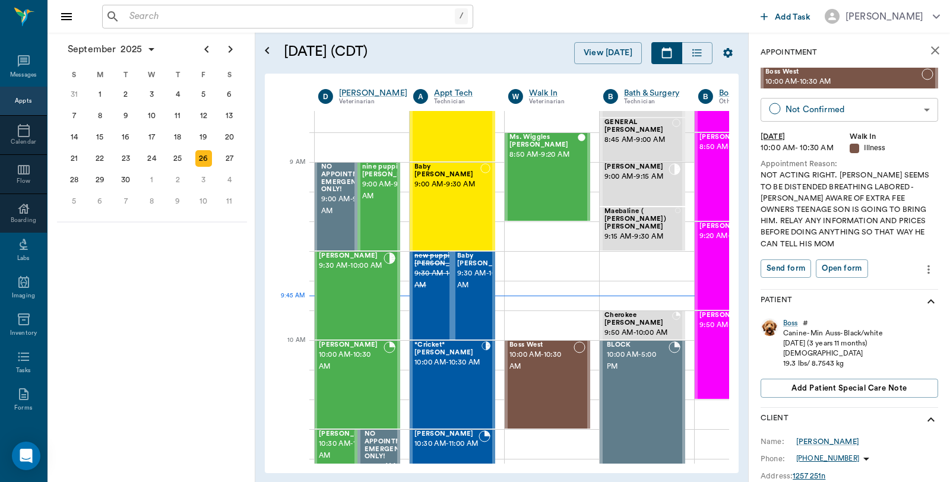
click at [864, 107] on body "/ ​ Add Task Dr. Bert Ellsworth Nectar Messages Appts Calendar Flow Boarding La…" at bounding box center [475, 241] width 950 height 482
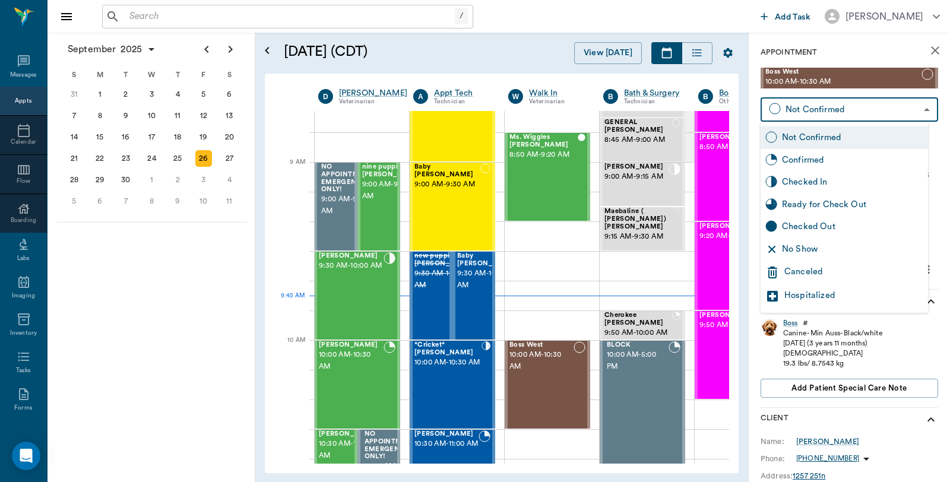
click at [839, 187] on div "Checked In" at bounding box center [852, 182] width 141 height 13
type input "CHECKED_IN"
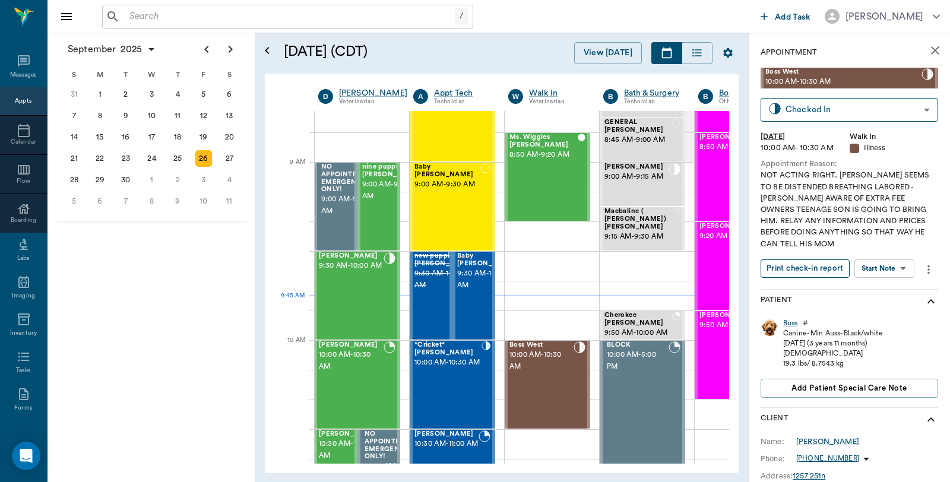
click at [806, 270] on button "Print check-in report" at bounding box center [804, 268] width 89 height 18
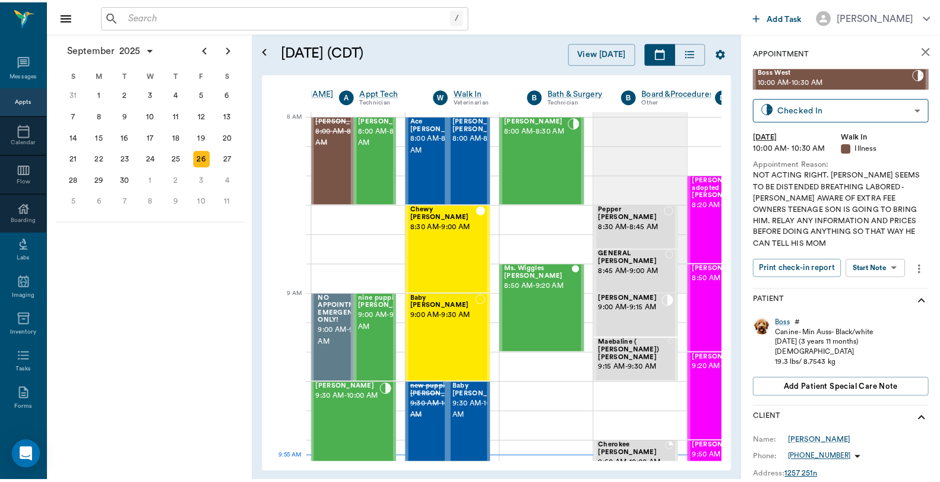
scroll to position [0, 165]
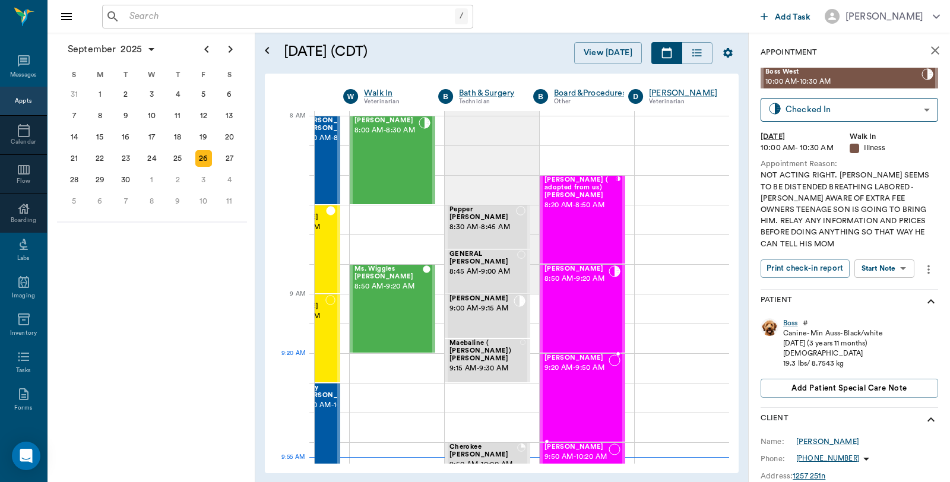
click at [596, 370] on span "9:20 AM - 9:50 AM" at bounding box center [576, 368] width 64 height 12
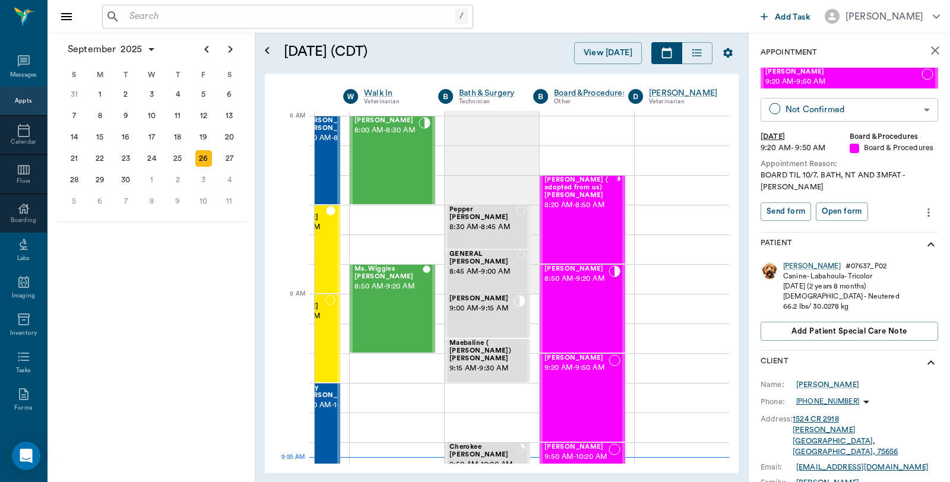
click at [824, 109] on body "/ ​ Add Task Dr. Bert Ellsworth Nectar Messages Appts Calendar Flow Boarding La…" at bounding box center [475, 241] width 950 height 482
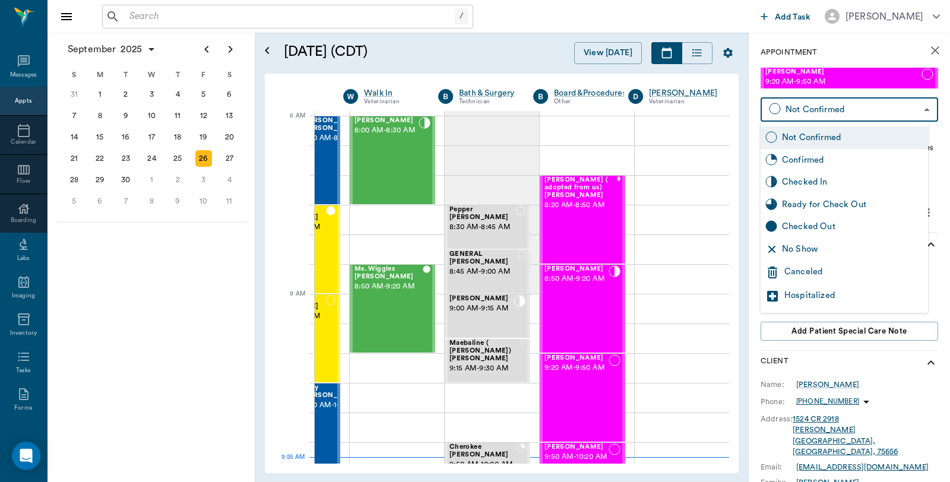
click at [816, 176] on div "Checked In" at bounding box center [852, 182] width 141 height 13
type input "CHECKED_IN"
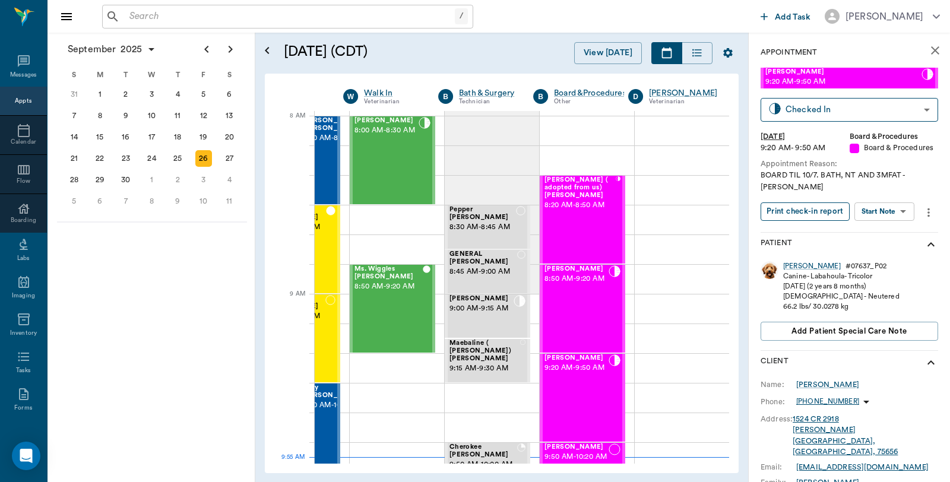
click at [802, 202] on button "Print check-in report" at bounding box center [804, 211] width 89 height 18
click at [221, 14] on input "text" at bounding box center [290, 16] width 330 height 17
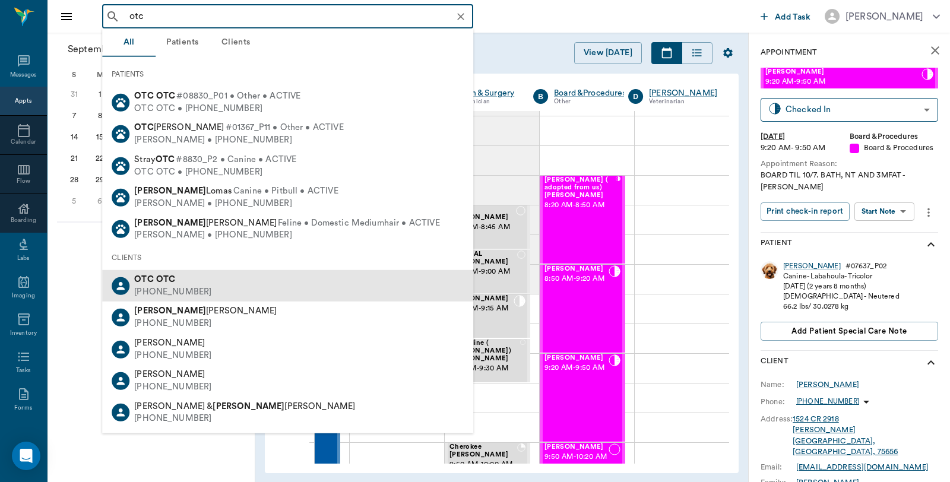
click at [162, 270] on div "OTC OTC (555) 555-5555" at bounding box center [287, 285] width 371 height 31
type input "otc"
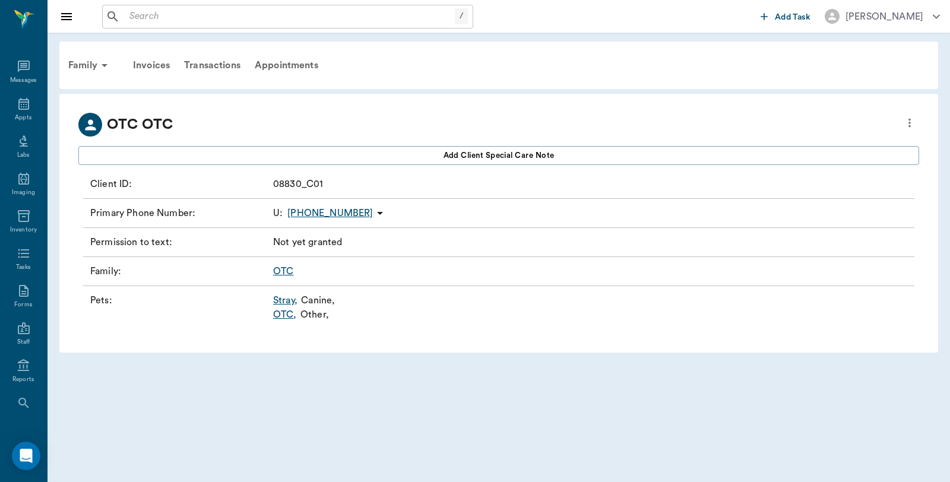
click at [285, 316] on link "OTC ," at bounding box center [285, 314] width 24 height 14
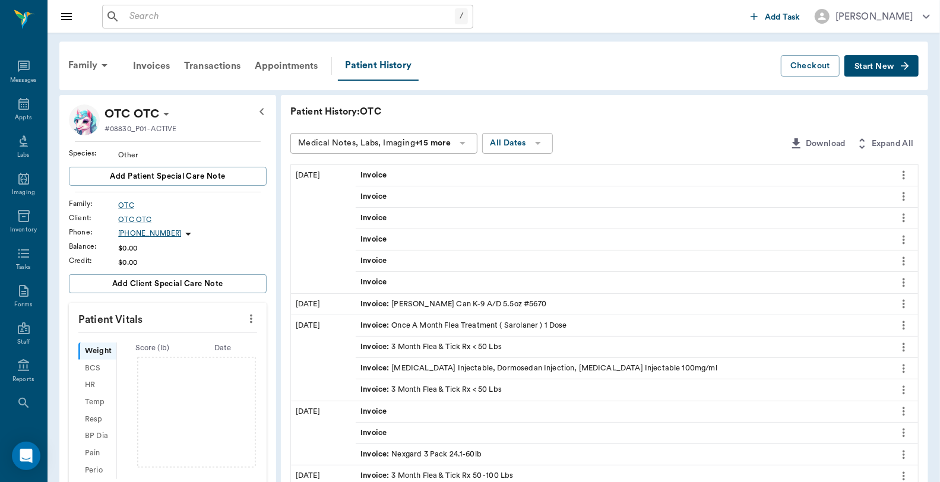
click at [879, 66] on span "Start New" at bounding box center [874, 66] width 40 height 0
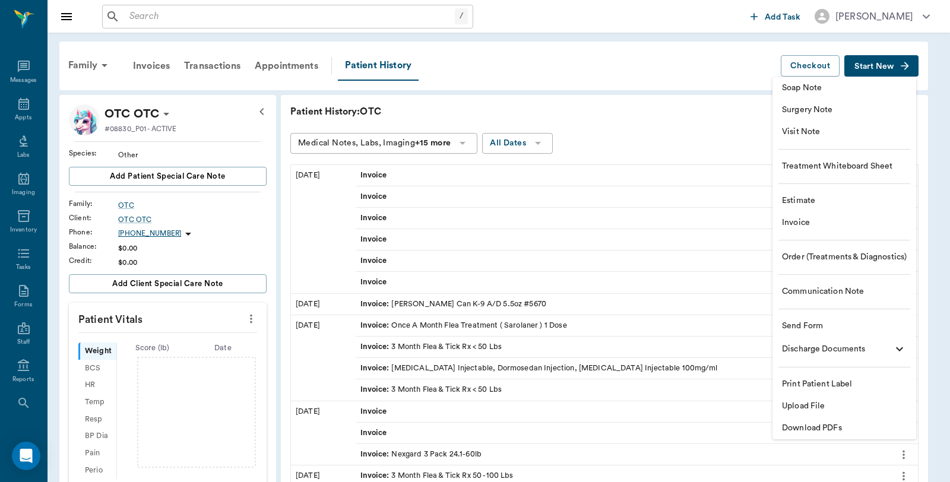
click at [794, 218] on span "Invoice" at bounding box center [844, 223] width 125 height 12
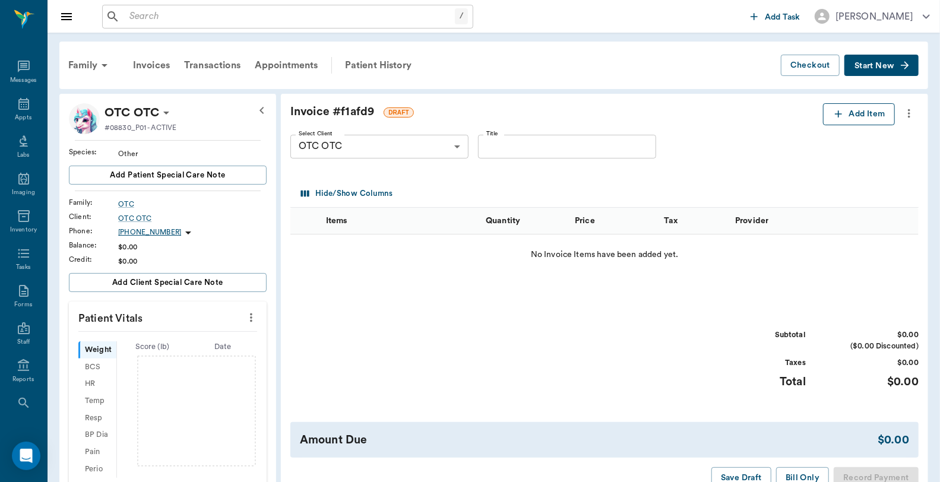
click at [845, 118] on button "Add Item" at bounding box center [859, 114] width 72 height 22
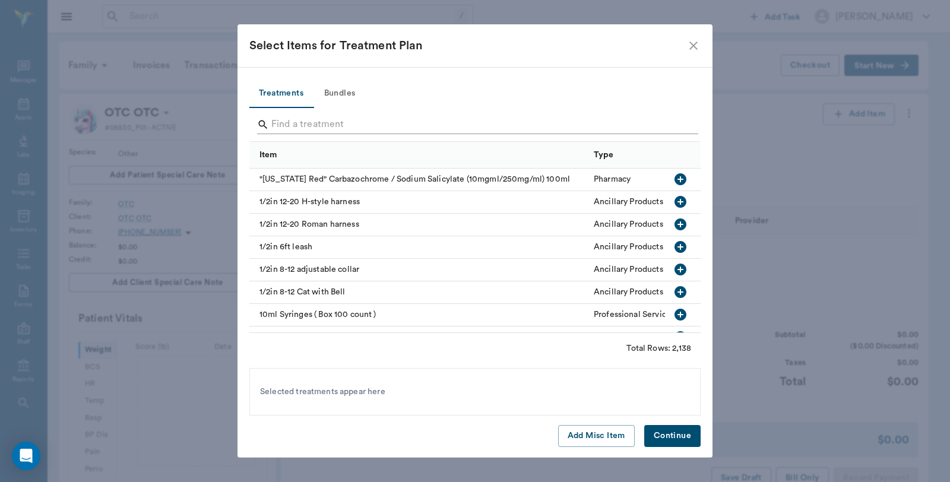
click at [366, 123] on input "Search" at bounding box center [475, 124] width 409 height 19
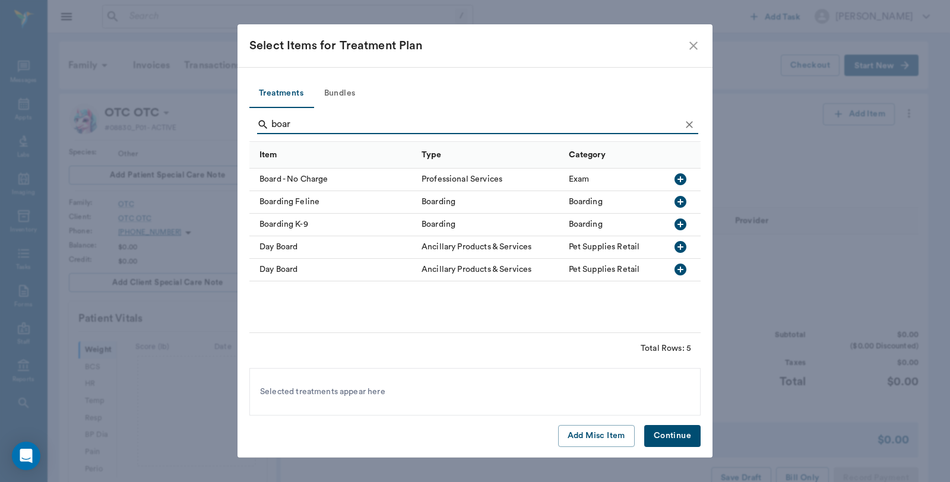
type input "boar"
click at [335, 220] on div "Boarding K-9" at bounding box center [332, 225] width 166 height 23
click at [655, 434] on button "Continue" at bounding box center [672, 436] width 56 height 22
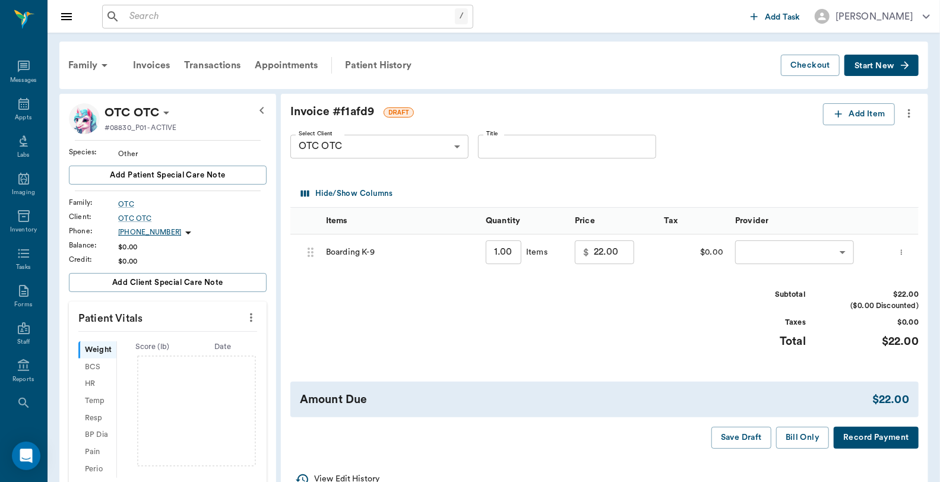
click at [508, 245] on input "1.00" at bounding box center [504, 252] width 36 height 24
type input "11"
type input "242.00"
type input "11.00"
click at [830, 115] on button "Add Item" at bounding box center [859, 114] width 72 height 22
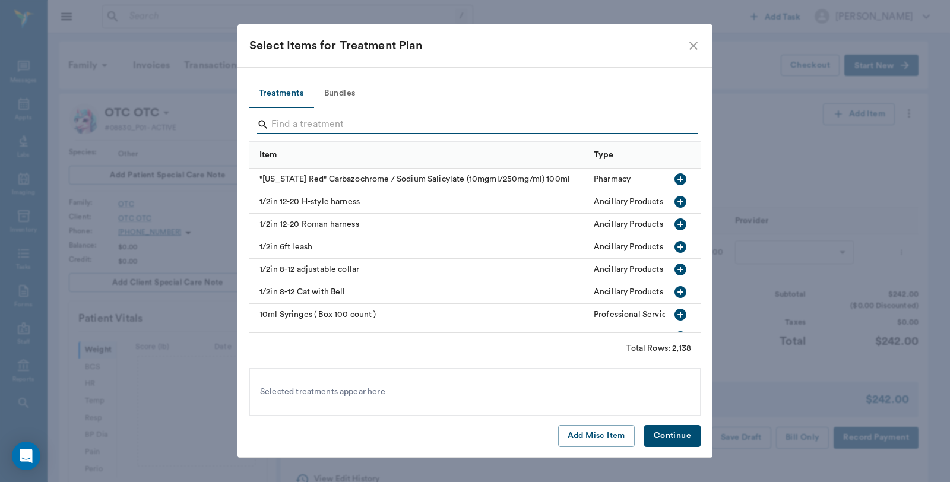
click at [338, 126] on input "Search" at bounding box center [475, 124] width 409 height 19
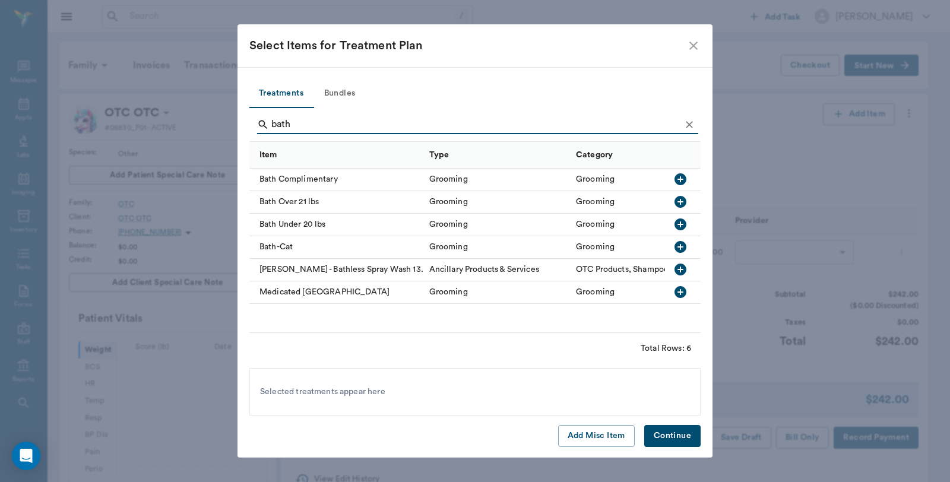
click at [313, 223] on div "Bath Under 20 lbs" at bounding box center [336, 225] width 174 height 23
click at [336, 395] on icon at bounding box center [340, 391] width 11 height 11
click at [306, 210] on div "Bath Over 21 lbs" at bounding box center [336, 202] width 174 height 23
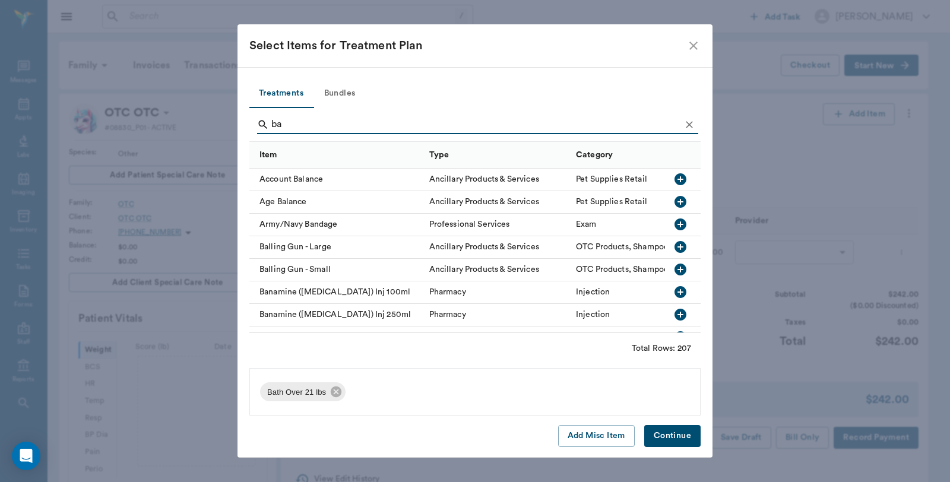
type input "b"
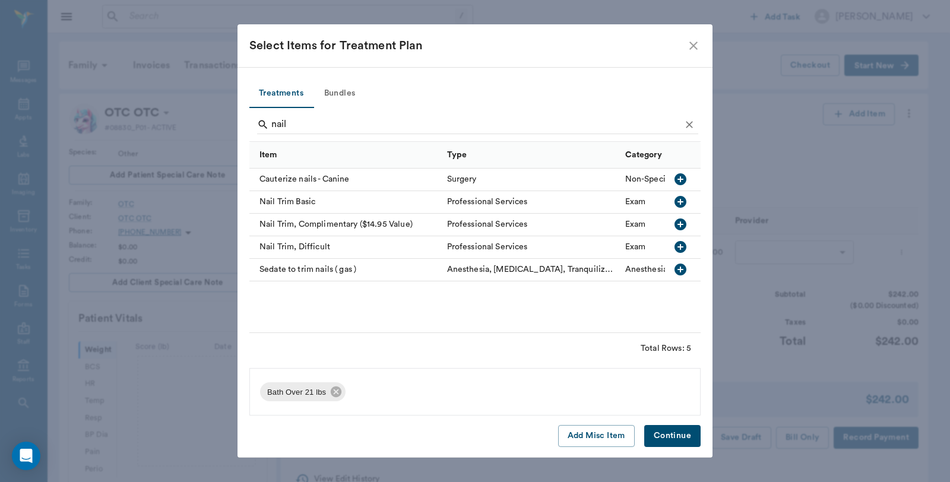
click at [300, 202] on div "Nail Trim Basic" at bounding box center [345, 202] width 192 height 23
type input "n"
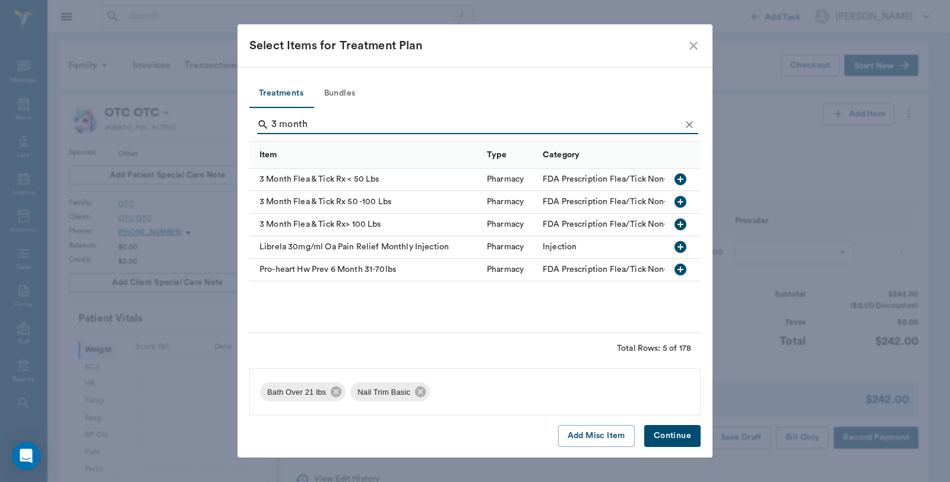
type input "3 month"
click at [330, 198] on div "3 Month Flea & Tick Rx 50 -100 Lbs" at bounding box center [365, 202] width 232 height 23
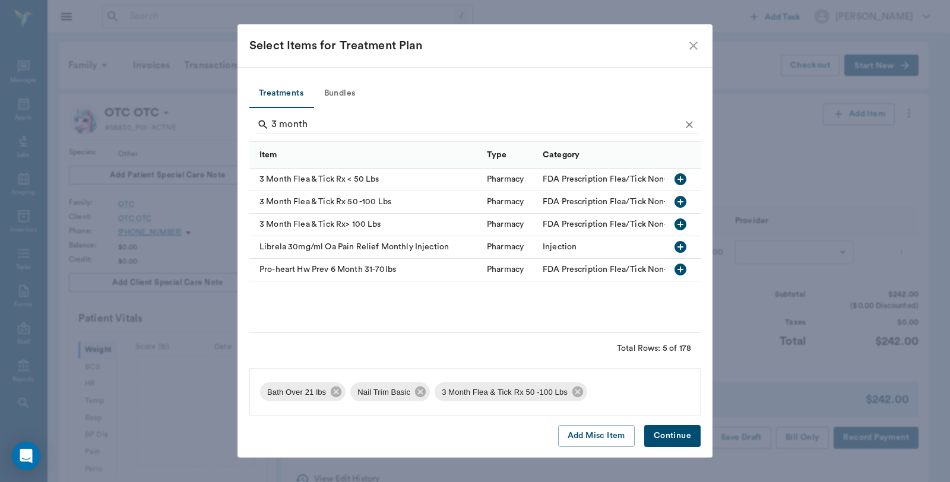
click at [683, 433] on button "Continue" at bounding box center [672, 436] width 56 height 22
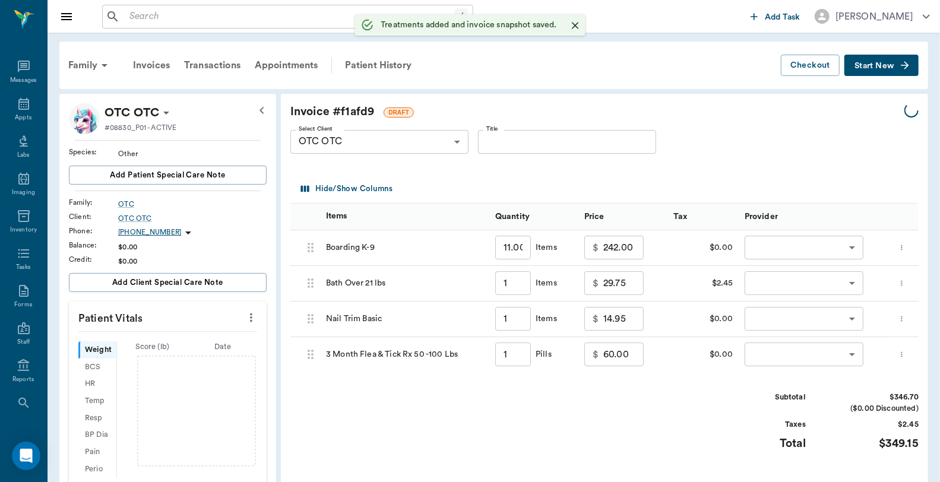
type input "1.00"
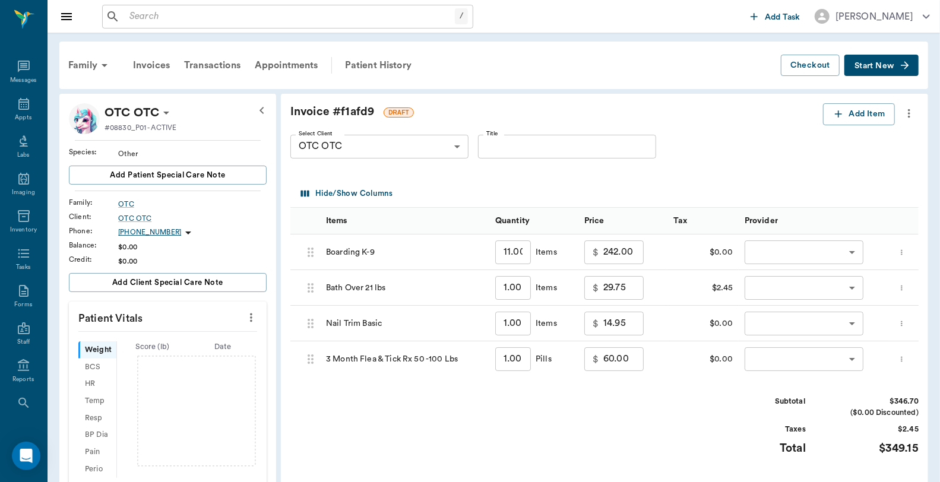
click at [912, 110] on icon "more" at bounding box center [908, 113] width 13 height 14
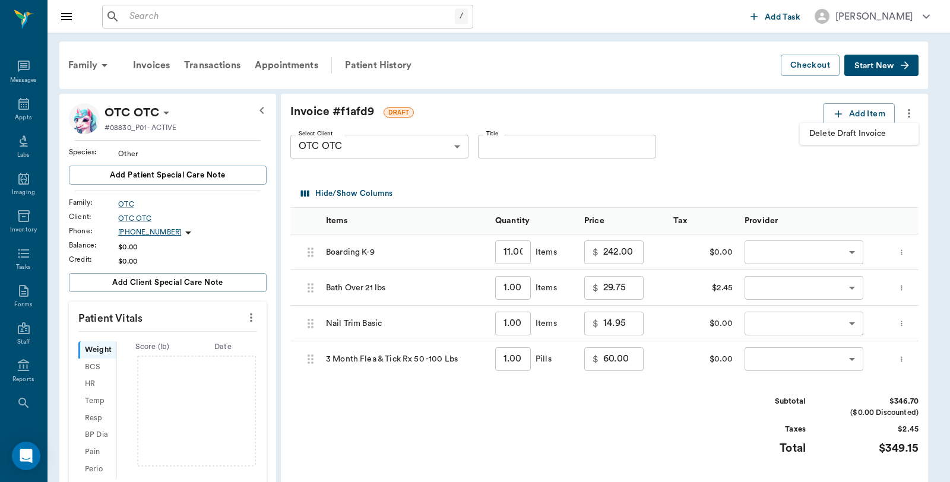
click at [867, 134] on span "Delete Draft Invoice" at bounding box center [859, 134] width 100 height 12
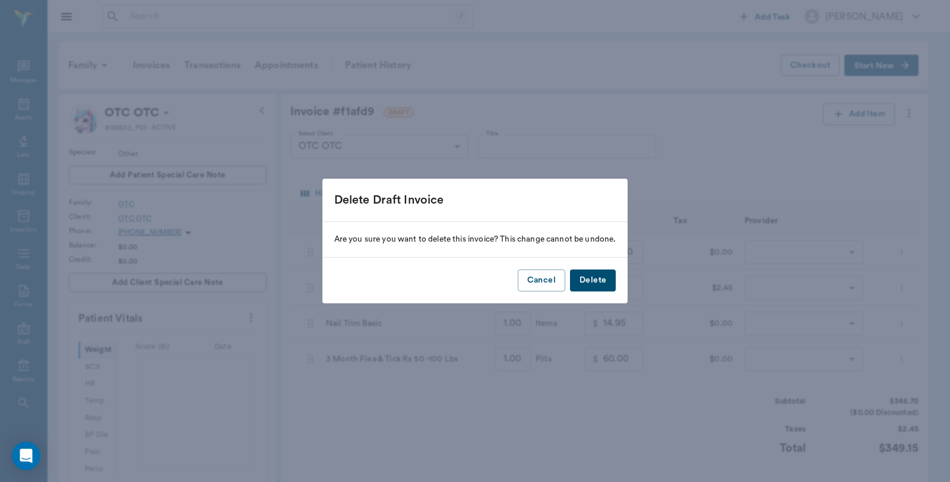
click at [601, 278] on button "Delete" at bounding box center [593, 280] width 46 height 22
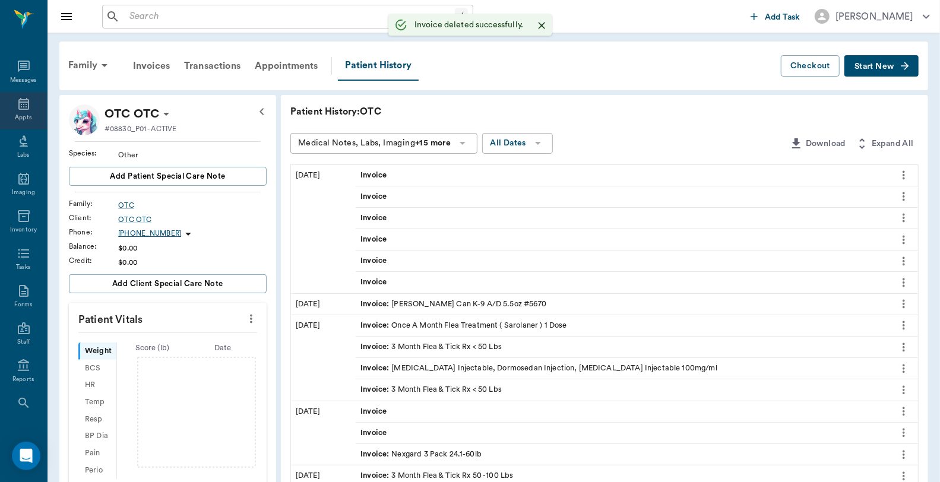
click at [32, 102] on div "Appts" at bounding box center [23, 110] width 47 height 37
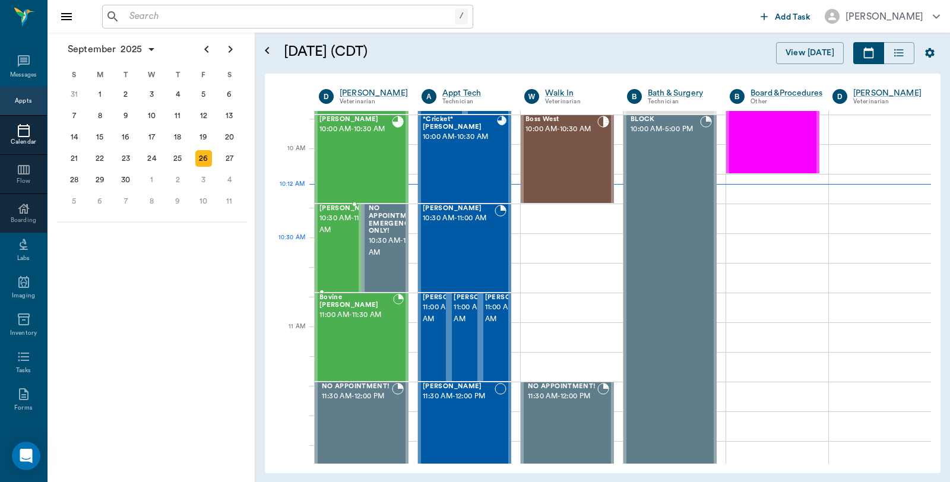
scroll to position [291, 0]
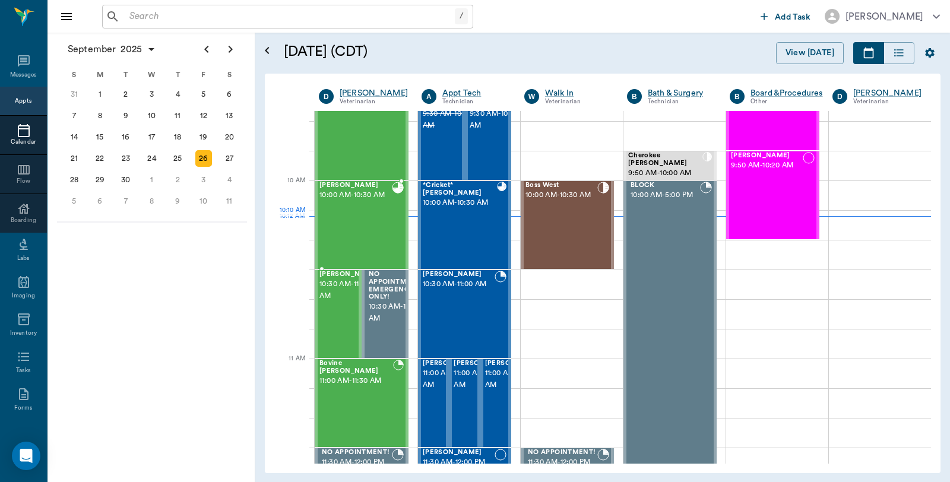
click at [369, 201] on span "10:00 AM - 10:30 AM" at bounding box center [355, 195] width 72 height 12
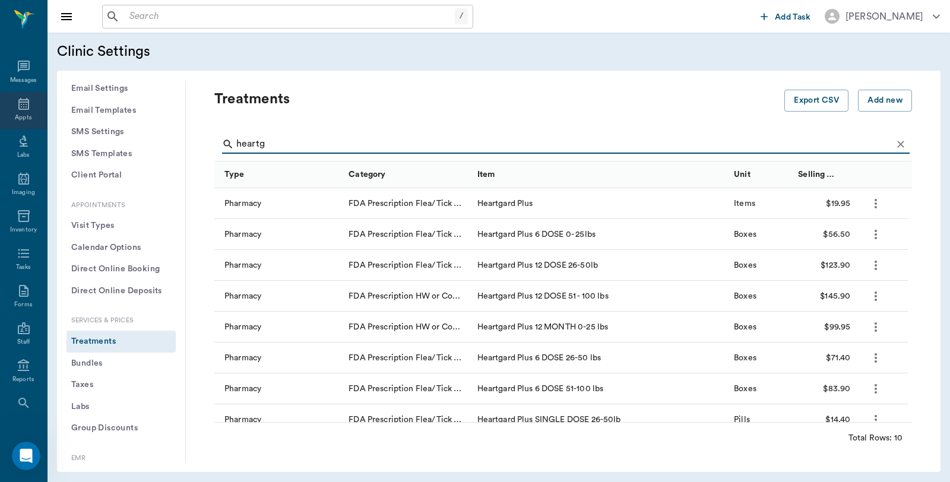
click at [21, 110] on icon at bounding box center [24, 104] width 14 height 14
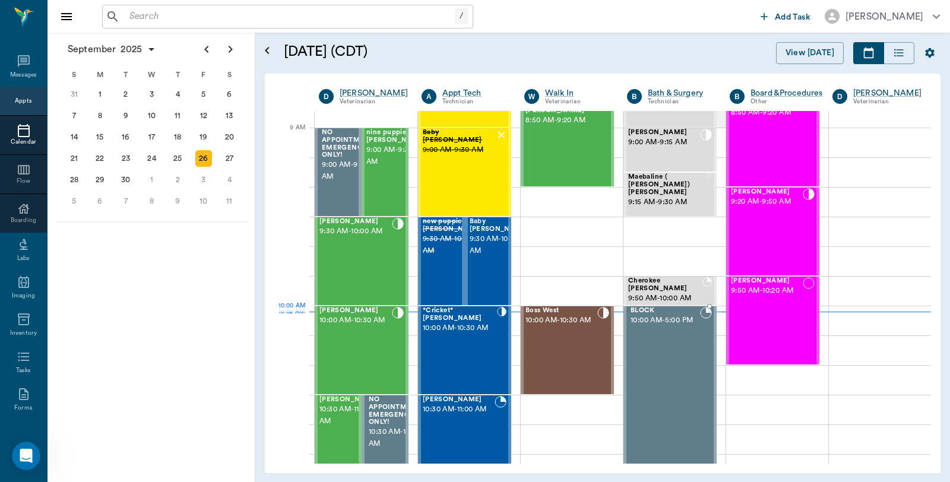
scroll to position [161, 0]
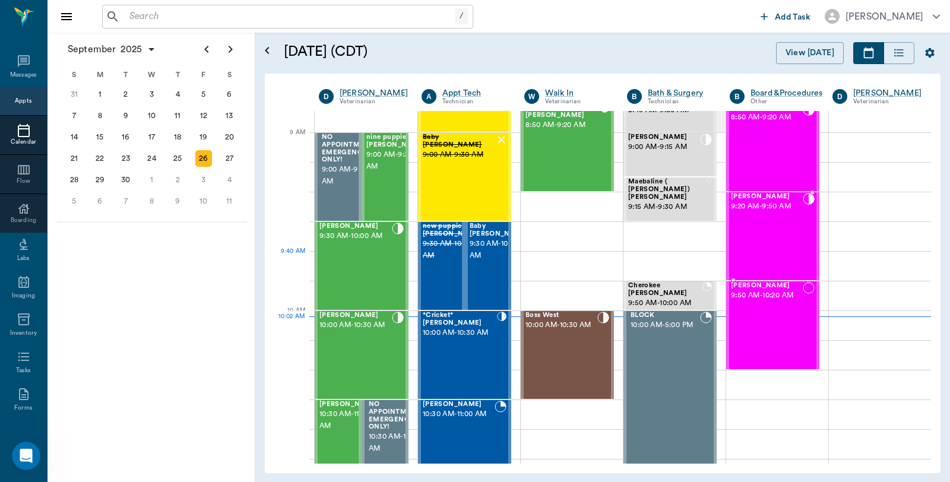
click at [780, 240] on div "[PERSON_NAME] 9:20 AM - 9:50 AM" at bounding box center [767, 236] width 72 height 87
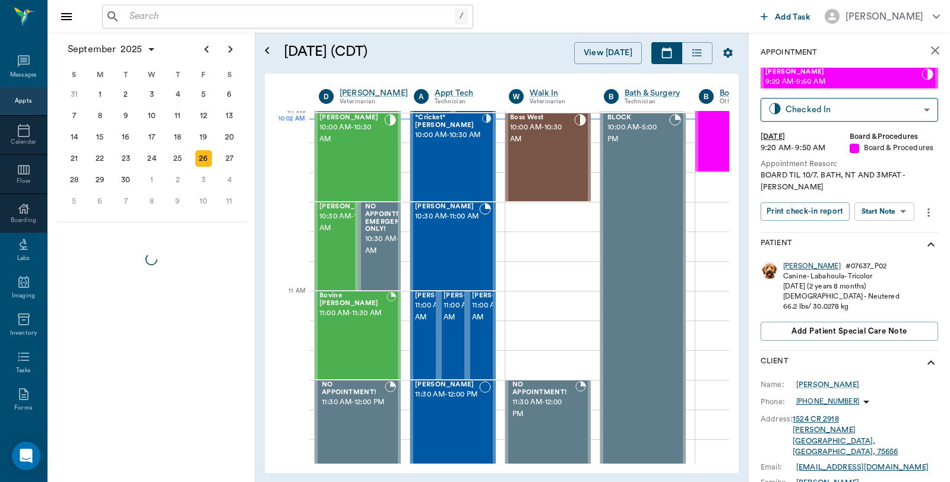
scroll to position [359, 1]
click at [785, 261] on div "[PERSON_NAME]" at bounding box center [812, 266] width 58 height 10
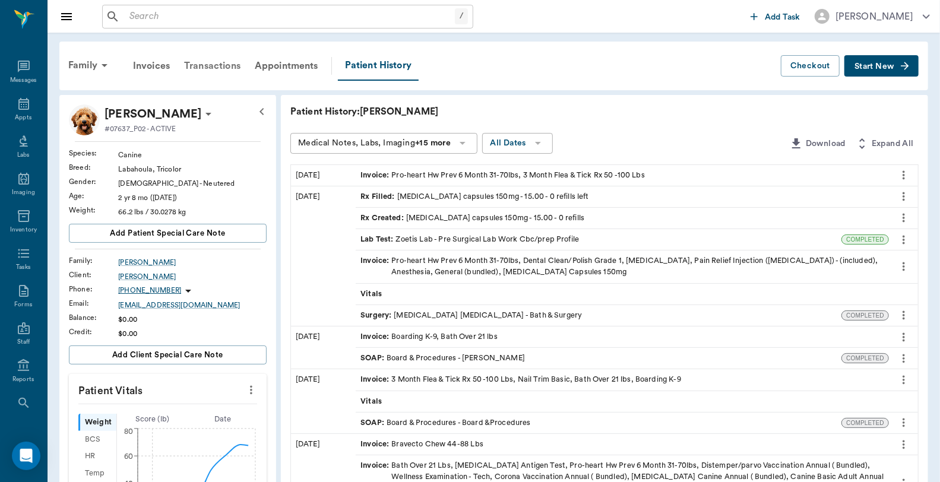
click at [212, 69] on div "Transactions" at bounding box center [212, 66] width 71 height 28
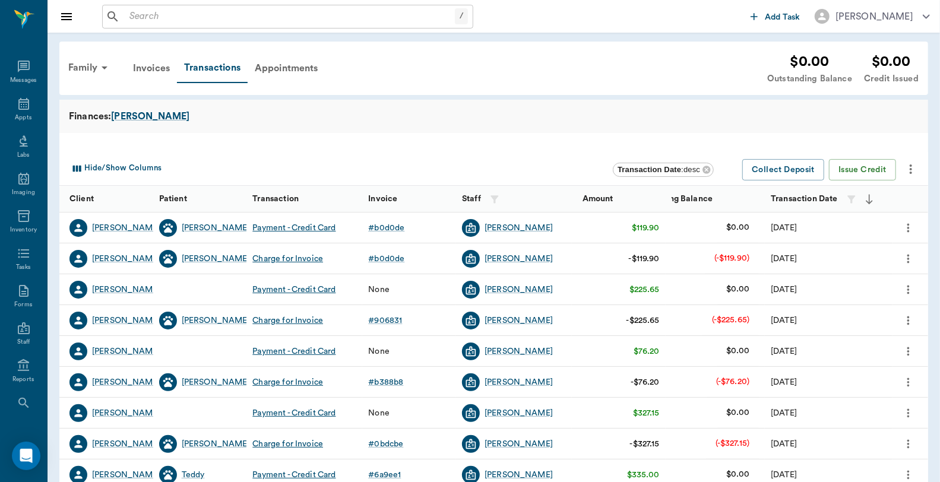
click at [911, 171] on icon "more" at bounding box center [910, 168] width 2 height 9
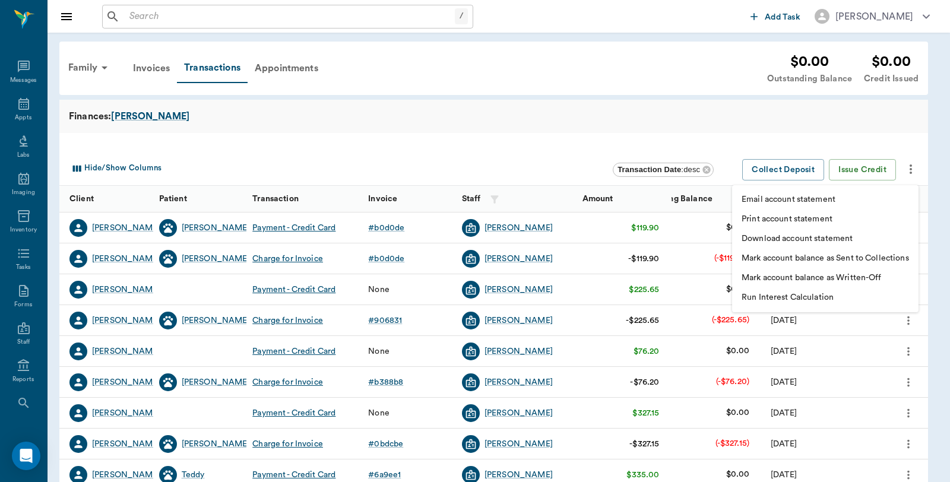
click at [787, 113] on div at bounding box center [475, 241] width 950 height 482
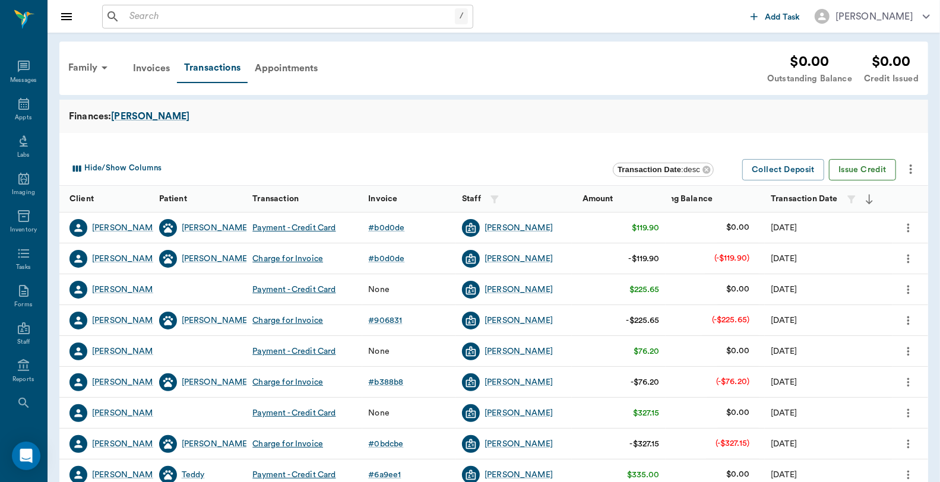
click at [858, 169] on button "Issue Credit" at bounding box center [862, 170] width 67 height 22
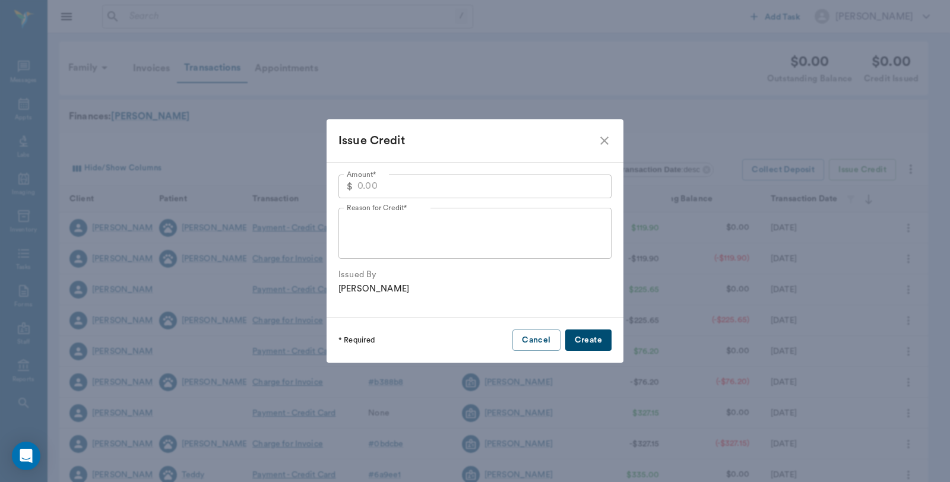
click at [414, 185] on input "Amount*" at bounding box center [484, 187] width 254 height 24
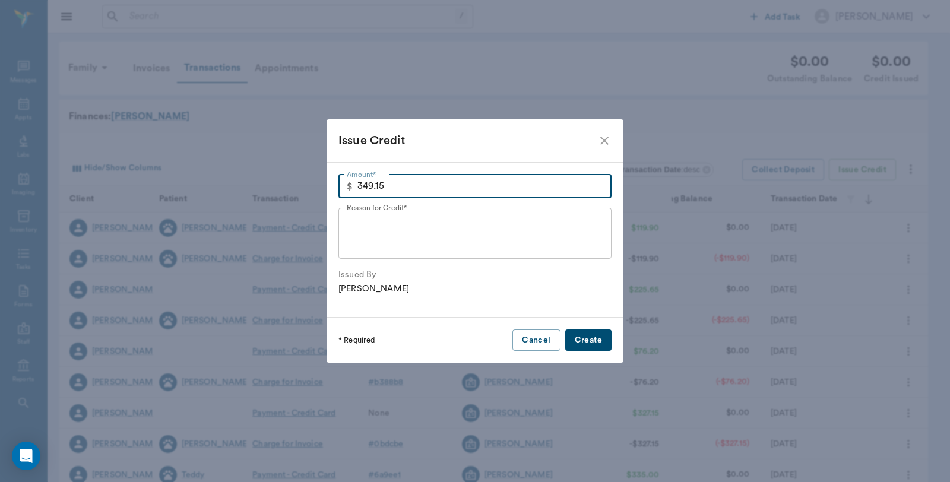
type input "349.15"
click at [594, 226] on textarea "Reason for Credit*" at bounding box center [475, 233] width 256 height 41
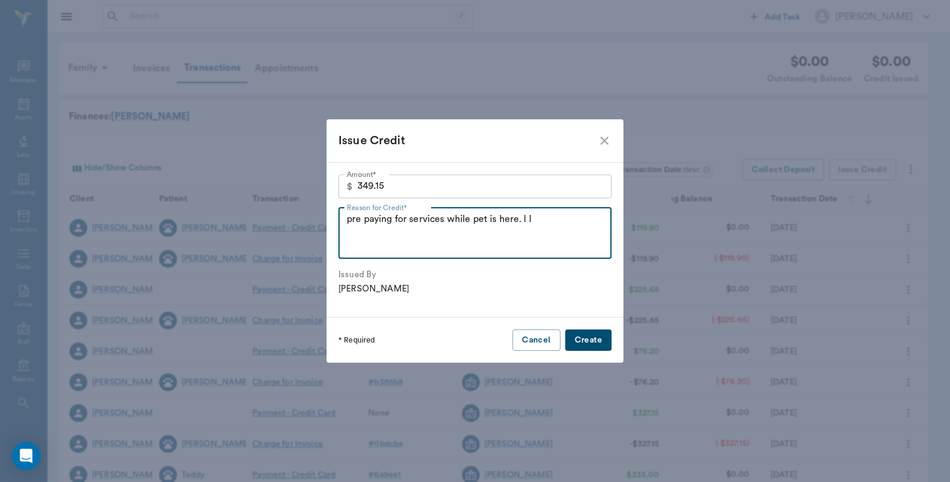
type textarea "pre paying for services while pet is here. l l"
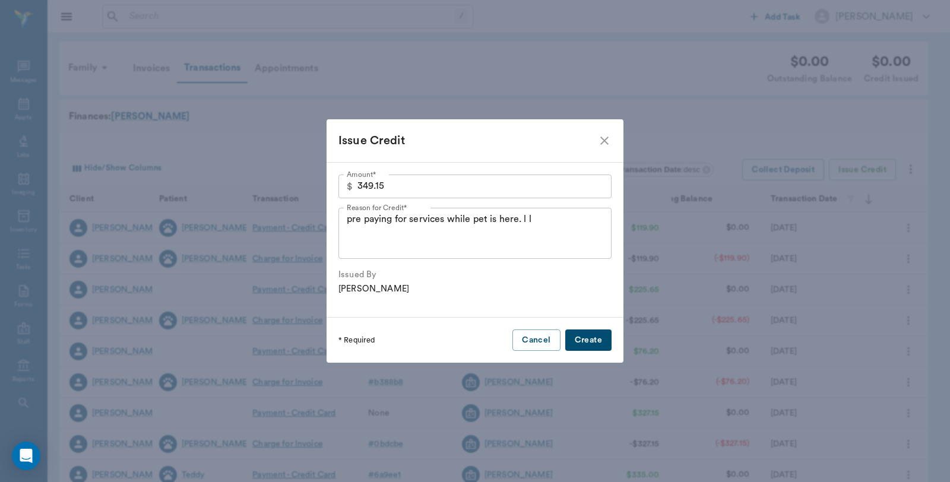
click at [597, 347] on button "Create" at bounding box center [588, 340] width 46 height 22
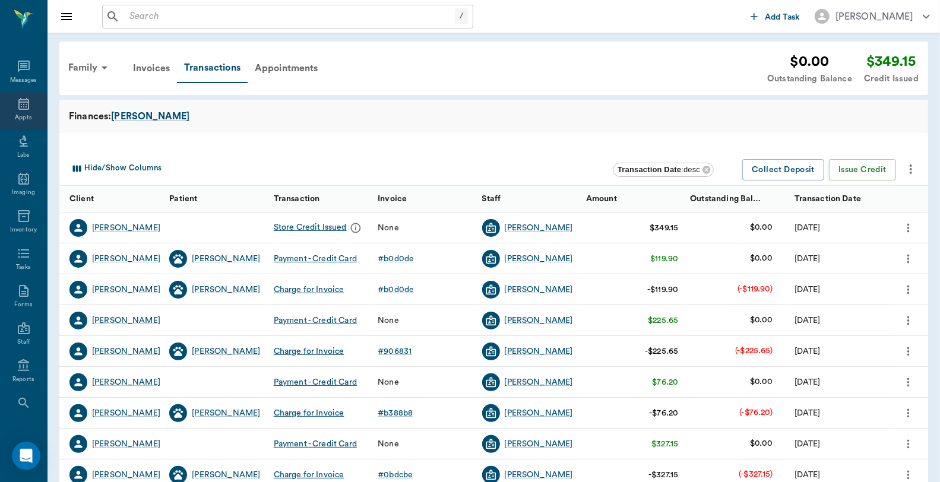
click at [26, 104] on div "Appts" at bounding box center [23, 110] width 47 height 37
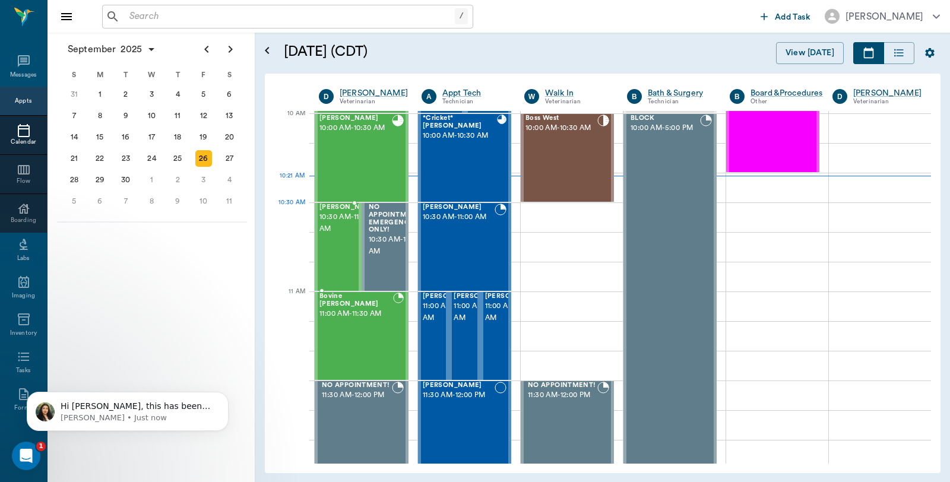
click at [327, 226] on span "10:30 AM - 11:00 AM" at bounding box center [348, 223] width 59 height 24
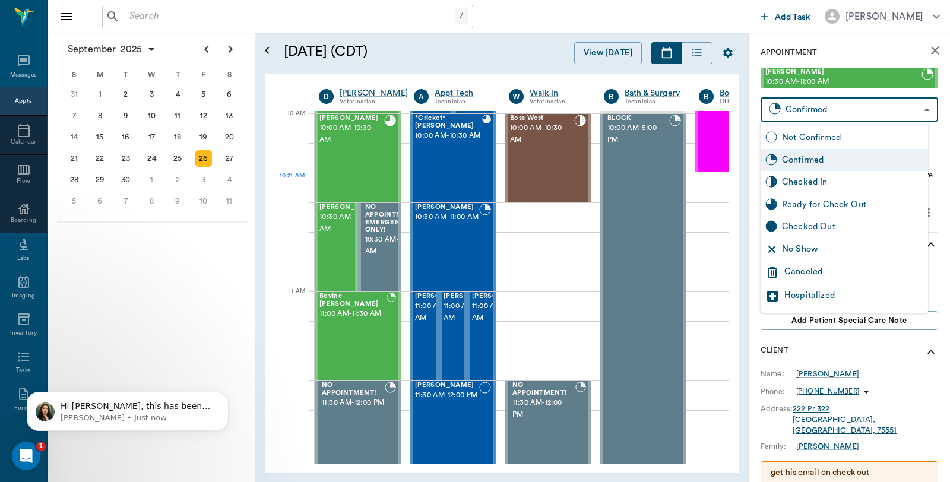
click at [834, 111] on body "/ ​ Add Task [PERSON_NAME] Nectar Messages Appts Calendar Flow Boarding Labs Im…" at bounding box center [475, 241] width 950 height 482
click at [823, 185] on div "Checked In" at bounding box center [852, 182] width 141 height 13
type input "CHECKED_IN"
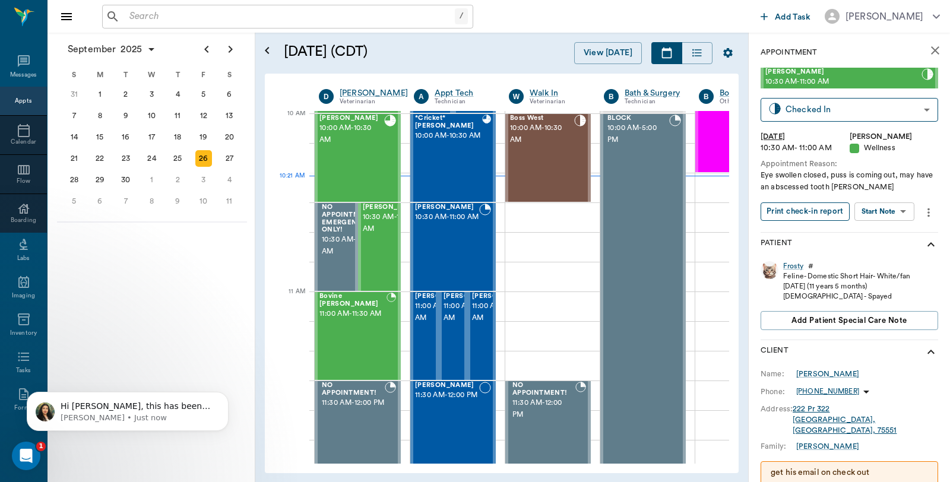
click at [807, 206] on button "Print check-in report" at bounding box center [804, 211] width 89 height 18
click at [445, 223] on span "10:30 AM - 11:00 AM" at bounding box center [447, 217] width 64 height 12
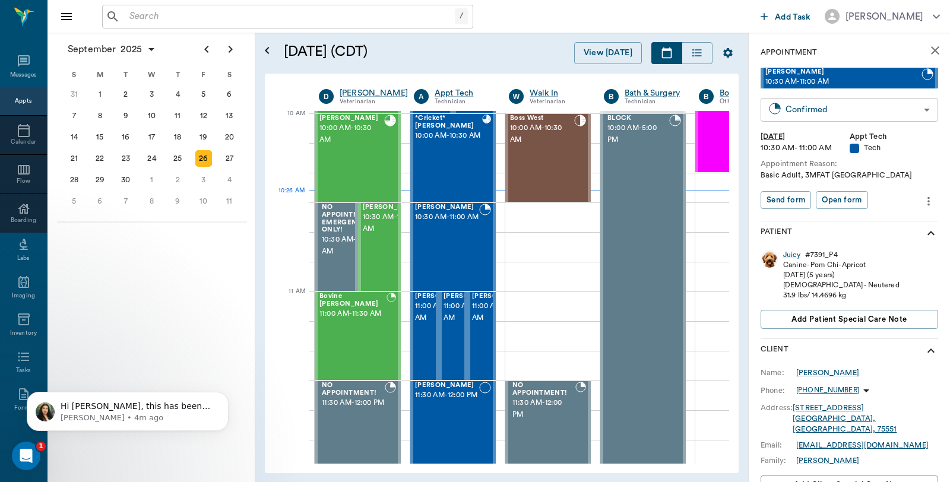
click at [839, 110] on body "/ ​ Add Task [PERSON_NAME] Nectar Messages Appts Calendar Flow Boarding Labs Im…" at bounding box center [475, 241] width 950 height 482
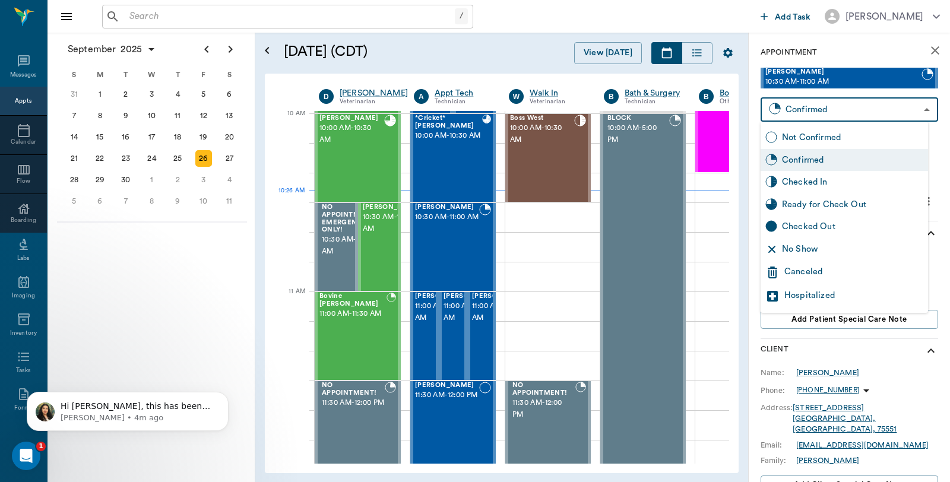
click at [821, 185] on div "Checked In" at bounding box center [852, 182] width 141 height 13
type input "CHECKED_IN"
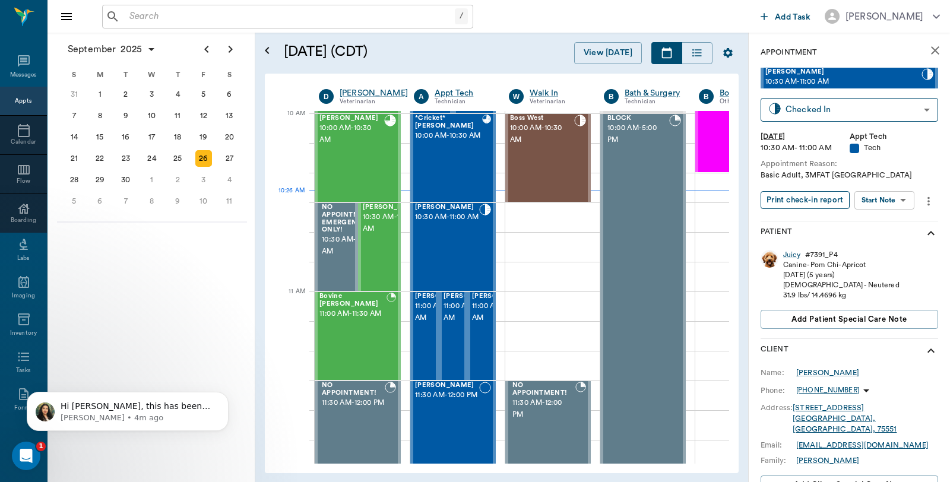
click at [820, 196] on button "Print check-in report" at bounding box center [804, 200] width 89 height 18
click at [135, 413] on p "[PERSON_NAME] • 11m ago" at bounding box center [137, 418] width 153 height 11
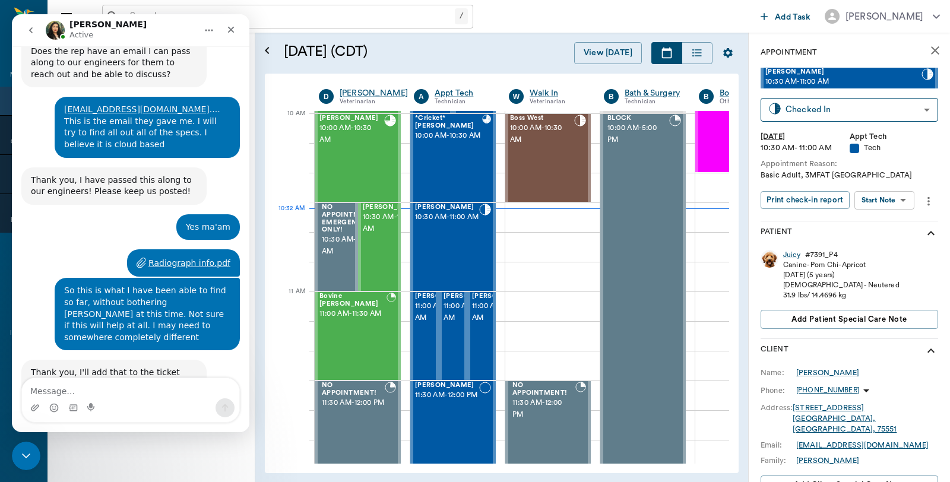
scroll to position [8896, 0]
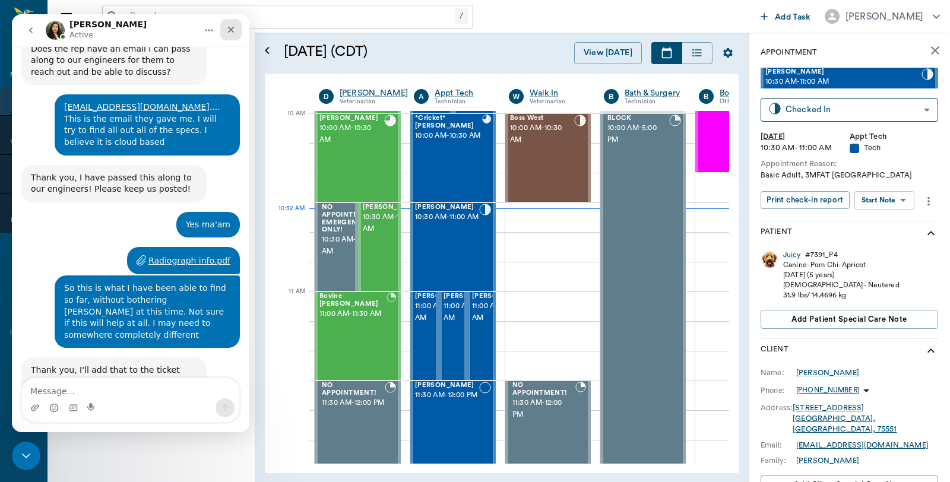
click at [239, 32] on div "Close" at bounding box center [230, 29] width 21 height 21
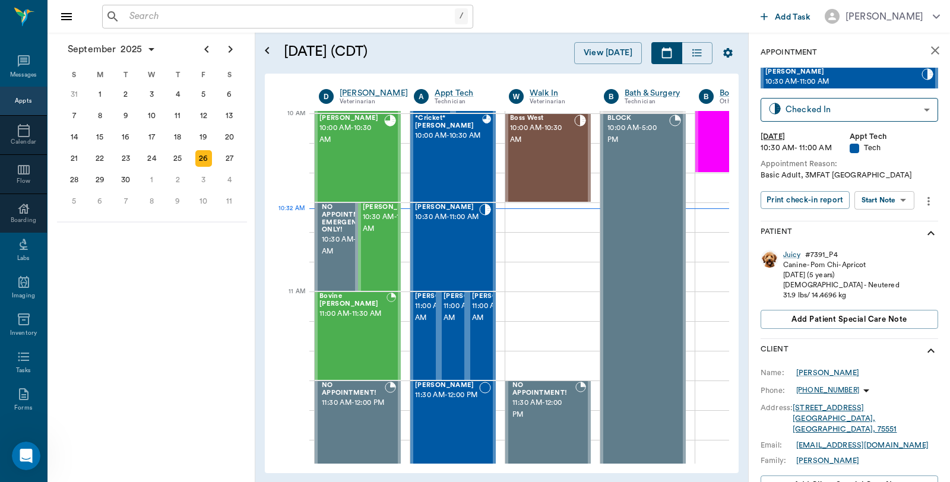
scroll to position [8868, 0]
click at [398, 223] on div "[PERSON_NAME] 10:30 AM - 11:00 AM" at bounding box center [379, 247] width 43 height 88
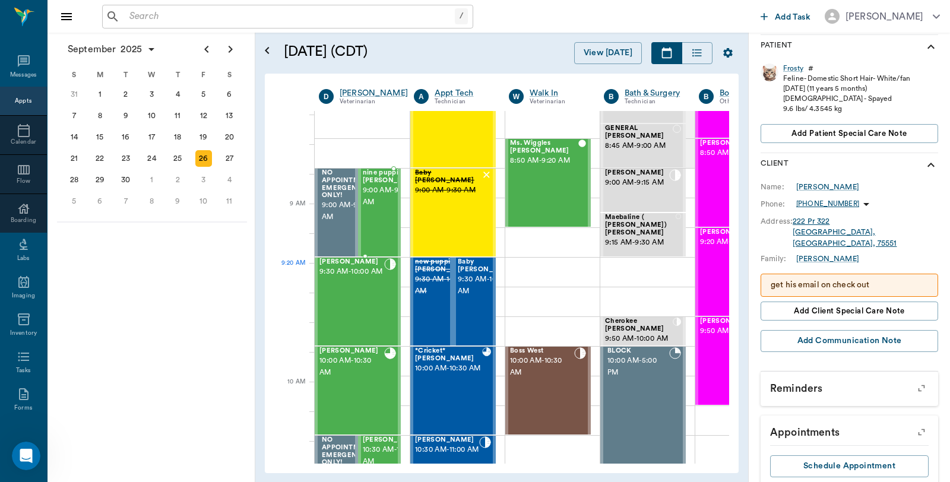
scroll to position [132, 0]
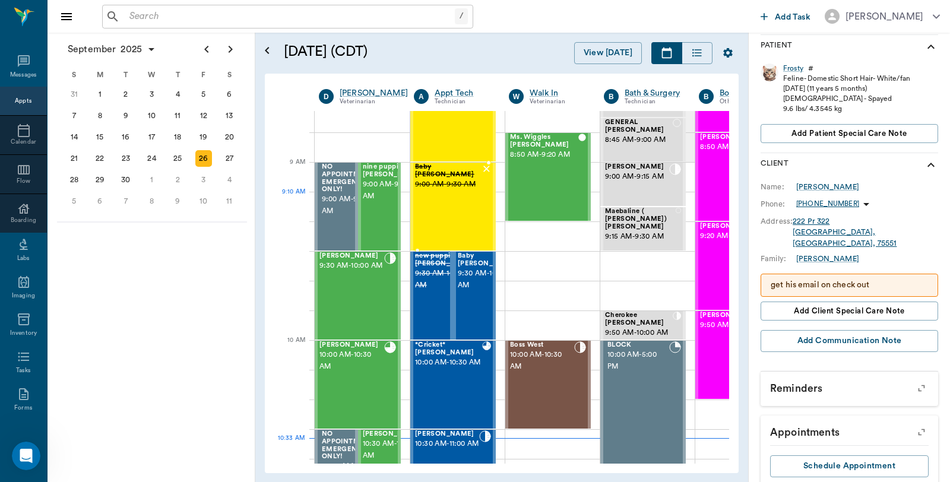
click at [469, 204] on div "Baby [PERSON_NAME] 9:00 AM - 9:30 AM" at bounding box center [448, 206] width 66 height 87
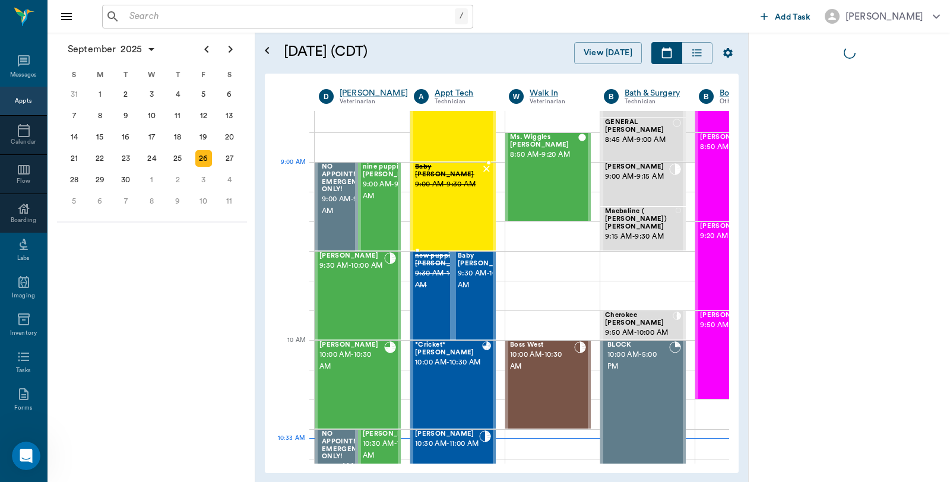
scroll to position [0, 0]
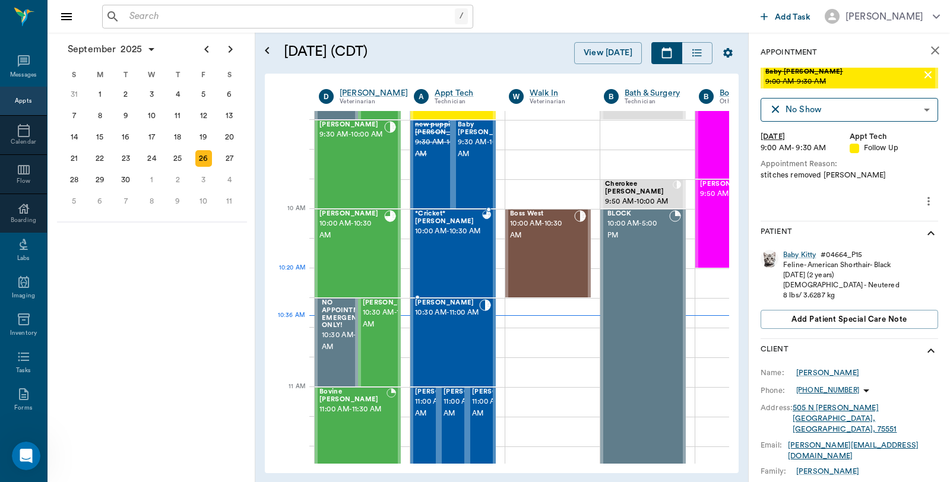
scroll to position [264, 0]
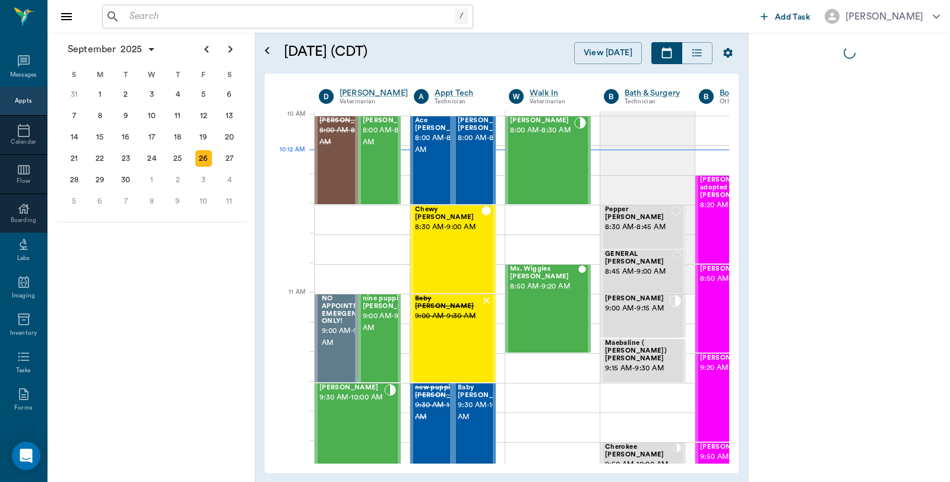
scroll to position [357, 1]
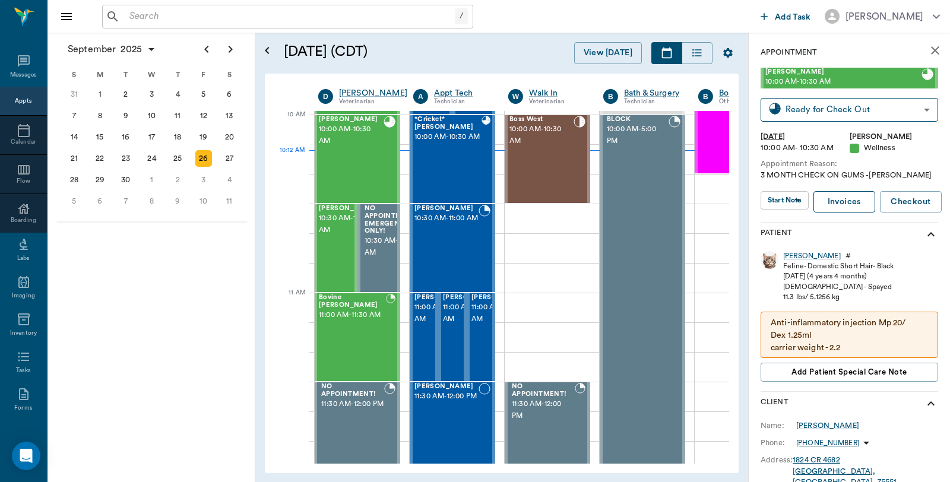
click at [851, 202] on link "Invoices" at bounding box center [844, 202] width 62 height 22
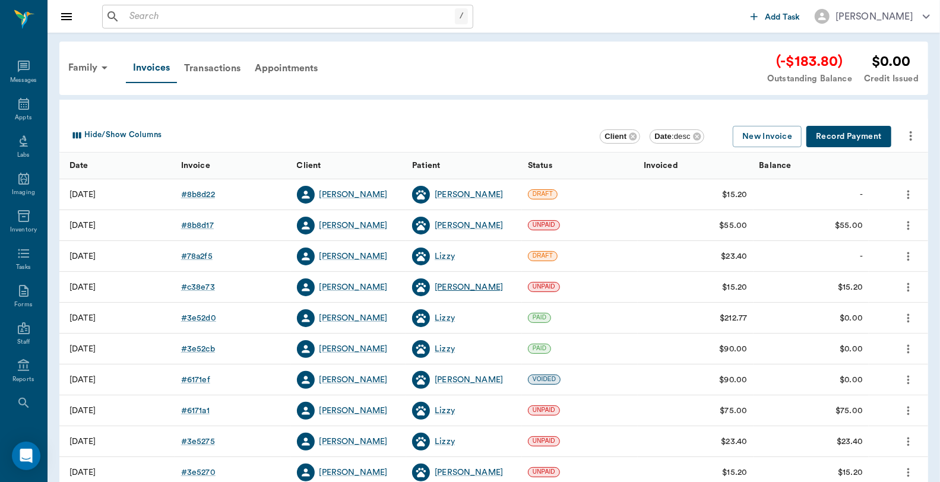
click at [440, 288] on div "[PERSON_NAME]" at bounding box center [469, 287] width 68 height 12
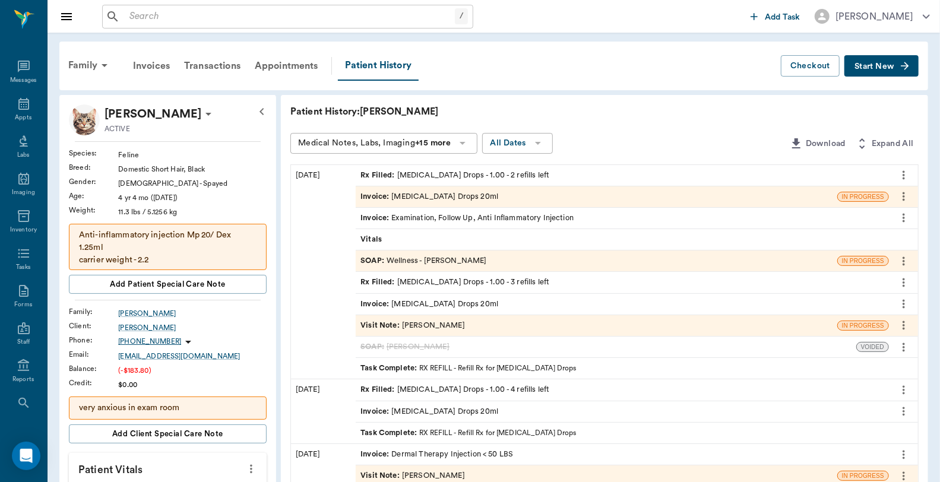
click at [468, 199] on div "Invoice : [MEDICAL_DATA] Drops 20ml" at bounding box center [429, 196] width 138 height 11
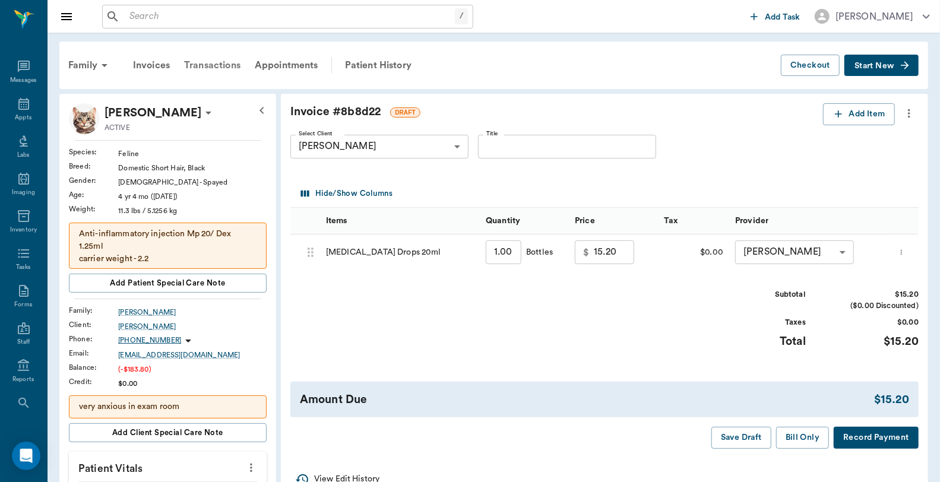
click at [224, 66] on div "Transactions" at bounding box center [212, 65] width 71 height 28
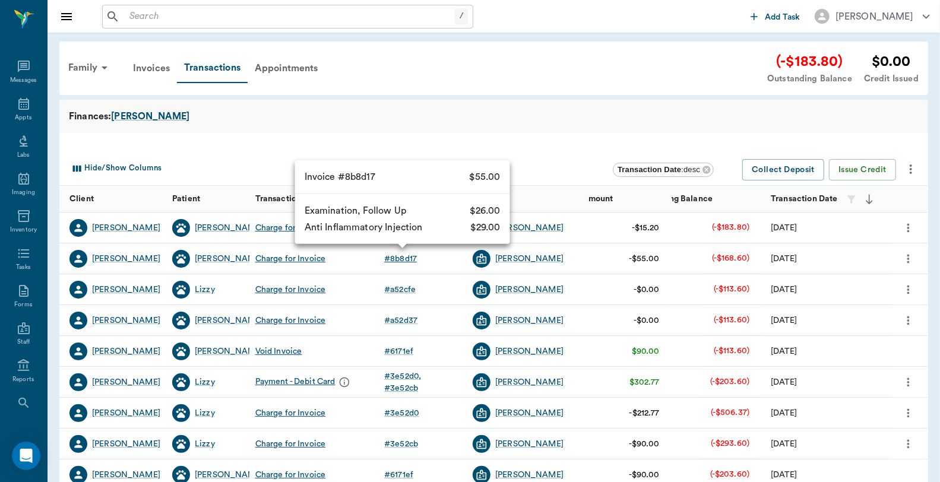
click at [400, 258] on div "# 8b8d17" at bounding box center [400, 259] width 33 height 12
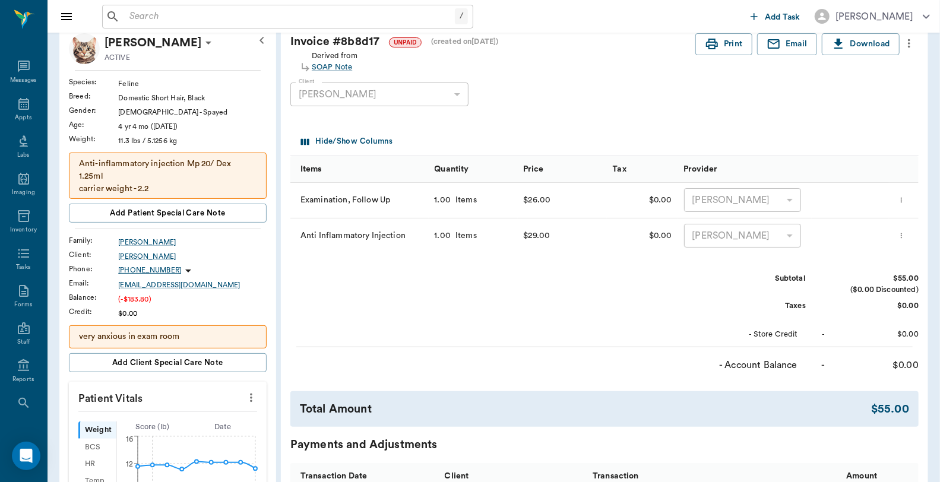
scroll to position [66, 0]
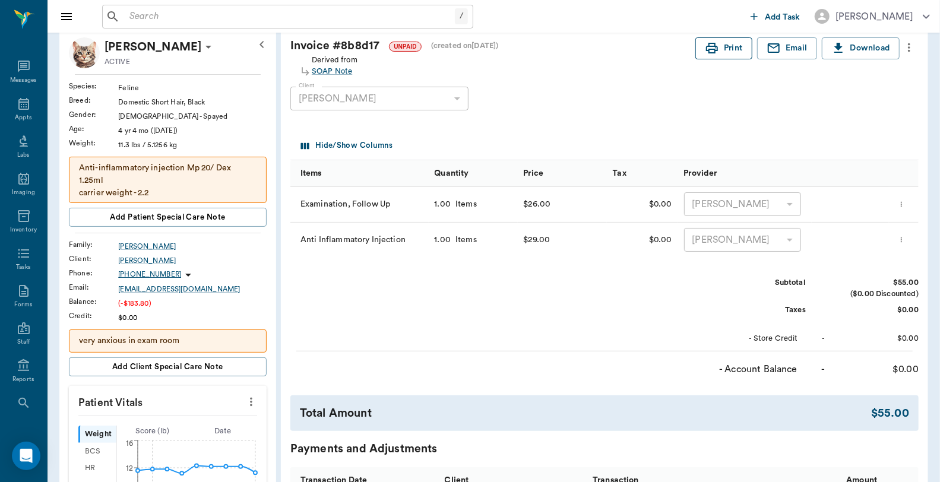
click at [701, 45] on button "Print" at bounding box center [723, 48] width 57 height 22
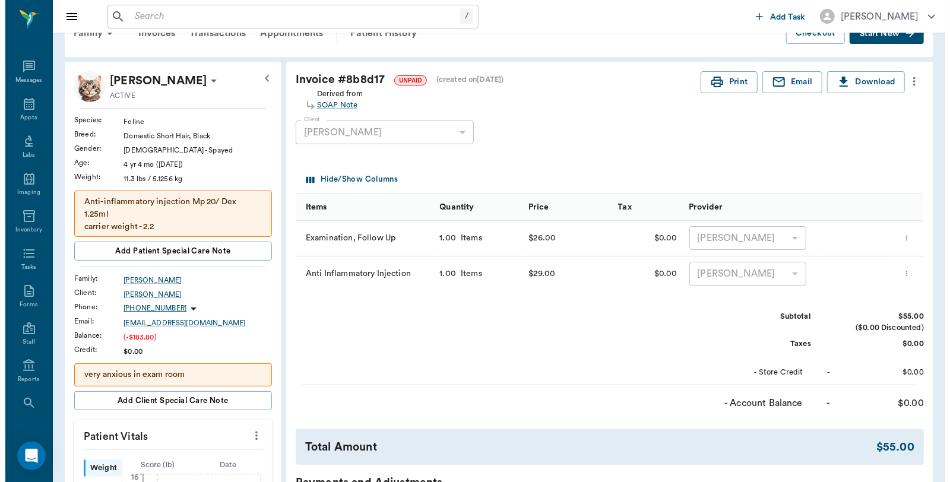
scroll to position [0, 0]
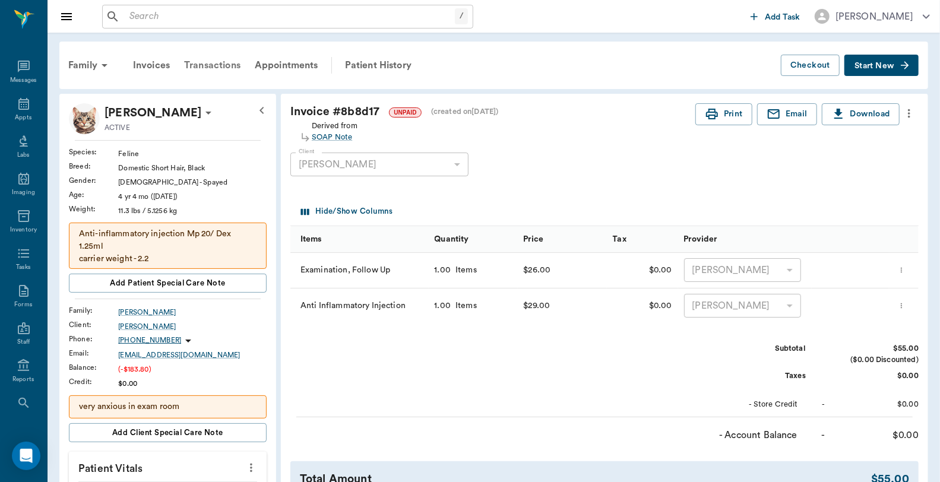
click at [217, 64] on div "Transactions" at bounding box center [212, 65] width 71 height 28
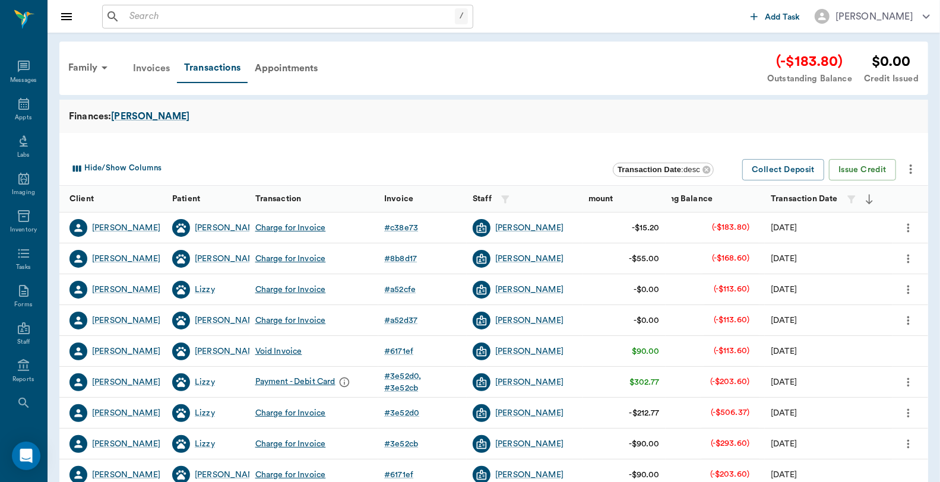
click at [149, 68] on div "Invoices" at bounding box center [151, 68] width 51 height 28
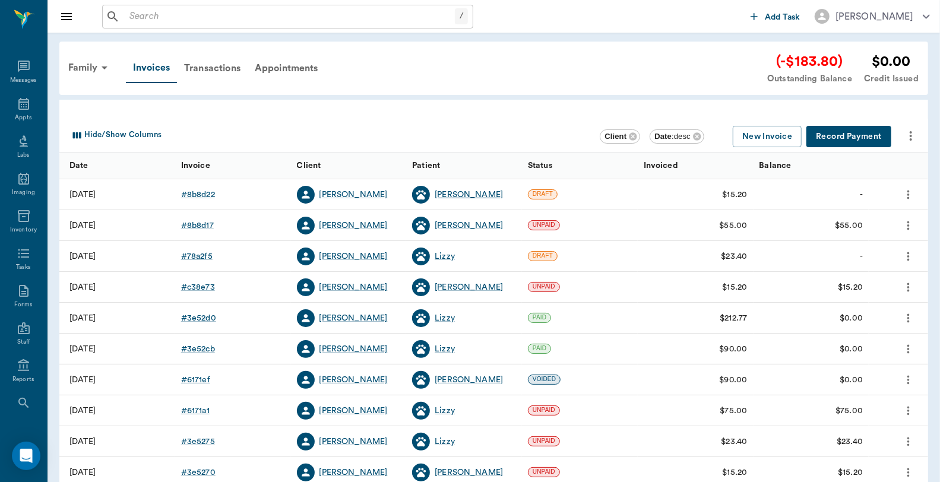
click at [446, 196] on div "[PERSON_NAME]" at bounding box center [469, 195] width 68 height 12
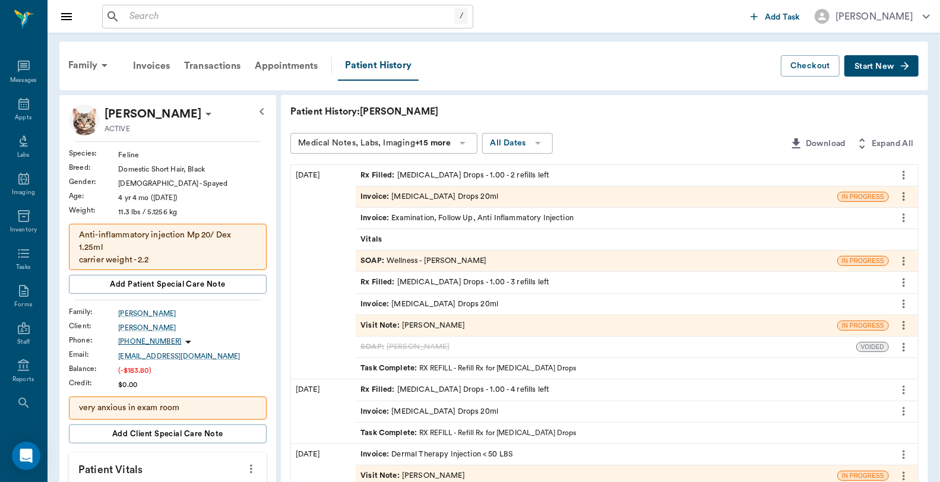
click at [906, 199] on icon "more" at bounding box center [903, 196] width 13 height 14
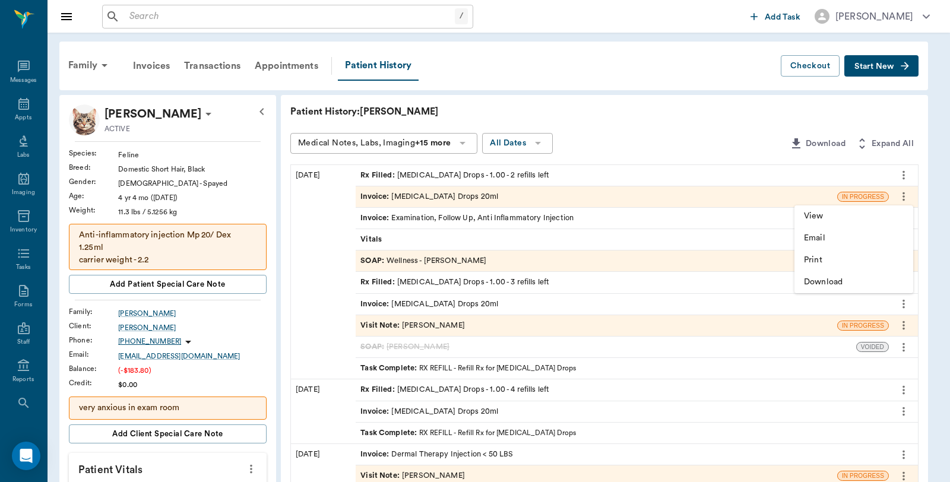
click at [606, 194] on div at bounding box center [475, 241] width 950 height 482
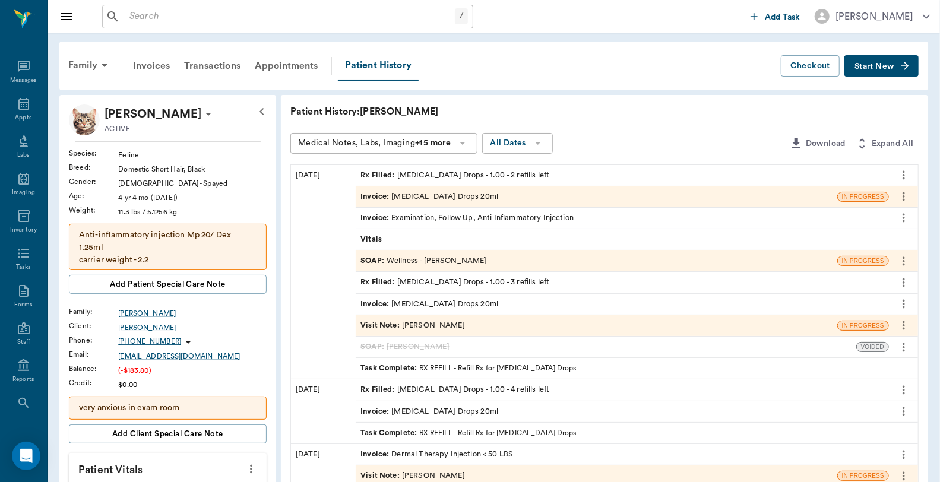
click at [404, 192] on div "Invoice : [MEDICAL_DATA] Drops 20ml" at bounding box center [429, 196] width 138 height 11
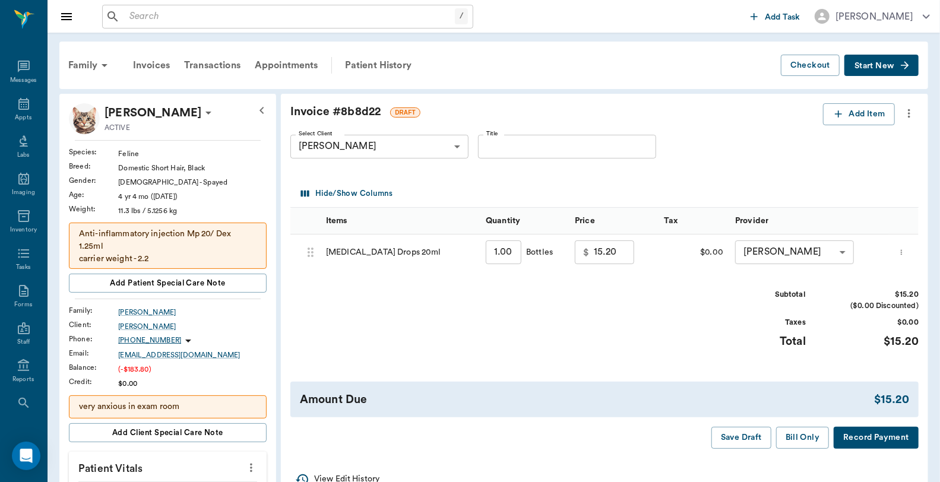
click at [908, 113] on icon "more" at bounding box center [909, 113] width 2 height 9
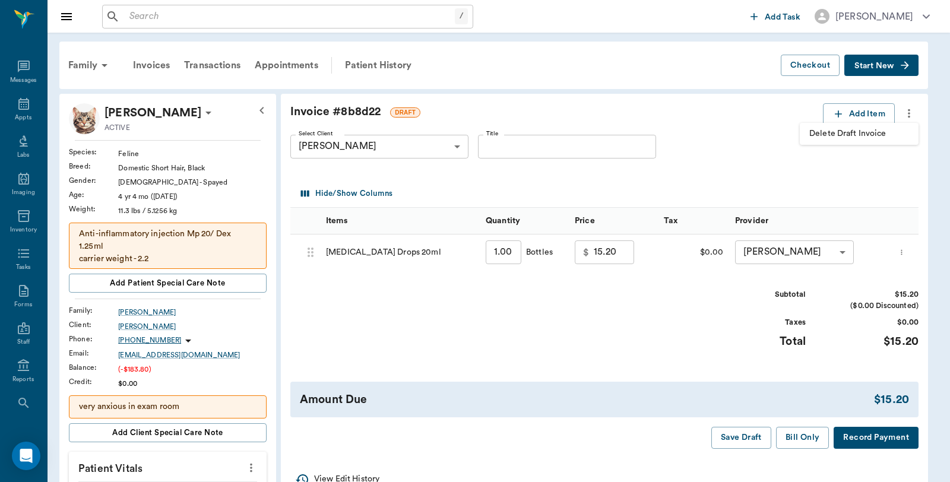
click at [376, 59] on div at bounding box center [475, 241] width 950 height 482
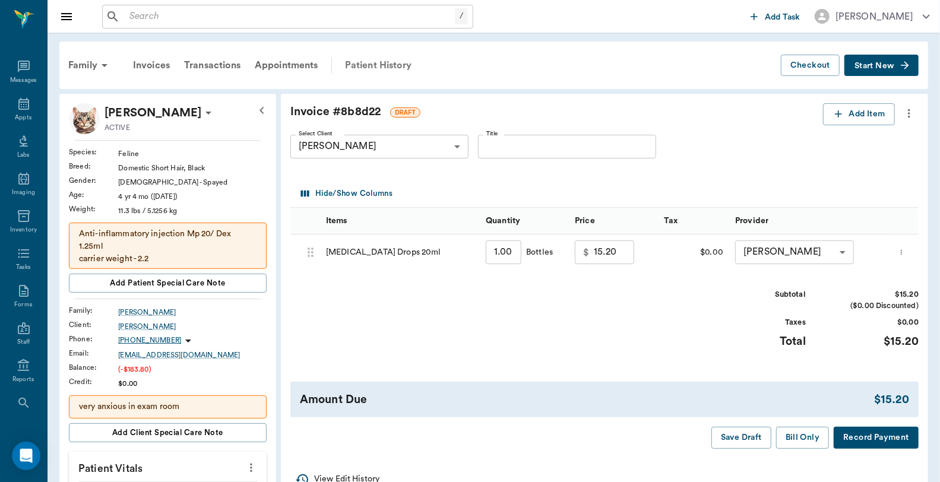
click at [376, 64] on div "Patient History" at bounding box center [378, 65] width 81 height 28
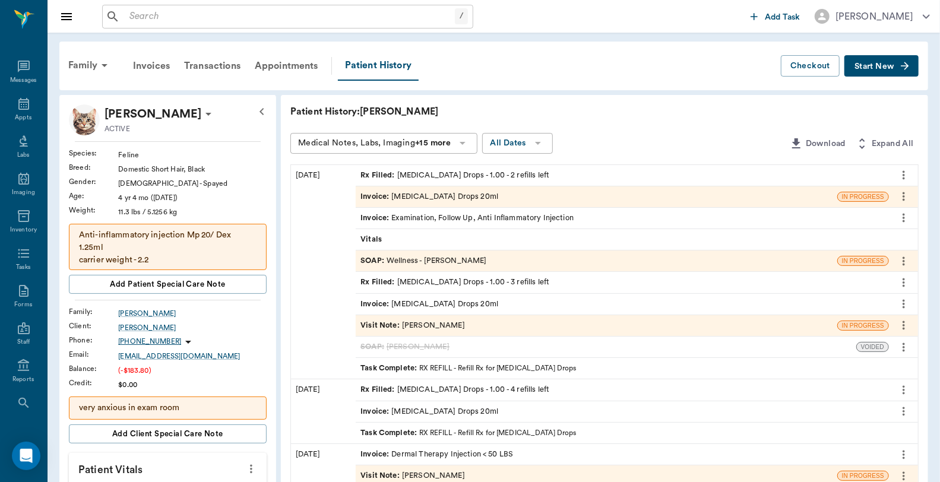
click at [470, 304] on div "Invoice : [MEDICAL_DATA] Drops 20ml" at bounding box center [429, 304] width 138 height 11
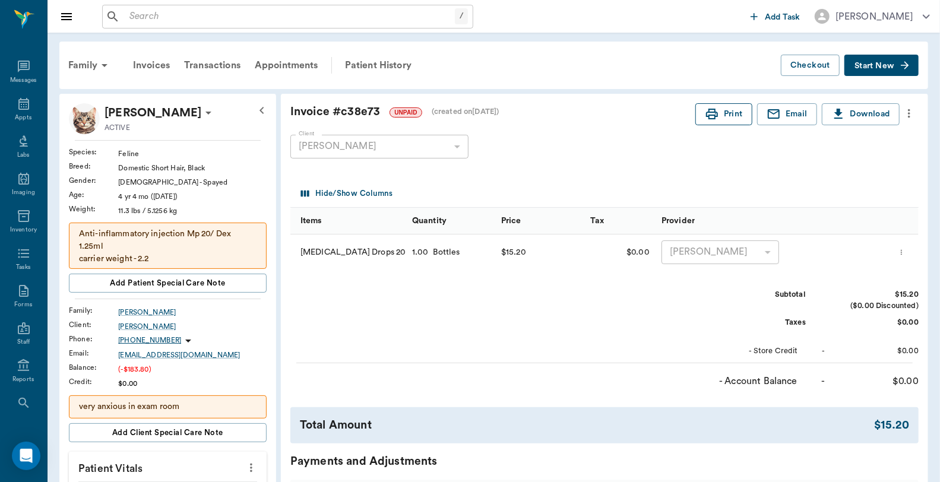
click at [715, 110] on icon "button" at bounding box center [712, 114] width 14 height 14
click at [384, 59] on div "Patient History" at bounding box center [378, 65] width 81 height 28
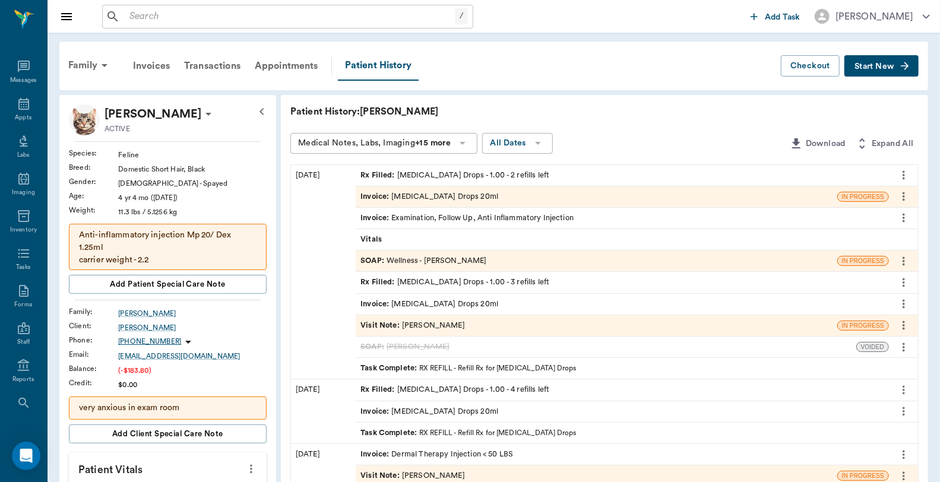
click at [779, 196] on div "Invoice : [MEDICAL_DATA] Drops 20ml" at bounding box center [596, 196] width 481 height 21
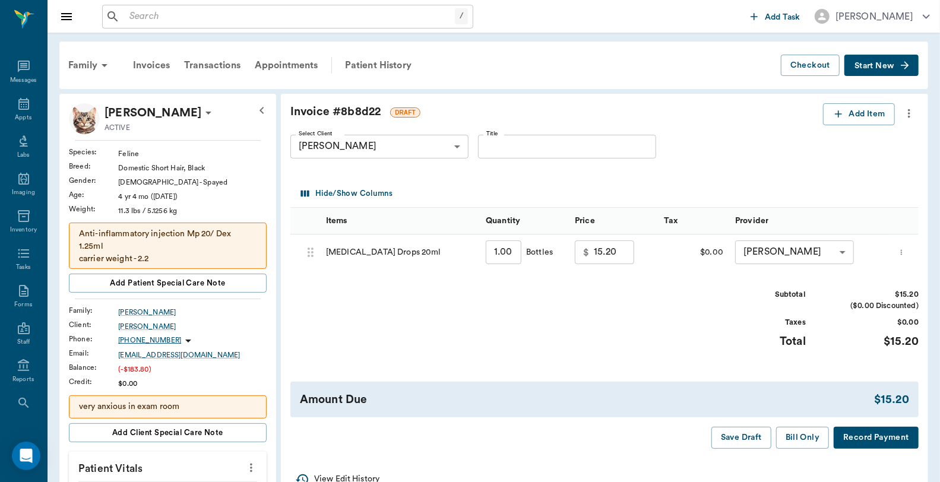
click at [911, 116] on icon "more" at bounding box center [908, 113] width 13 height 14
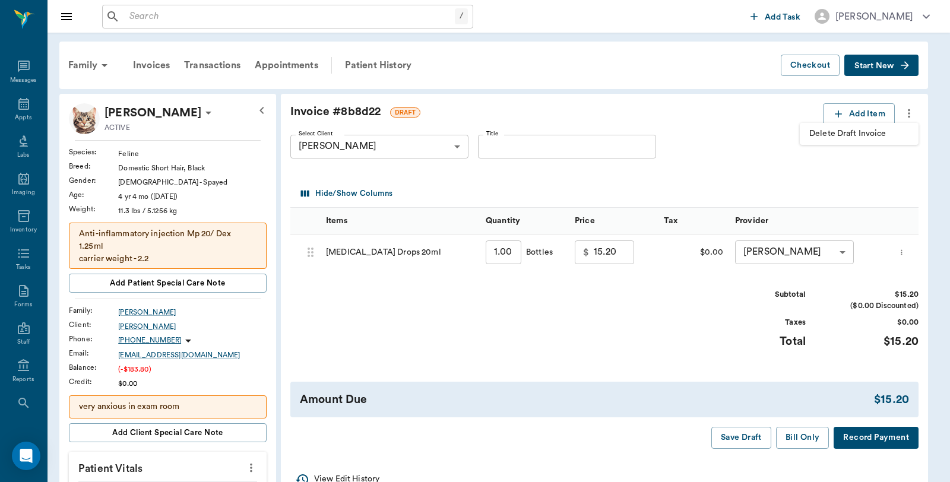
click at [889, 134] on span "Delete Draft Invoice" at bounding box center [859, 134] width 100 height 12
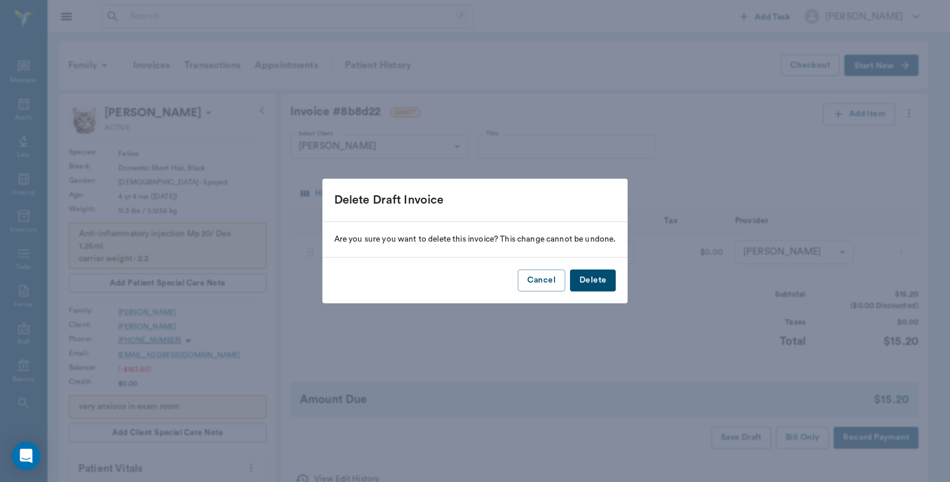
click at [581, 277] on button "Delete" at bounding box center [593, 280] width 46 height 22
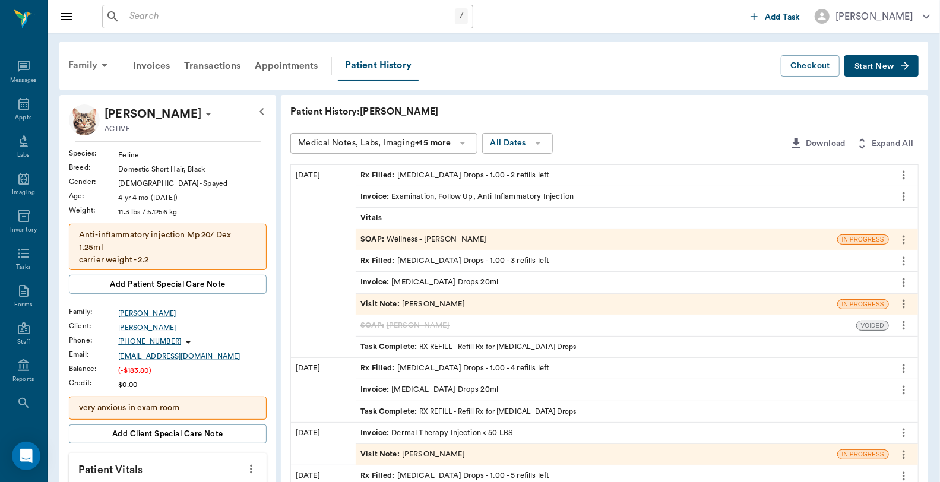
click at [89, 62] on div "Family" at bounding box center [90, 65] width 58 height 28
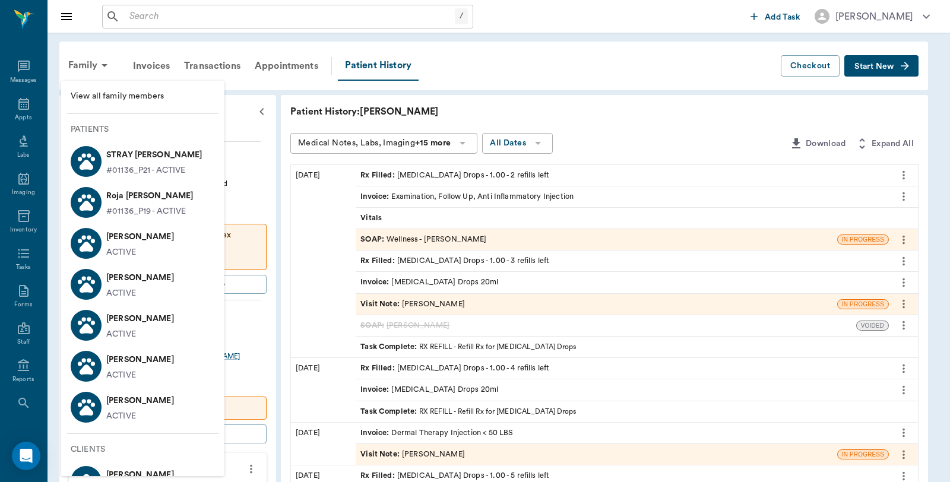
click at [90, 318] on circle at bounding box center [89, 319] width 4 height 4
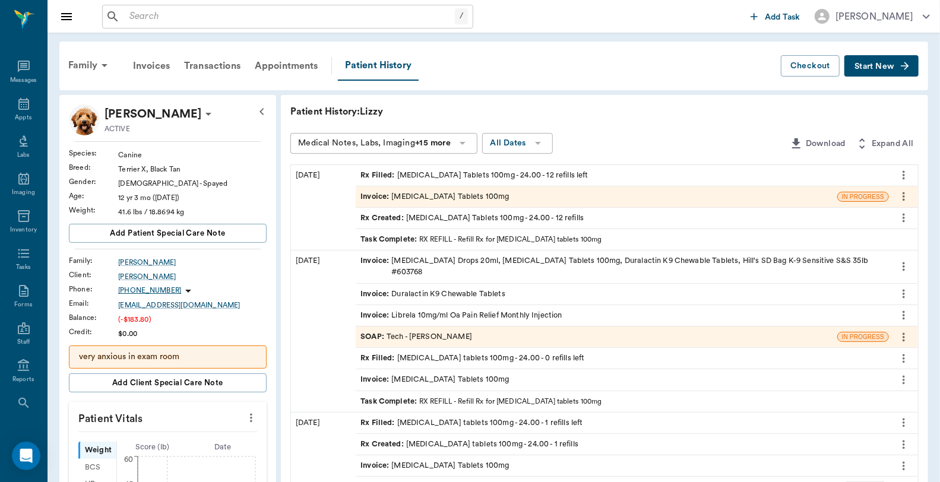
click at [464, 192] on div "Invoice : [MEDICAL_DATA] Tablets 100mg" at bounding box center [434, 196] width 148 height 11
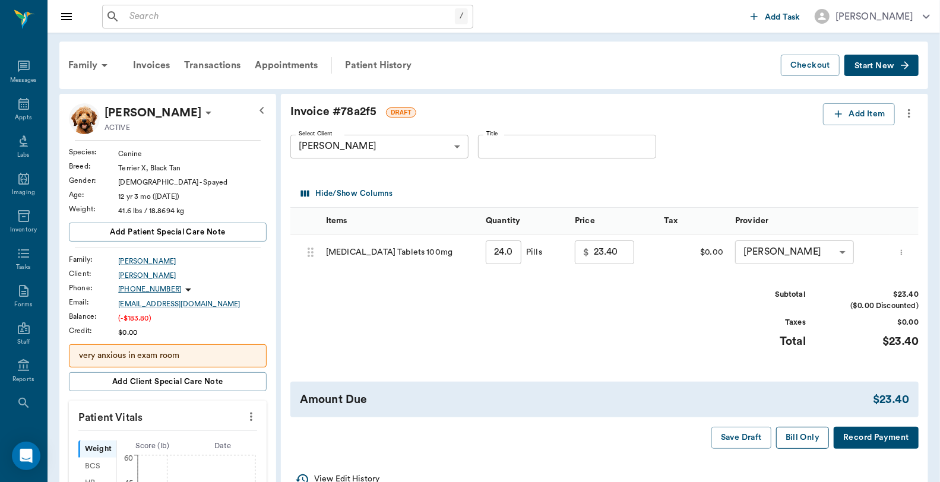
click at [797, 439] on button "Bill Only" at bounding box center [802, 438] width 53 height 22
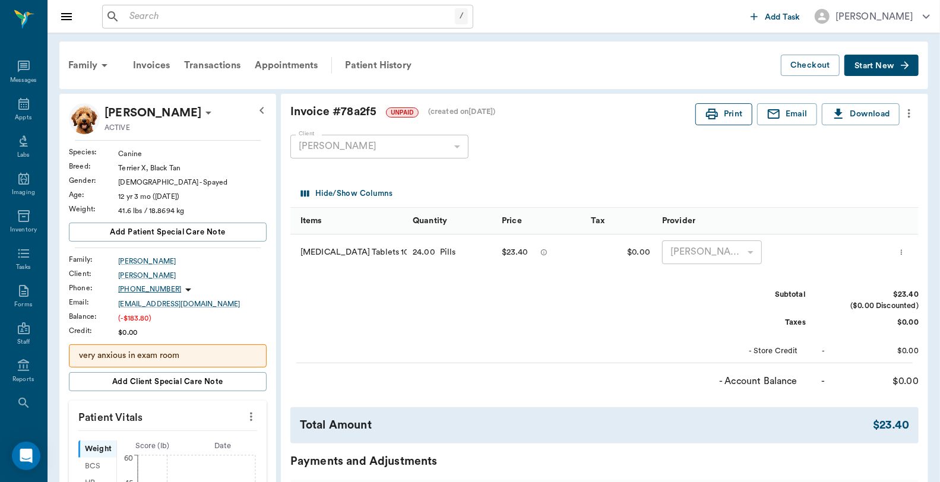
click at [711, 111] on icon "button" at bounding box center [712, 114] width 14 height 14
click at [8, 104] on div "Appts" at bounding box center [23, 110] width 47 height 37
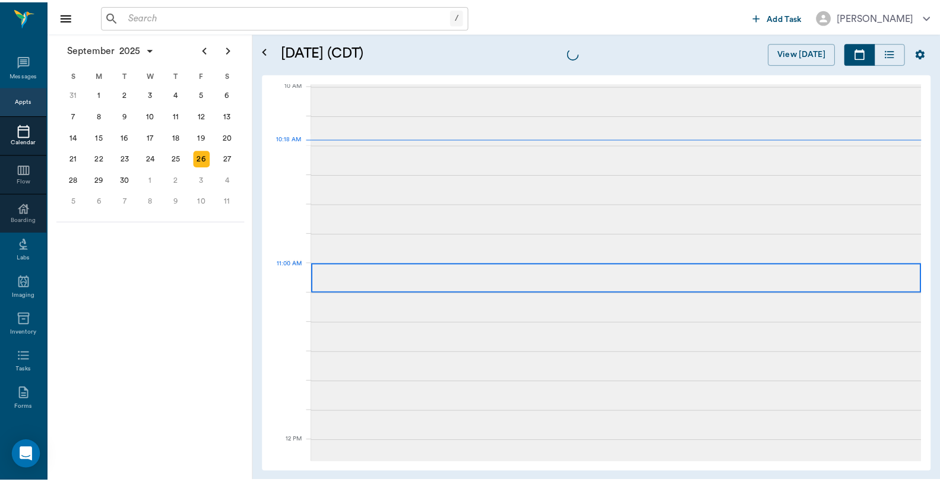
scroll to position [358, 0]
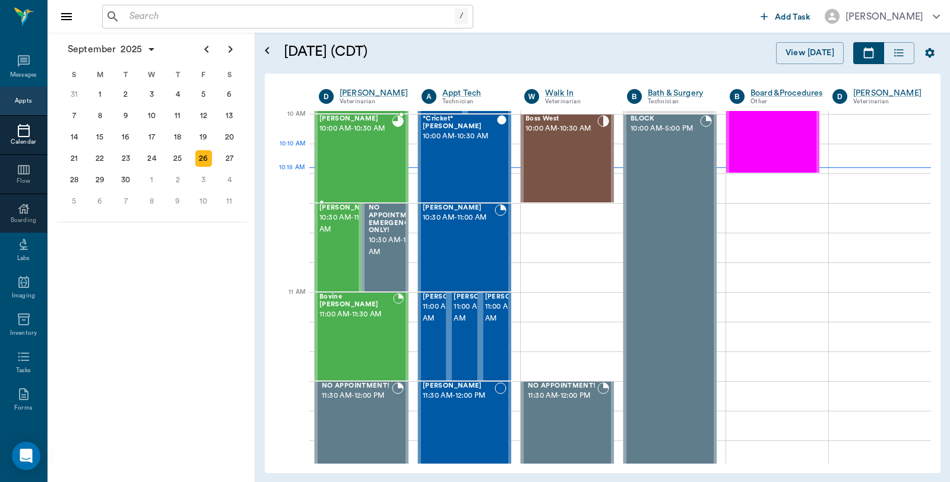
click at [363, 163] on div "[PERSON_NAME] 10:00 AM - 10:30 AM" at bounding box center [355, 158] width 72 height 87
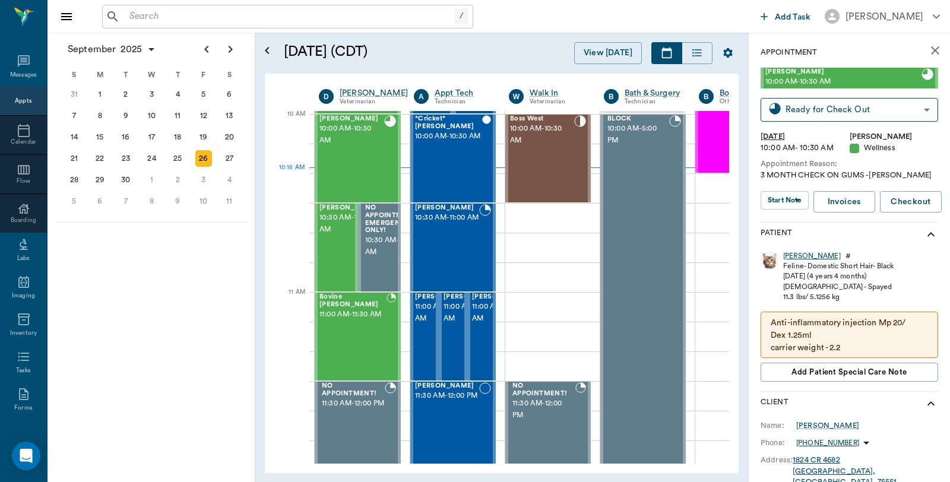
click at [793, 259] on div "[PERSON_NAME]" at bounding box center [812, 256] width 58 height 10
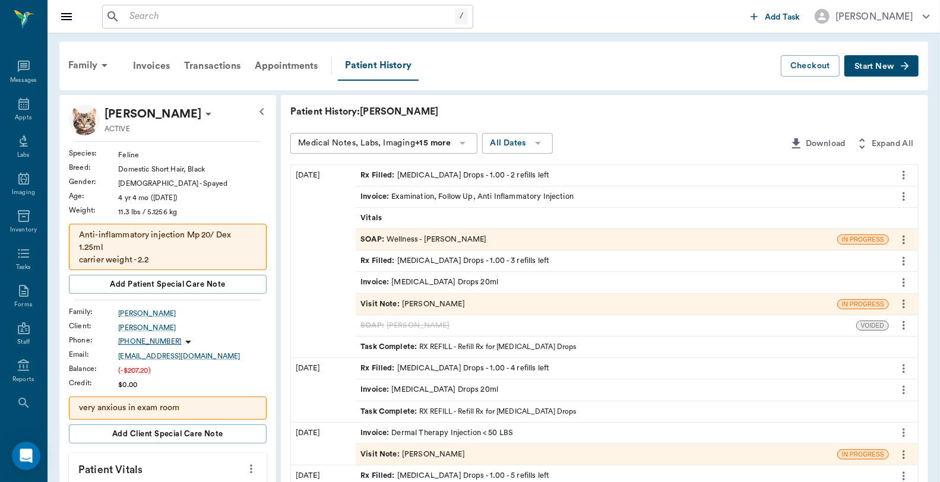
click at [432, 199] on div "Invoice : Examination, Follow Up, Anti Inflammatory Injection" at bounding box center [466, 196] width 213 height 11
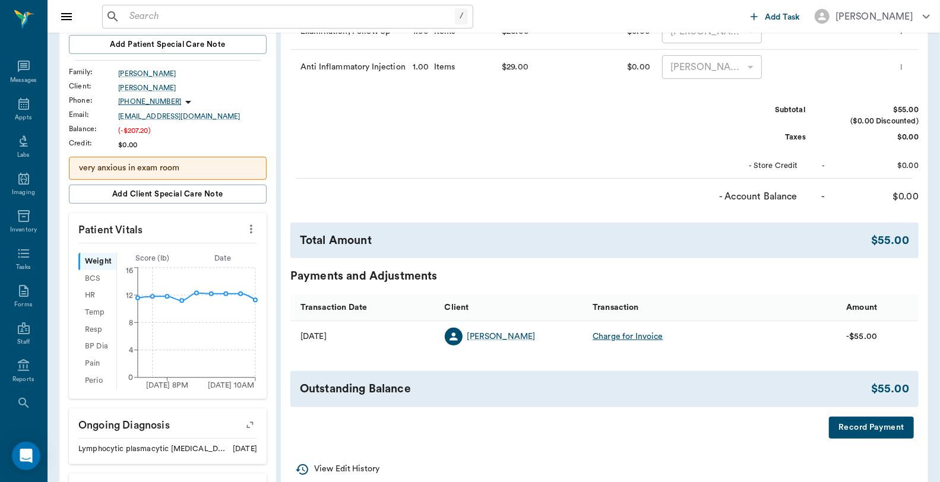
scroll to position [264, 0]
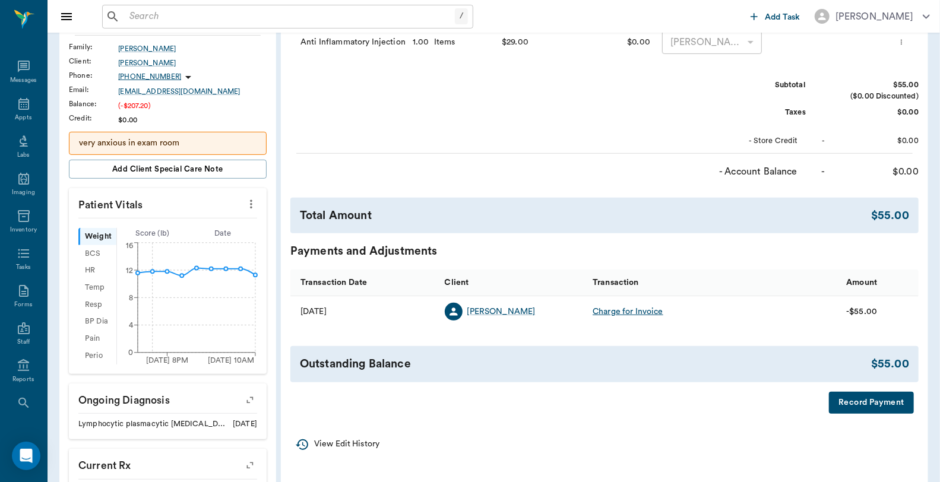
click at [870, 402] on button "Record Payment" at bounding box center [871, 403] width 85 height 22
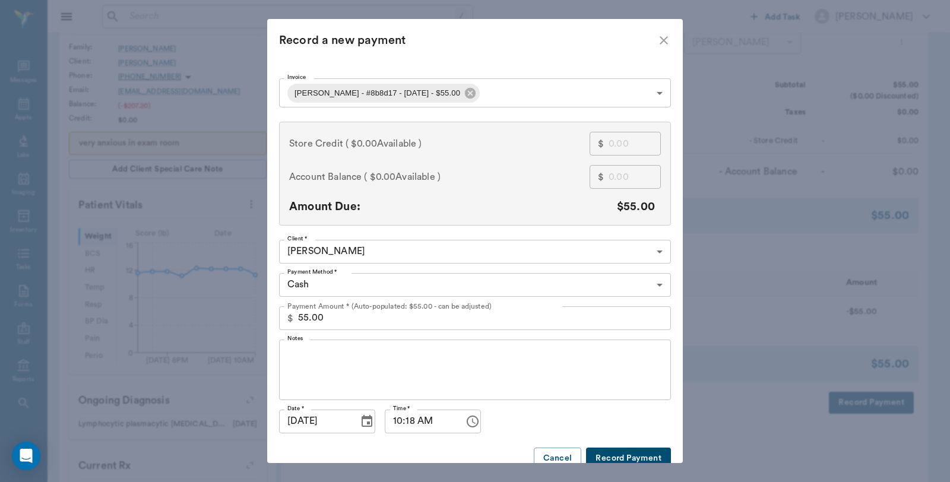
click at [502, 101] on body "/ ​ Add Task Dr. Bert Ellsworth Nectar Messages Appts Labs Imaging Inventory Ta…" at bounding box center [475, 239] width 950 height 1007
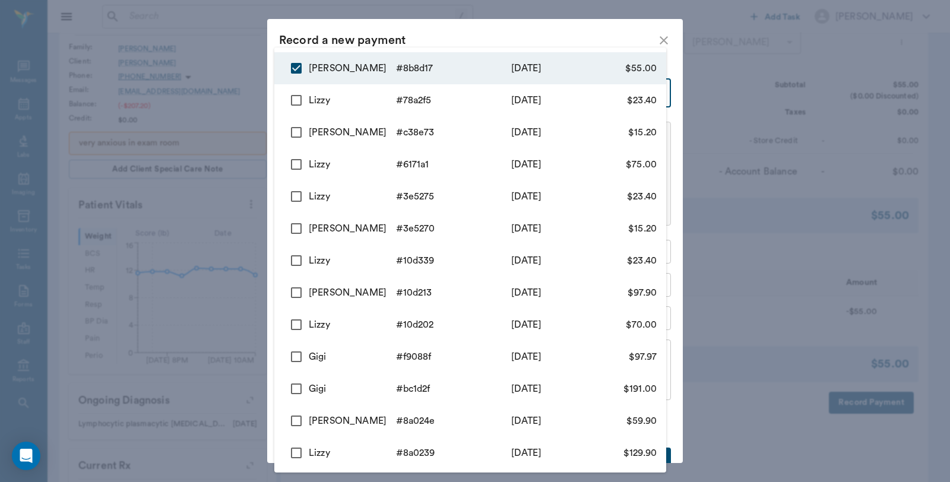
click at [297, 102] on input "checkbox" at bounding box center [296, 100] width 25 height 25
checkbox input "true"
type input "68d6ab8edbbc8441f88b8d17,68d694a1d88294d4b778a2f5"
type input "78.40"
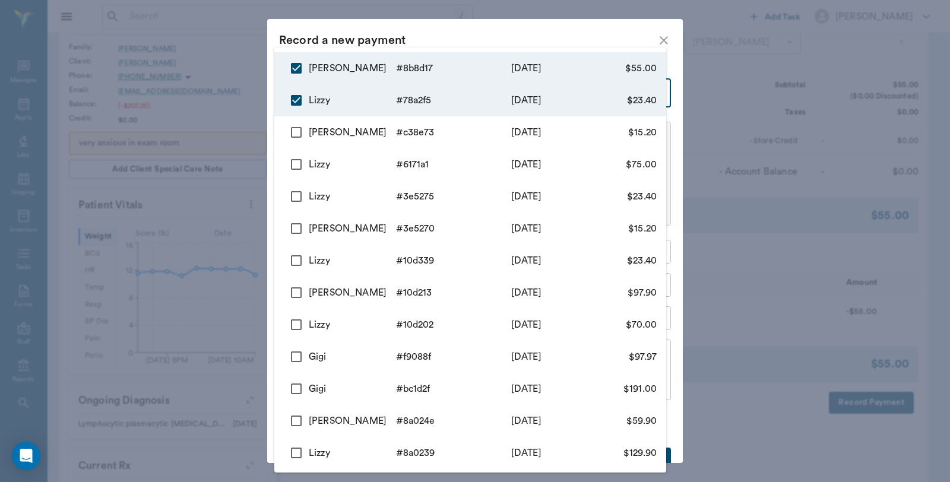
click at [291, 132] on input "checkbox" at bounding box center [296, 132] width 25 height 25
checkbox input "true"
type input "68d6ab8edbbc8441f88b8d17,68d694a1d88294d4b778a2f5,68d6943988a6681450c38e73"
type input "93.60"
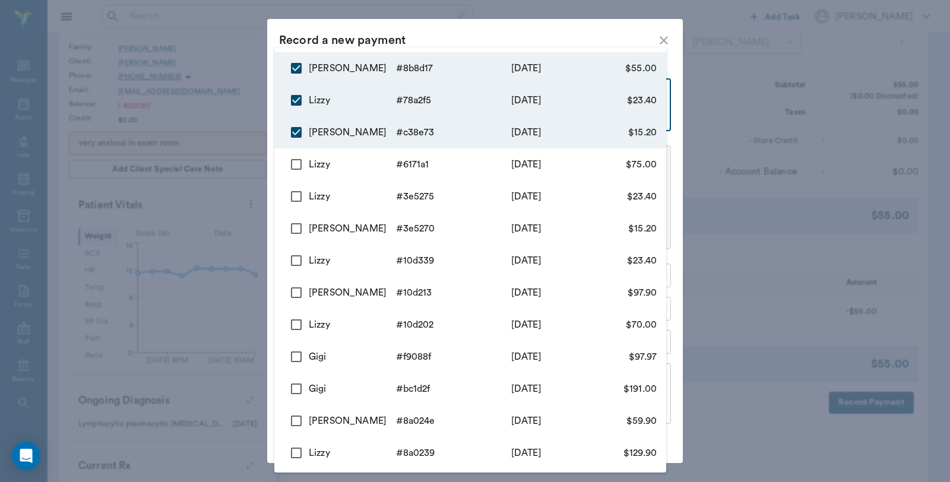
click at [454, 26] on div at bounding box center [475, 241] width 950 height 482
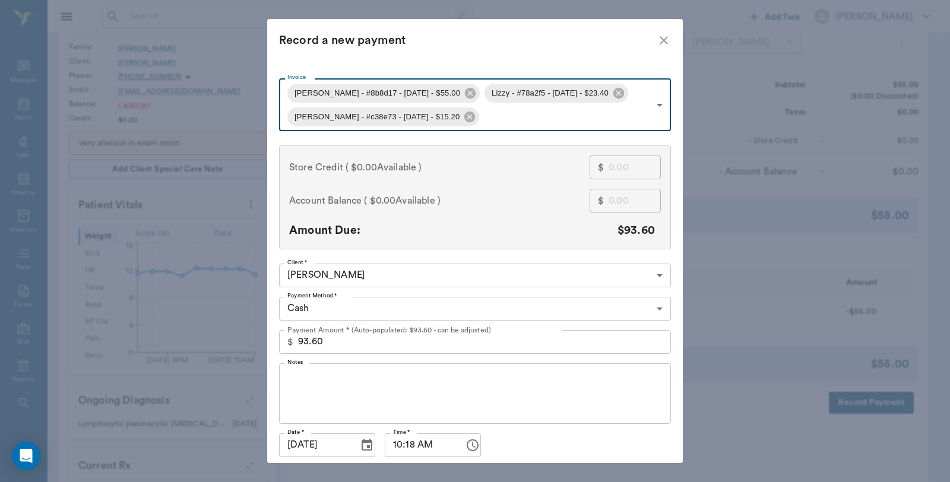
click at [657, 40] on icon "close" at bounding box center [664, 40] width 14 height 14
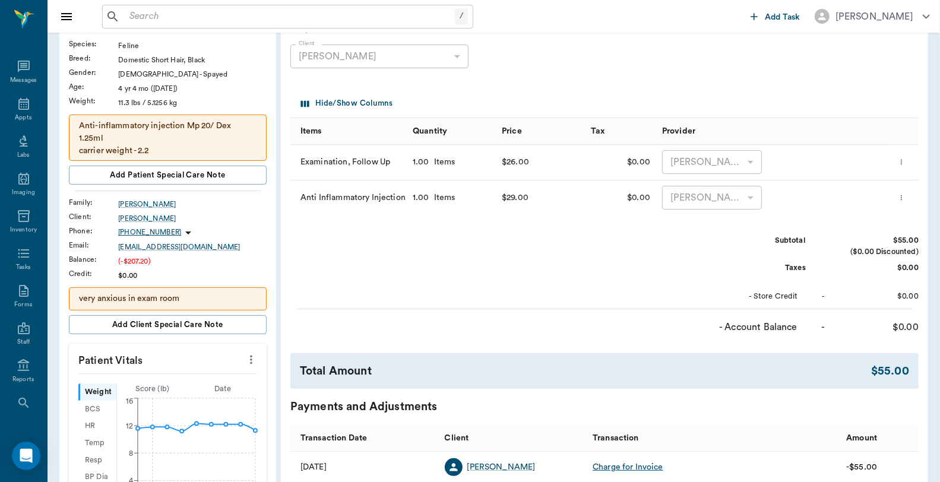
scroll to position [0, 0]
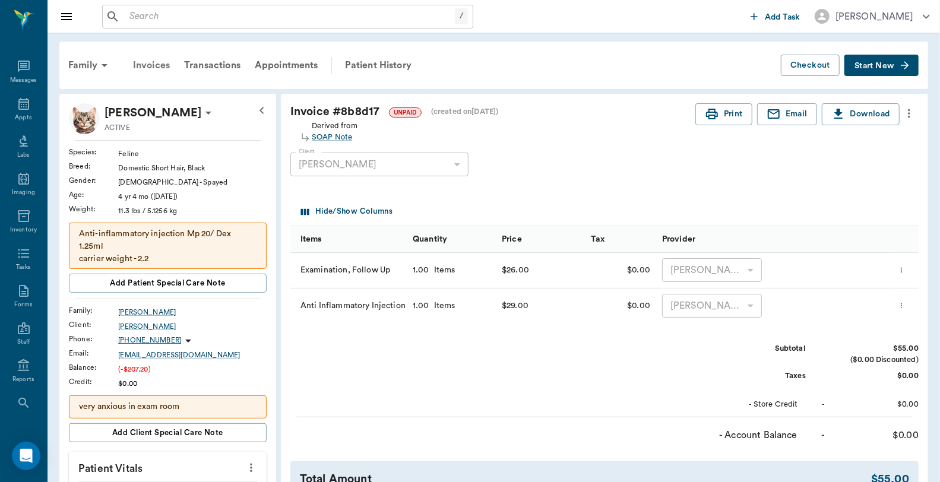
click at [163, 65] on div "Invoices" at bounding box center [151, 65] width 51 height 28
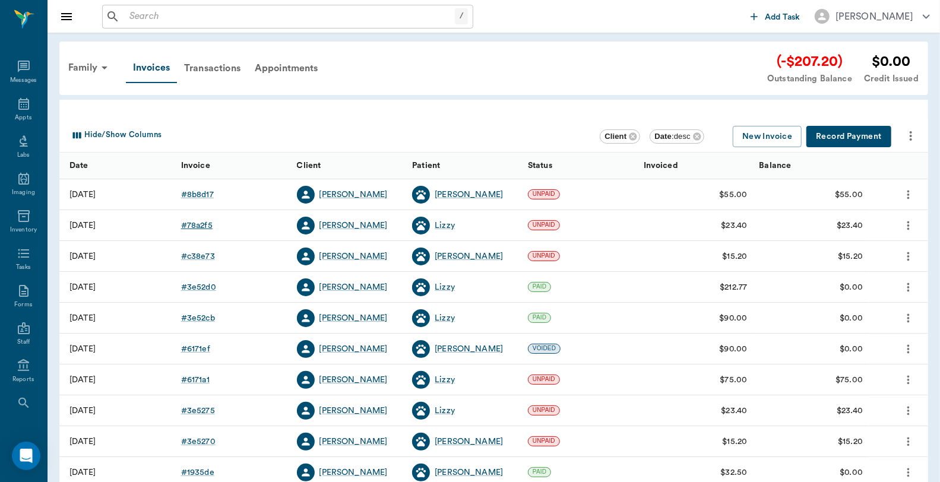
click at [193, 227] on div "# 78a2f5" at bounding box center [196, 226] width 31 height 12
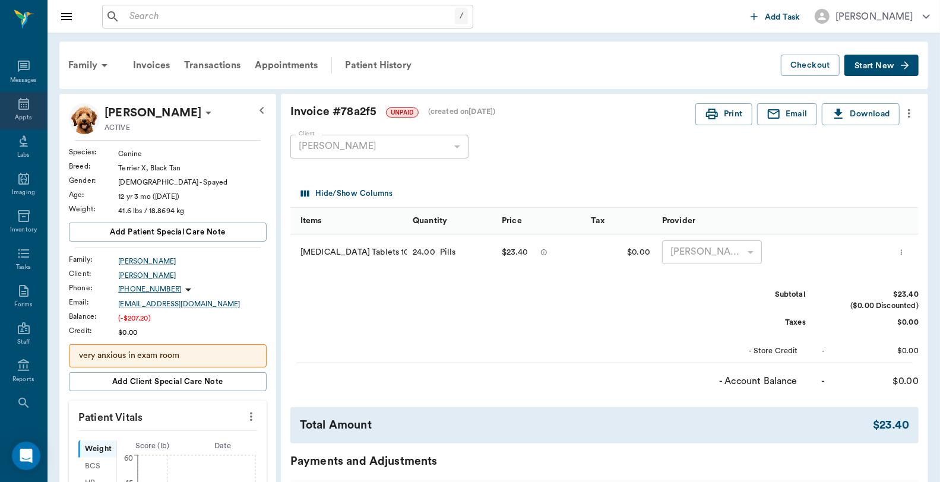
click at [18, 102] on icon at bounding box center [23, 104] width 11 height 12
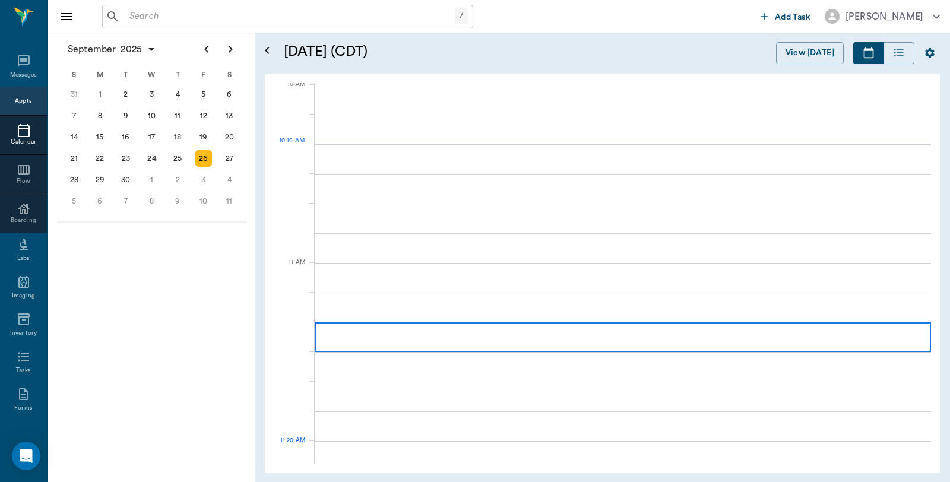
scroll to position [359, 0]
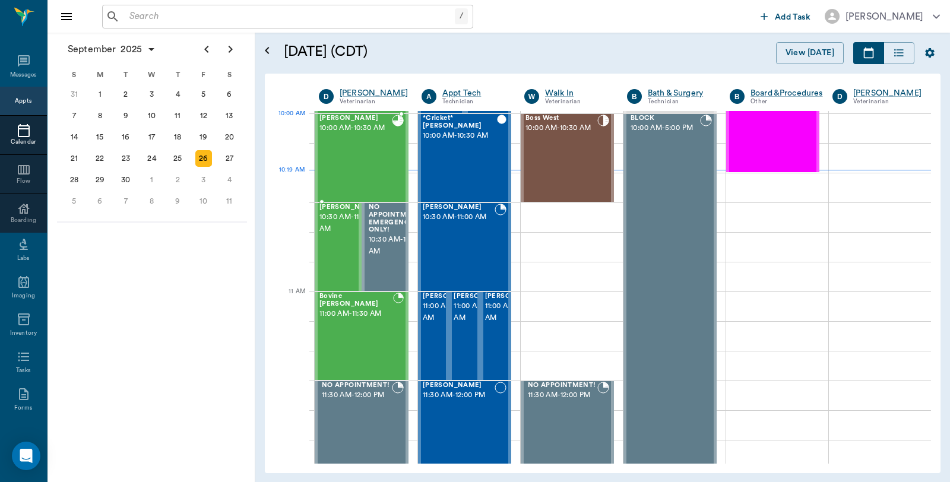
click at [376, 134] on span "10:00 AM - 10:30 AM" at bounding box center [355, 128] width 72 height 12
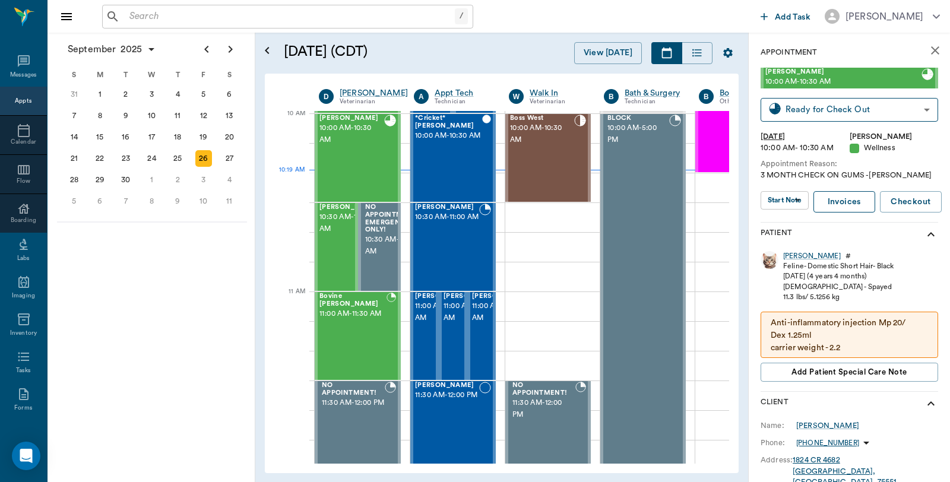
click at [842, 205] on link "Invoices" at bounding box center [844, 202] width 62 height 22
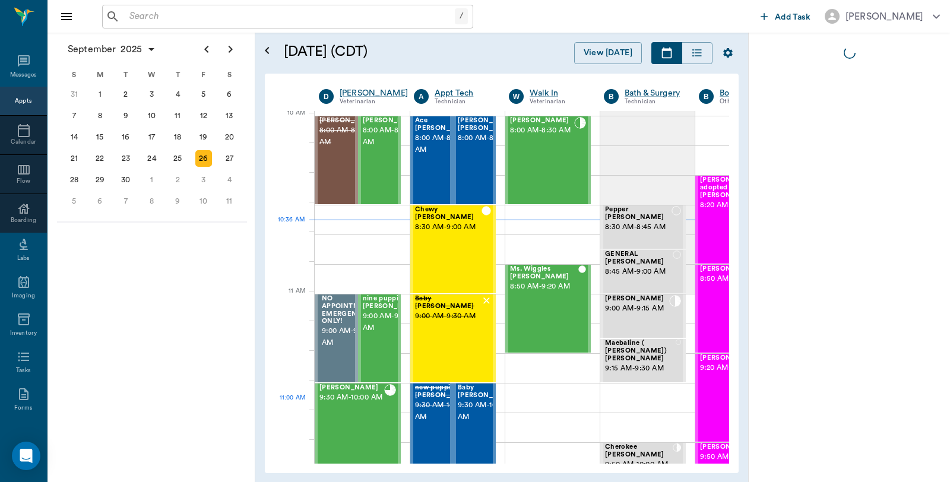
scroll to position [359, 1]
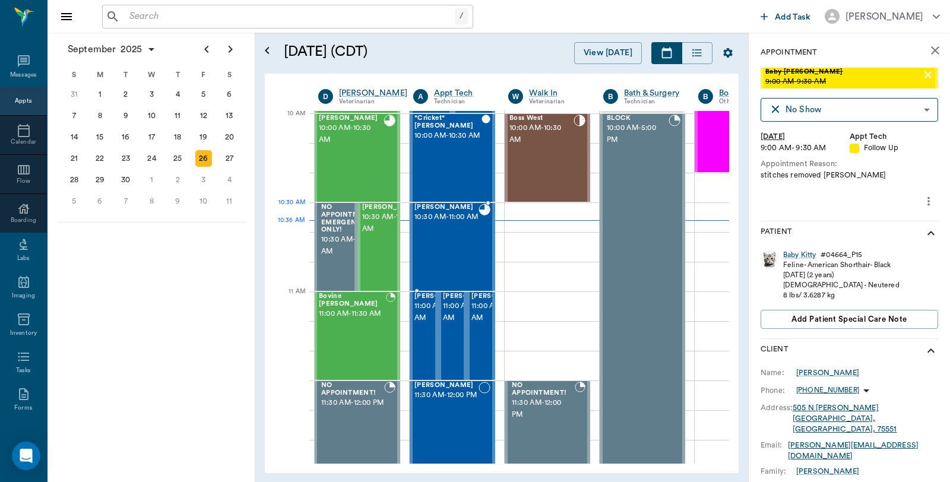
click at [464, 246] on div "[PERSON_NAME] 10:30 AM - 11:00 AM" at bounding box center [446, 247] width 64 height 87
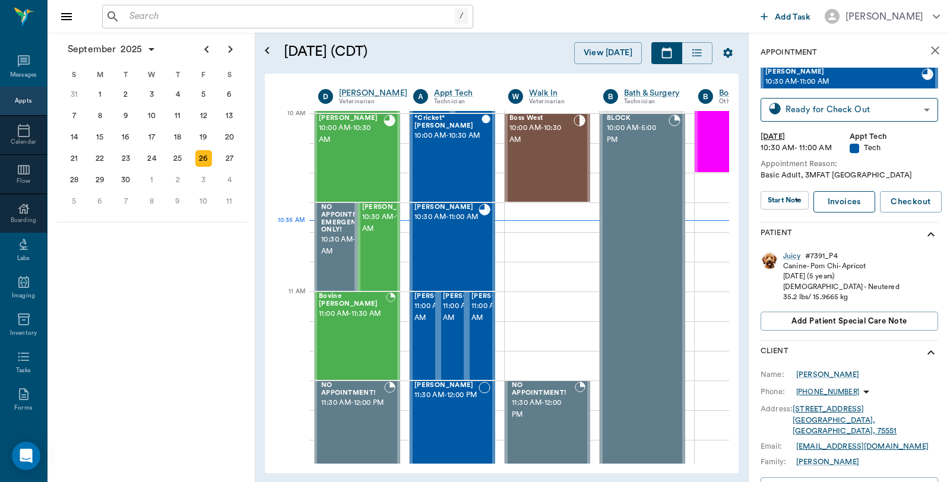
click at [839, 204] on link "Invoices" at bounding box center [844, 202] width 62 height 22
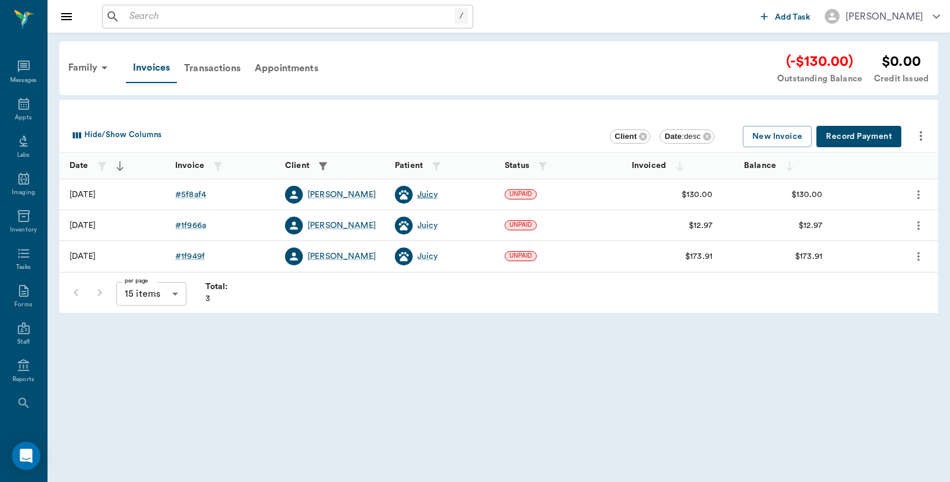
click at [421, 191] on div "Juicy" at bounding box center [427, 195] width 20 height 12
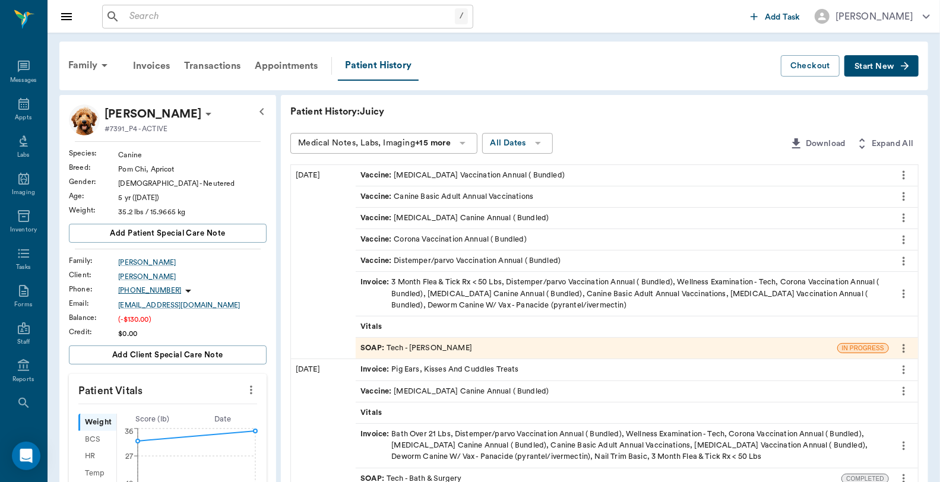
click at [531, 297] on div "Invoice : 3 Month Flea & Tick Rx < 50 Lbs, Distemper/parvo Vaccination Annual (…" at bounding box center [622, 294] width 524 height 34
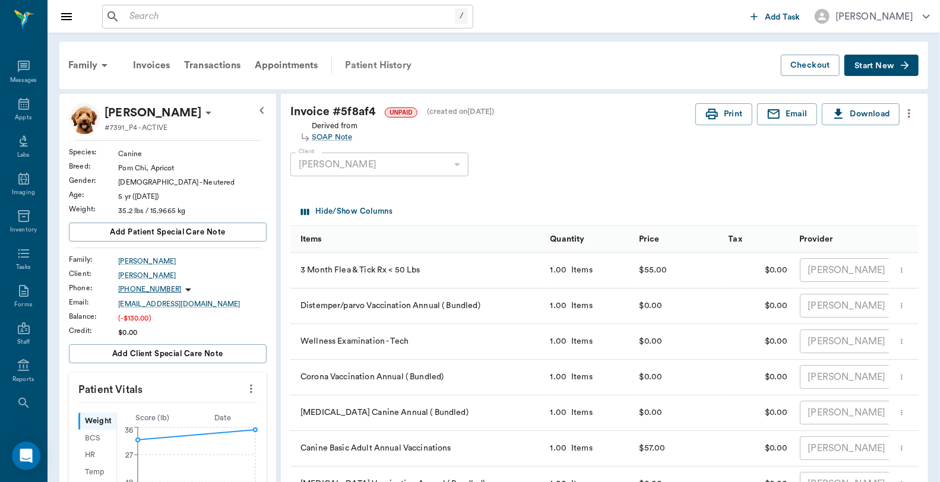
click at [362, 55] on div "Patient History" at bounding box center [378, 65] width 81 height 28
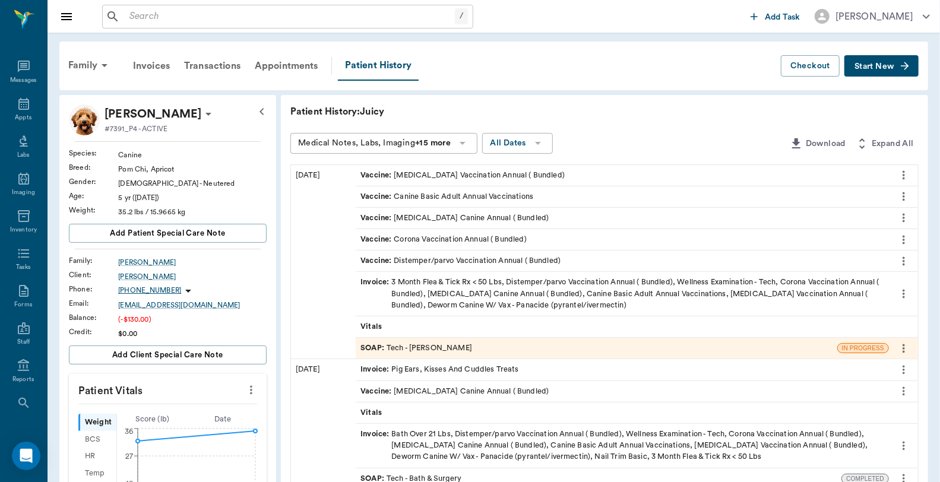
click at [475, 353] on div "SOAP : Tech - [PERSON_NAME]" at bounding box center [596, 348] width 481 height 21
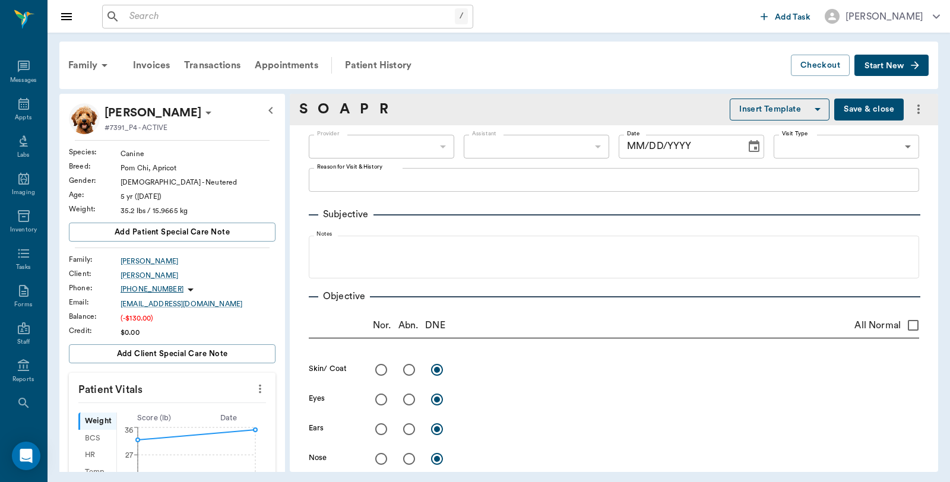
type input "682b670d8bdc6f7f8feef3db"
type input "63ec2f075fda476ae8351a4c"
type input "65d2be4f46e3a538d89b8c1a"
type textarea "Basic Adult, 3MFAT [GEOGRAPHIC_DATA]"
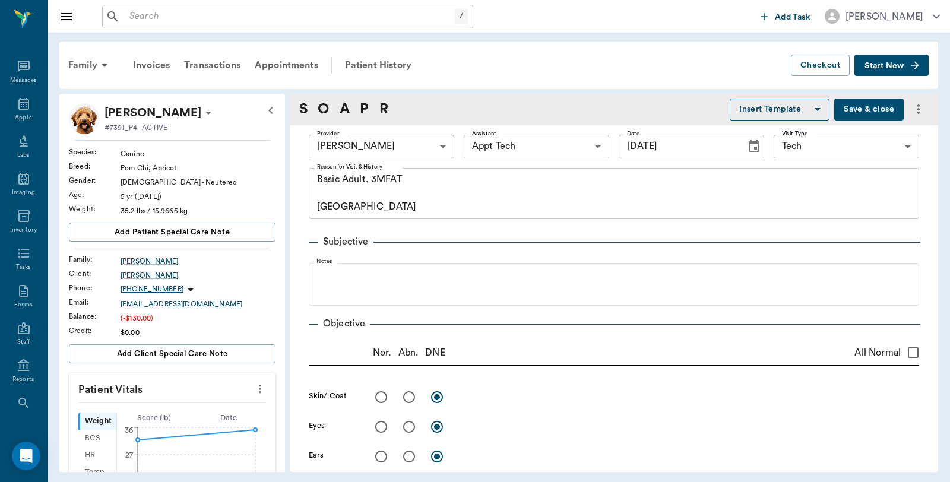
type input "[DATE]"
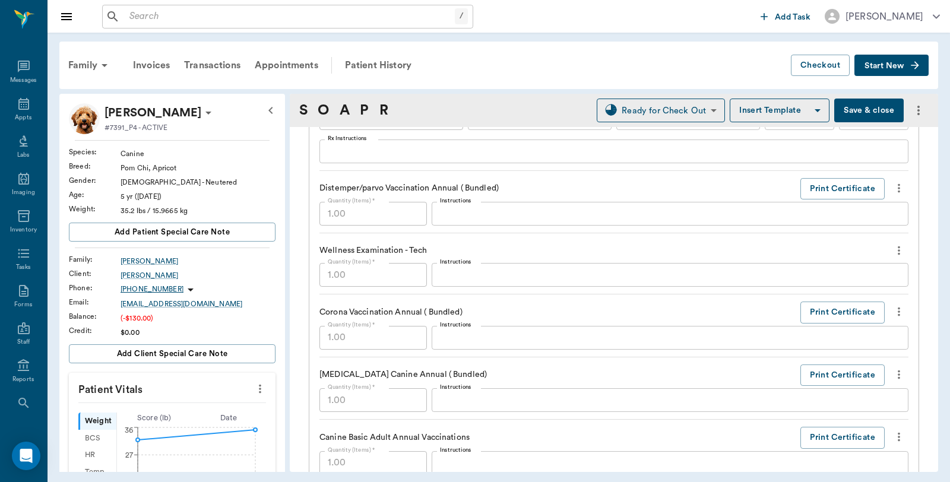
scroll to position [1055, 0]
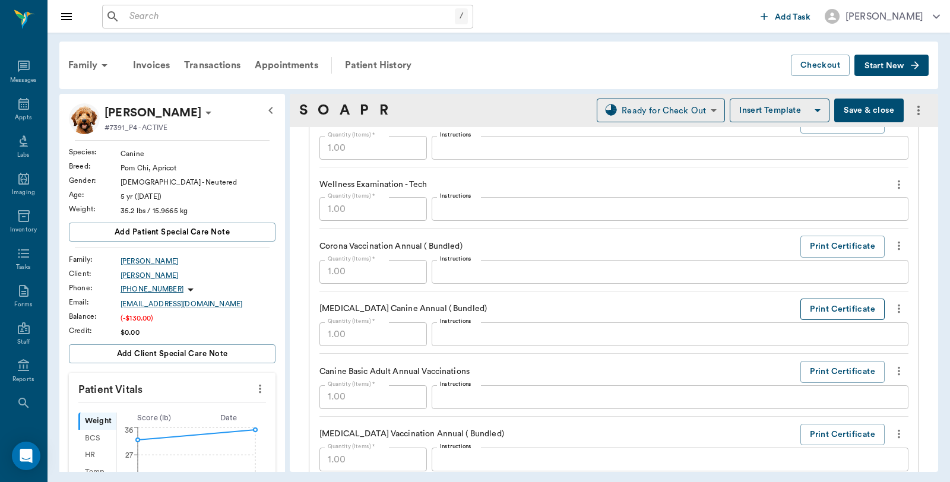
click at [806, 310] on button "Print Certificate" at bounding box center [842, 310] width 84 height 22
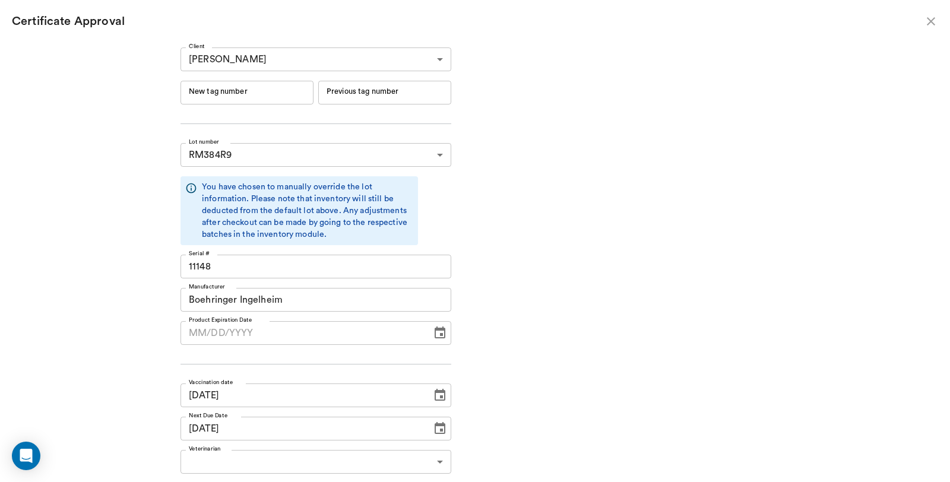
type input "[DATE]"
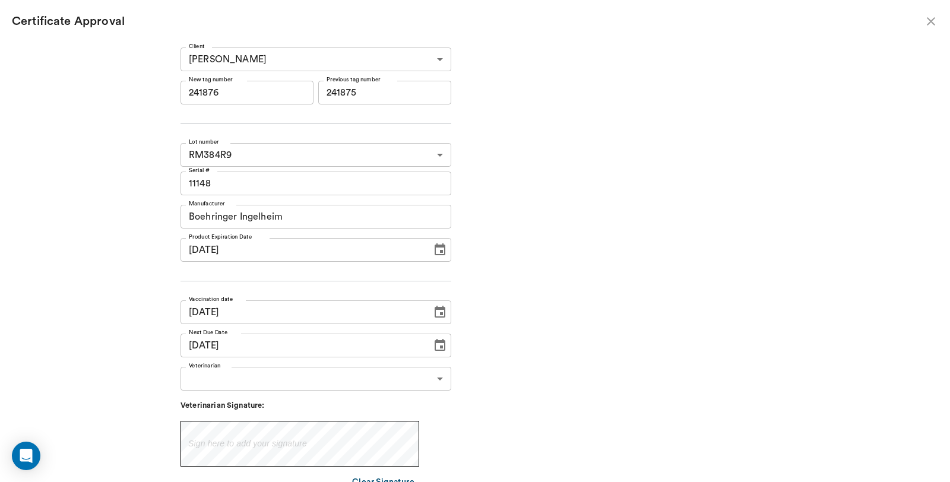
type input "241876"
type input "241875"
type input "241876"
type input "241875"
type input "[DATE]"
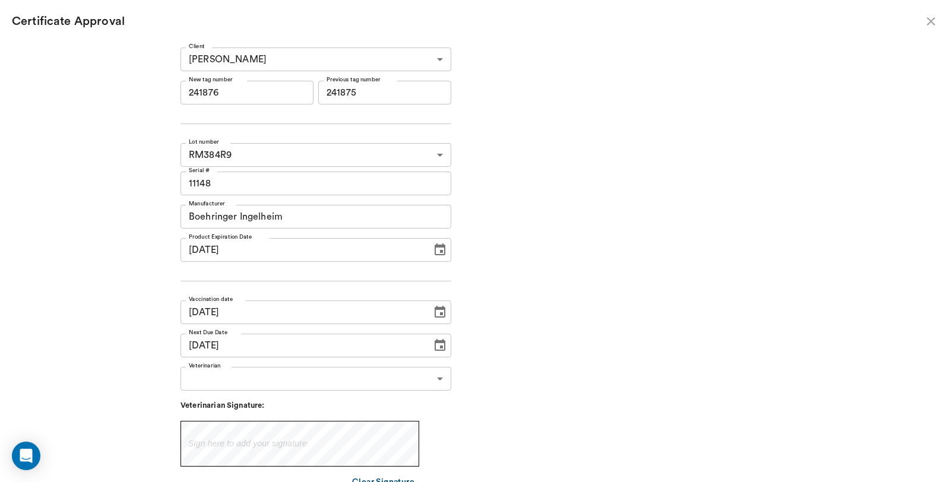
type input "[DATE]"
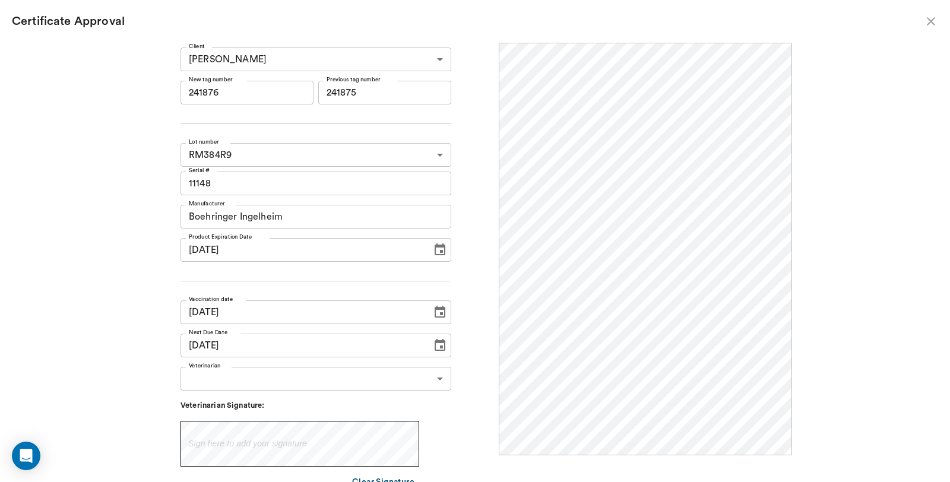
scroll to position [0, 0]
drag, startPoint x: 252, startPoint y: 87, endPoint x: 14, endPoint y: 66, distance: 238.9
click at [14, 66] on div "Client [PERSON_NAME] 63ec2ea852e12b0ba117c018 Client New tag number 241876 New …" at bounding box center [475, 262] width 950 height 439
type input "254539"
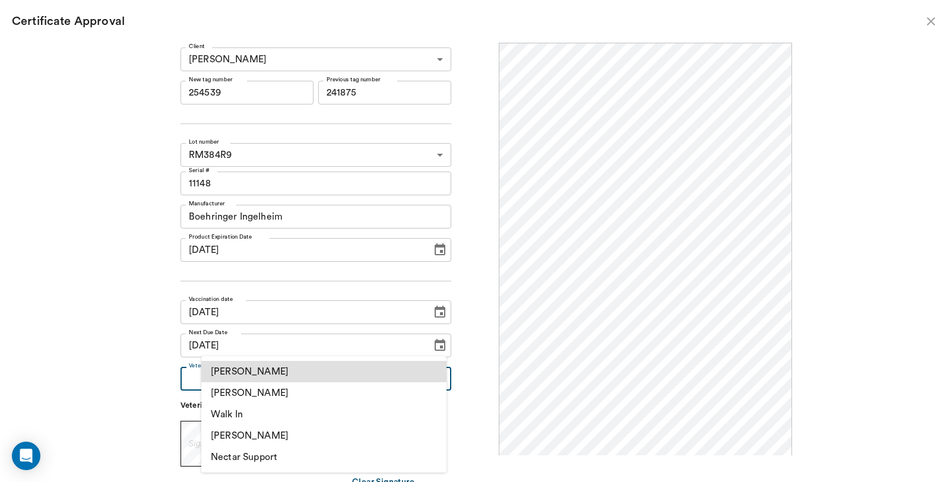
click at [280, 383] on body "/ ​ Add Task [PERSON_NAME] Nectar Messages Appts Labs Imaging Inventory Tasks F…" at bounding box center [475, 241] width 950 height 482
click at [257, 395] on li "[PERSON_NAME]" at bounding box center [323, 392] width 245 height 21
type input "63ec2f075fda476ae8351a4d"
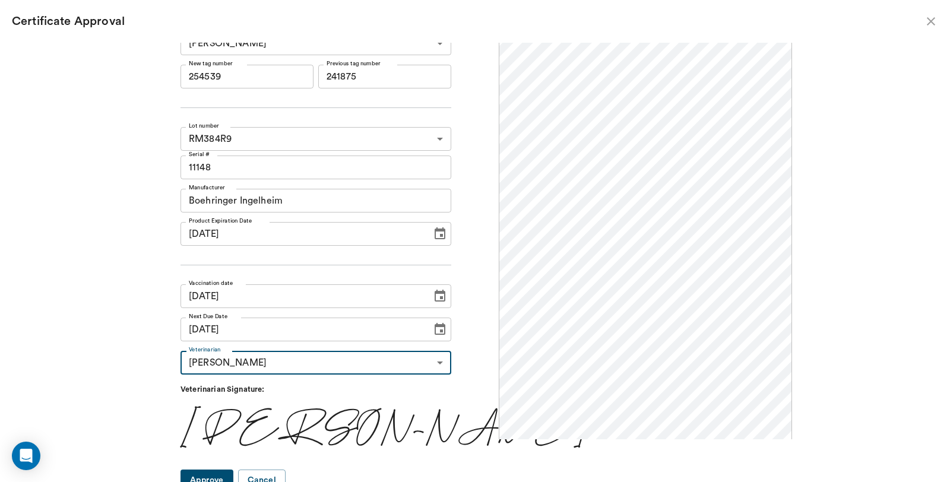
scroll to position [25, 0]
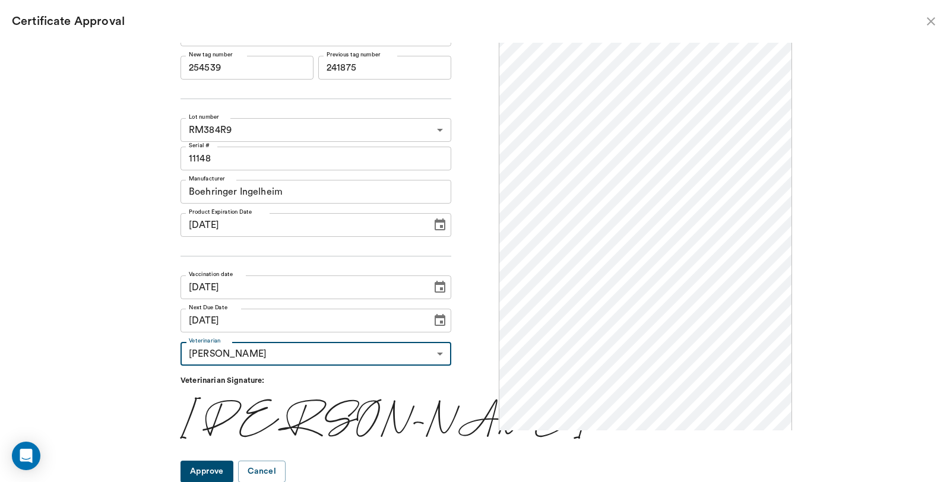
click at [227, 471] on button "Approve" at bounding box center [206, 472] width 53 height 22
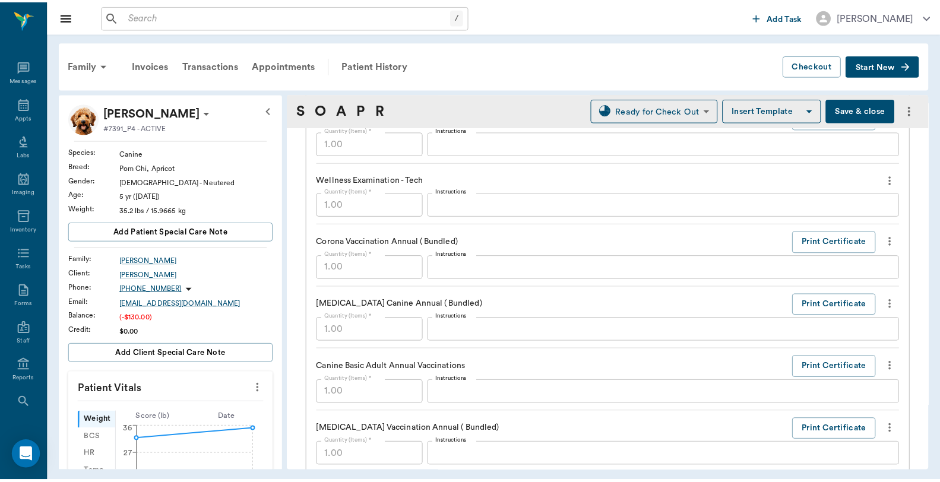
scroll to position [1253, 0]
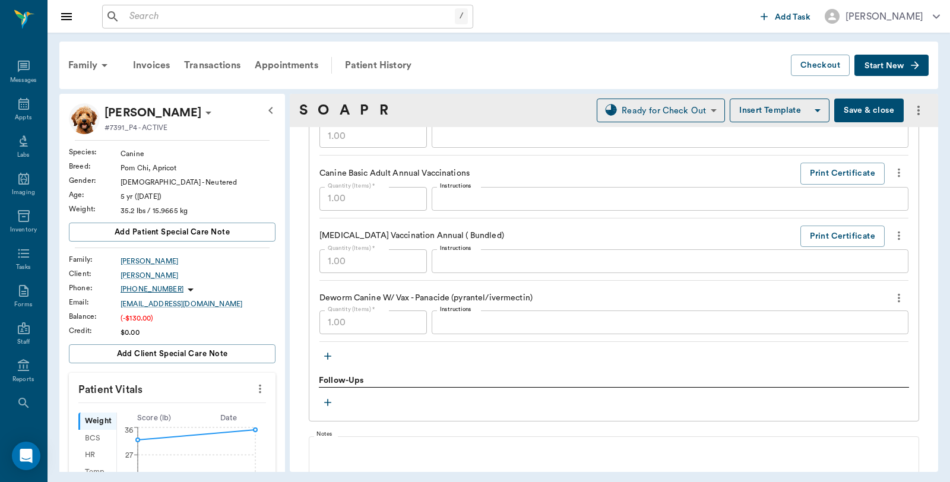
click at [863, 107] on button "Save & close" at bounding box center [868, 111] width 69 height 24
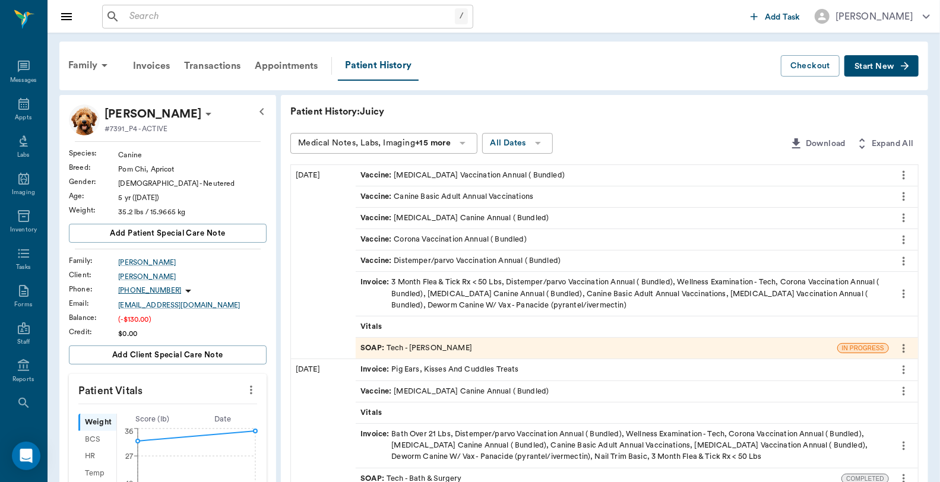
click at [483, 301] on div "Invoice : 3 Month Flea & Tick Rx < 50 Lbs, Distemper/parvo Vaccination Annual (…" at bounding box center [622, 294] width 524 height 34
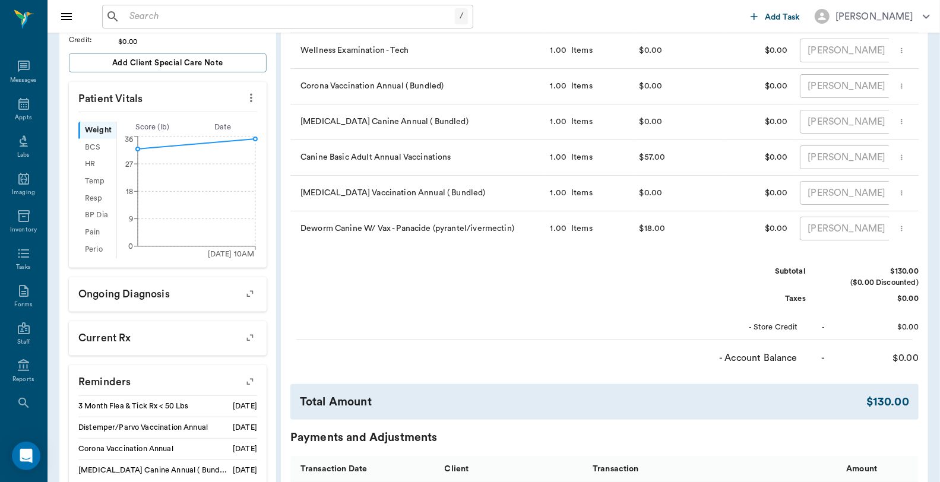
scroll to position [22, 0]
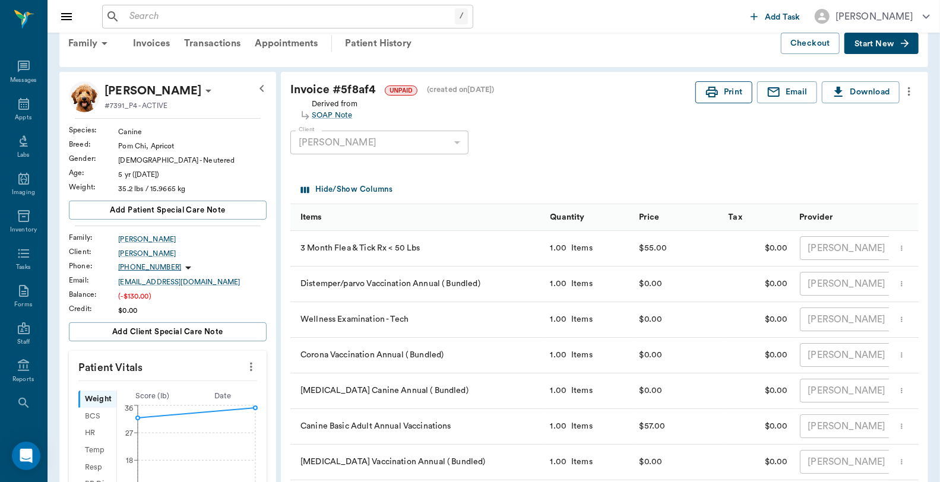
click at [721, 96] on button "Print" at bounding box center [723, 92] width 57 height 22
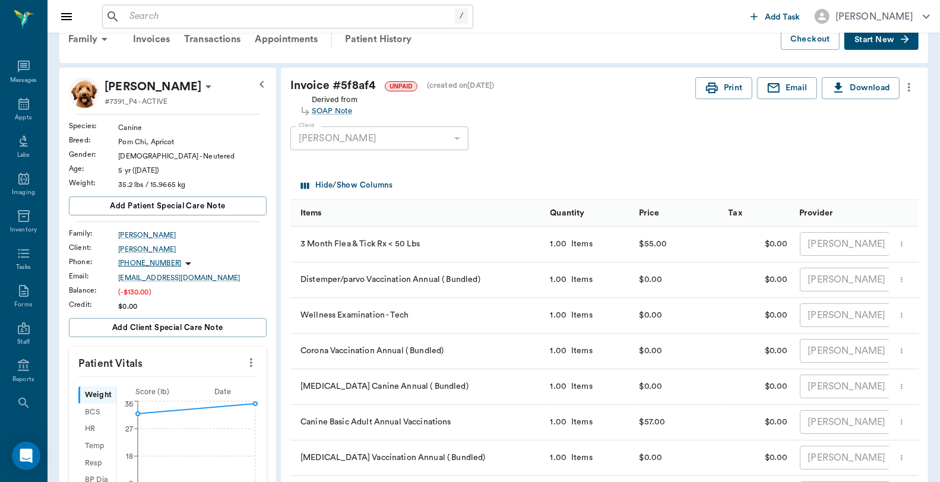
scroll to position [0, 0]
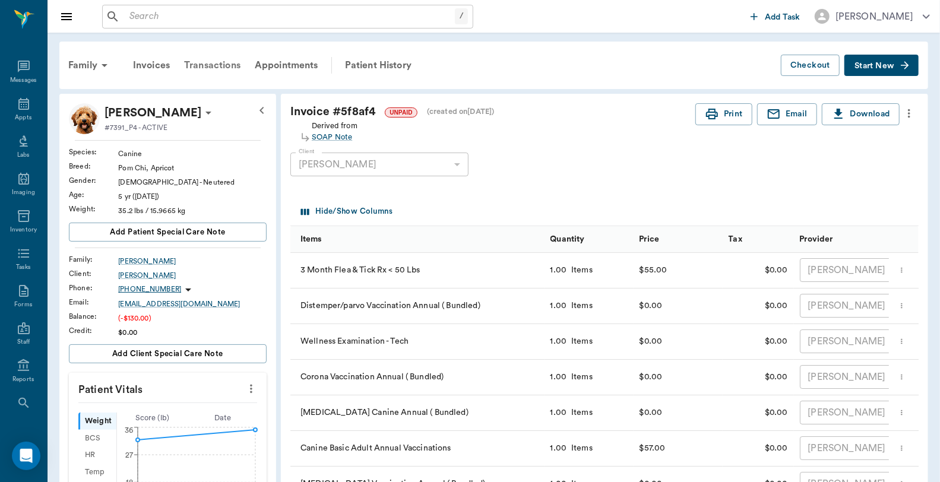
click at [218, 66] on div "Transactions" at bounding box center [212, 65] width 71 height 28
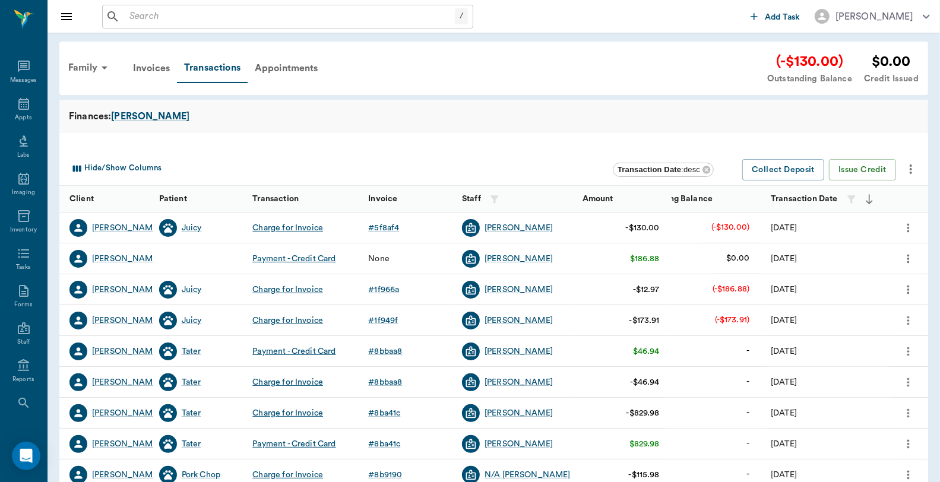
click at [312, 228] on div "Charge for Invoice" at bounding box center [287, 228] width 71 height 12
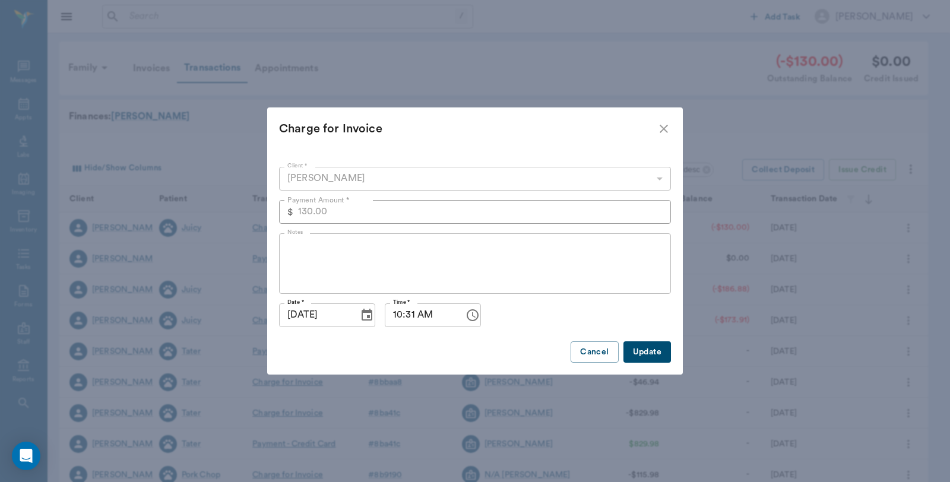
click at [651, 131] on div "Charge for Invoice" at bounding box center [468, 128] width 378 height 19
click at [662, 125] on icon "close" at bounding box center [664, 129] width 14 height 14
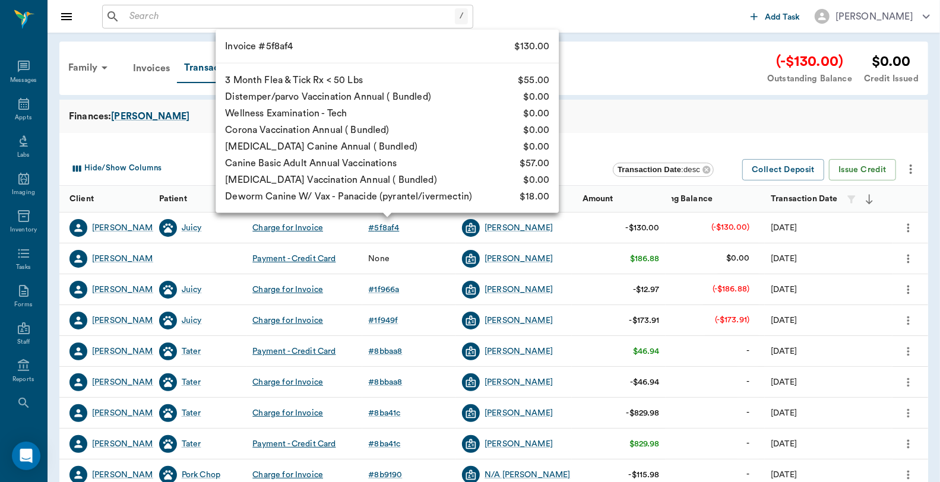
click at [391, 223] on div "# 5f8af4" at bounding box center [383, 228] width 31 height 12
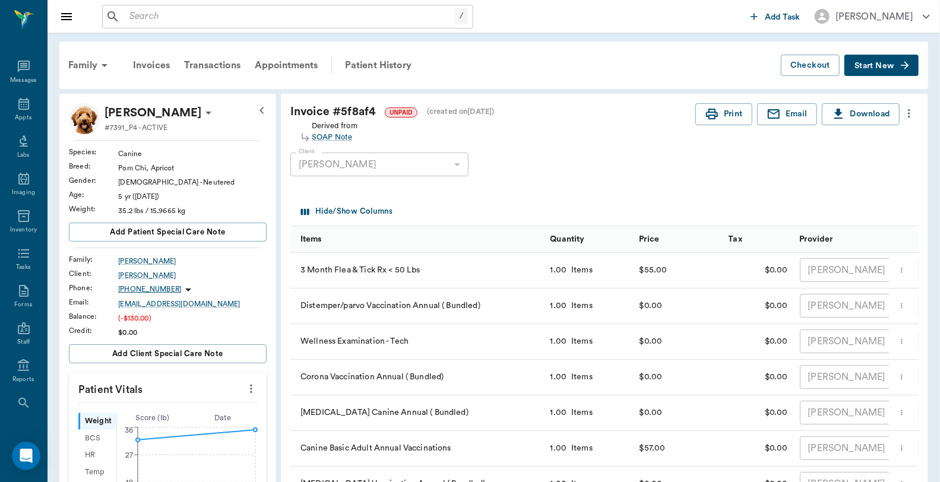
click at [908, 111] on icon "more" at bounding box center [908, 113] width 13 height 14
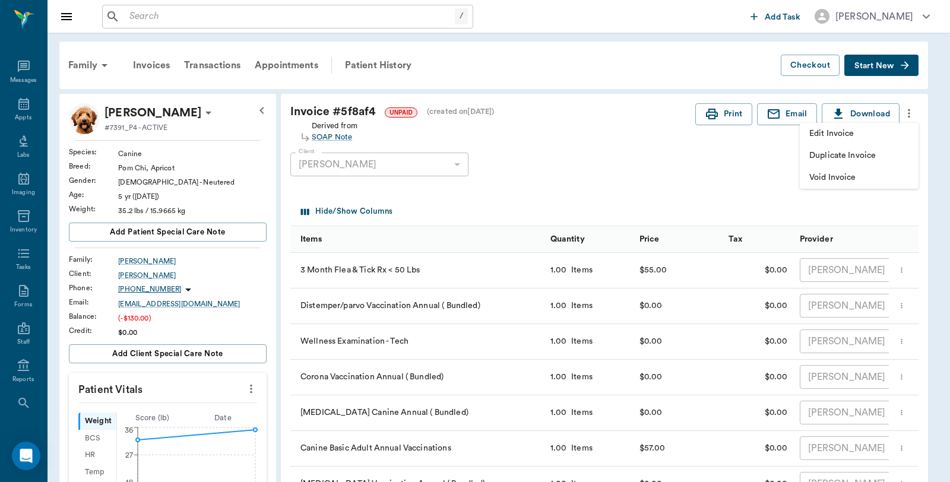
click at [853, 181] on span "Void Invoice" at bounding box center [859, 178] width 100 height 12
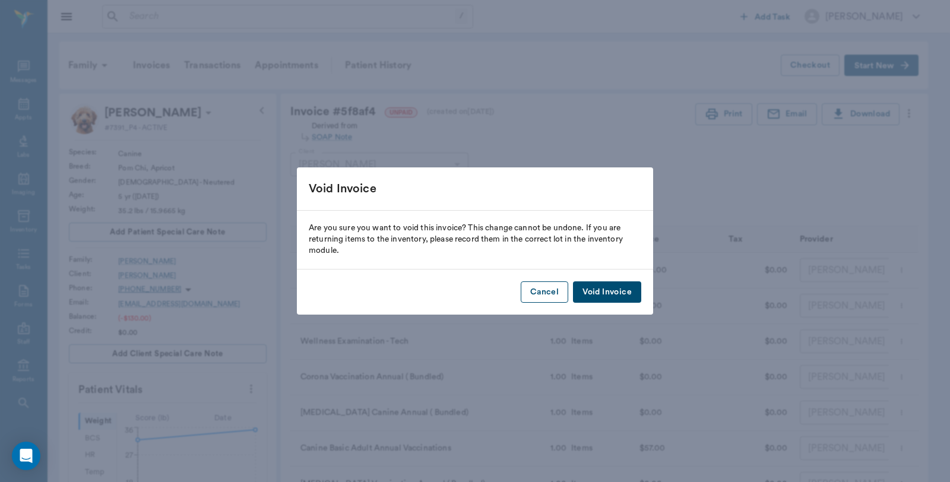
click at [542, 289] on button "Cancel" at bounding box center [544, 292] width 47 height 22
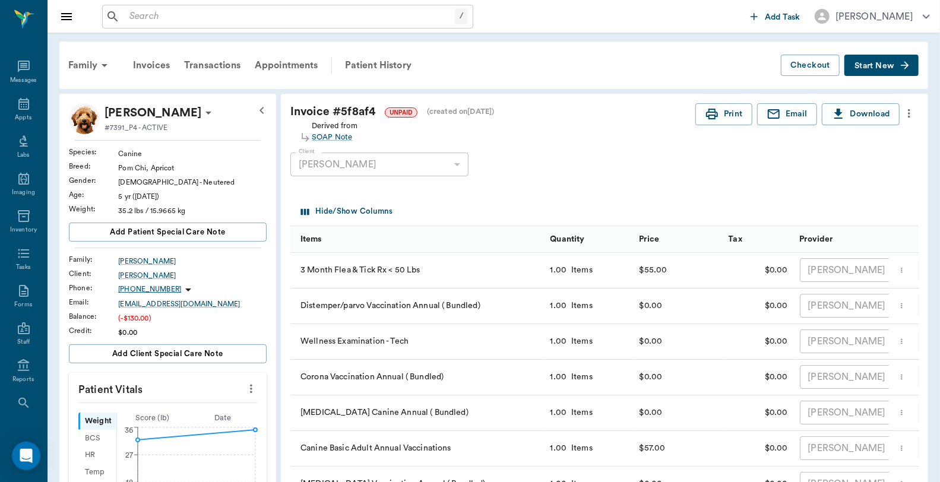
click at [910, 115] on icon "more" at bounding box center [908, 113] width 13 height 14
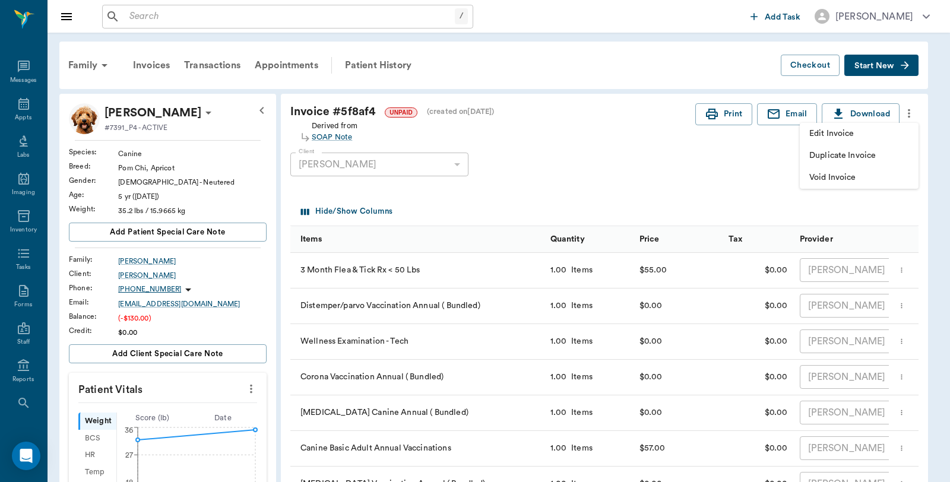
click at [845, 133] on span "Edit Invoice" at bounding box center [859, 134] width 100 height 12
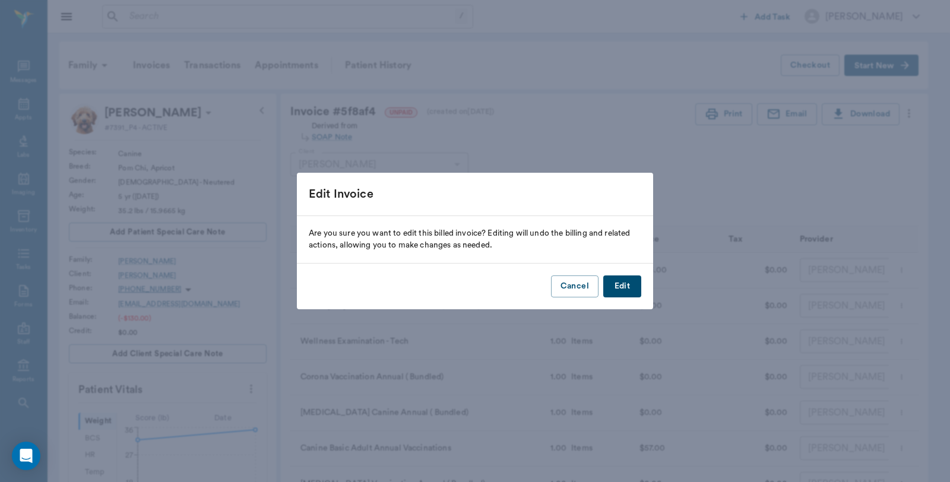
click at [626, 286] on button "Edit" at bounding box center [622, 286] width 38 height 22
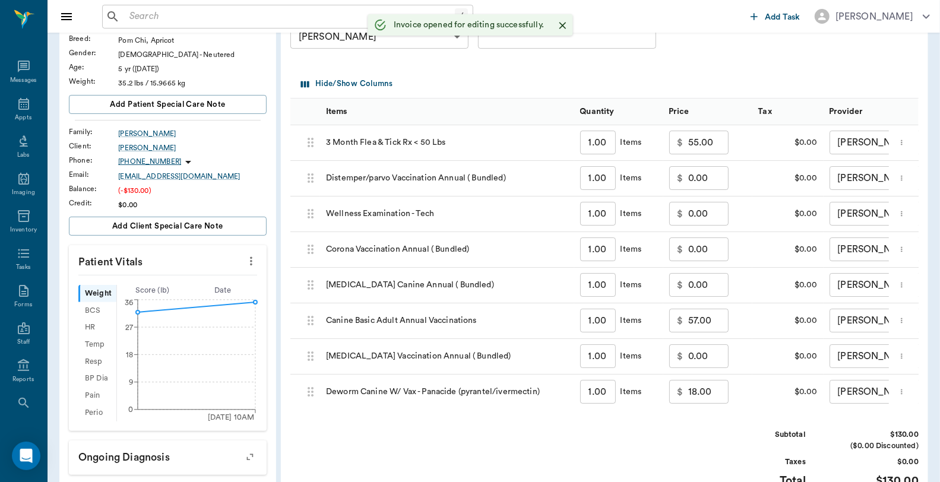
scroll to position [66, 0]
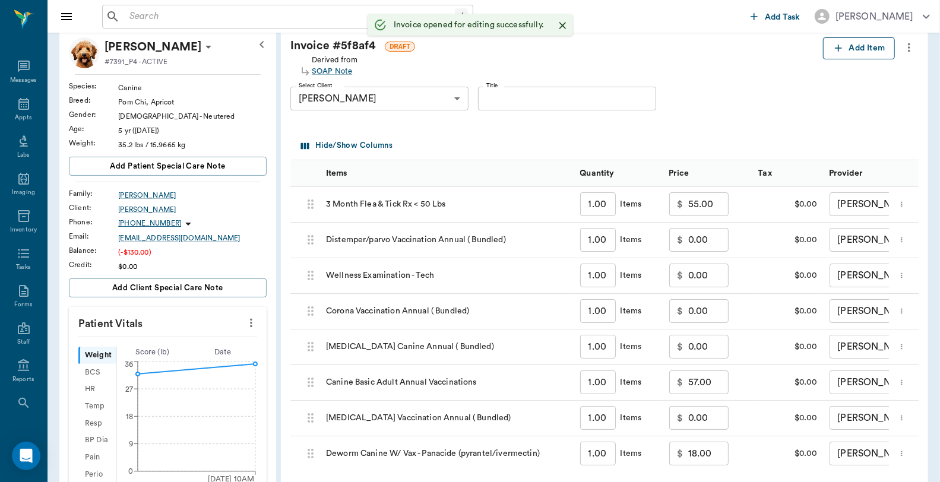
click at [861, 45] on button "Add Item" at bounding box center [859, 48] width 72 height 22
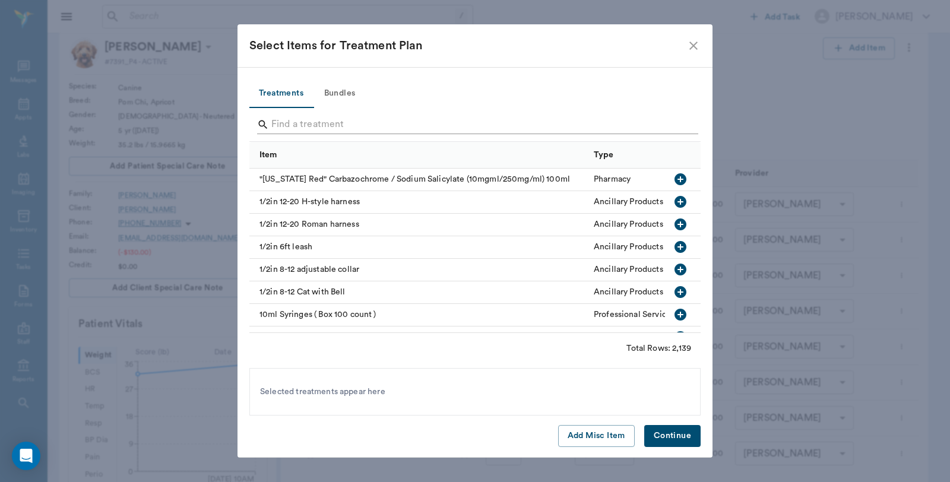
click at [341, 120] on input "Search" at bounding box center [475, 124] width 409 height 19
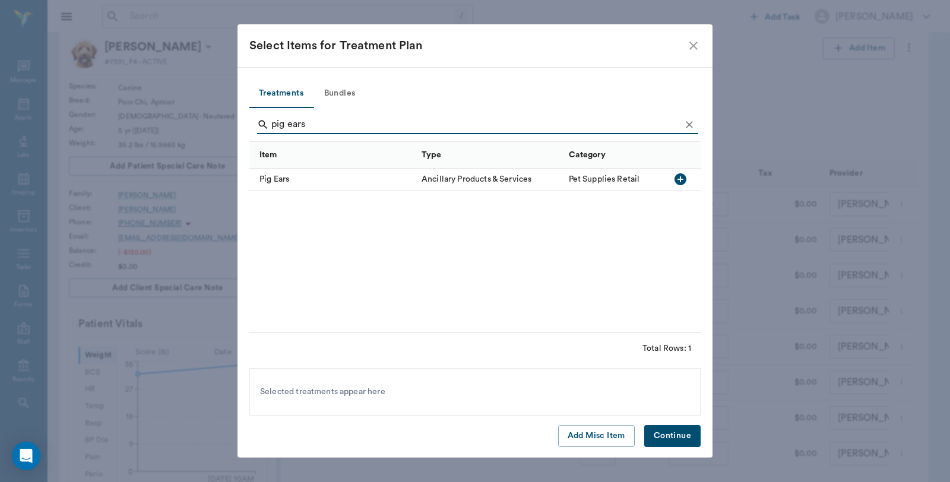
type input "pig ears"
click at [414, 179] on div "Pig Ears" at bounding box center [332, 180] width 166 height 23
click at [680, 430] on button "Continue" at bounding box center [672, 436] width 56 height 22
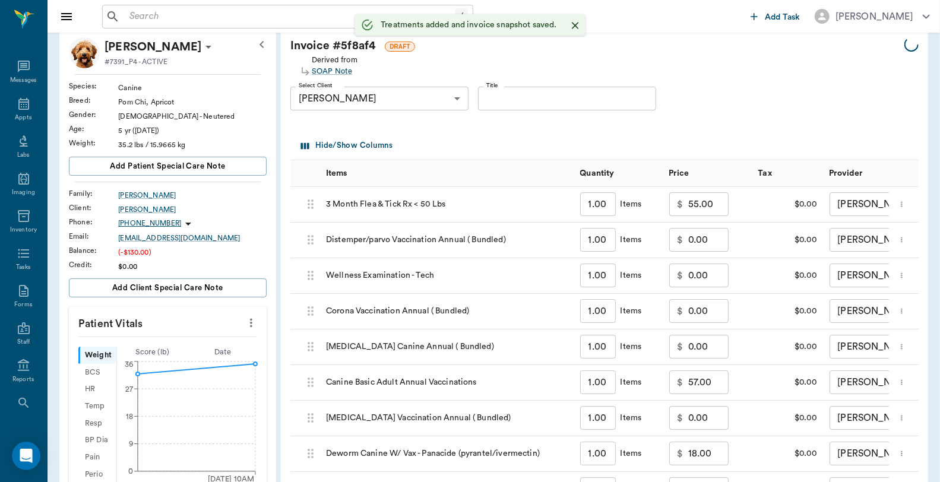
type input "1.00"
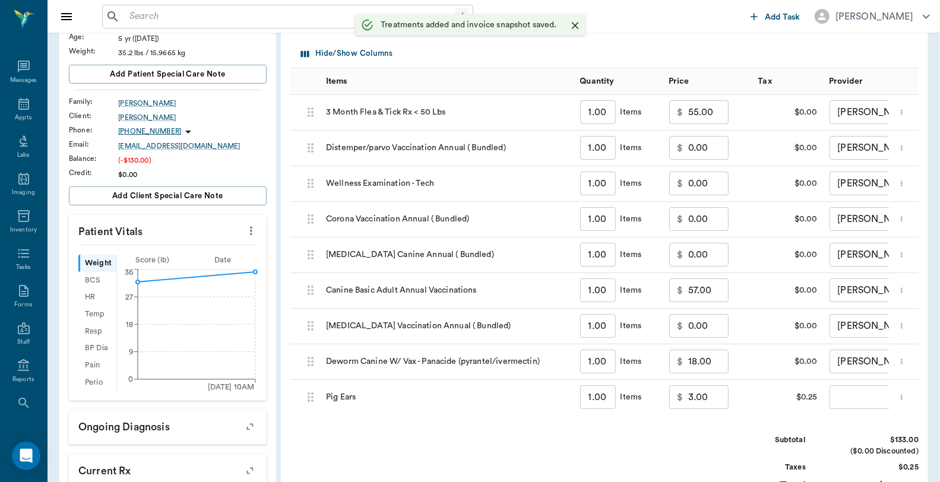
scroll to position [404, 0]
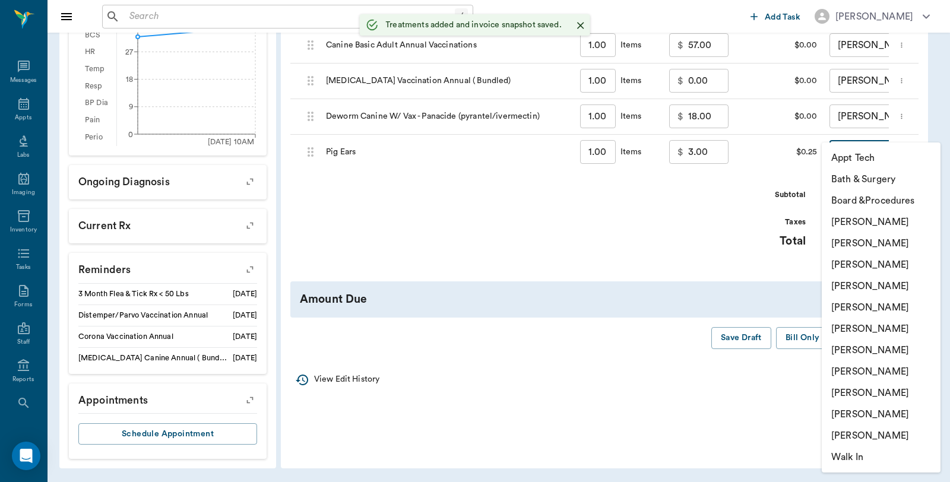
click at [861, 154] on body "/ ​ Add Task Dr. Bert Ellsworth Nectar Messages Appts Labs Imaging Inventory Ta…" at bounding box center [475, 39] width 950 height 885
click at [863, 220] on li "[PERSON_NAME]" at bounding box center [881, 221] width 119 height 21
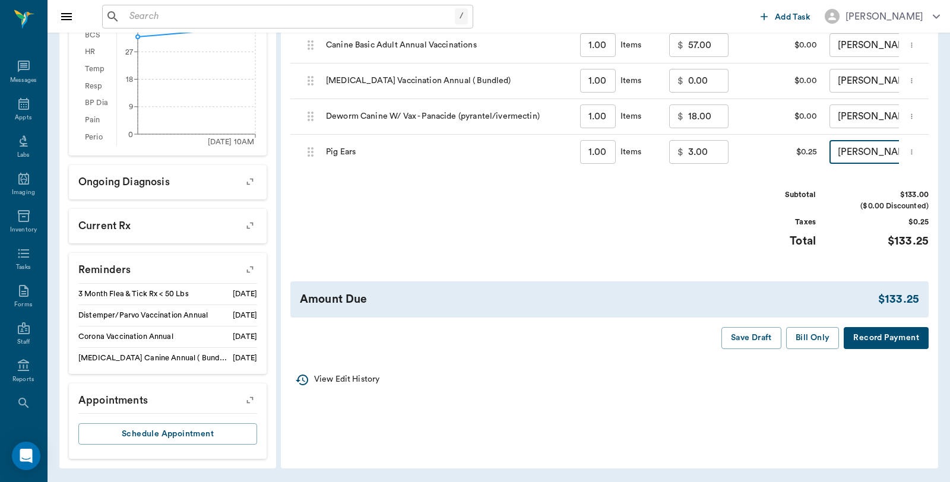
type input "none-6899ea08ed37b777db10de45"
click at [610, 153] on input "1.00" at bounding box center [598, 152] width 36 height 24
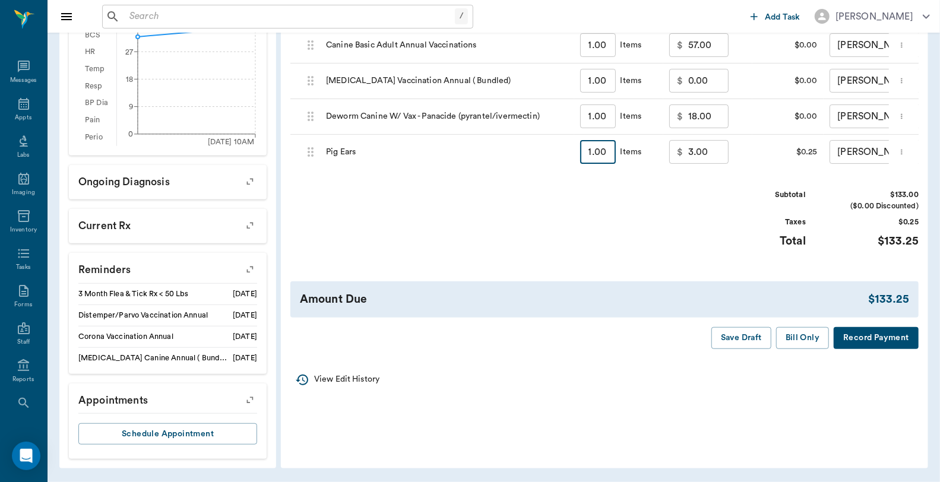
type input "3"
type input "9.00"
click at [802, 349] on button "Bill Only" at bounding box center [802, 338] width 53 height 22
type input "3.00"
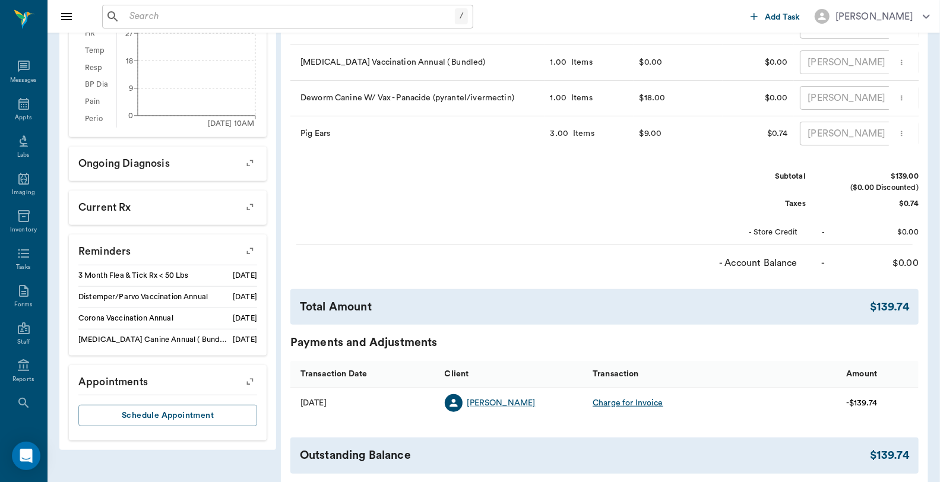
scroll to position [256, 0]
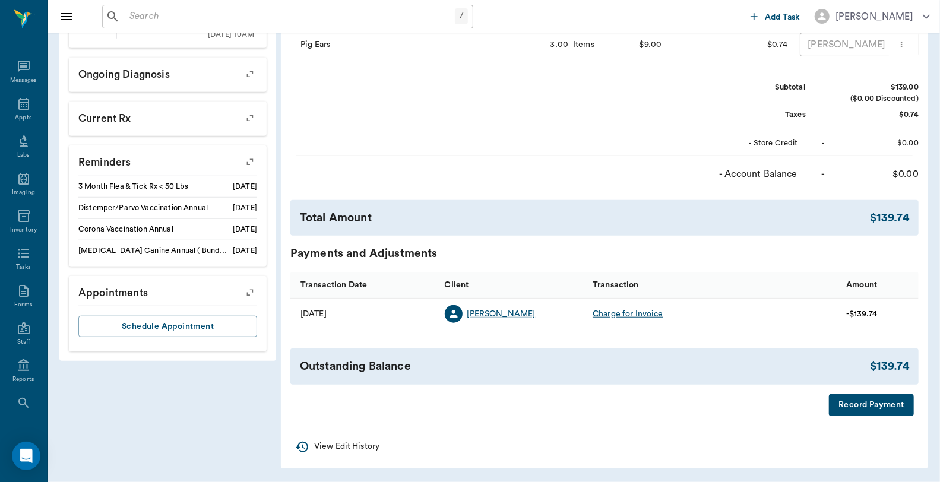
click at [844, 410] on button "Record Payment" at bounding box center [871, 405] width 85 height 22
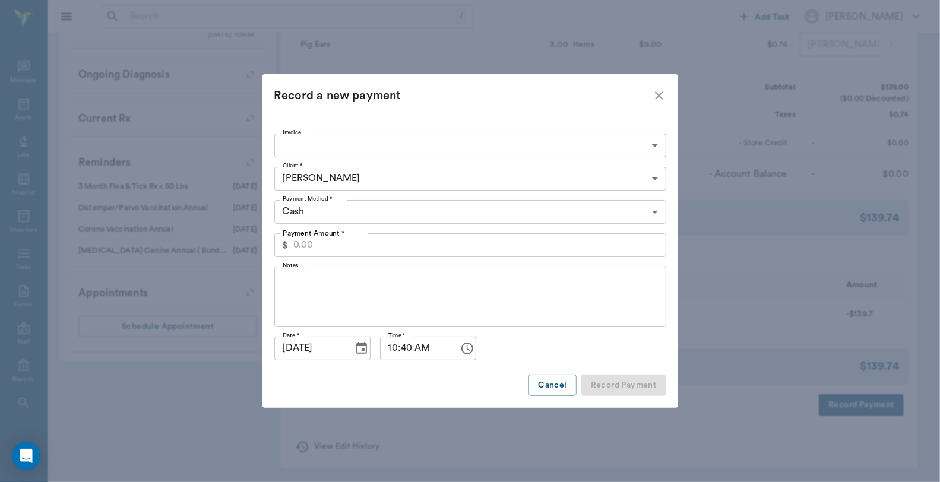
type input "68d6b1c3fd7ed29a425f8af4"
type input "139.74"
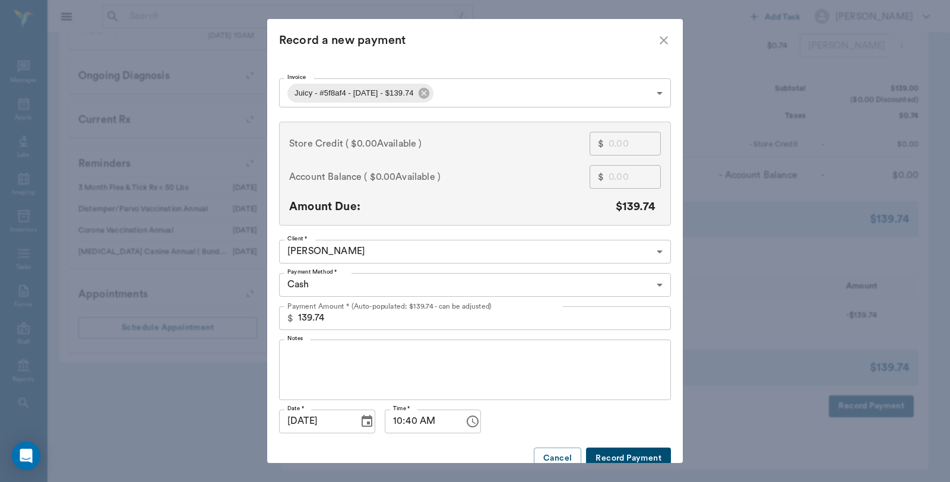
scroll to position [519, 0]
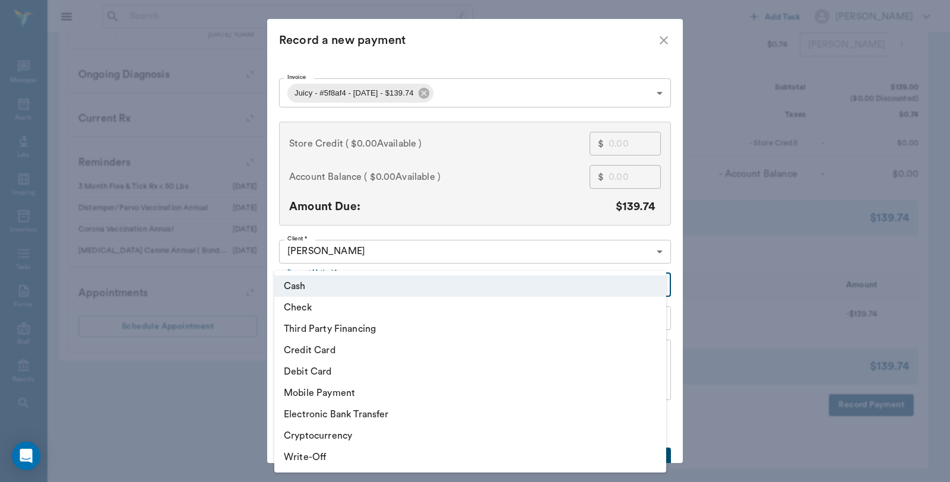
click at [318, 369] on li "Debit Card" at bounding box center [470, 371] width 392 height 21
type input "DEBIT_CARD"
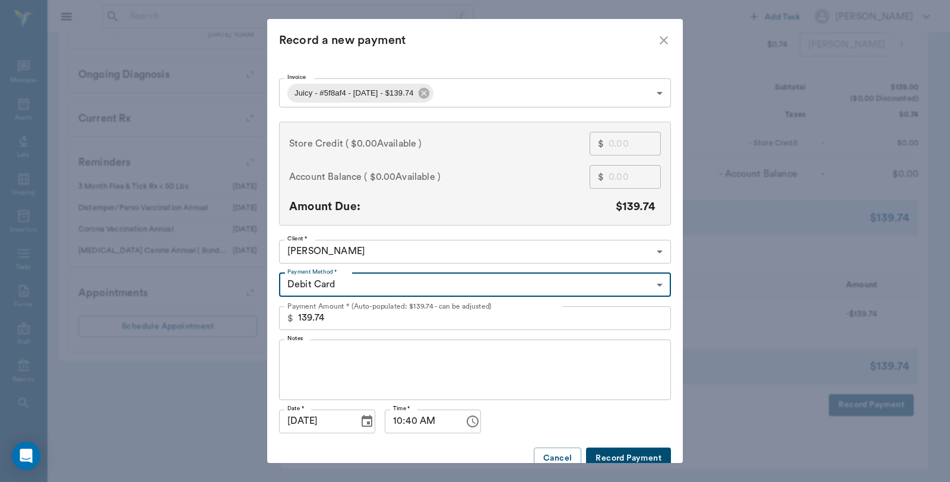
click at [637, 456] on button "Record Payment" at bounding box center [628, 459] width 85 height 22
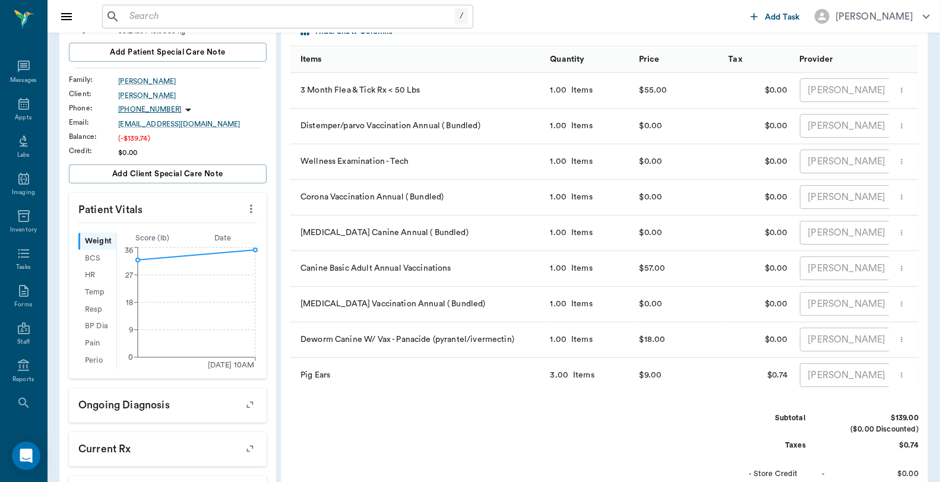
scroll to position [0, 0]
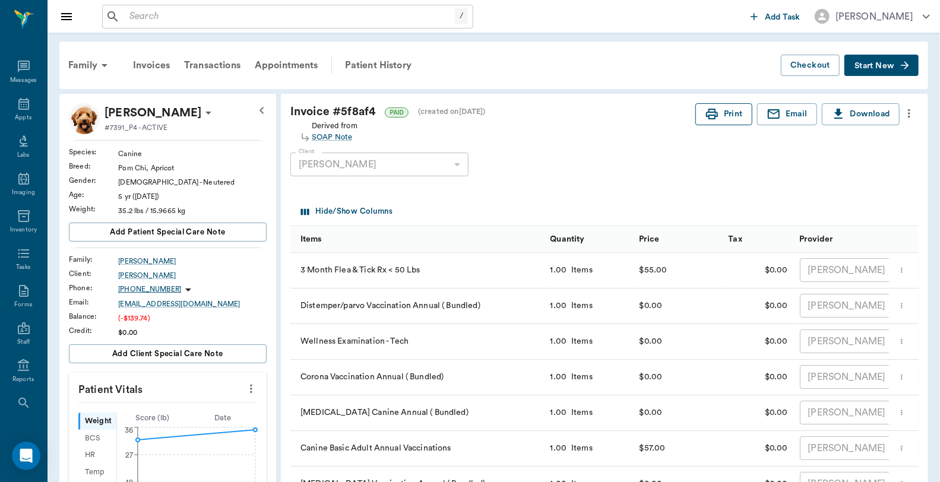
click at [716, 114] on icon "button" at bounding box center [712, 114] width 12 height 11
click at [18, 114] on div "Appts" at bounding box center [23, 117] width 17 height 9
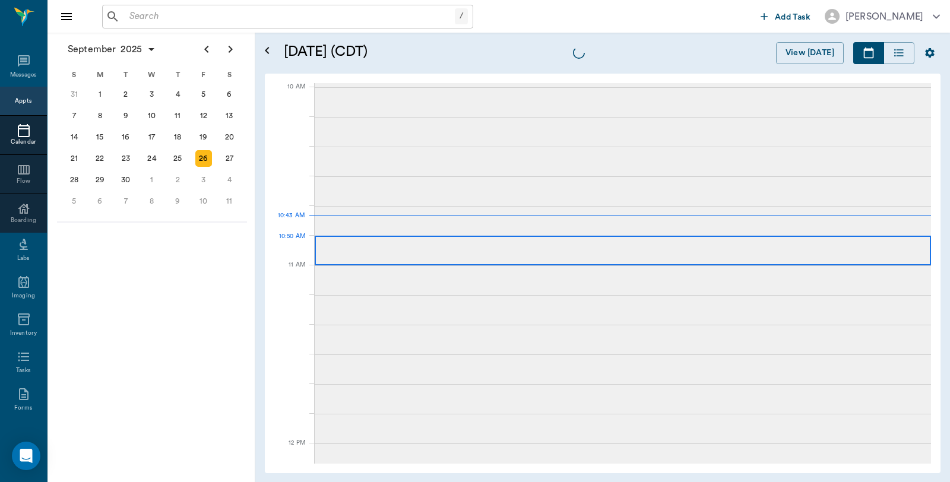
scroll to position [356, 0]
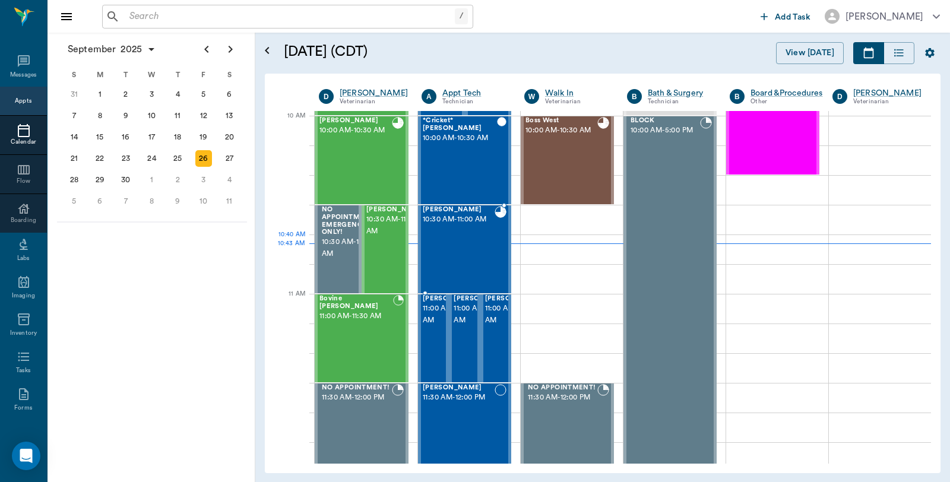
click at [465, 242] on div "[PERSON_NAME] 10:30 AM - 11:00 AM" at bounding box center [459, 249] width 72 height 87
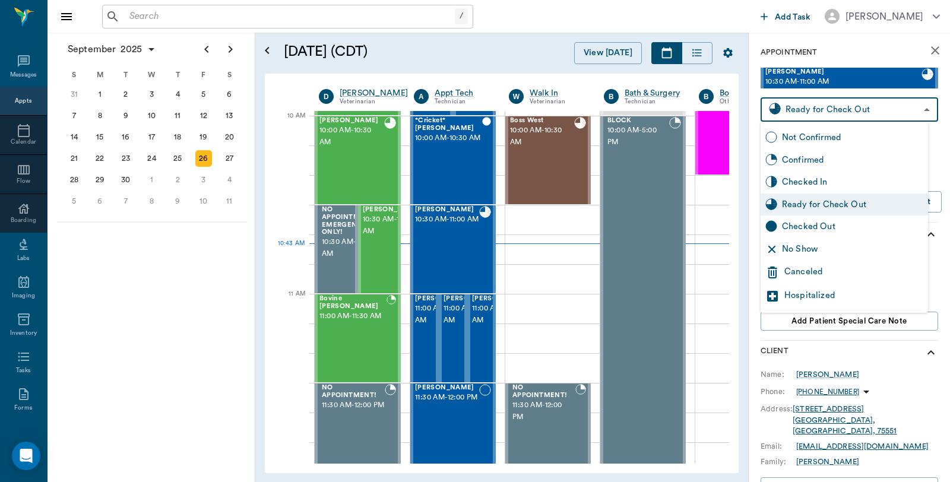
click at [901, 108] on body "/ ​ Add Task Dr. Bert Ellsworth Nectar Messages Appts Calendar Flow Boarding La…" at bounding box center [475, 241] width 950 height 482
click at [840, 227] on div "Checked Out" at bounding box center [852, 226] width 141 height 13
type input "CHECKED_OUT"
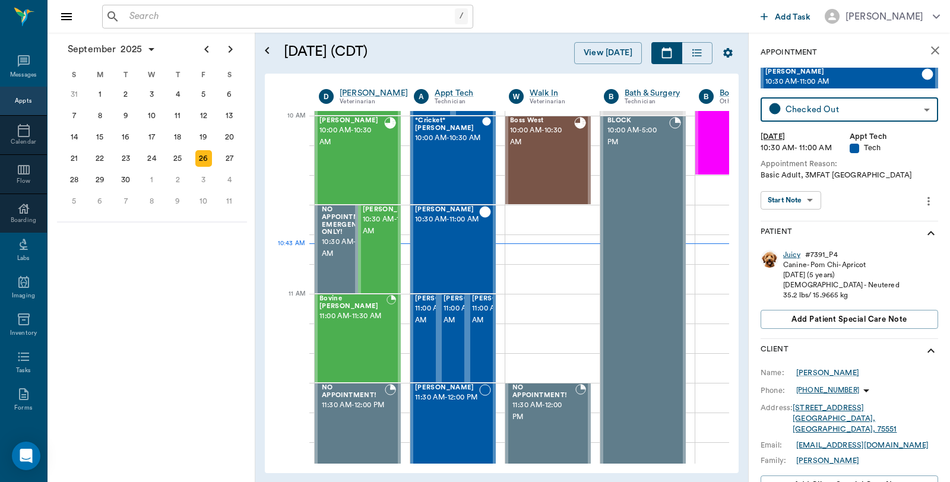
click at [794, 251] on div "Juicy" at bounding box center [791, 255] width 17 height 10
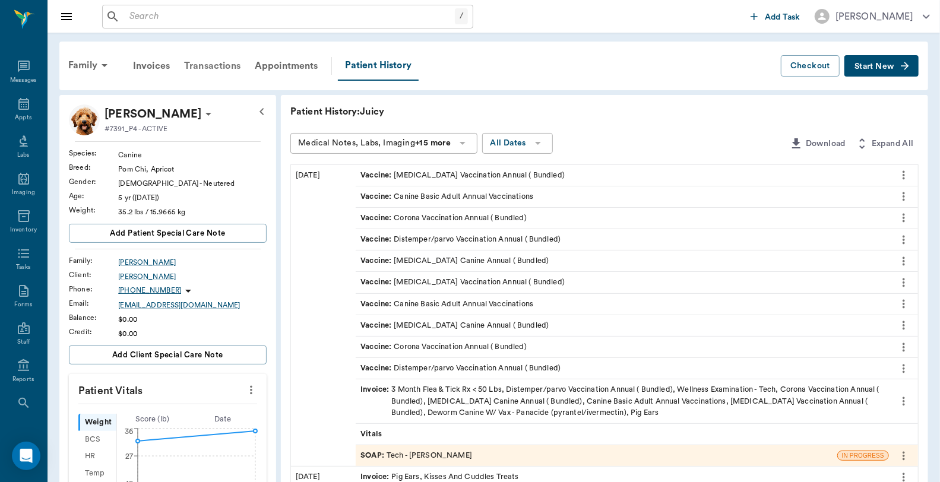
click at [229, 64] on div "Transactions" at bounding box center [212, 66] width 71 height 28
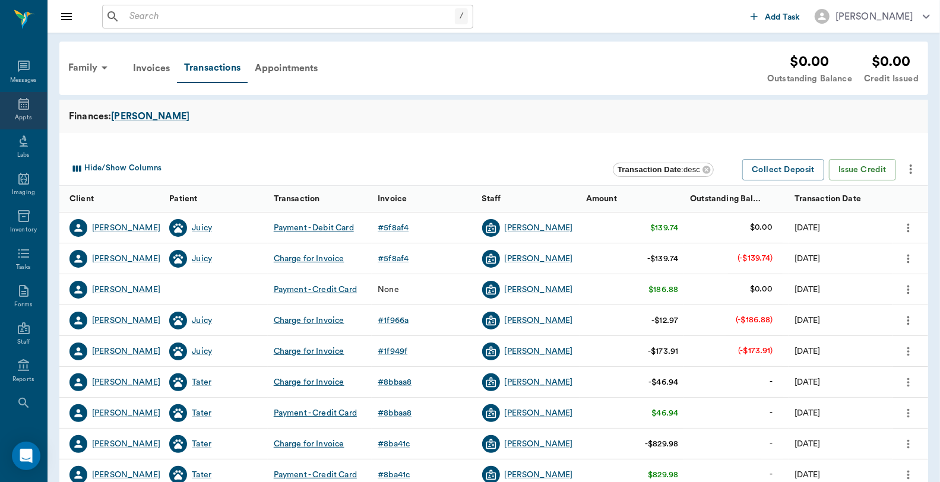
click at [19, 109] on icon at bounding box center [23, 104] width 11 height 12
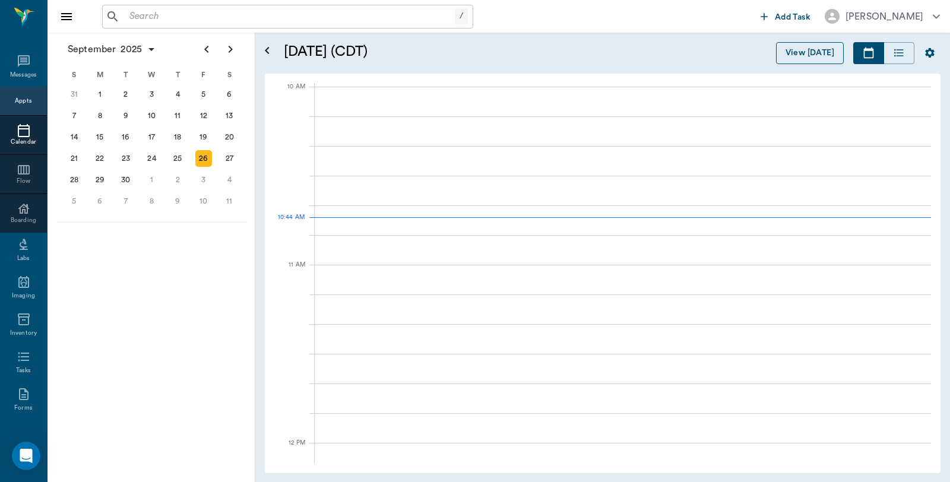
scroll to position [357, 0]
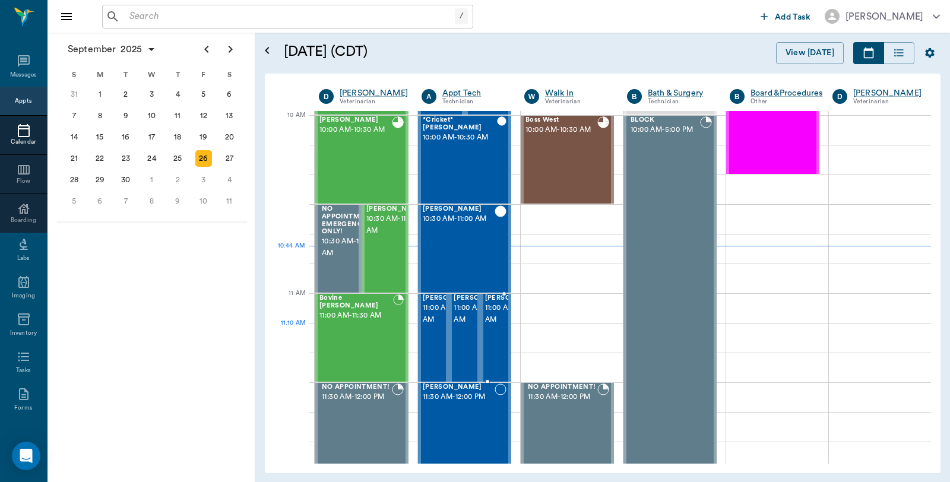
click at [496, 326] on span "11:00 AM - 11:30 AM" at bounding box center [514, 314] width 59 height 24
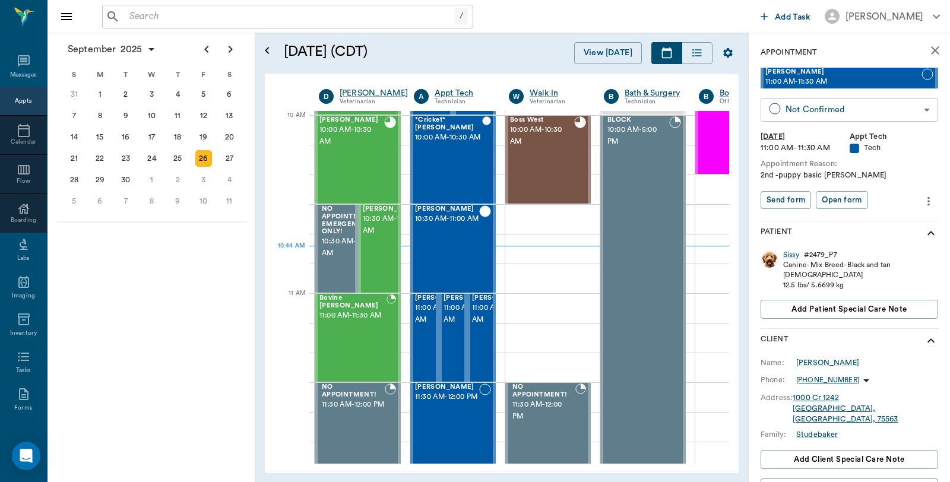
click at [839, 113] on body "/ ​ Add Task Dr. Bert Ellsworth Nectar Messages Appts Calendar Flow Boarding La…" at bounding box center [475, 241] width 950 height 482
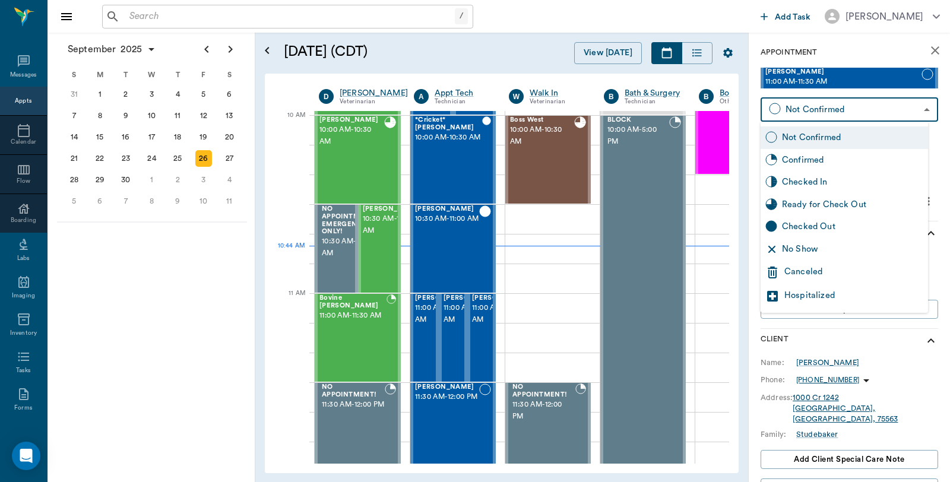
click at [822, 179] on div "Checked In" at bounding box center [852, 182] width 141 height 13
type input "CHECKED_IN"
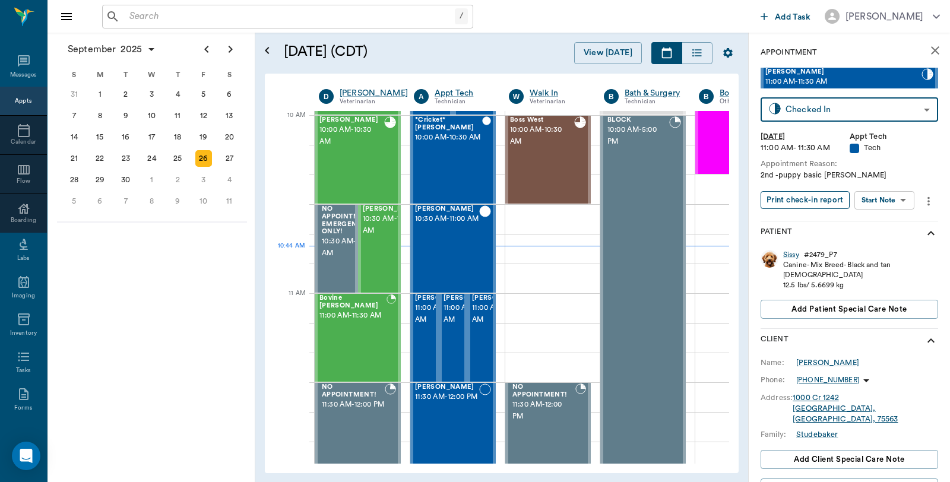
click at [819, 202] on button "Print check-in report" at bounding box center [804, 200] width 89 height 18
click at [487, 324] on span "11:00 AM - 11:30 AM" at bounding box center [501, 314] width 59 height 24
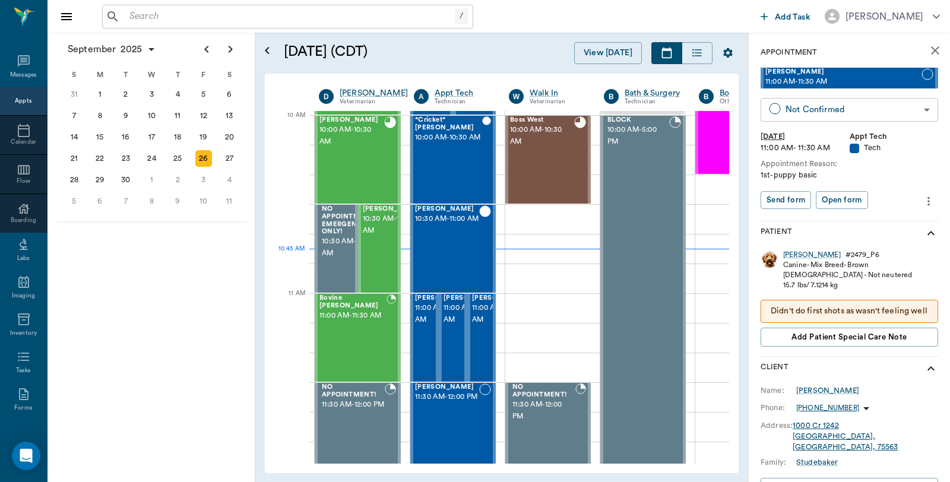
click at [871, 109] on body "/ ​ Add Task Dr. Bert Ellsworth Nectar Messages Appts Calendar Flow Boarding La…" at bounding box center [475, 241] width 950 height 482
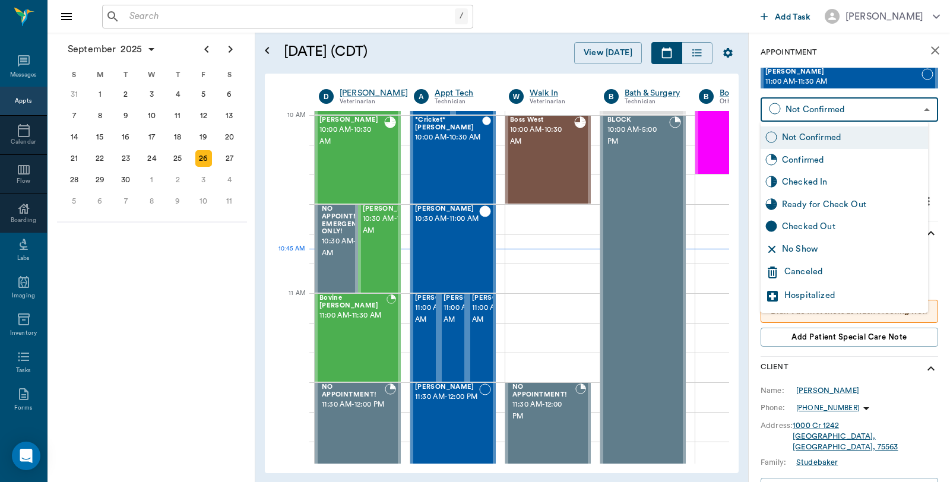
click at [801, 275] on div "Canceled" at bounding box center [853, 272] width 139 height 14
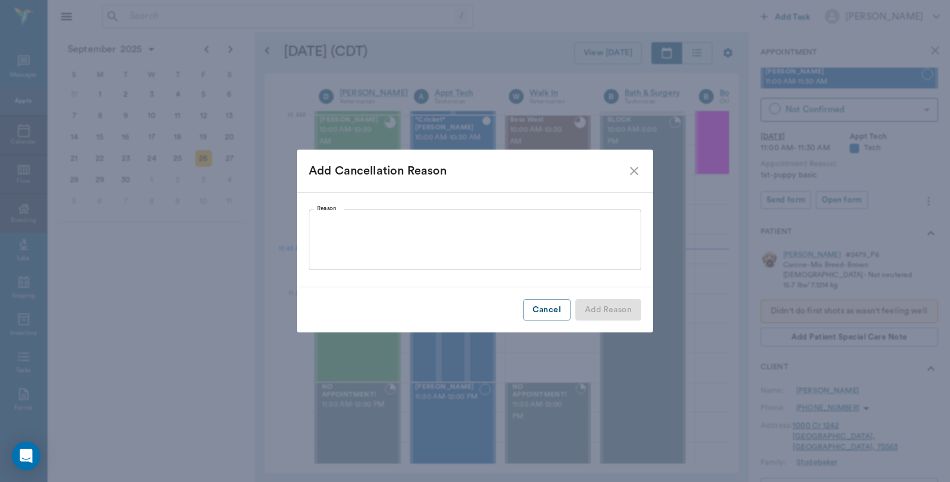
click at [386, 229] on textarea "Reason" at bounding box center [475, 239] width 316 height 41
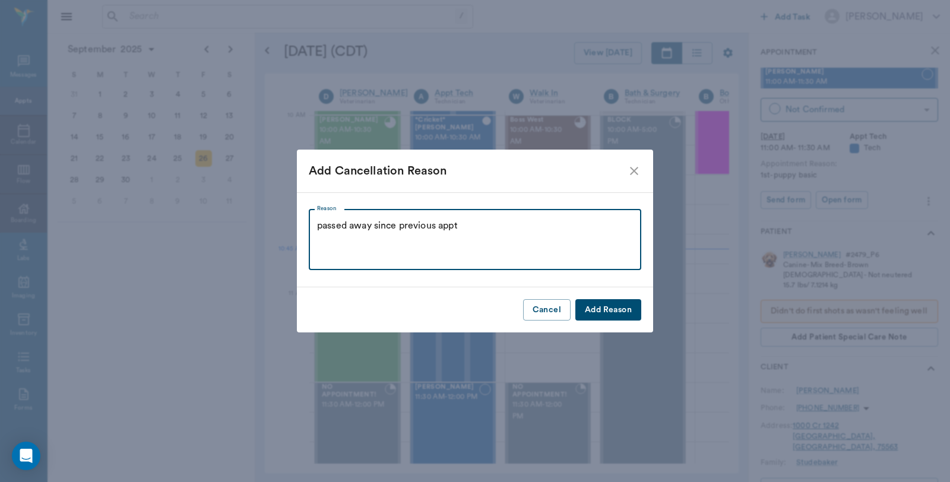
type textarea "passed away since previous appt"
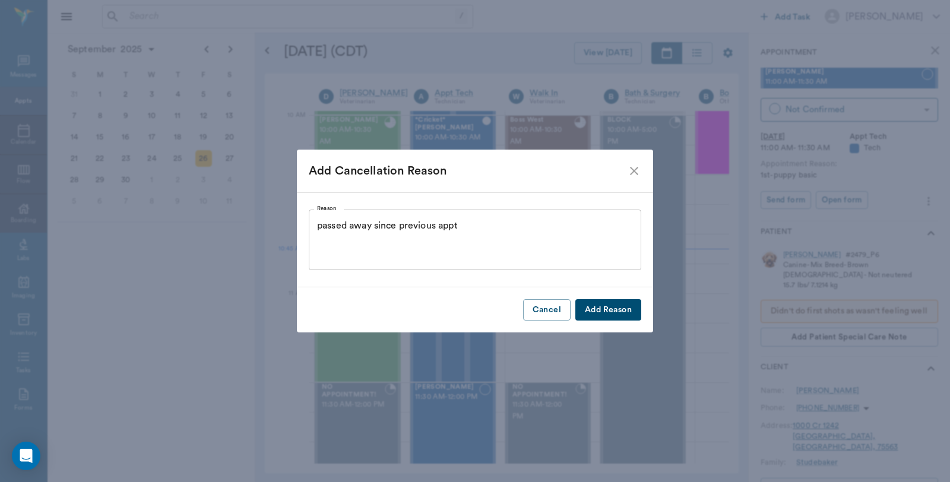
click at [619, 303] on button "Add Reason" at bounding box center [608, 310] width 66 height 22
type input "CANCELED"
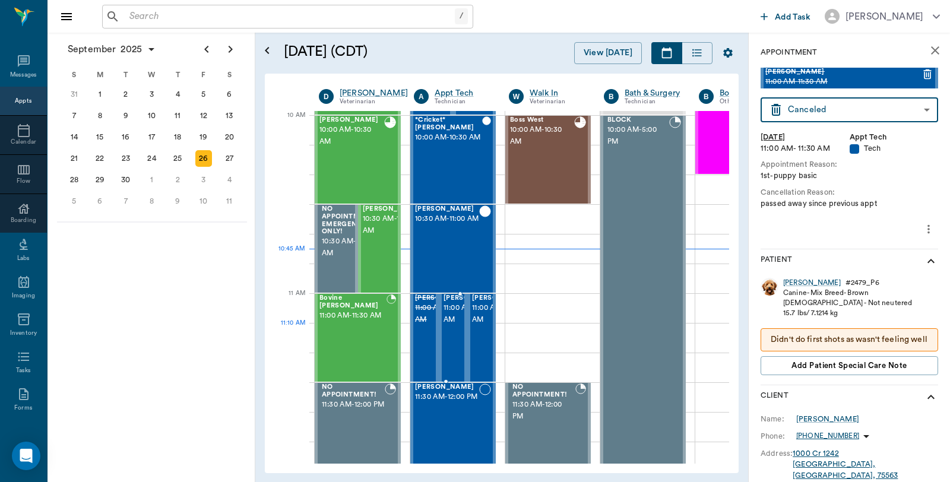
click at [452, 326] on span "11:00 AM - 11:30 AM" at bounding box center [472, 314] width 59 height 24
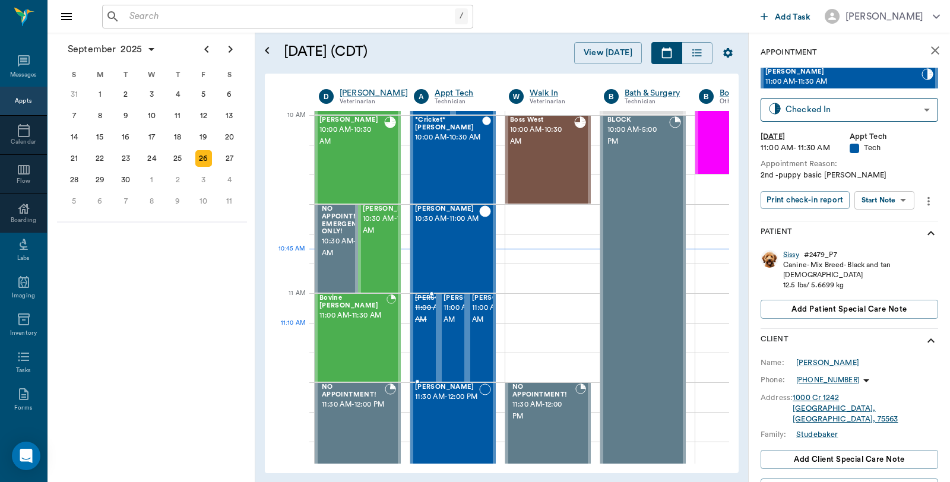
click at [428, 324] on span "11:00 AM - 11:30 AM" at bounding box center [444, 314] width 59 height 24
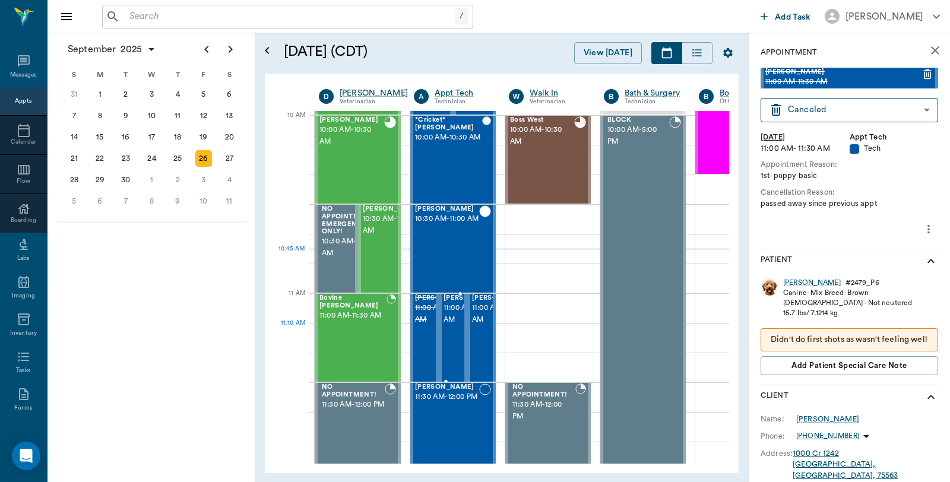
click at [453, 325] on span "11:00 AM - 11:30 AM" at bounding box center [472, 314] width 59 height 24
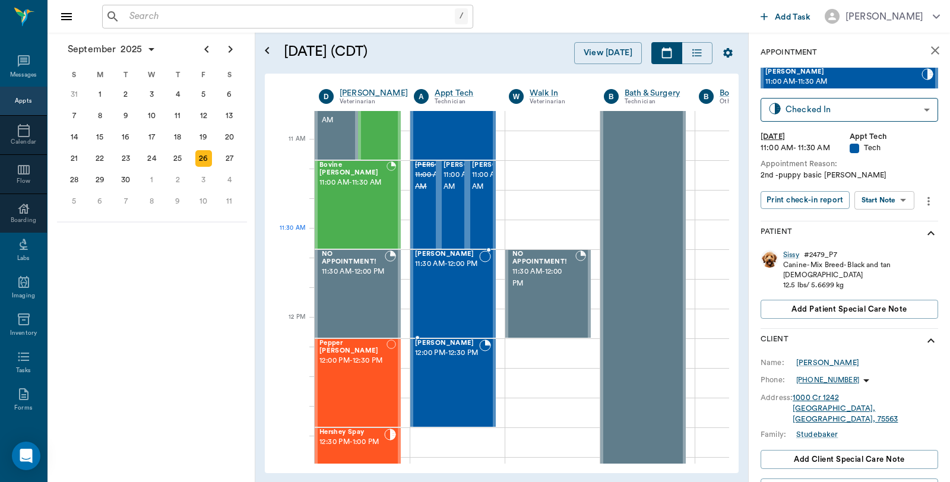
scroll to position [489, 0]
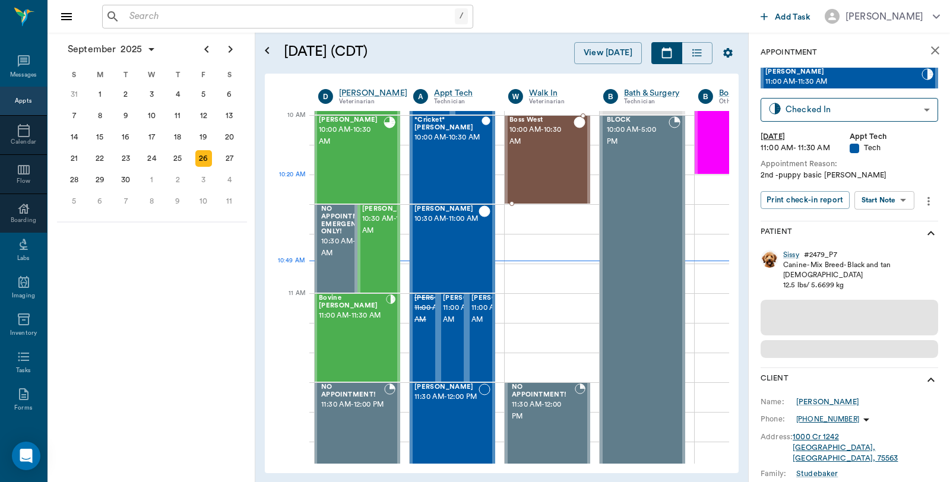
scroll to position [357, 1]
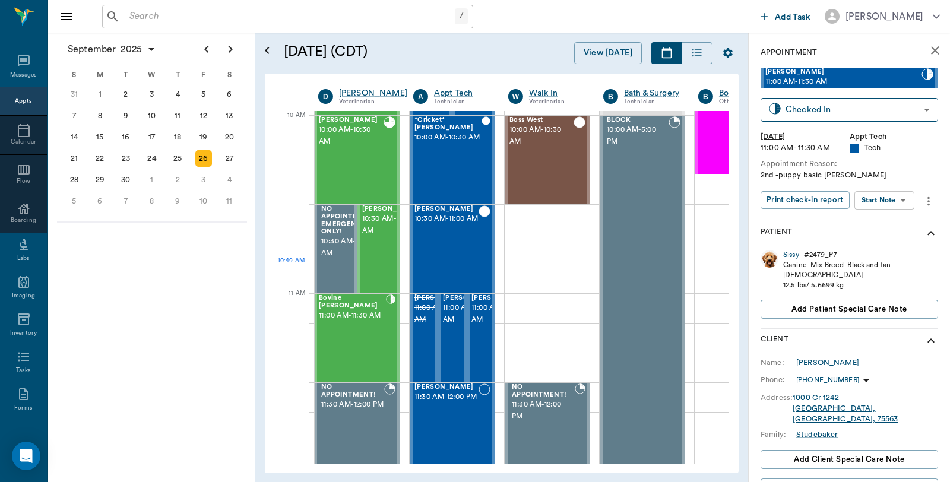
click at [928, 52] on icon "close" at bounding box center [935, 50] width 14 height 14
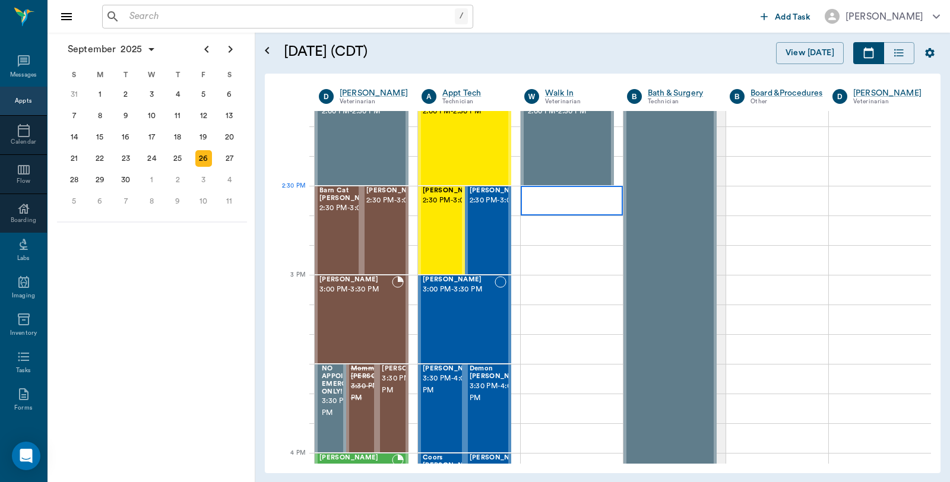
scroll to position [1121, 0]
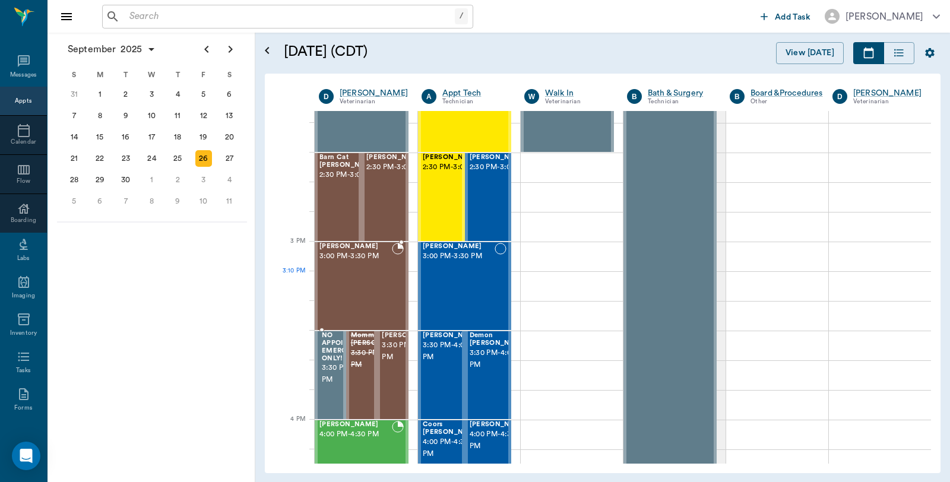
click at [399, 273] on div at bounding box center [398, 286] width 12 height 87
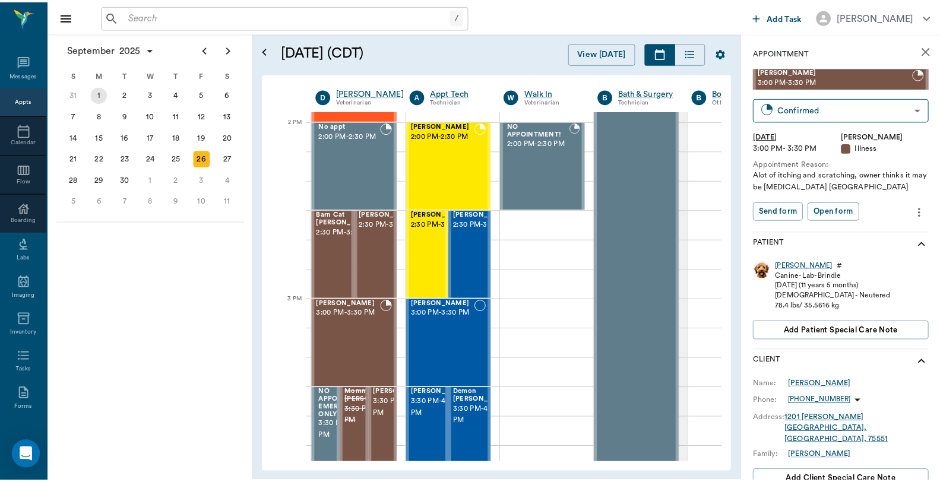
scroll to position [1055, 0]
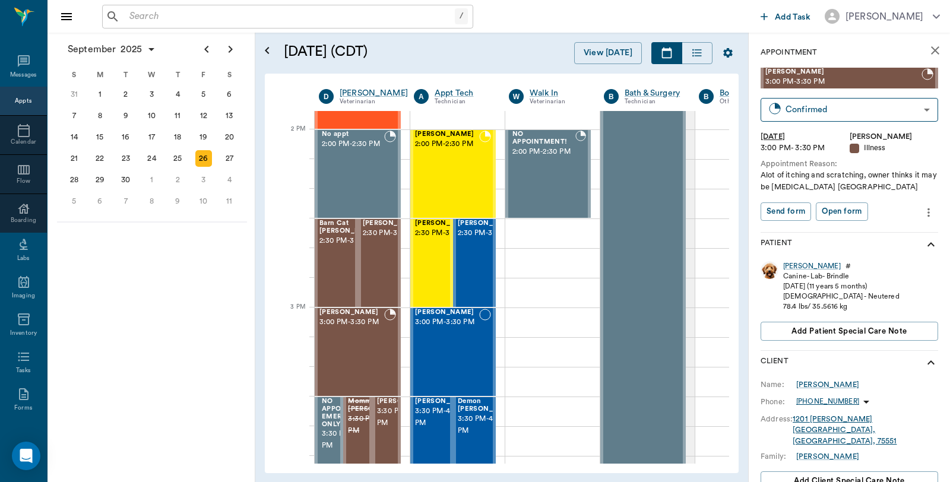
click at [180, 14] on input "text" at bounding box center [290, 16] width 330 height 17
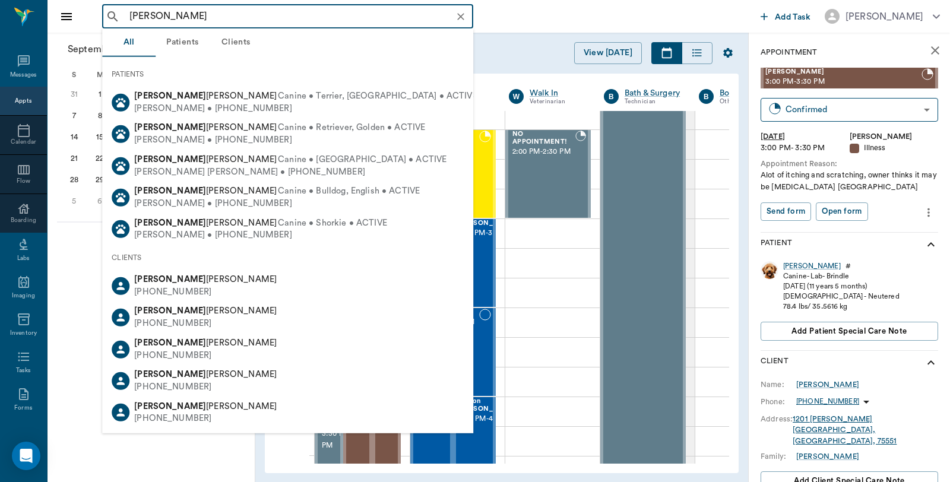
drag, startPoint x: 155, startPoint y: 14, endPoint x: 96, endPoint y: 18, distance: 59.6
click at [96, 18] on div "[PERSON_NAME] ​ Add Task [PERSON_NAME]" at bounding box center [498, 16] width 902 height 33
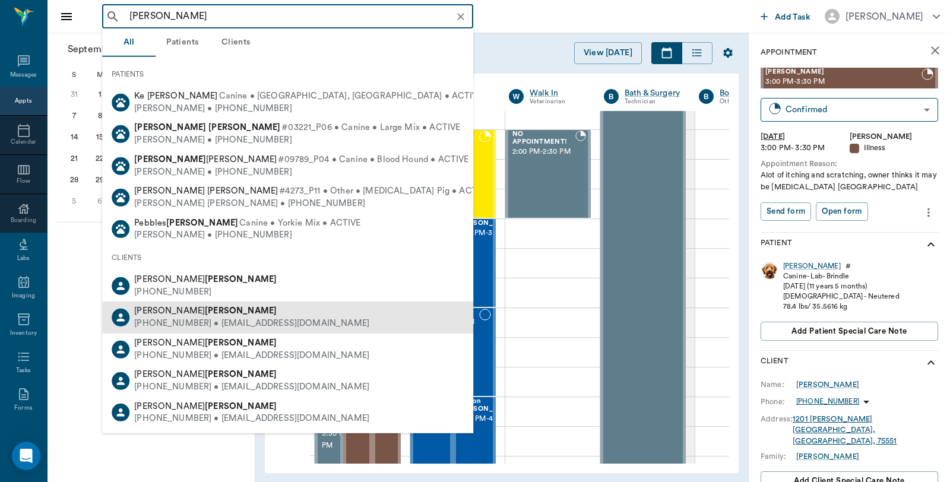
click at [205, 315] on b "[PERSON_NAME]" at bounding box center [241, 310] width 72 height 9
type input "[PERSON_NAME]"
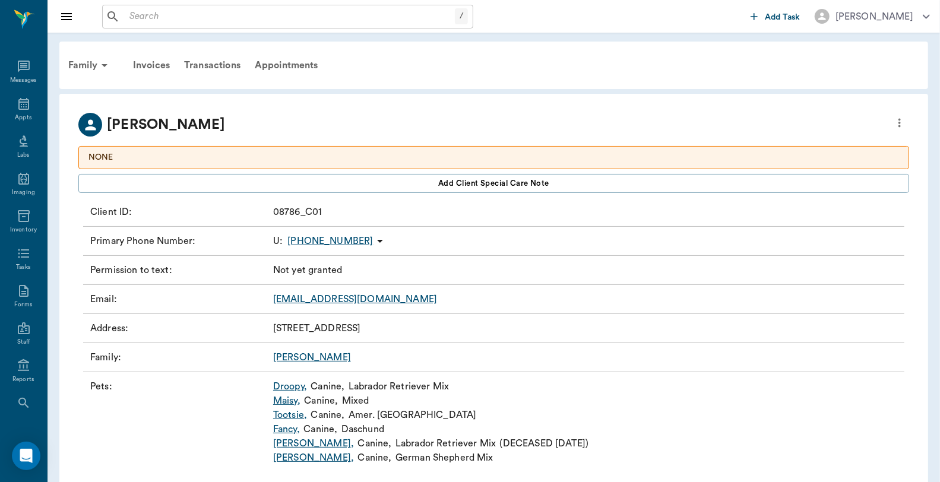
scroll to position [27, 0]
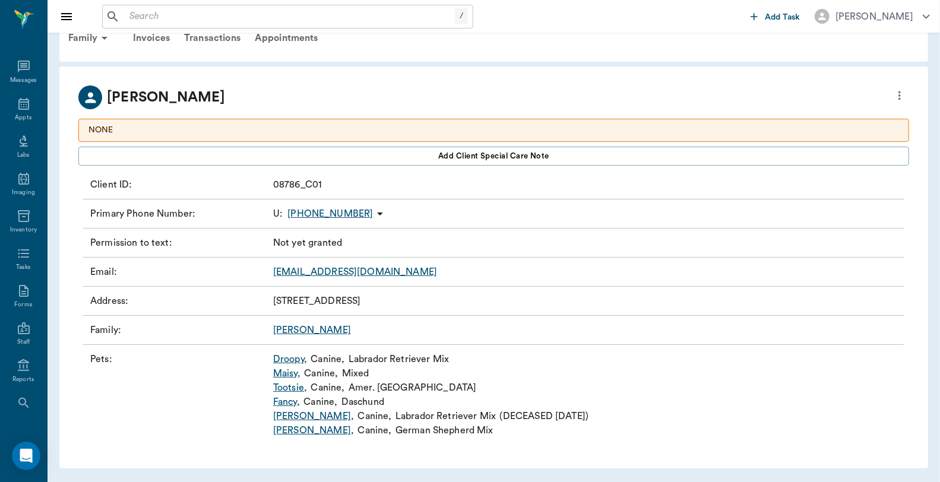
click at [286, 358] on link "Droopy ," at bounding box center [290, 359] width 34 height 14
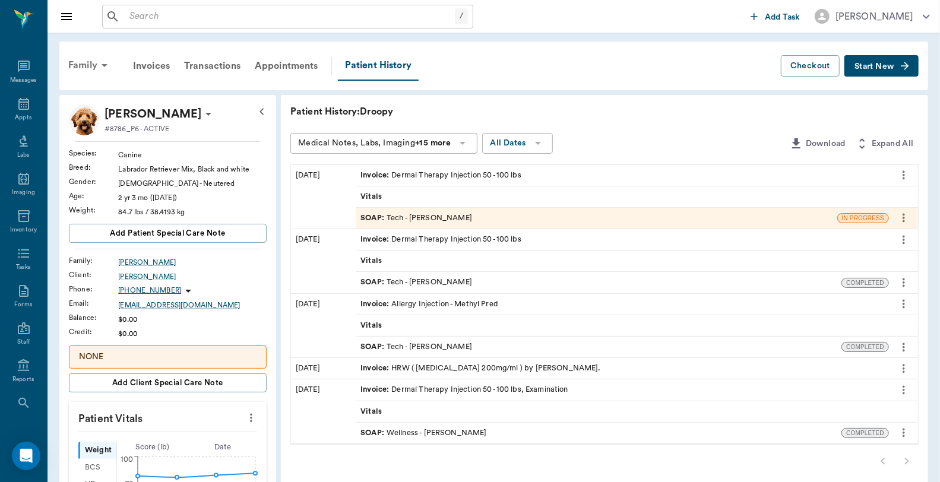
click at [90, 65] on div "Family" at bounding box center [90, 65] width 58 height 28
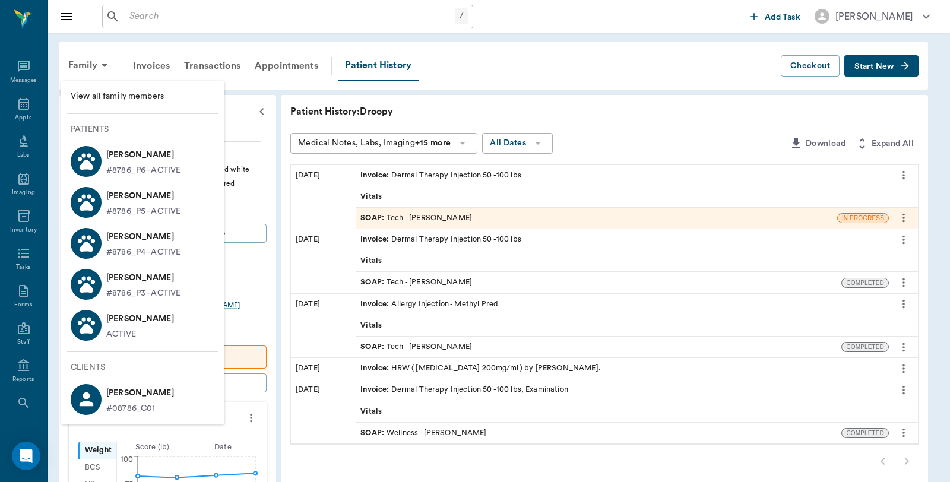
click at [94, 97] on span "View all family members" at bounding box center [143, 96] width 144 height 12
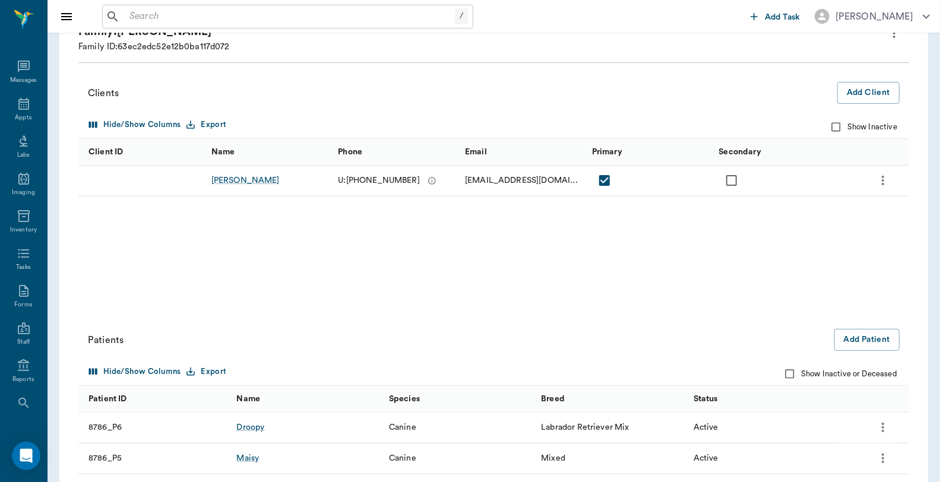
scroll to position [198, 0]
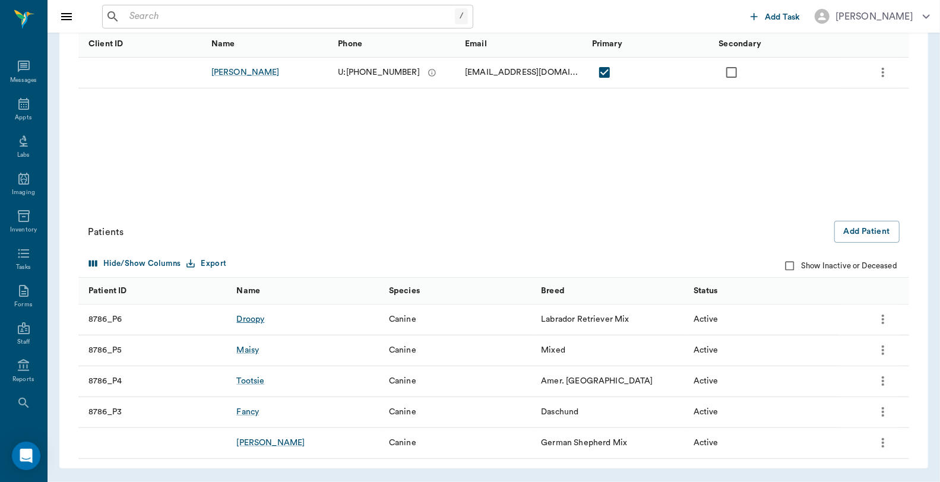
click at [251, 318] on div "Droopy" at bounding box center [250, 319] width 28 height 12
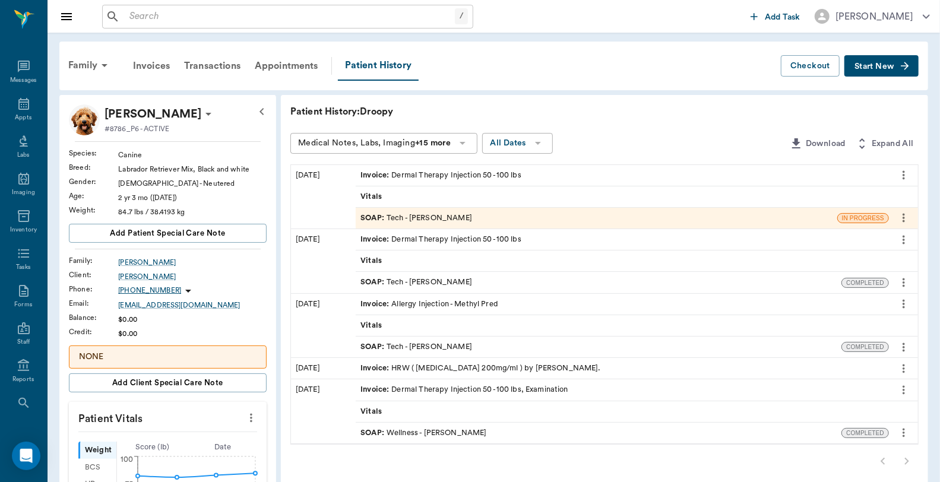
click at [427, 368] on div "Invoice : HRW ( [MEDICAL_DATA] 200mg/ml ) by [PERSON_NAME]." at bounding box center [480, 368] width 240 height 11
click at [84, 62] on div "Family" at bounding box center [90, 65] width 58 height 28
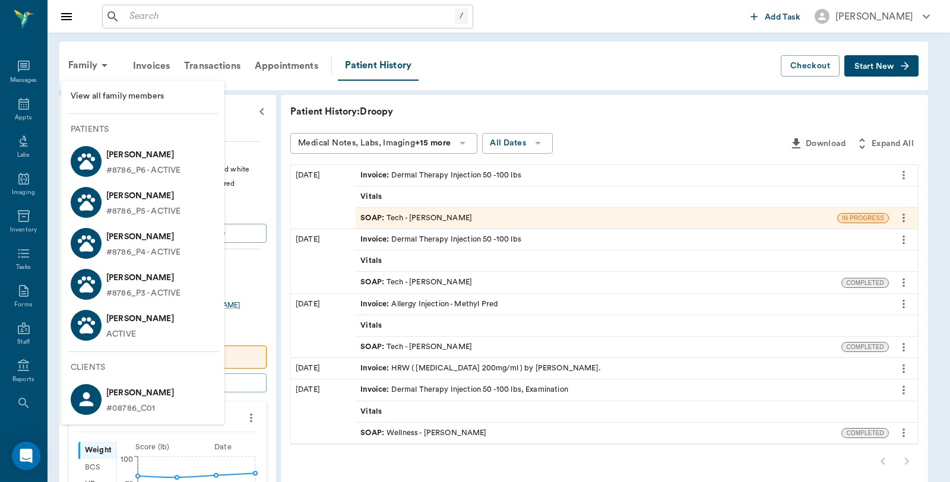
click at [126, 199] on p "[PERSON_NAME]" at bounding box center [143, 195] width 74 height 19
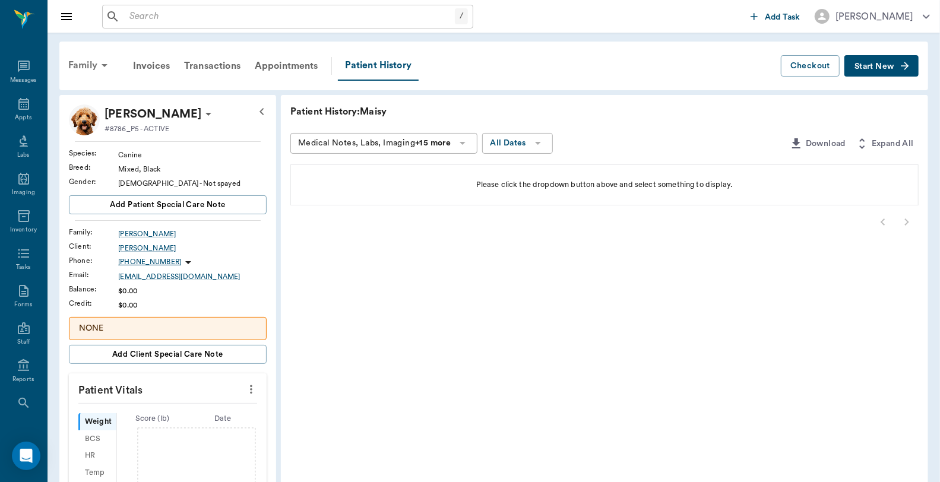
click at [67, 64] on div "Family" at bounding box center [90, 65] width 58 height 28
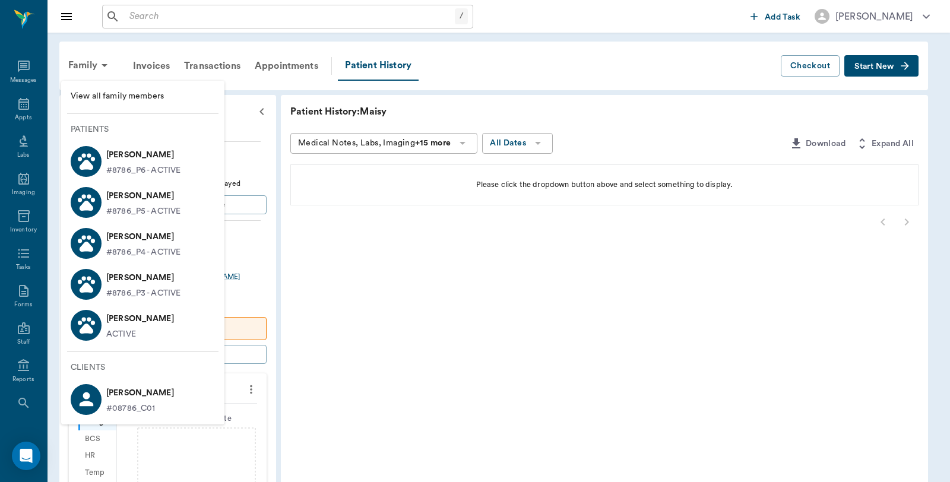
click at [131, 239] on p "[PERSON_NAME]" at bounding box center [143, 236] width 74 height 19
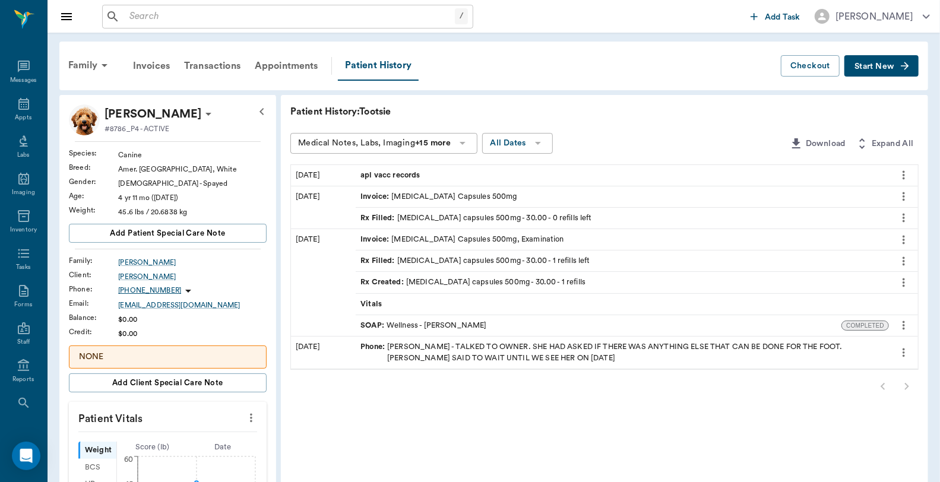
click at [82, 66] on div "Family" at bounding box center [90, 65] width 58 height 28
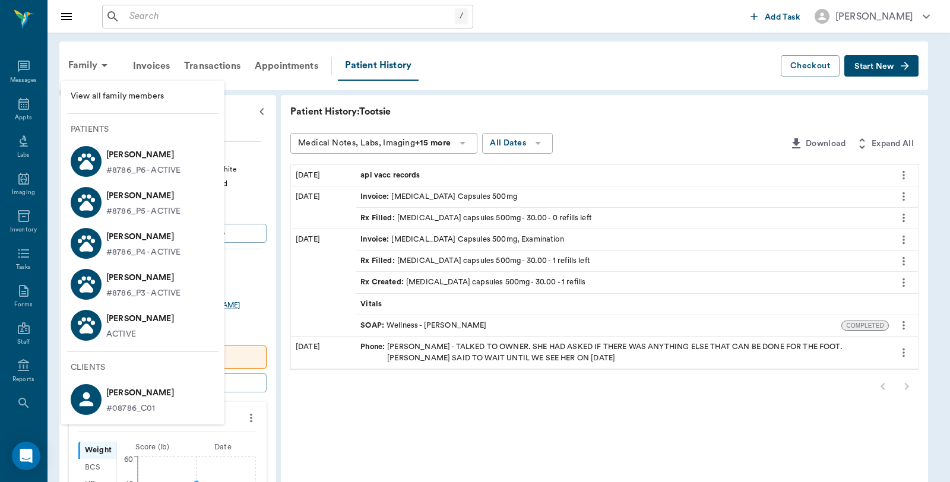
click at [111, 282] on p "[PERSON_NAME]" at bounding box center [143, 277] width 74 height 19
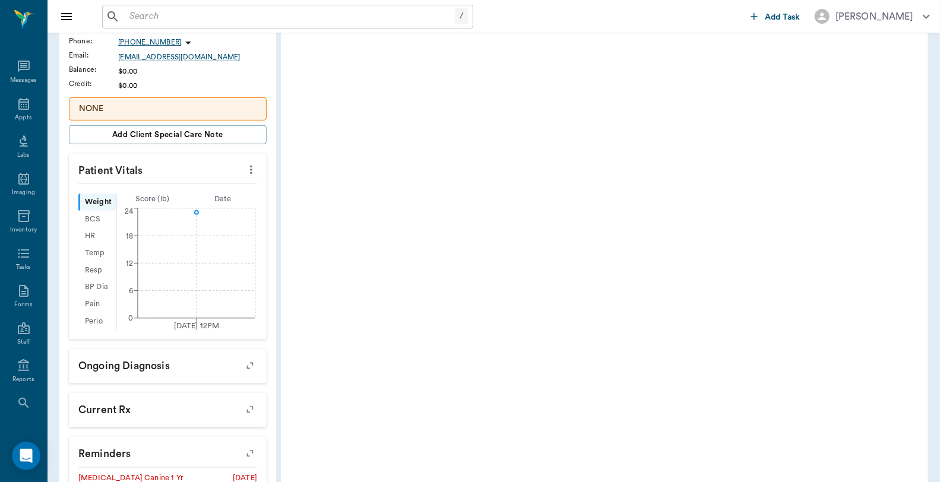
scroll to position [66, 0]
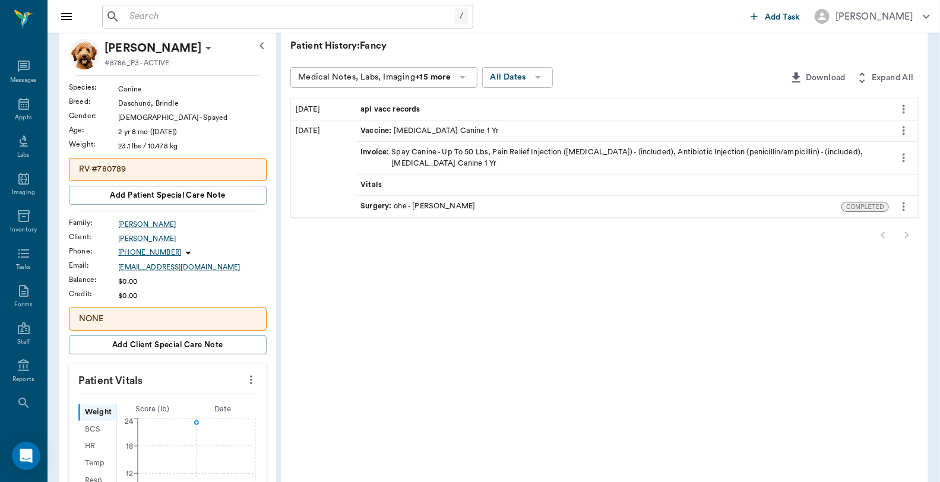
click at [64, 13] on icon "Close drawer" at bounding box center [66, 16] width 11 height 7
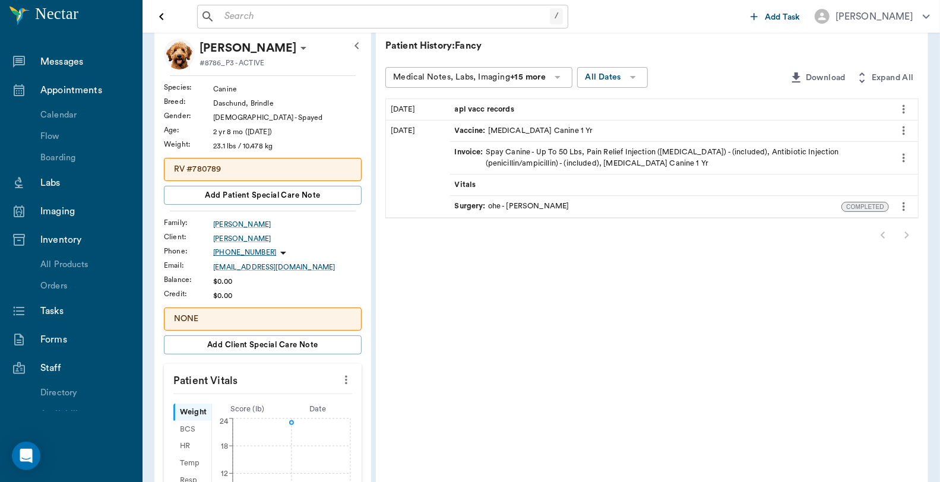
click at [157, 14] on icon "Open drawer" at bounding box center [161, 16] width 14 height 14
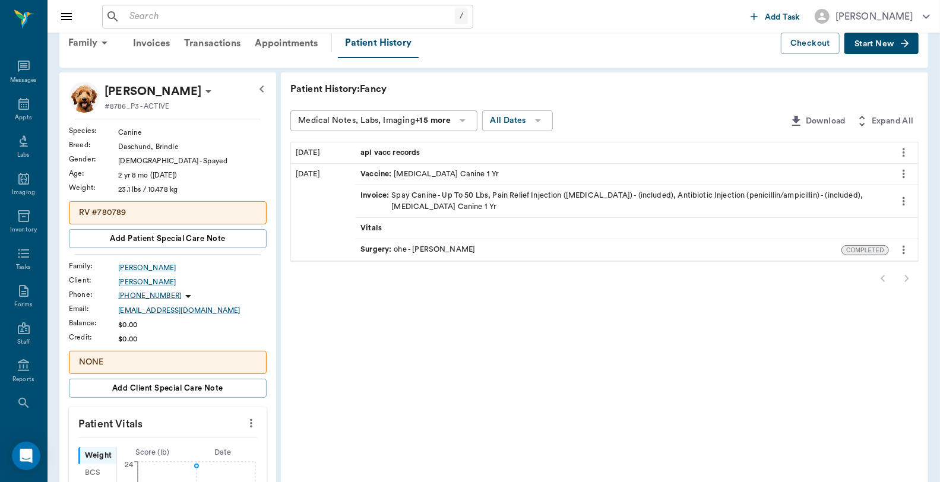
scroll to position [0, 0]
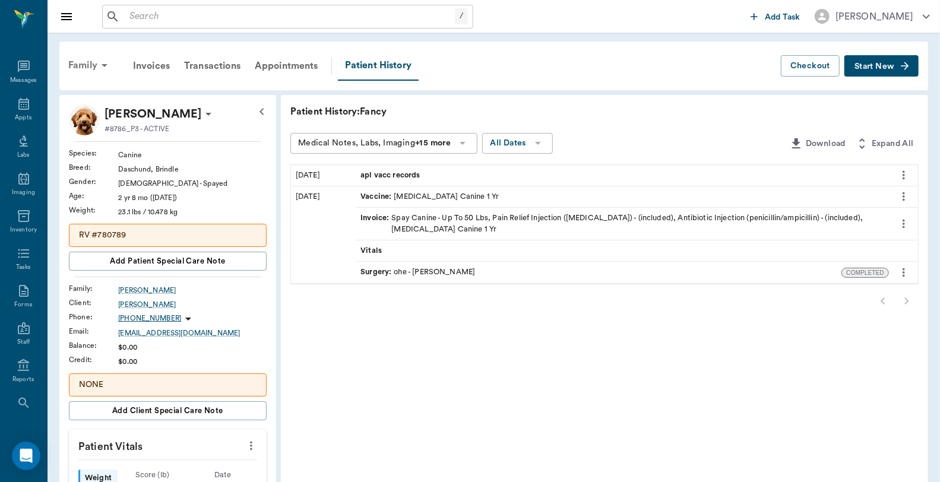
click at [85, 59] on div "Family" at bounding box center [90, 65] width 58 height 28
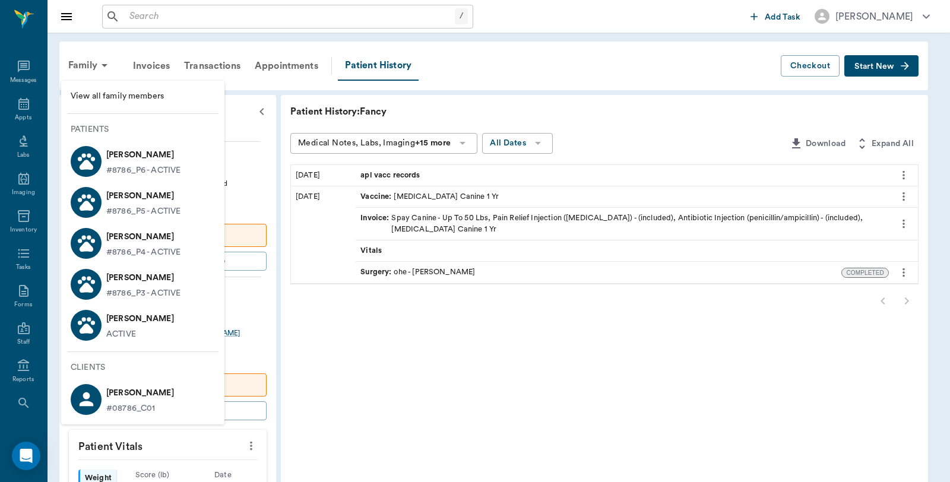
click at [139, 325] on p "[PERSON_NAME]" at bounding box center [140, 318] width 68 height 19
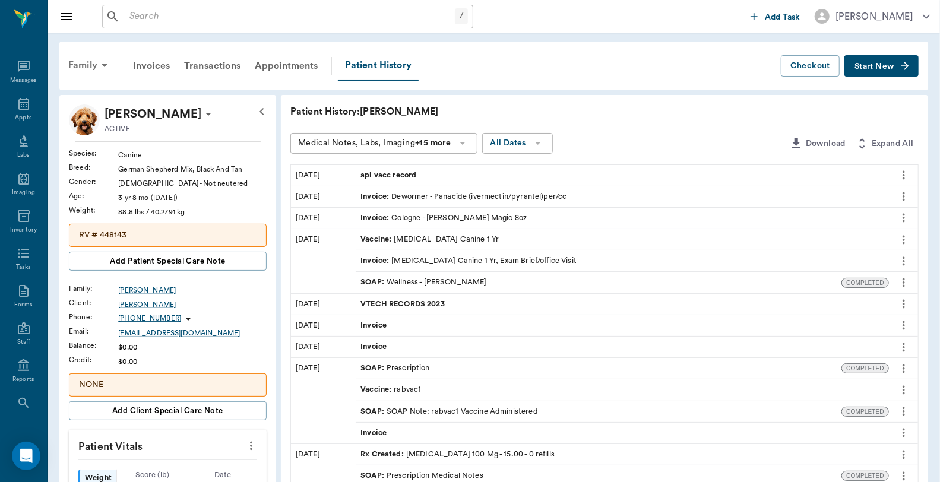
click at [78, 67] on div "Family" at bounding box center [90, 65] width 58 height 28
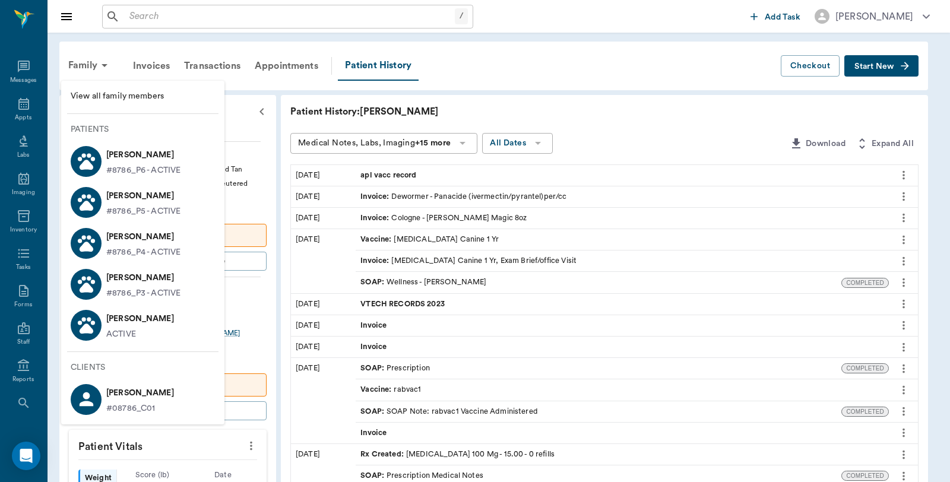
click at [134, 321] on p "[PERSON_NAME]" at bounding box center [140, 318] width 68 height 19
click at [103, 286] on div "[PERSON_NAME] #8786_P3 - ACTIVE" at bounding box center [141, 283] width 79 height 31
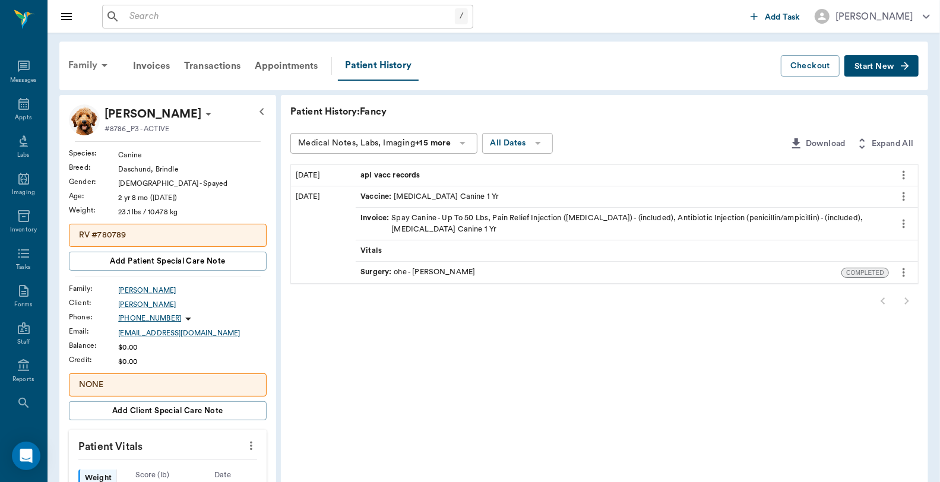
click at [87, 68] on div "Family" at bounding box center [90, 65] width 58 height 28
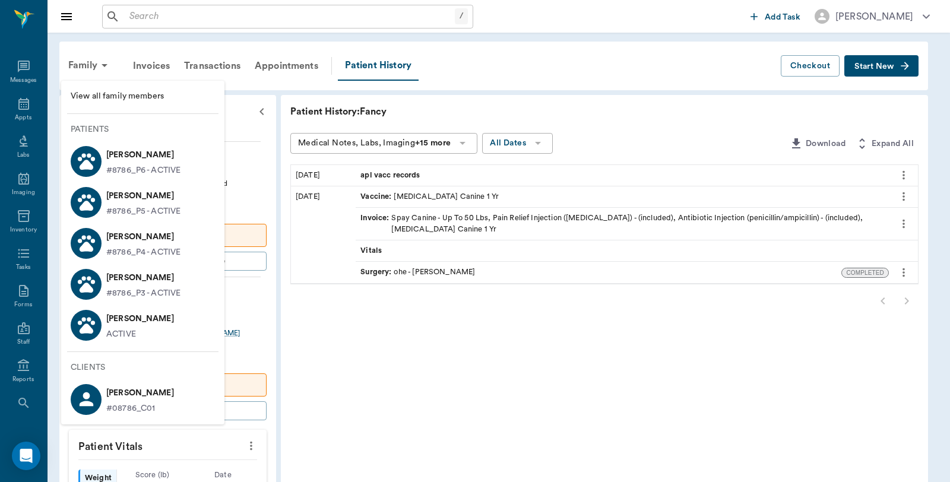
click at [93, 149] on div at bounding box center [86, 161] width 31 height 31
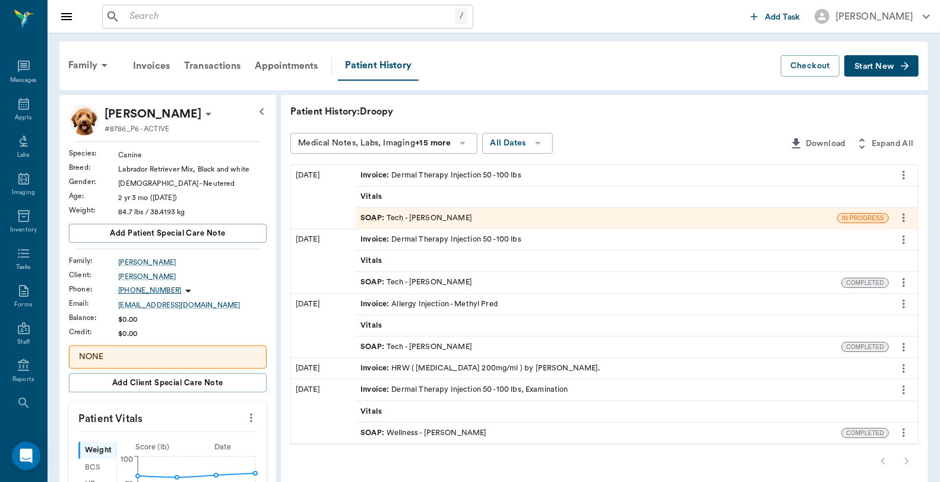
click at [528, 370] on div "Invoice : HRW ( [MEDICAL_DATA] 200mg/ml ) by [PERSON_NAME]." at bounding box center [480, 368] width 240 height 11
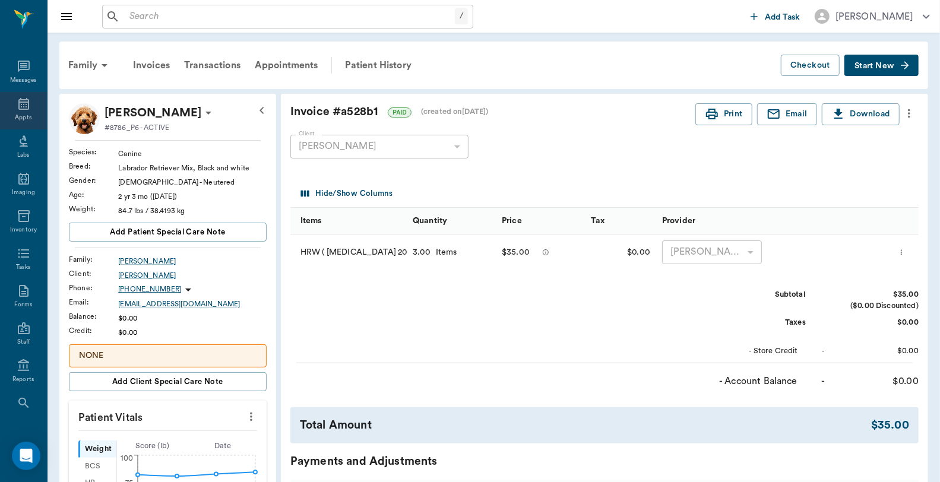
click at [8, 112] on div "Appts" at bounding box center [23, 110] width 47 height 37
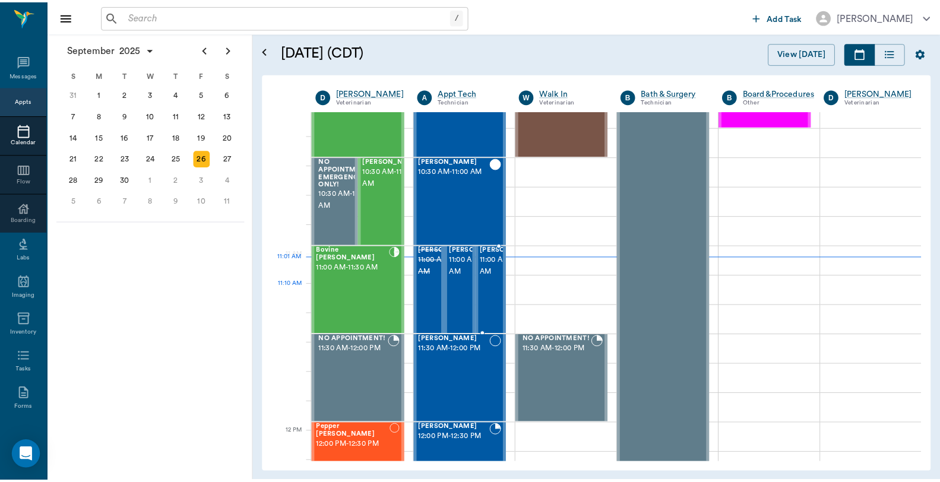
scroll to position [338, 0]
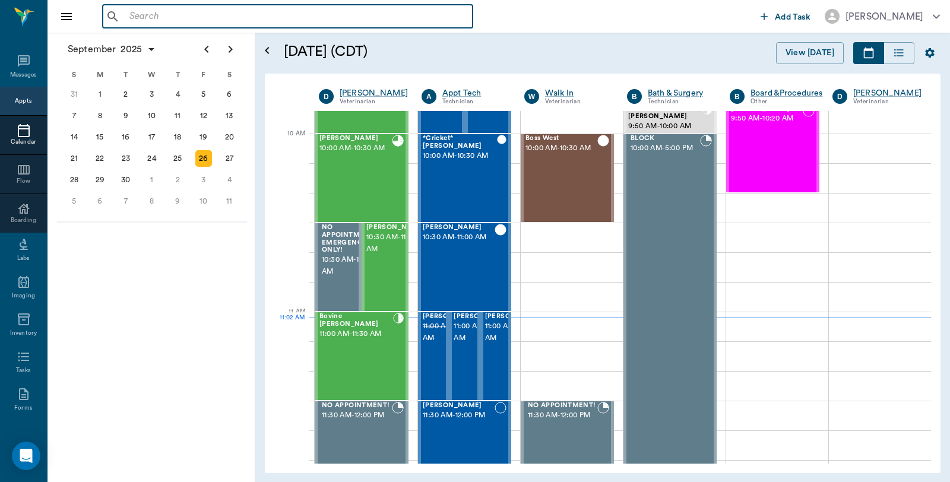
click at [252, 11] on input "text" at bounding box center [296, 16] width 343 height 17
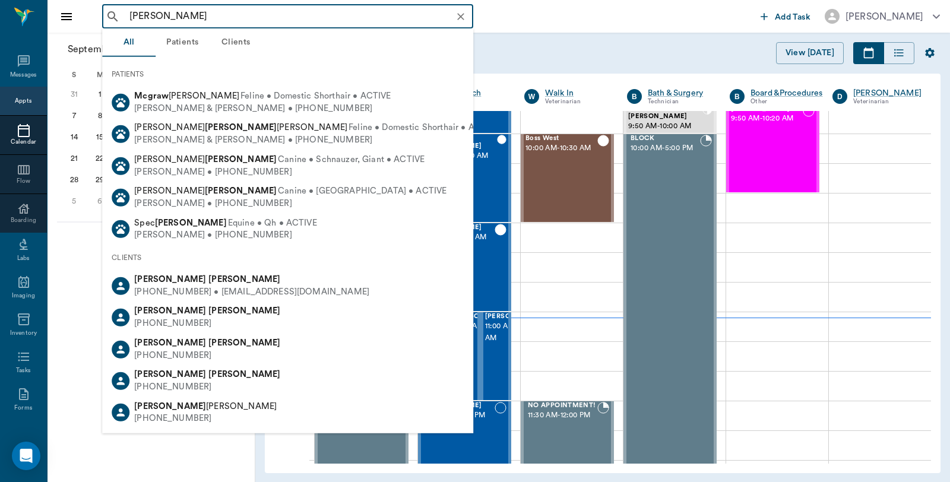
type input "[PERSON_NAME]"
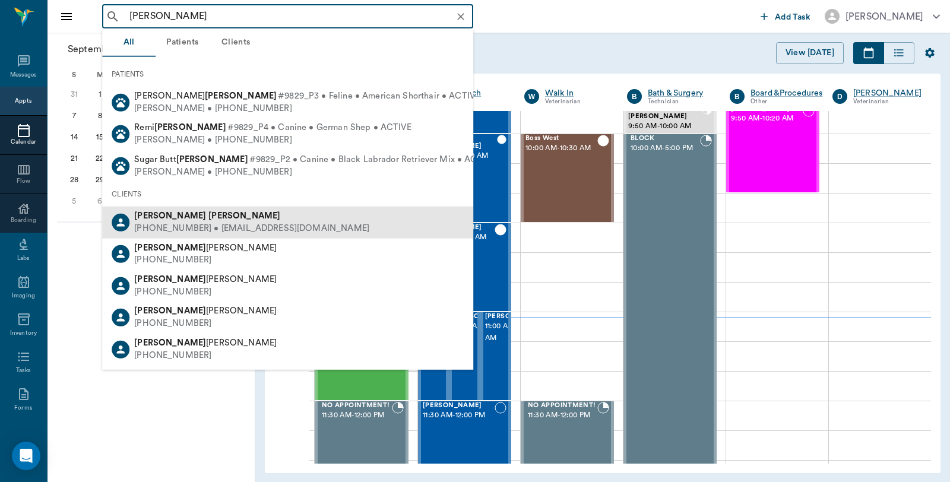
click at [208, 220] on b "[PERSON_NAME]" at bounding box center [244, 215] width 72 height 9
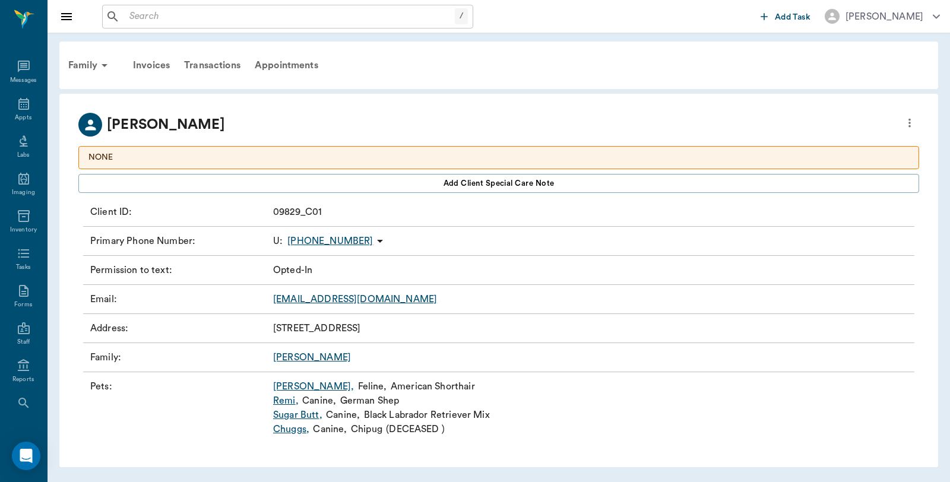
click at [293, 398] on link "Remi ," at bounding box center [286, 401] width 26 height 14
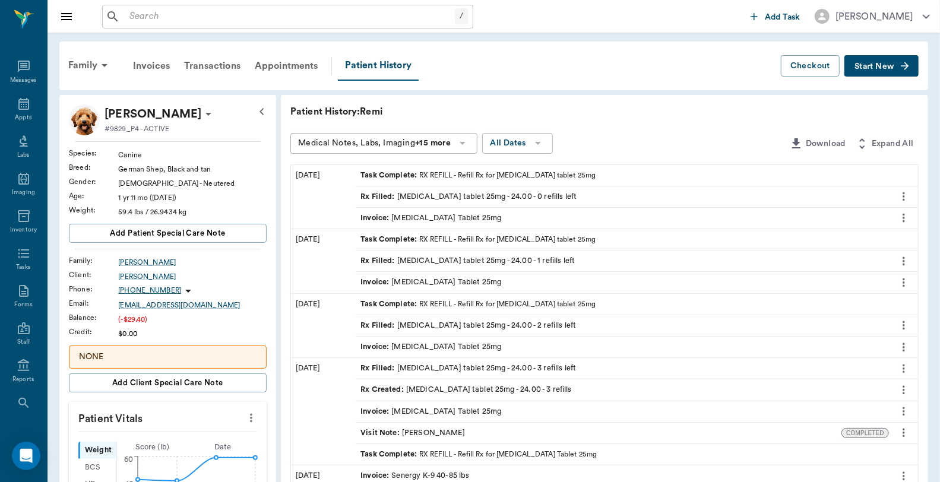
click at [411, 217] on div "Invoice : Acepromazine Tablet 25mg" at bounding box center [430, 218] width 141 height 11
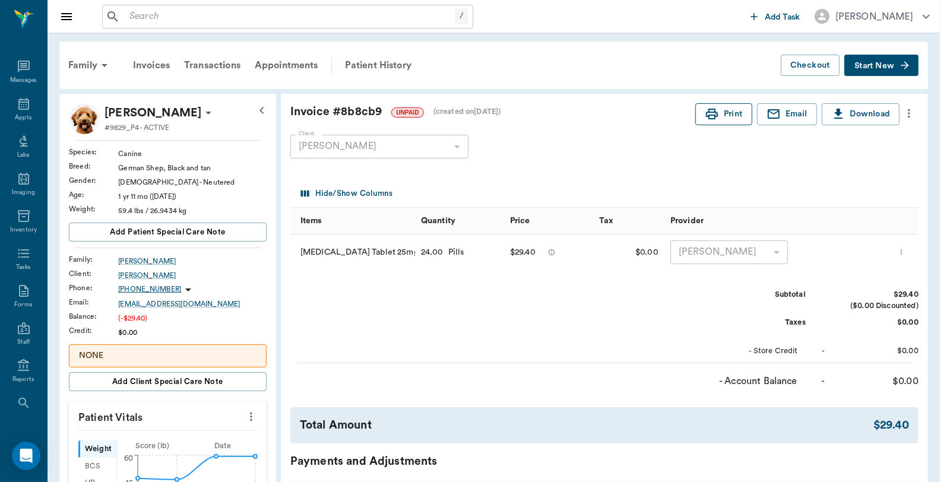
click at [720, 115] on button "Print" at bounding box center [723, 114] width 57 height 22
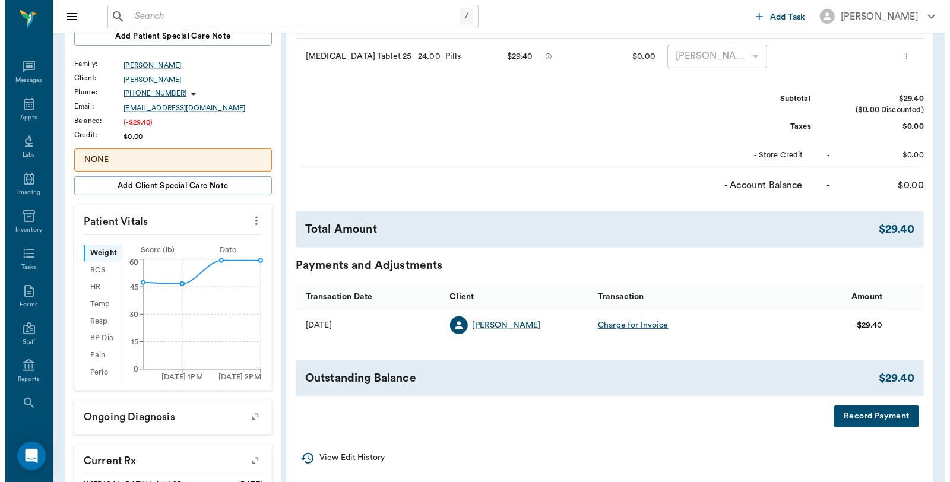
scroll to position [264, 0]
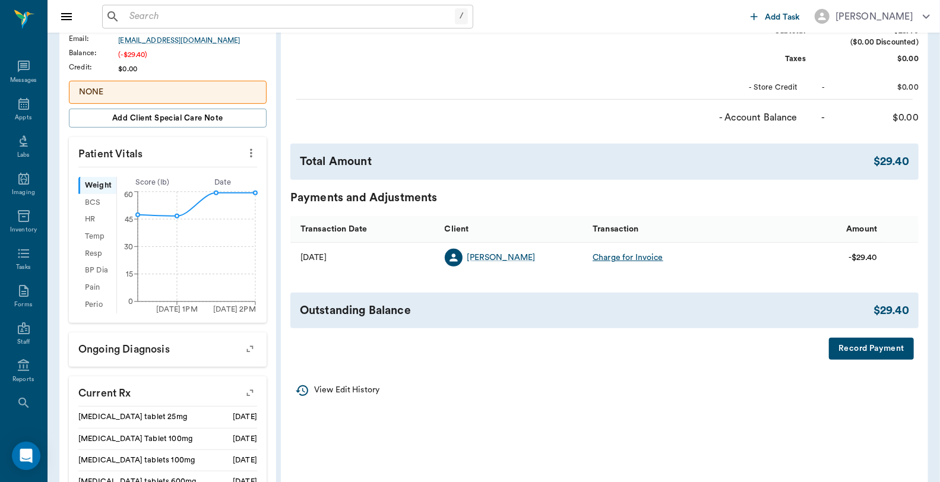
click at [867, 346] on button "Record Payment" at bounding box center [871, 349] width 85 height 22
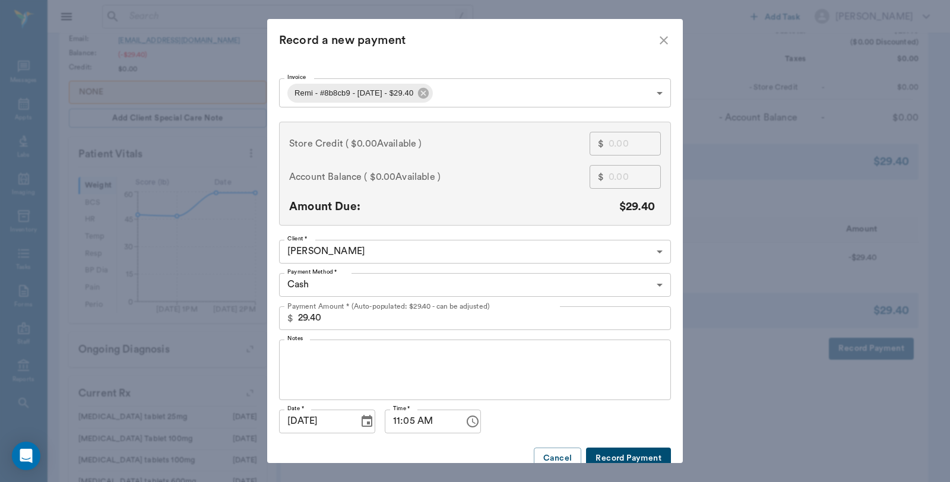
click at [389, 284] on body "/ ​ Add Task Dr. Bert Ellsworth Nectar Messages Appts Labs Imaging Inventory Ta…" at bounding box center [475, 235] width 950 height 999
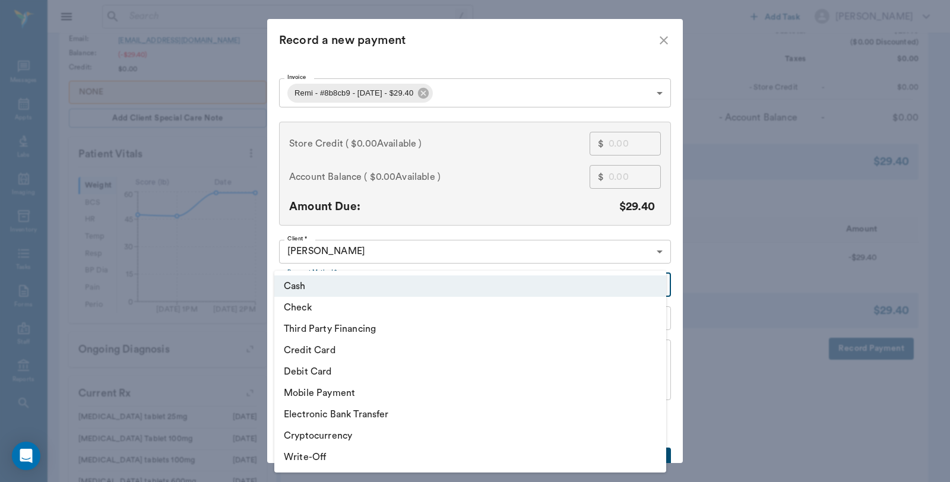
click at [357, 328] on li "Third Party Financing" at bounding box center [470, 328] width 392 height 21
type input "CREDIT"
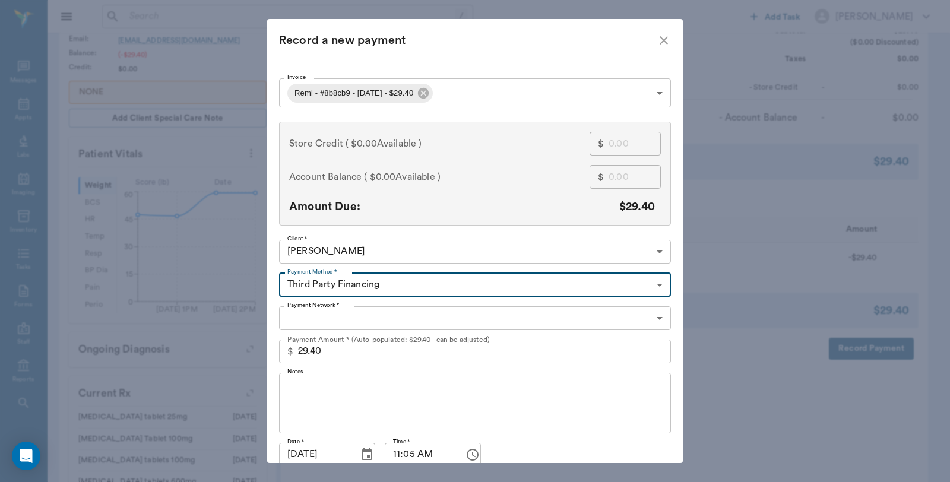
click at [347, 318] on body "/ ​ Add Task Dr. Bert Ellsworth Nectar Messages Appts Labs Imaging Inventory Ta…" at bounding box center [475, 235] width 950 height 999
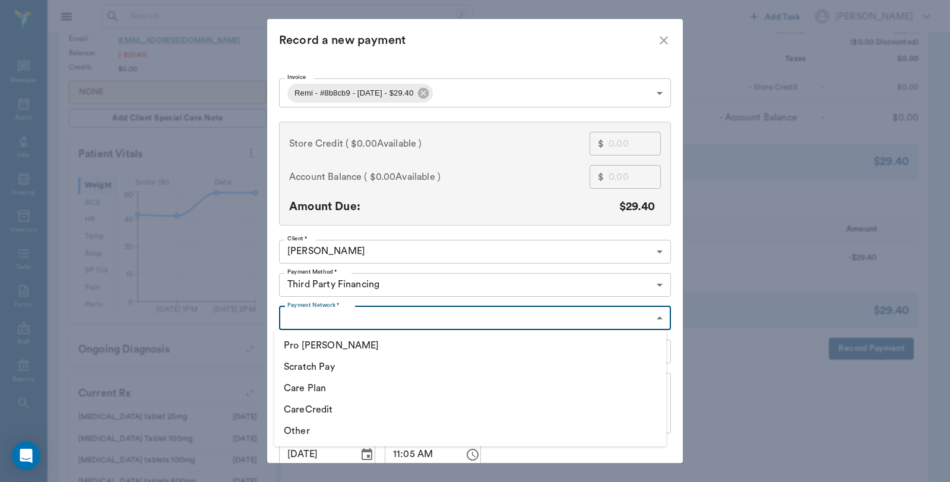
click at [318, 408] on li "CareCredit" at bounding box center [470, 409] width 392 height 21
type input "CARE_CREDIT"
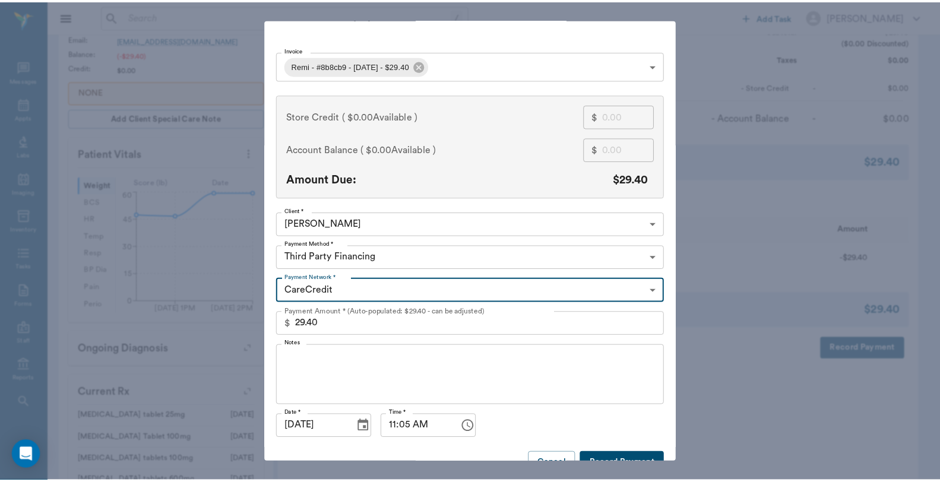
scroll to position [51, 0]
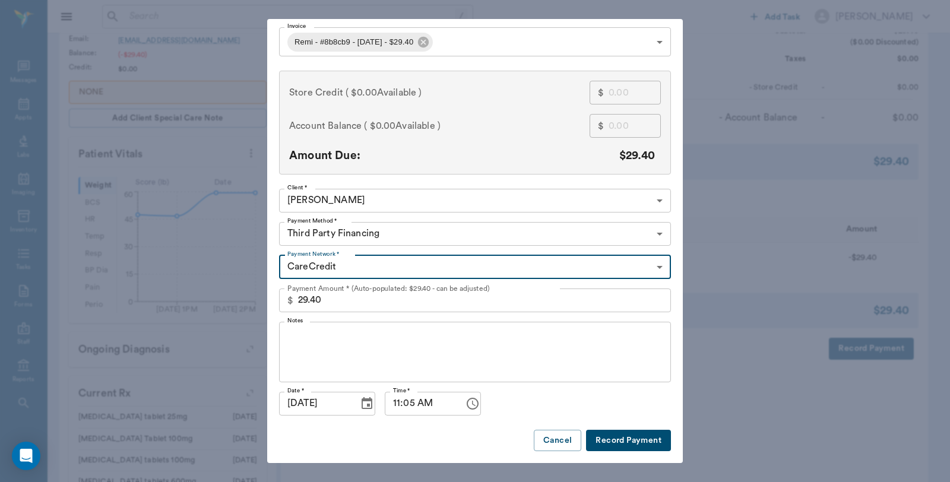
click at [630, 432] on button "Record Payment" at bounding box center [628, 441] width 85 height 22
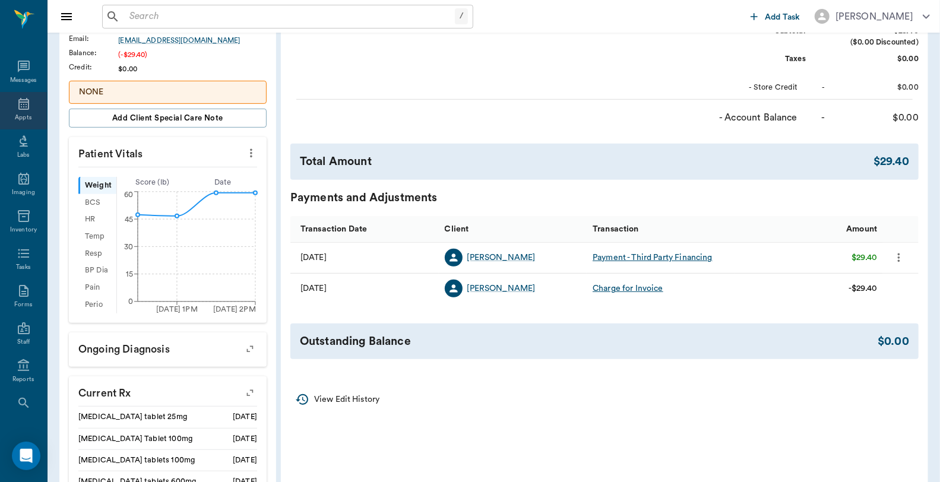
click at [18, 104] on icon at bounding box center [23, 104] width 11 height 12
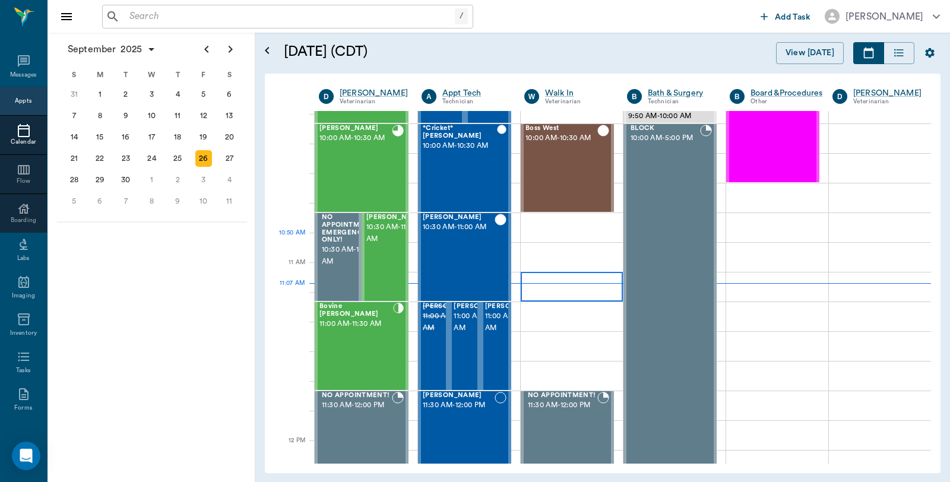
scroll to position [338, 0]
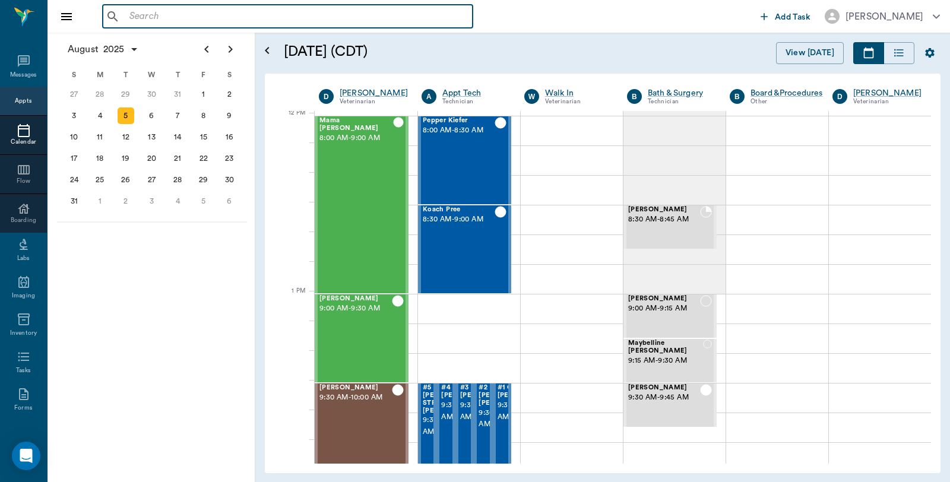
scroll to position [715, 0]
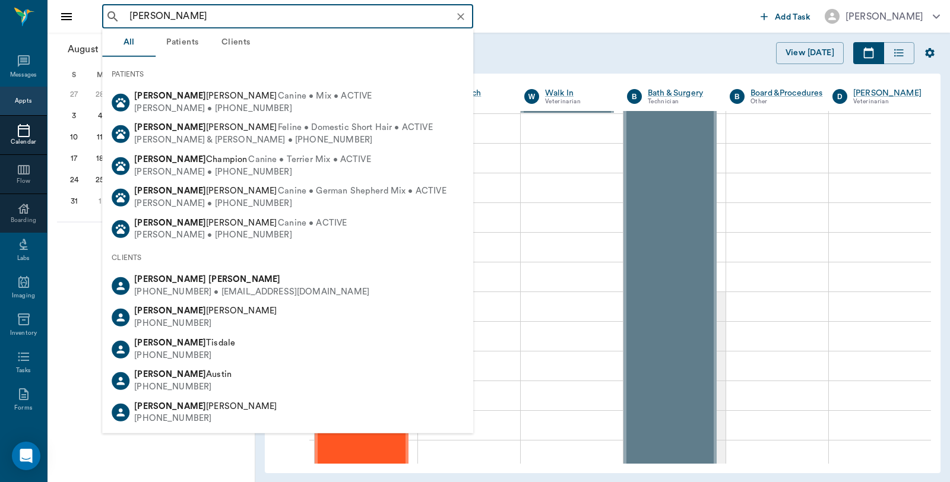
type input "[PERSON_NAME]"
click at [580, 17] on div "[PERSON_NAME] ​" at bounding box center [429, 17] width 654 height 24
